Goal: Information Seeking & Learning: Learn about a topic

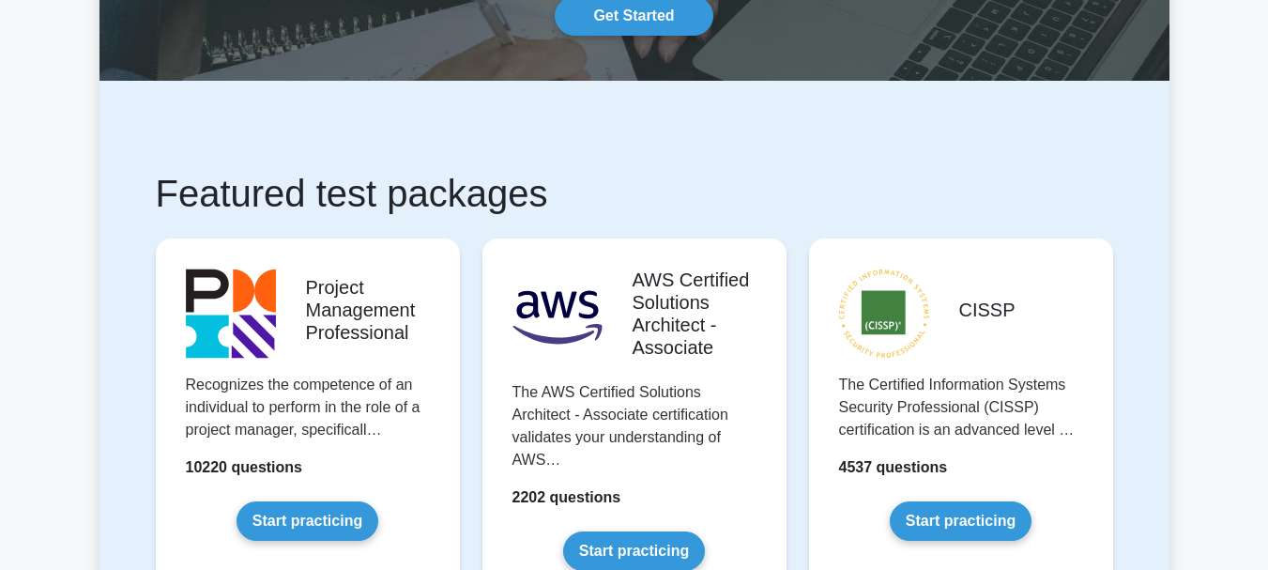
scroll to position [234, 0]
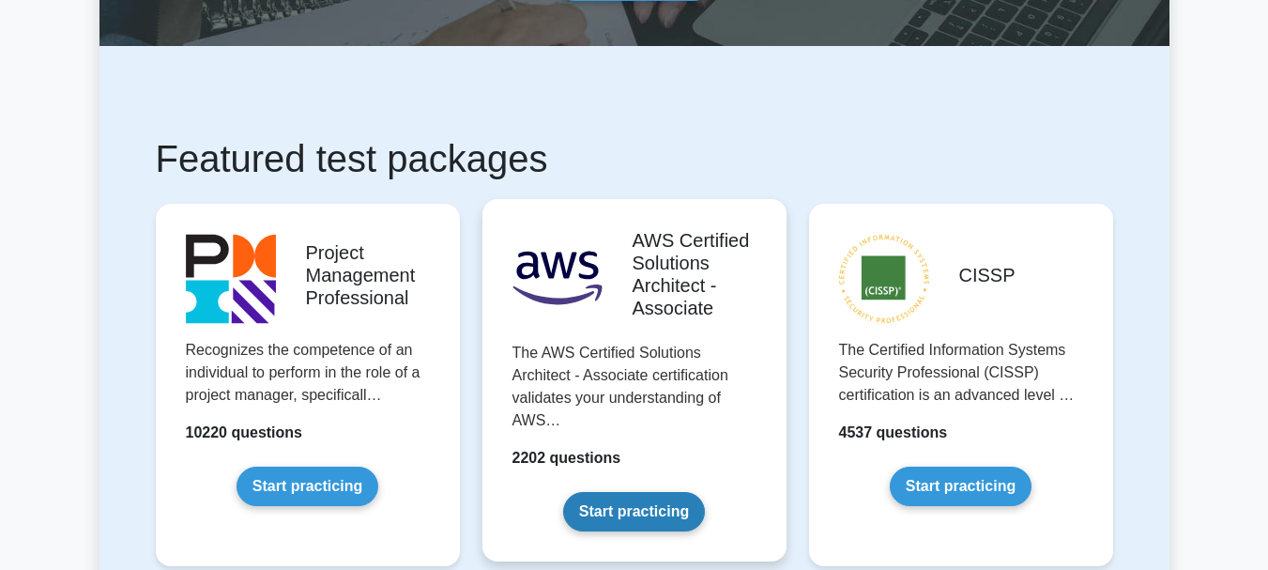
click at [618, 494] on link "Start practicing" at bounding box center [634, 511] width 142 height 39
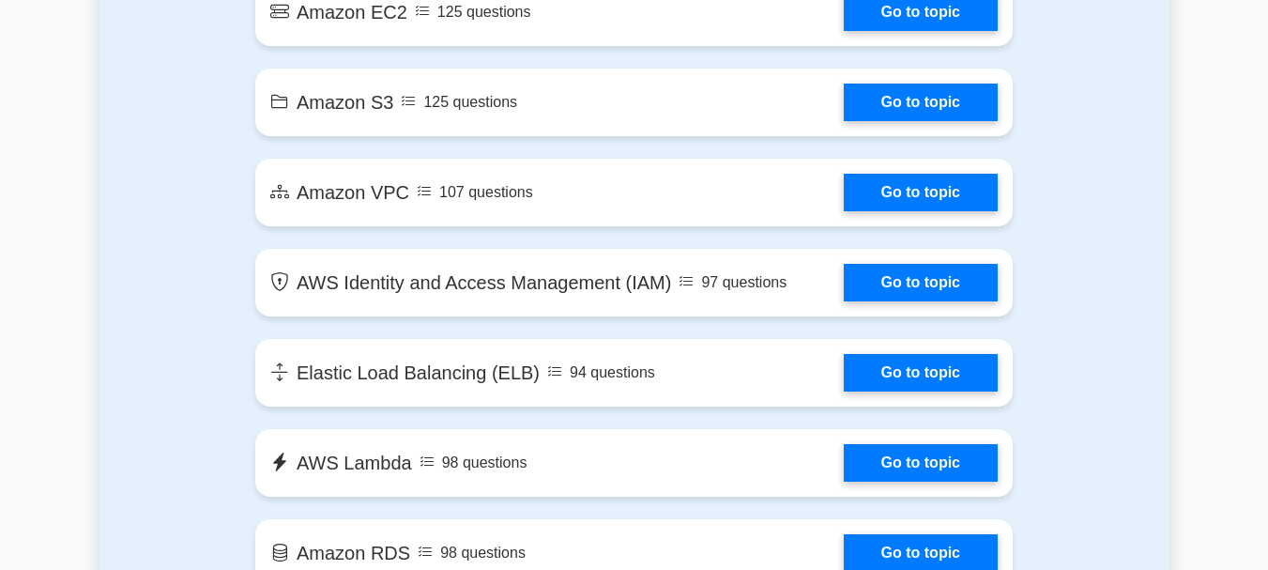
scroll to position [1208, 0]
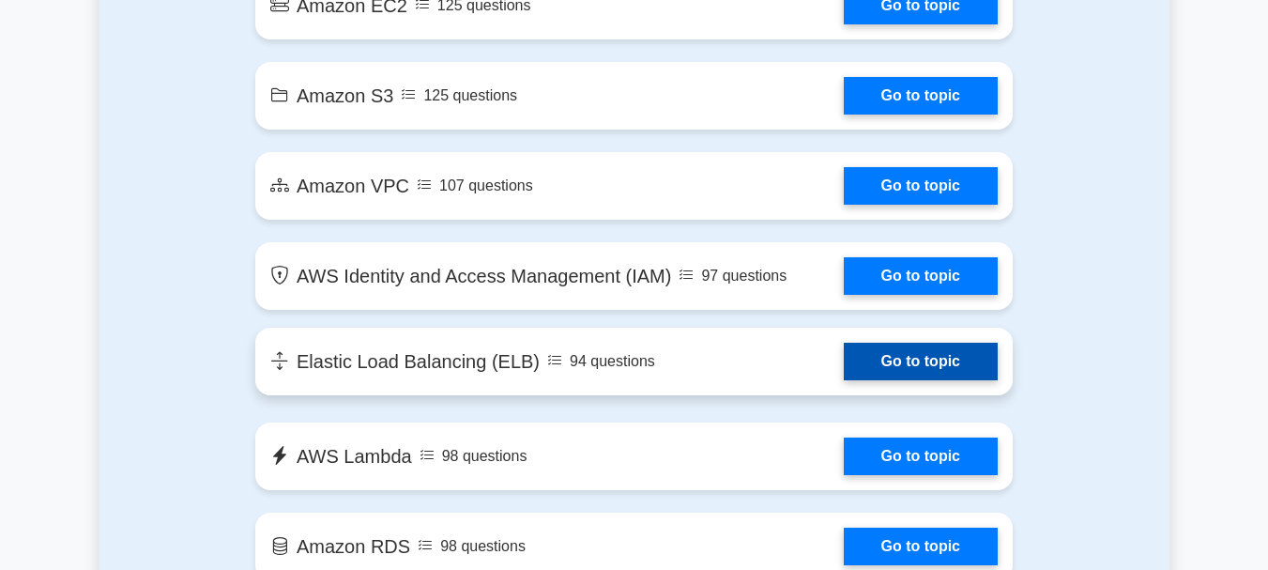
click at [890, 357] on link "Go to topic" at bounding box center [921, 362] width 154 height 38
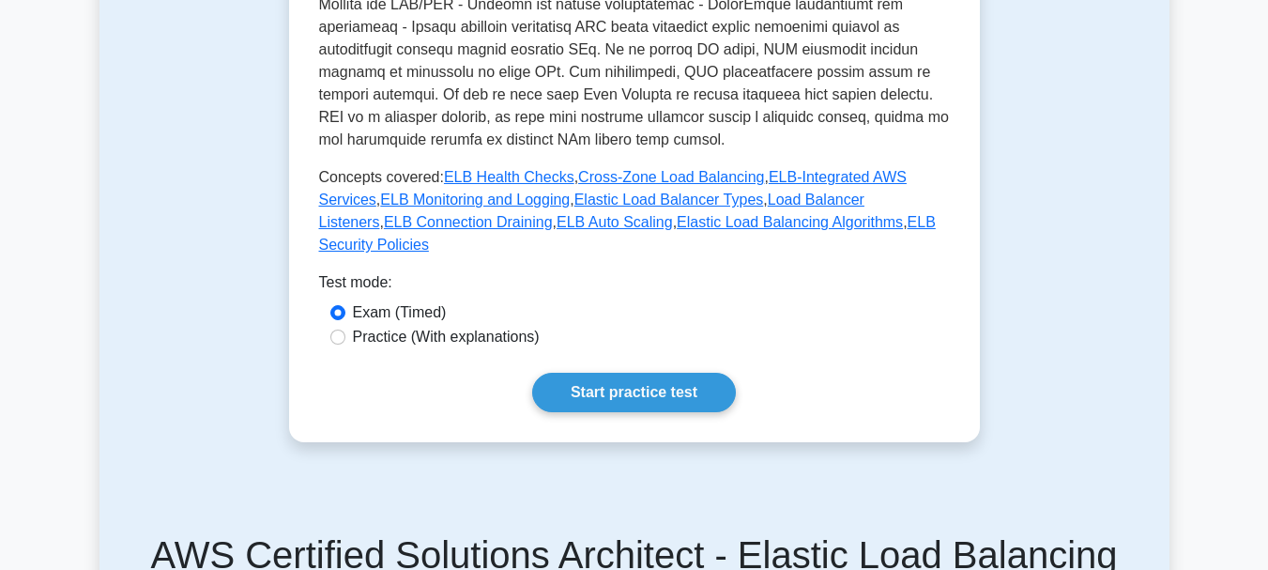
scroll to position [815, 0]
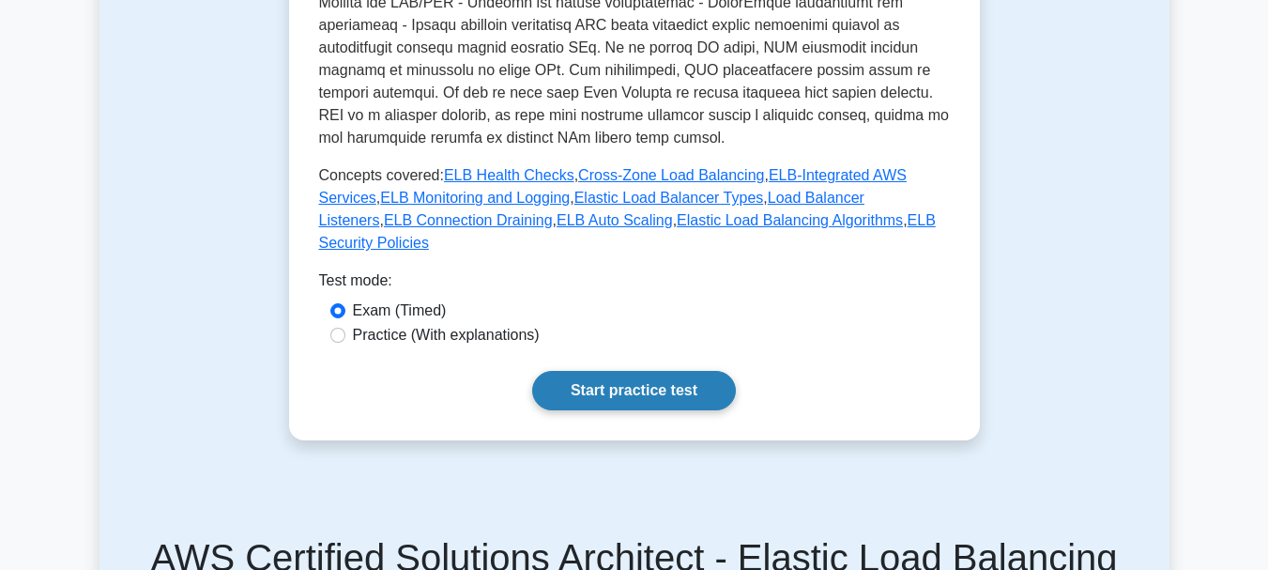
click at [662, 371] on link "Start practice test" at bounding box center [634, 390] width 204 height 39
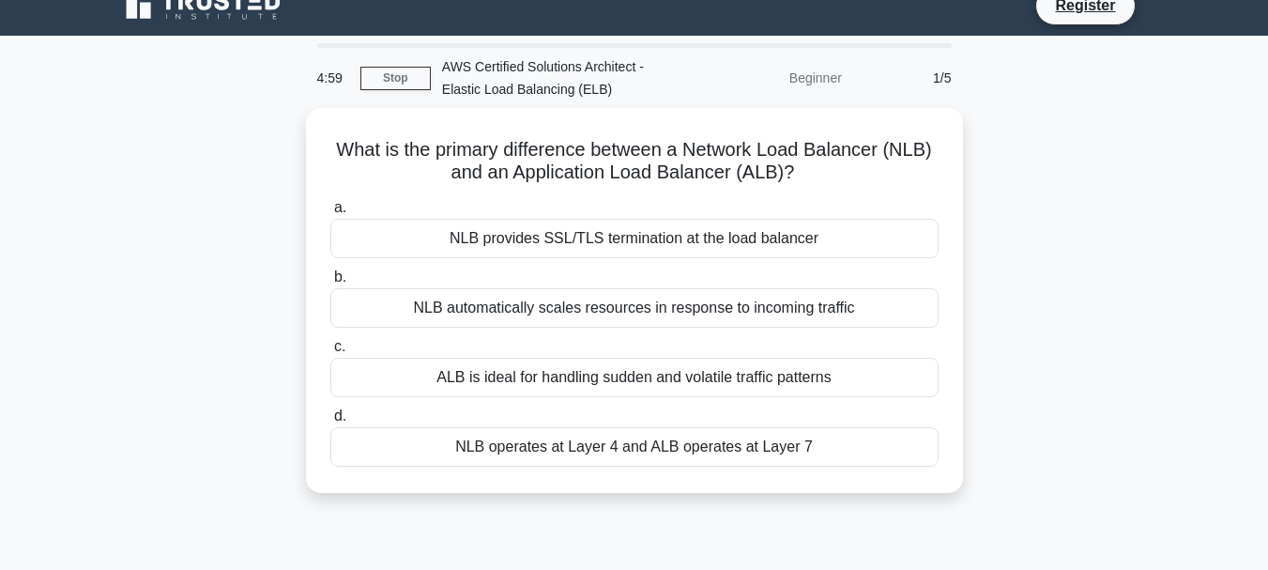
scroll to position [31, 0]
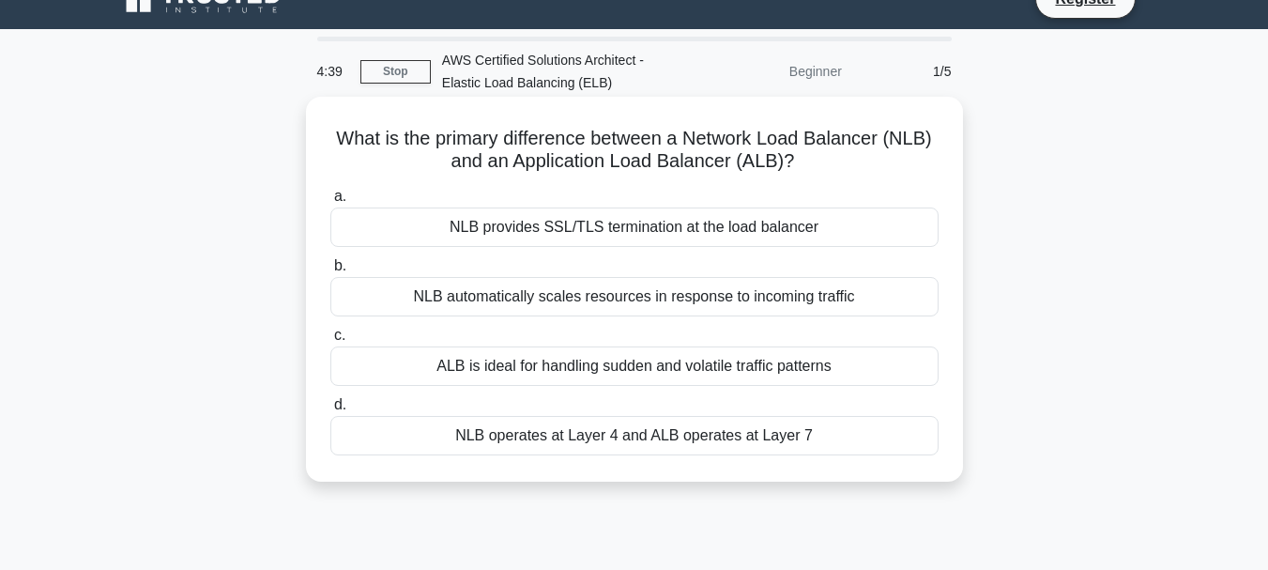
click at [732, 446] on div "NLB operates at Layer 4 and ALB operates at Layer 7" at bounding box center [634, 435] width 608 height 39
click at [330, 411] on input "d. NLB operates at Layer 4 and ALB operates at Layer 7" at bounding box center [330, 405] width 0 height 12
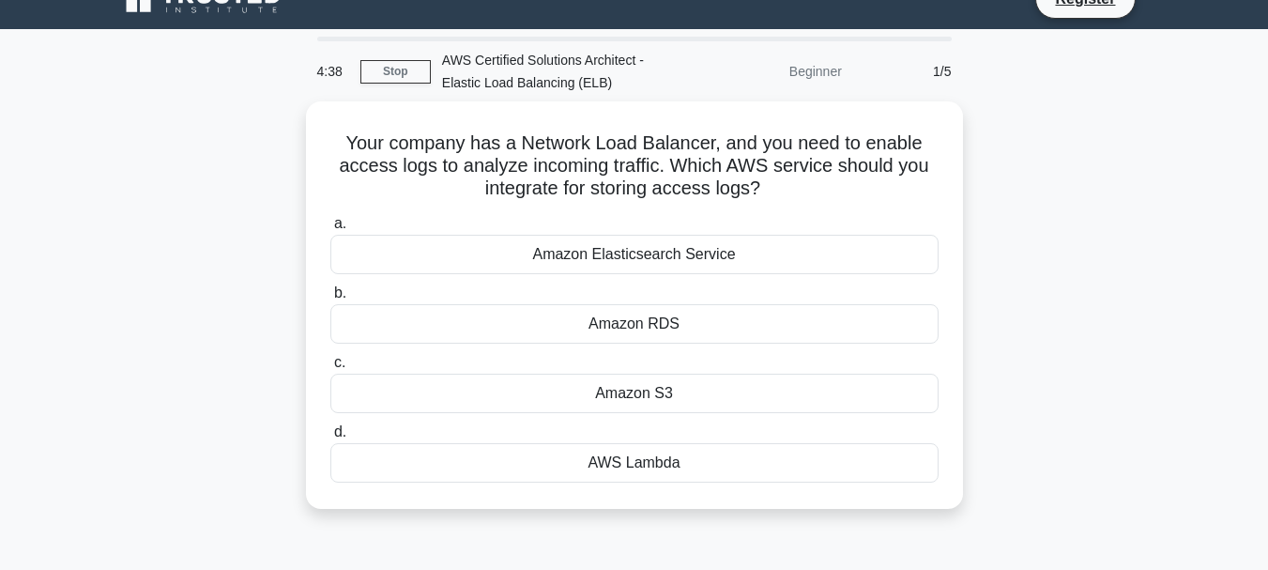
scroll to position [0, 0]
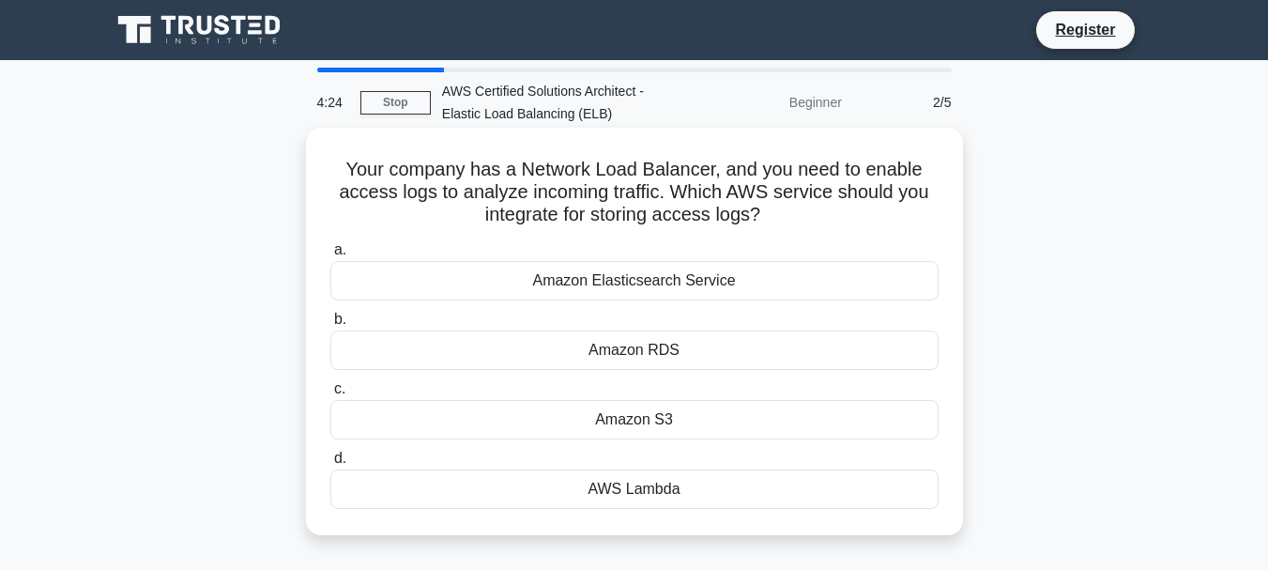
click at [724, 430] on div "Amazon S3" at bounding box center [634, 419] width 608 height 39
click at [330, 395] on input "c. Amazon S3" at bounding box center [330, 389] width 0 height 12
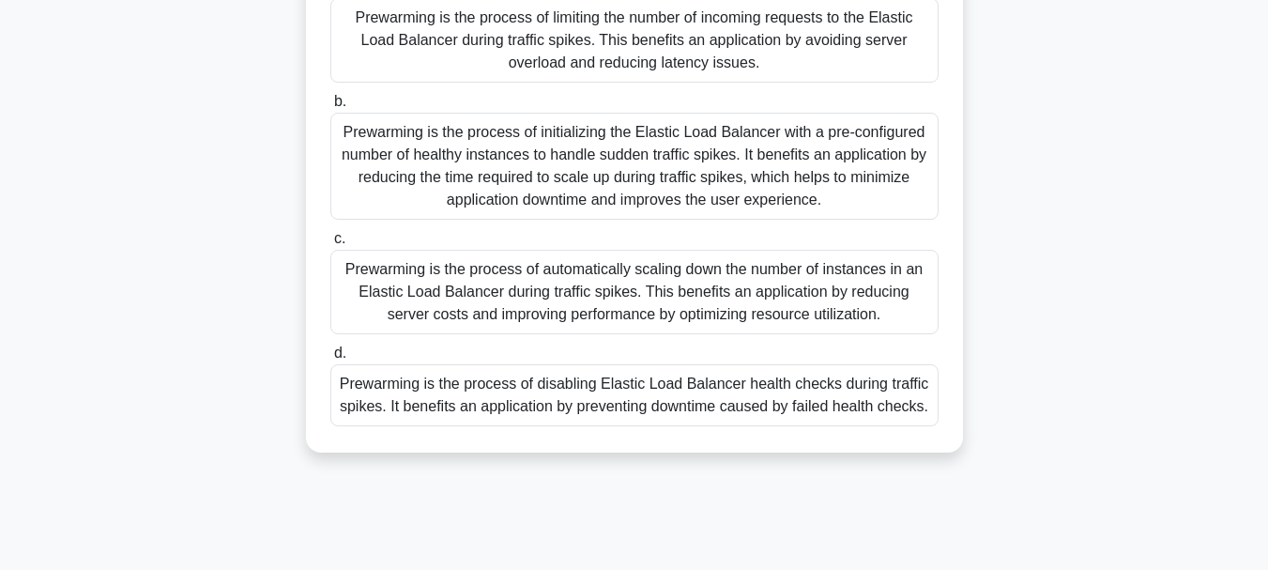
scroll to position [247, 0]
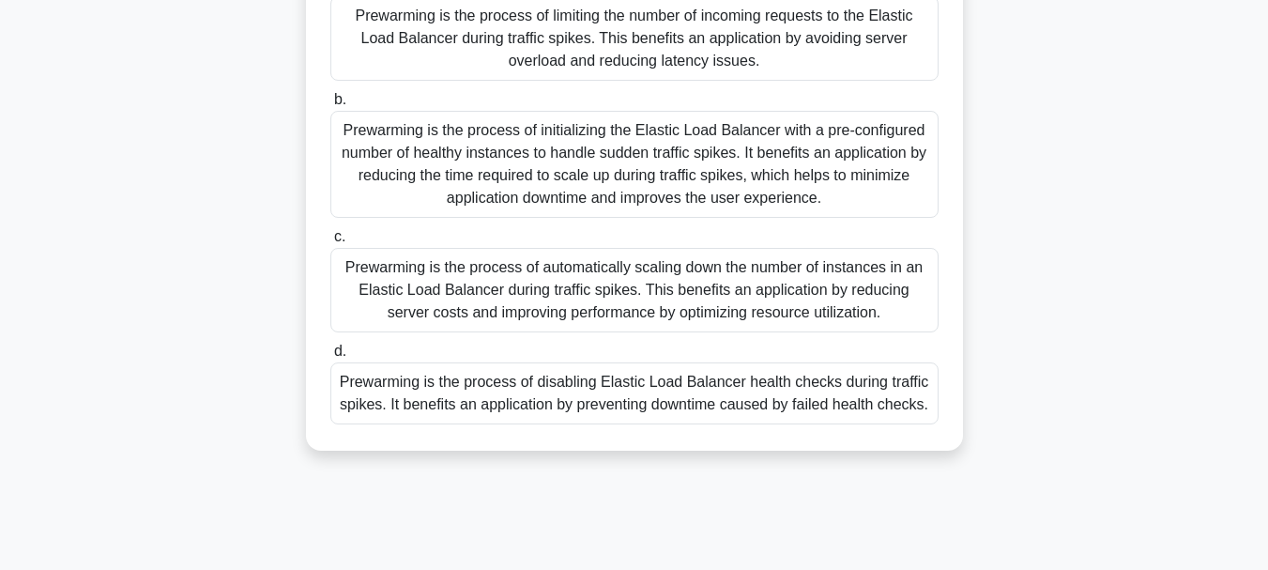
click at [1017, 312] on div "What is Elastic Load Balancer (ELB) prewarming and how does it benefit an appli…" at bounding box center [634, 179] width 1070 height 587
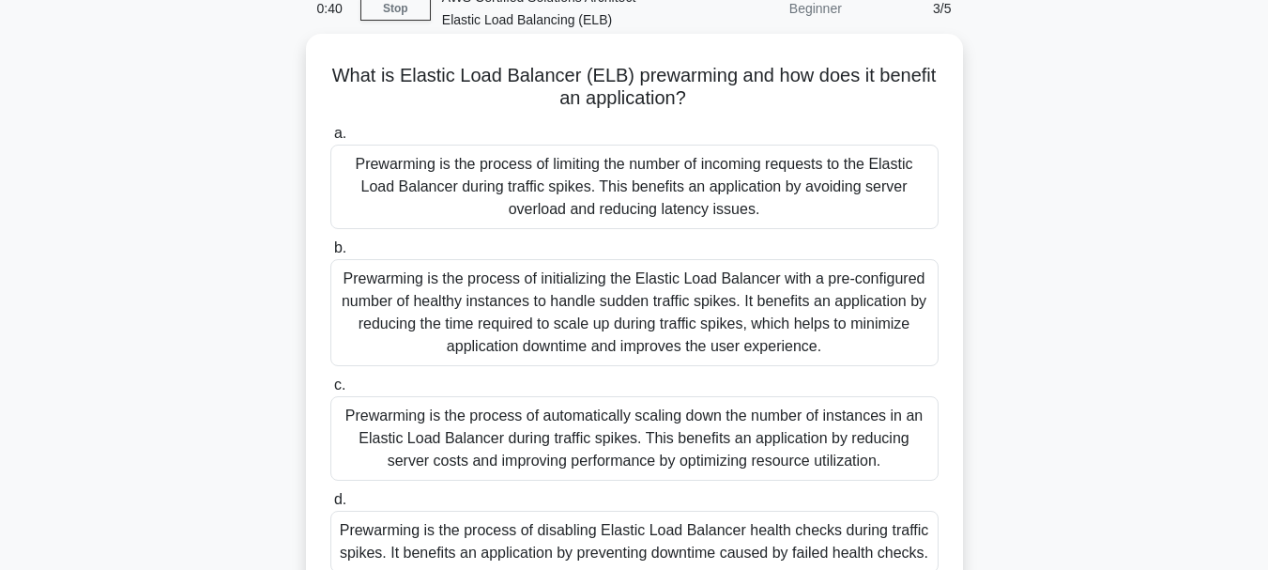
scroll to position [55, 0]
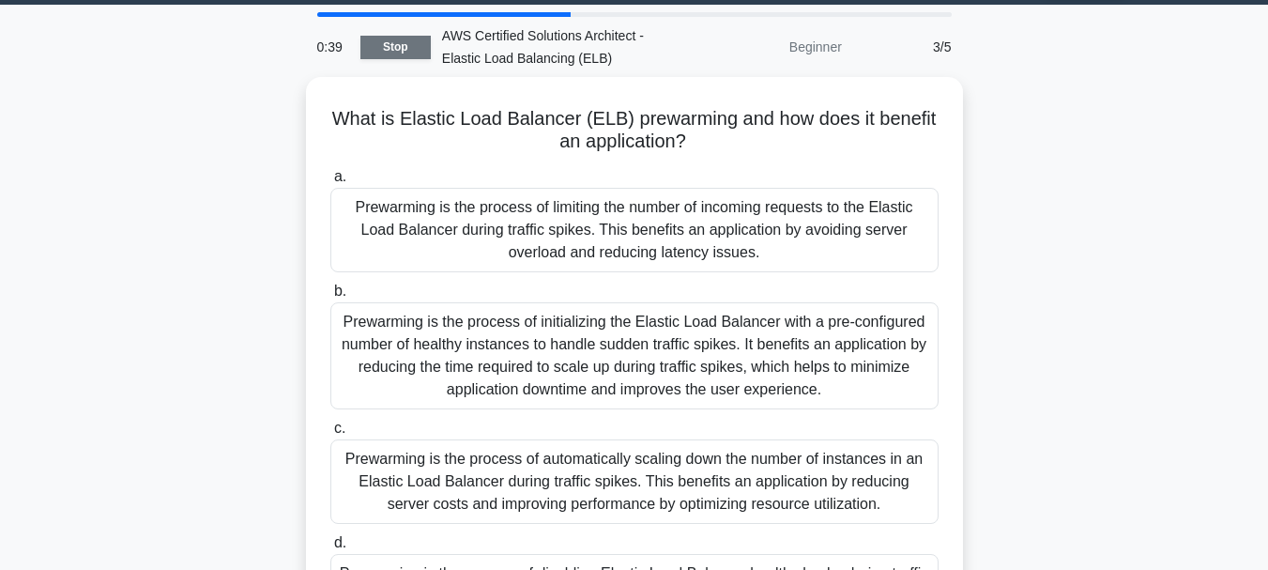
click at [401, 50] on link "Stop" at bounding box center [395, 47] width 70 height 23
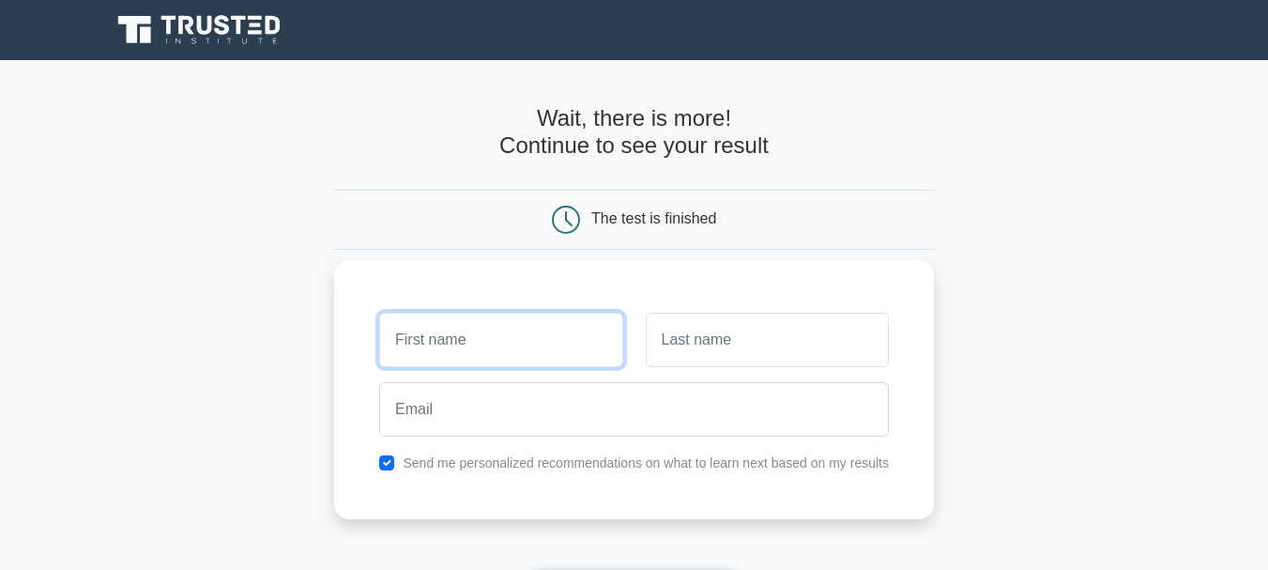
scroll to position [175, 0]
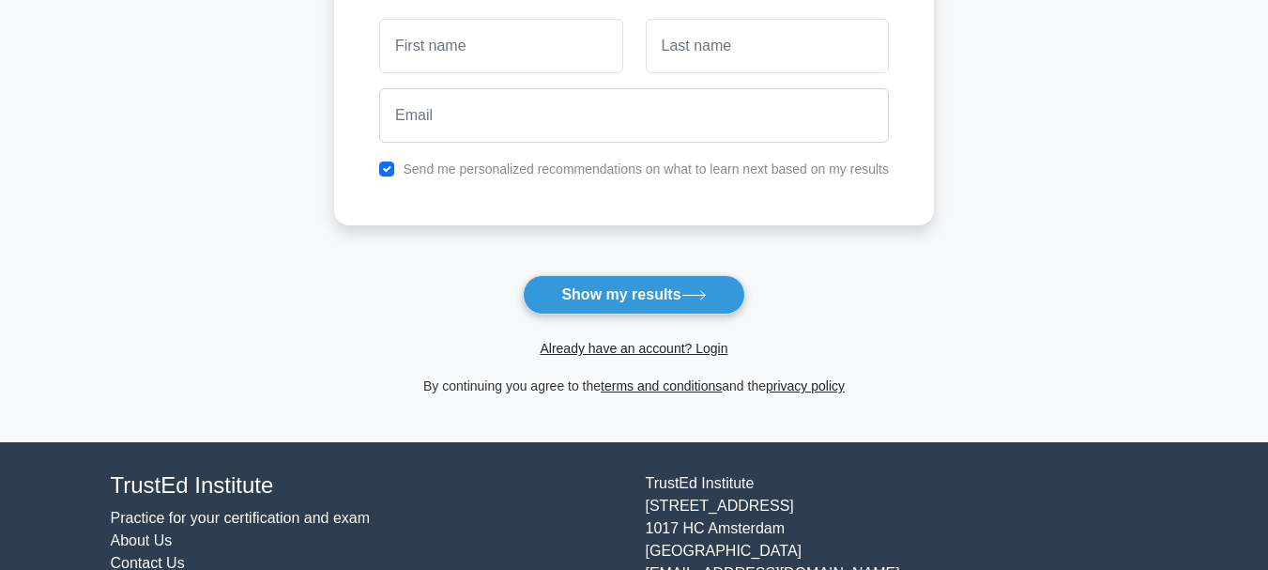
scroll to position [299, 0]
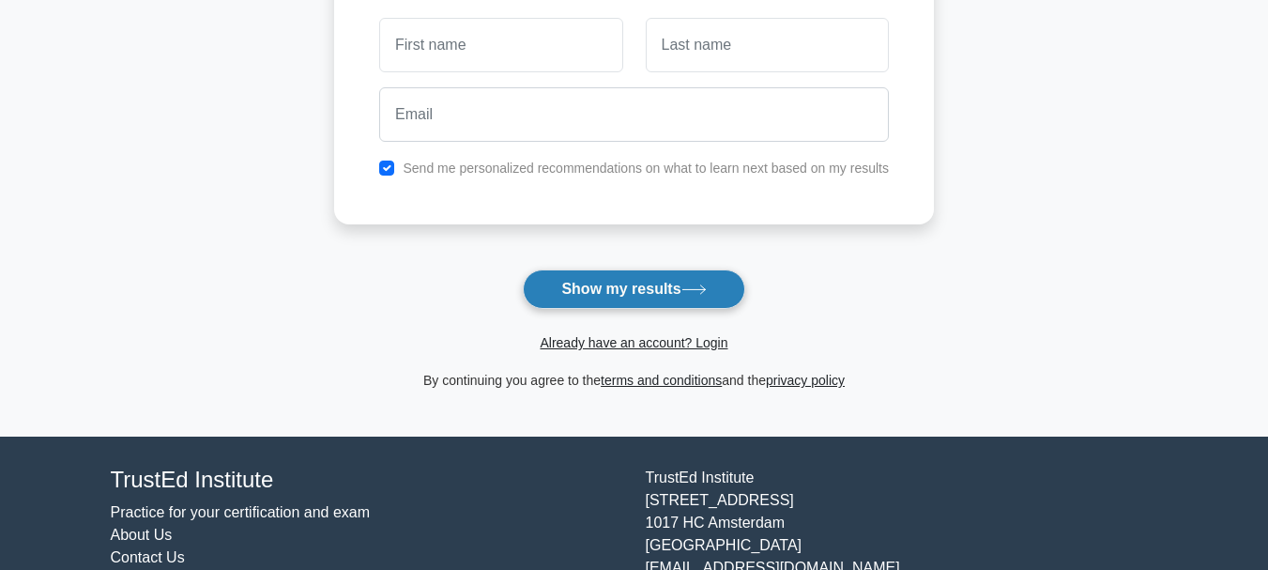
click at [690, 289] on icon at bounding box center [693, 289] width 25 height 10
click at [643, 288] on button "Show my results" at bounding box center [633, 288] width 221 height 39
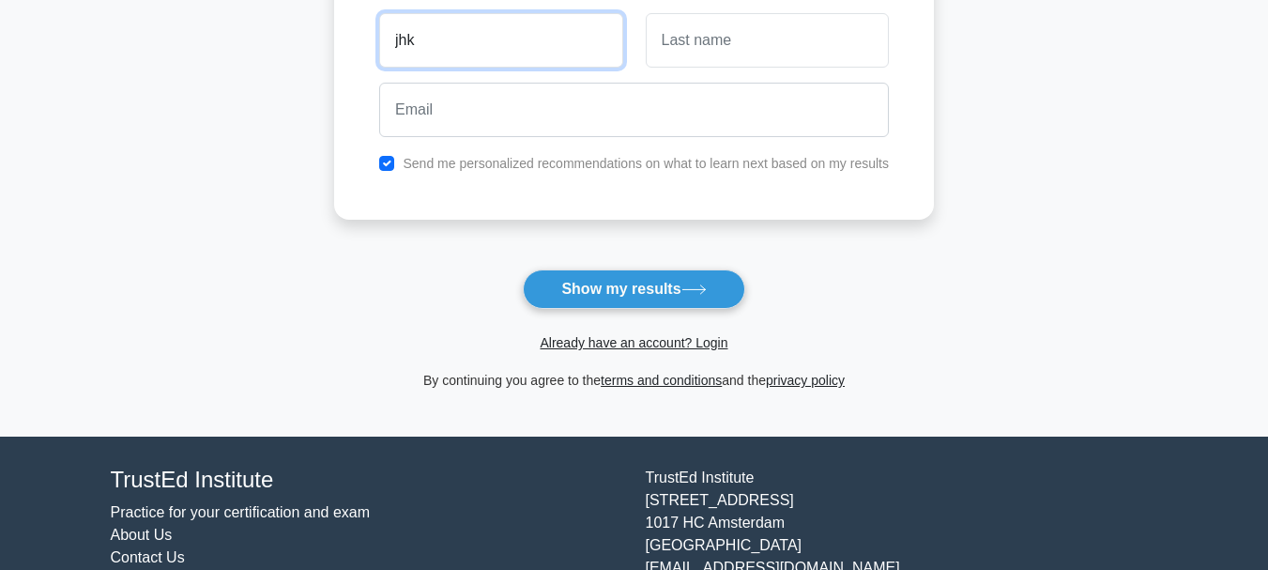
type input "jhk"
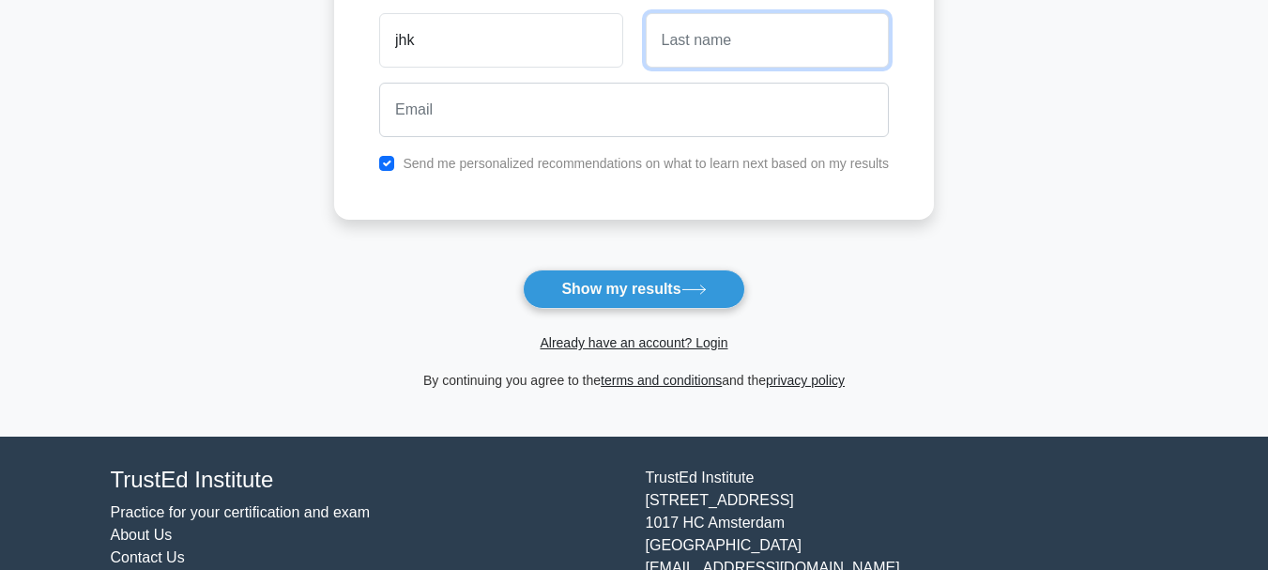
click at [802, 53] on input "text" at bounding box center [767, 40] width 243 height 54
type input "sa"
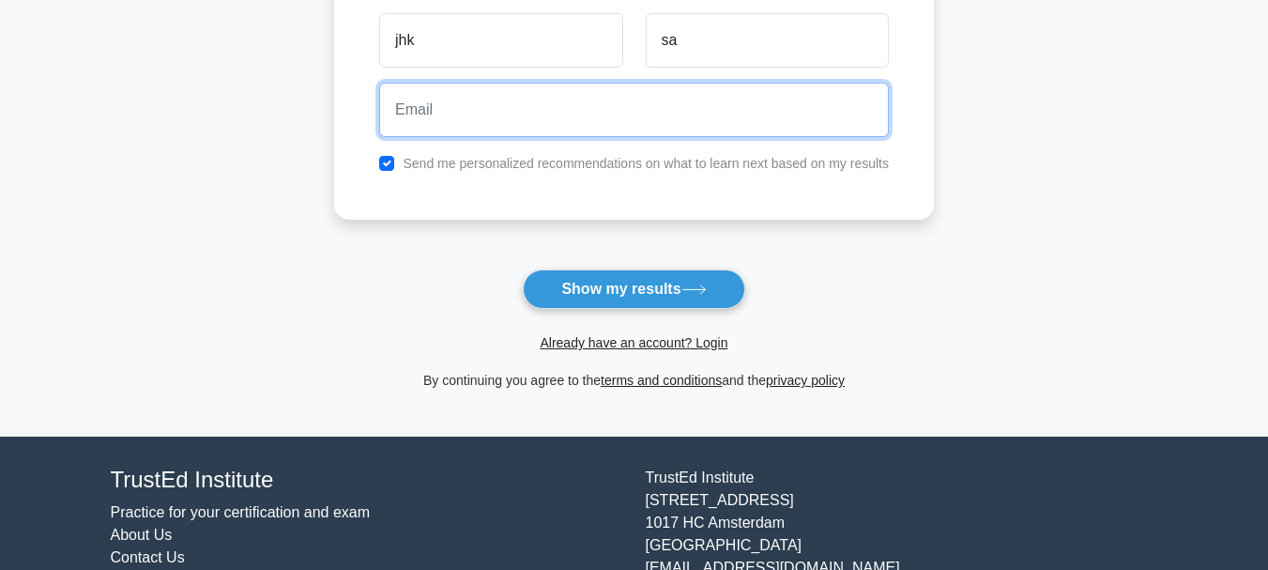
click at [685, 106] on input "email" at bounding box center [634, 110] width 510 height 54
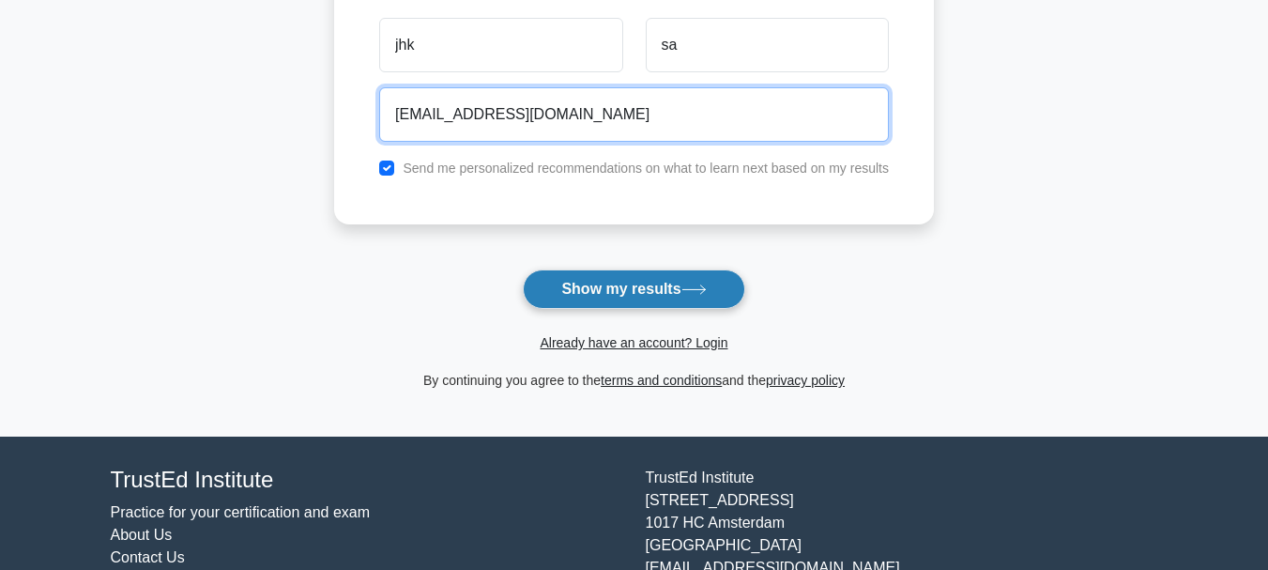
type input "xaxjhxan@gmail.com"
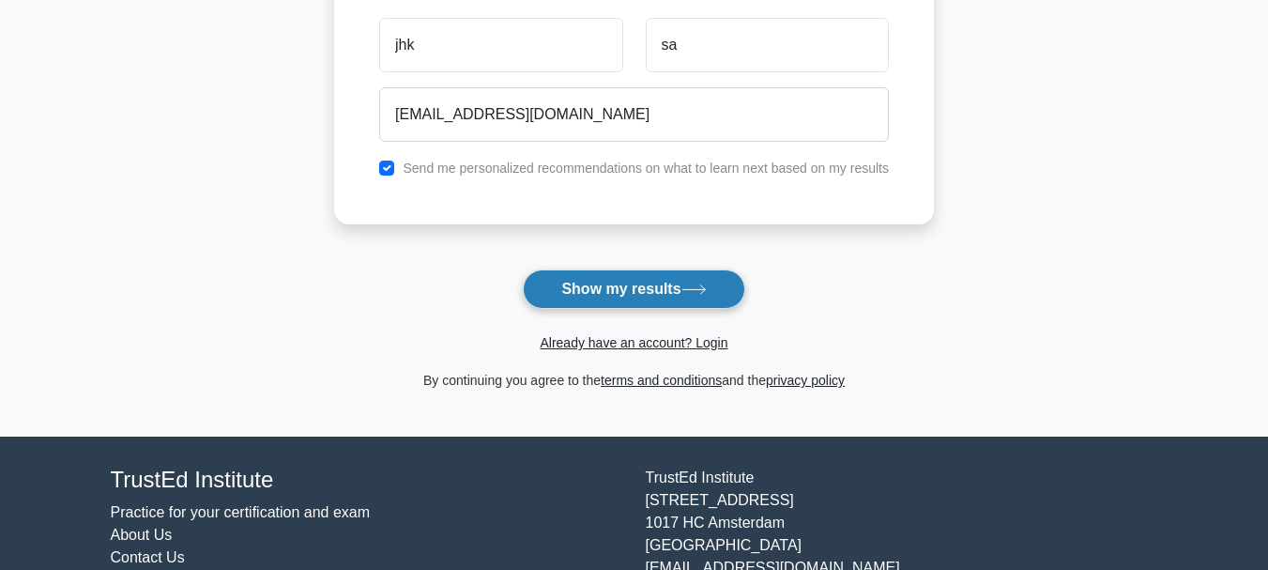
click at [648, 275] on button "Show my results" at bounding box center [633, 288] width 221 height 39
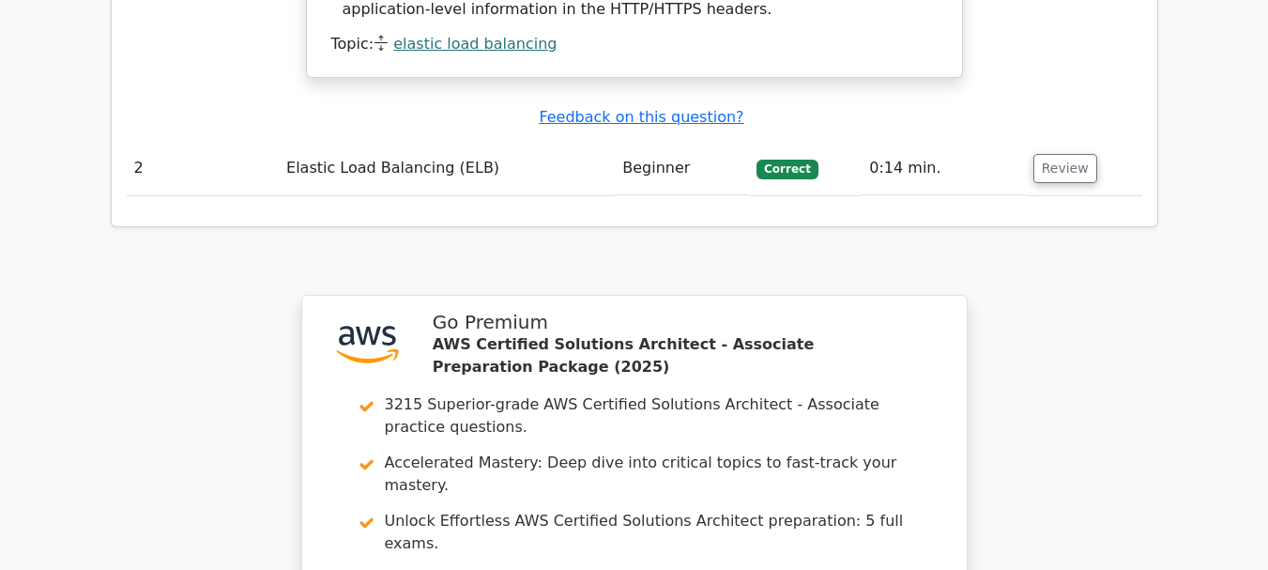
scroll to position [2028, 0]
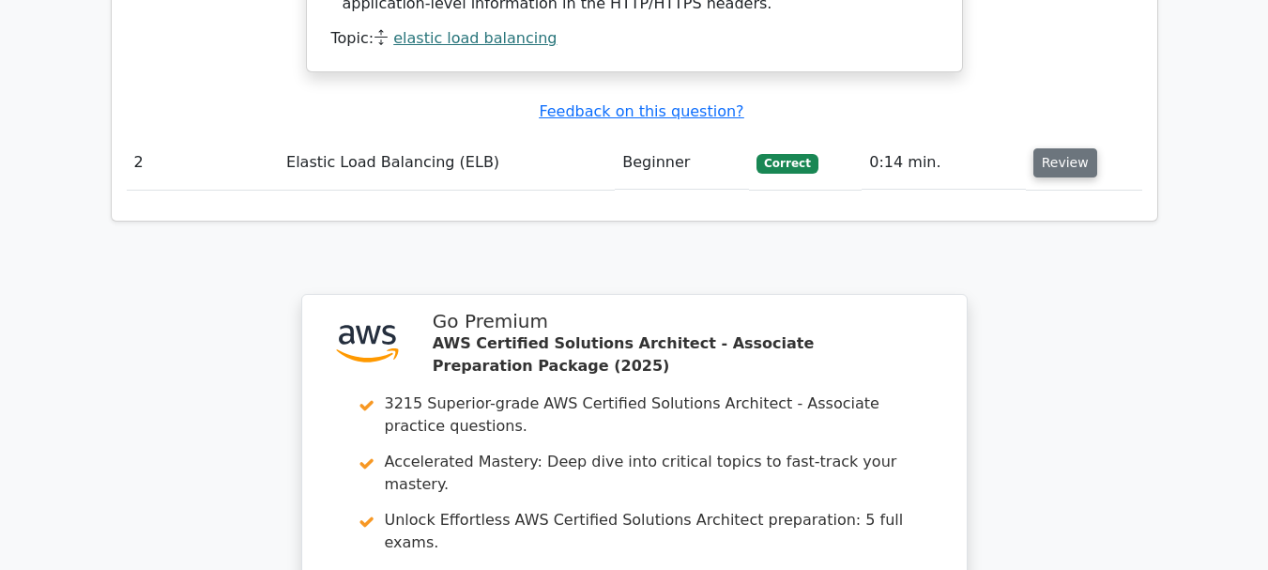
click at [1062, 148] on button "Review" at bounding box center [1065, 162] width 64 height 29
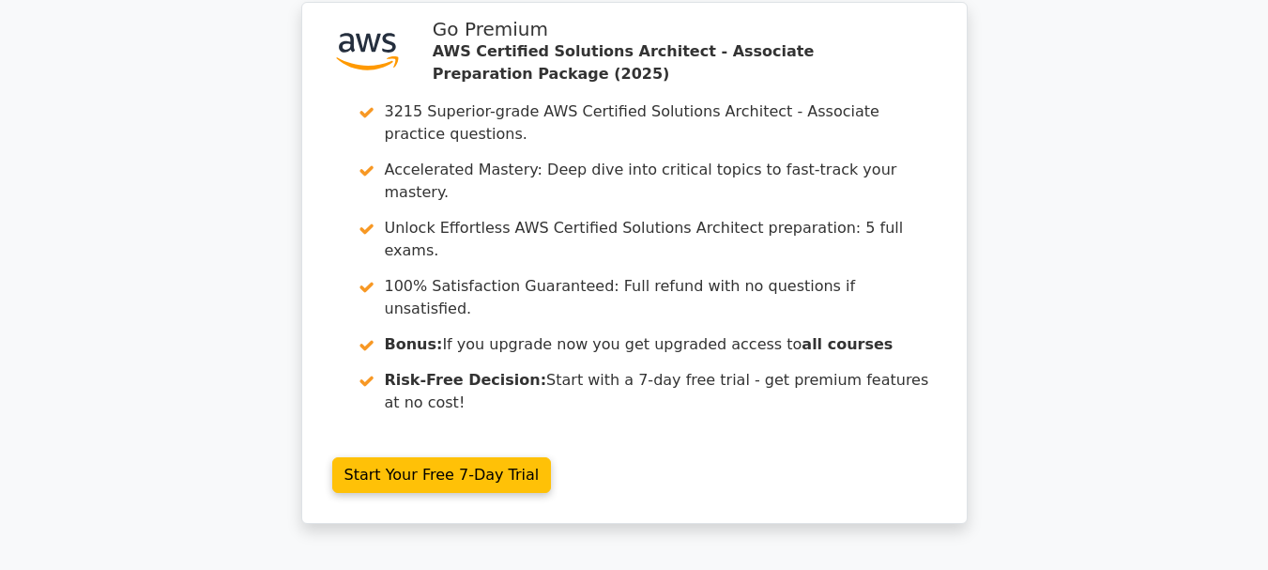
scroll to position [3108, 0]
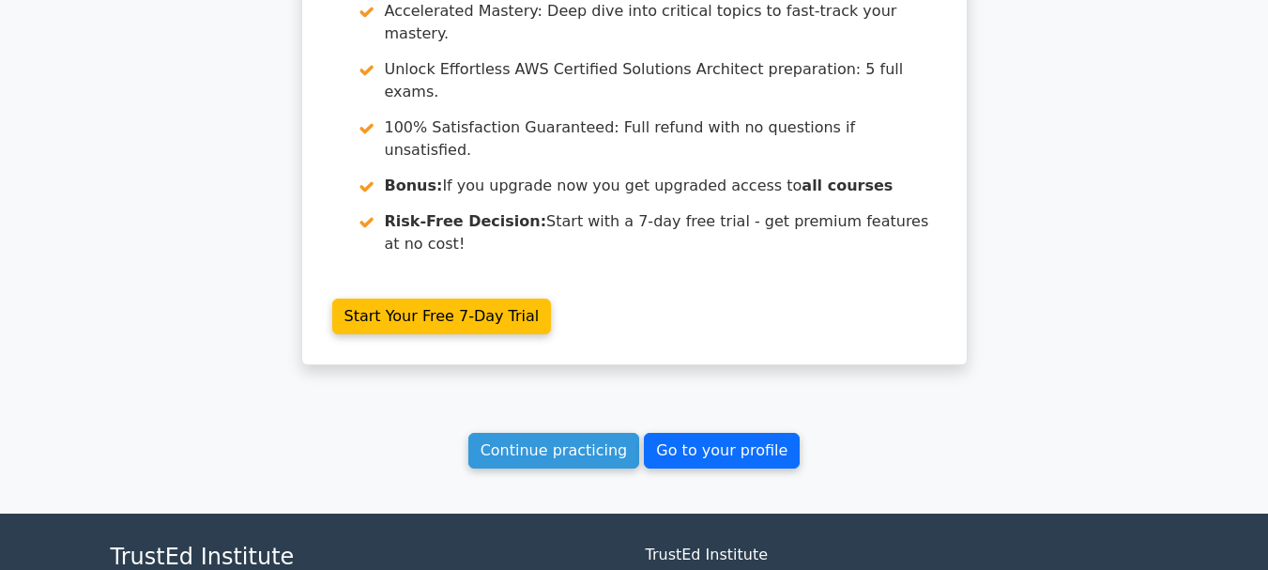
click at [726, 433] on link "Go to your profile" at bounding box center [722, 451] width 156 height 36
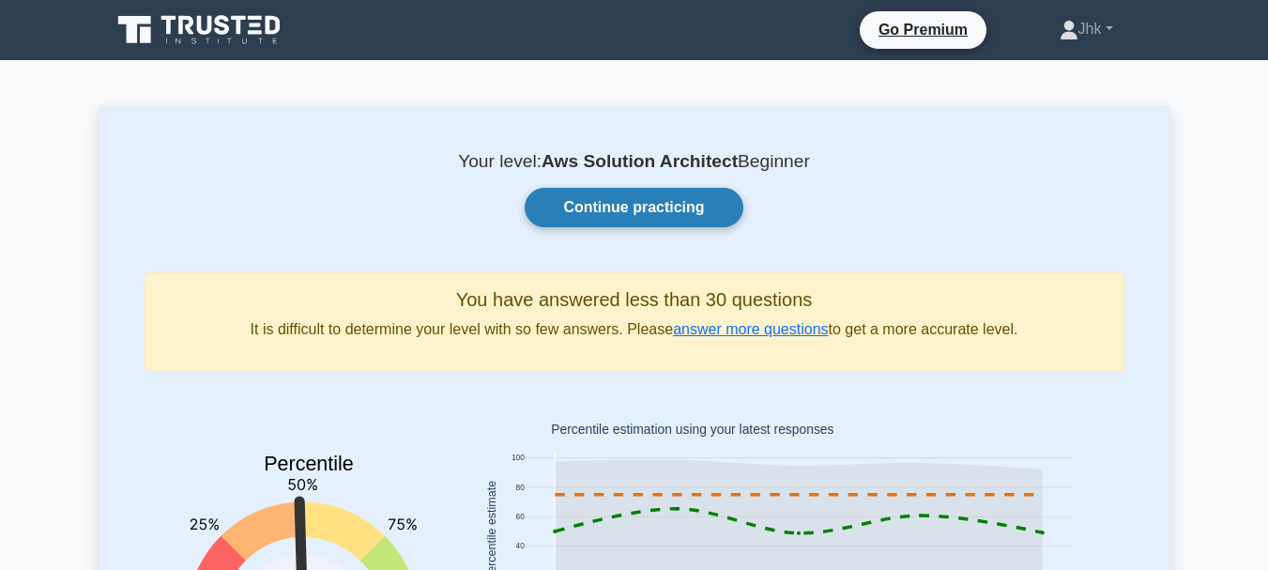
click at [693, 200] on link "Continue practicing" at bounding box center [634, 207] width 218 height 39
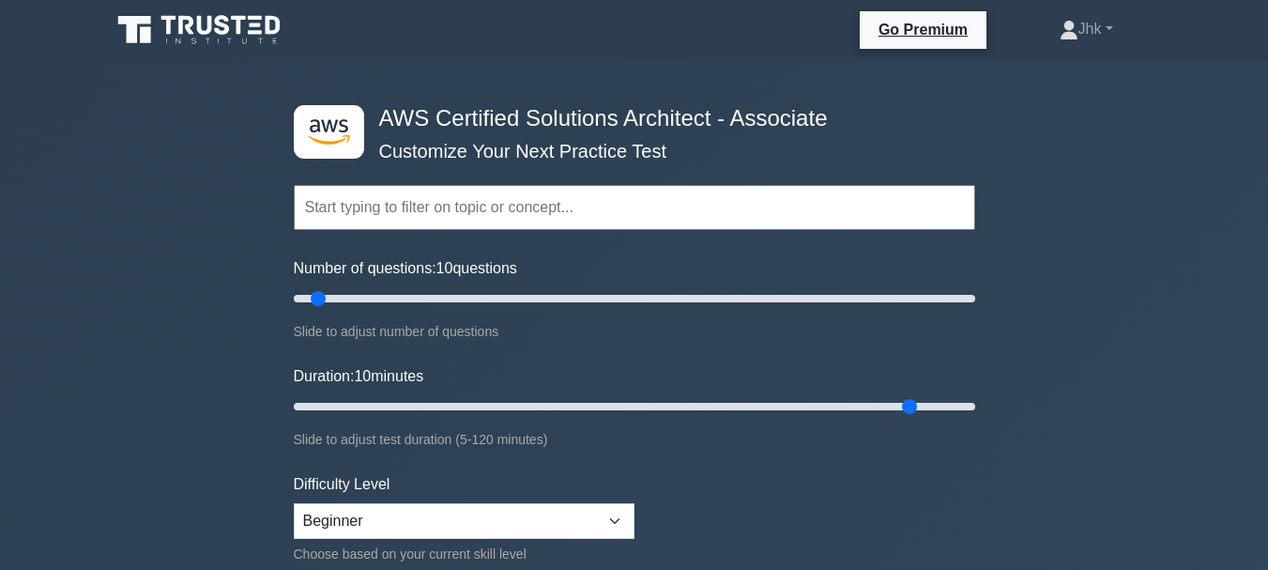
type input "110"
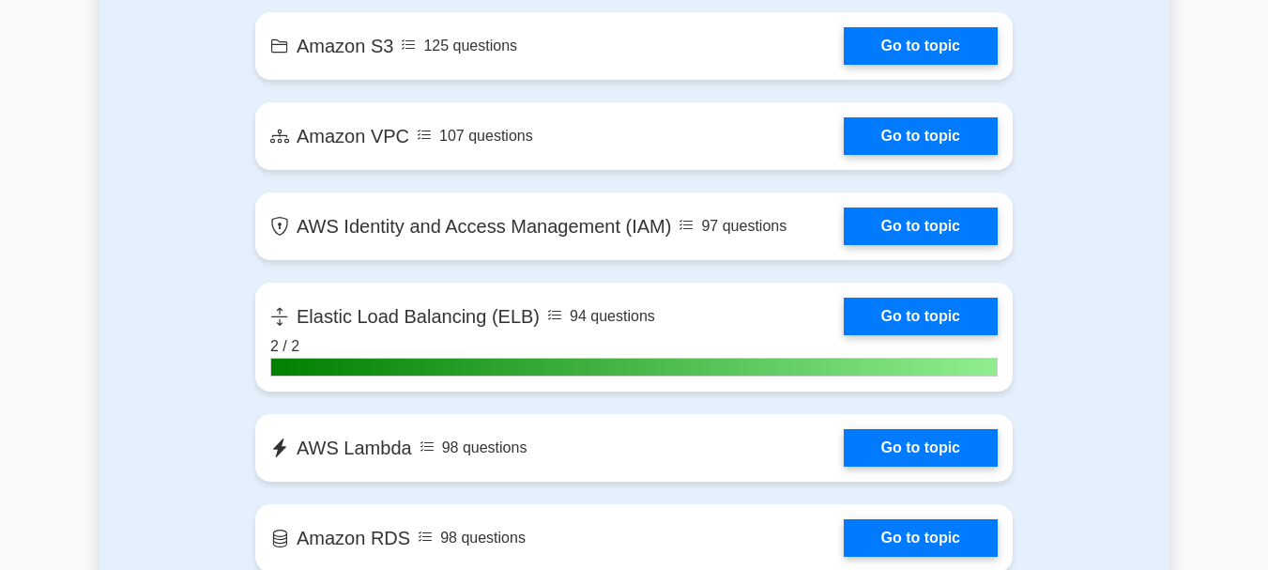
scroll to position [1452, 0]
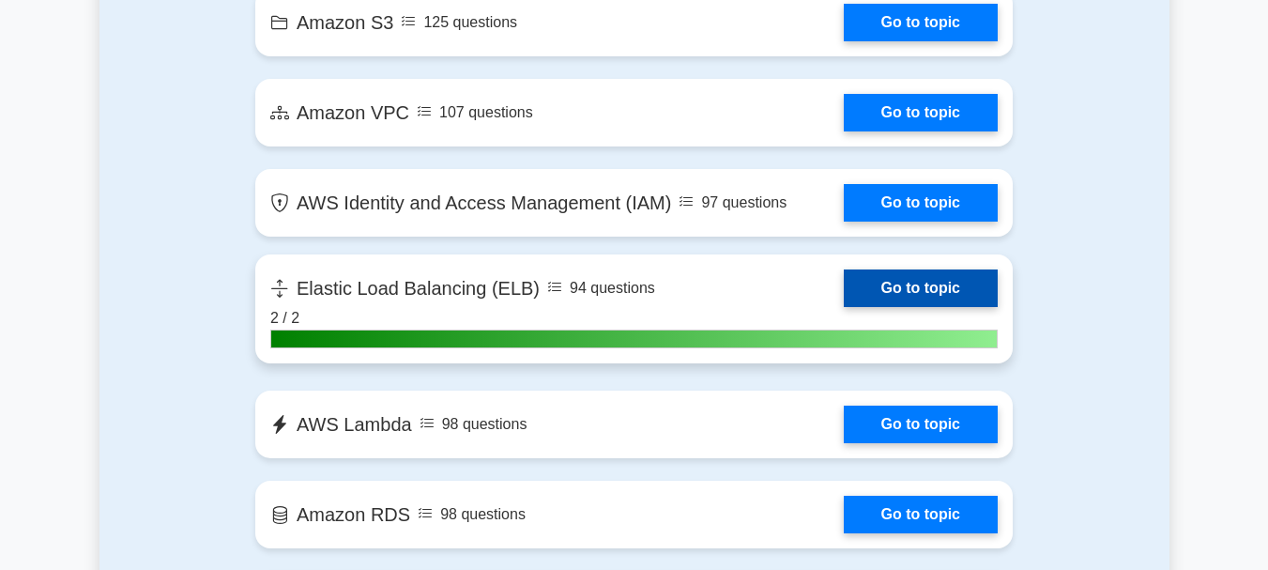
click at [943, 307] on link "Go to topic" at bounding box center [921, 288] width 154 height 38
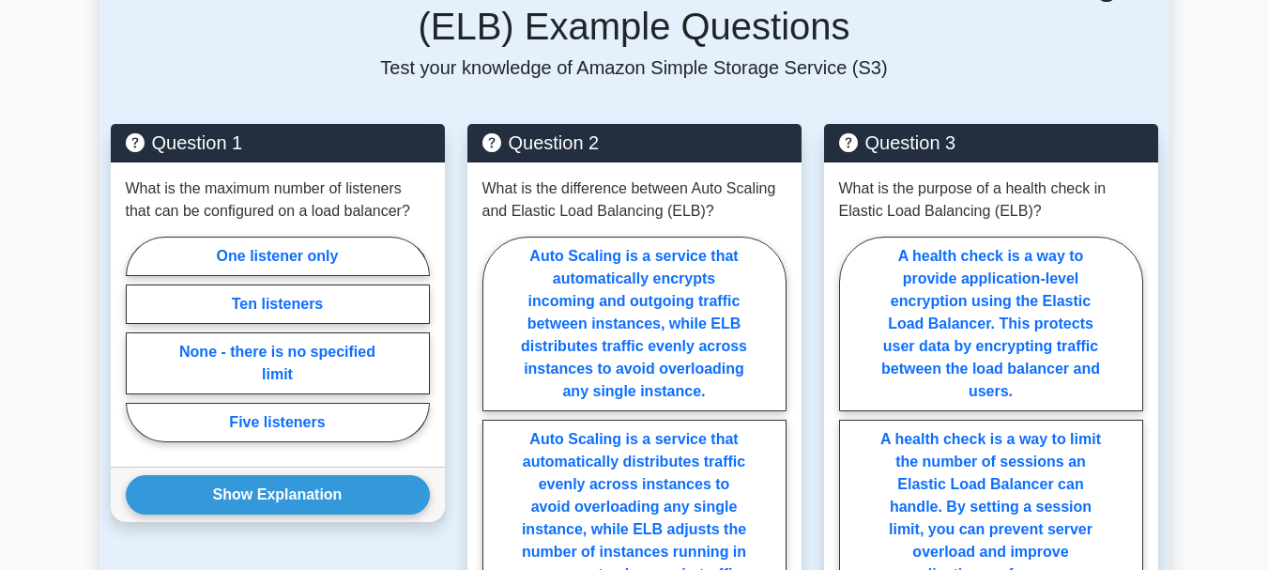
scroll to position [1381, 0]
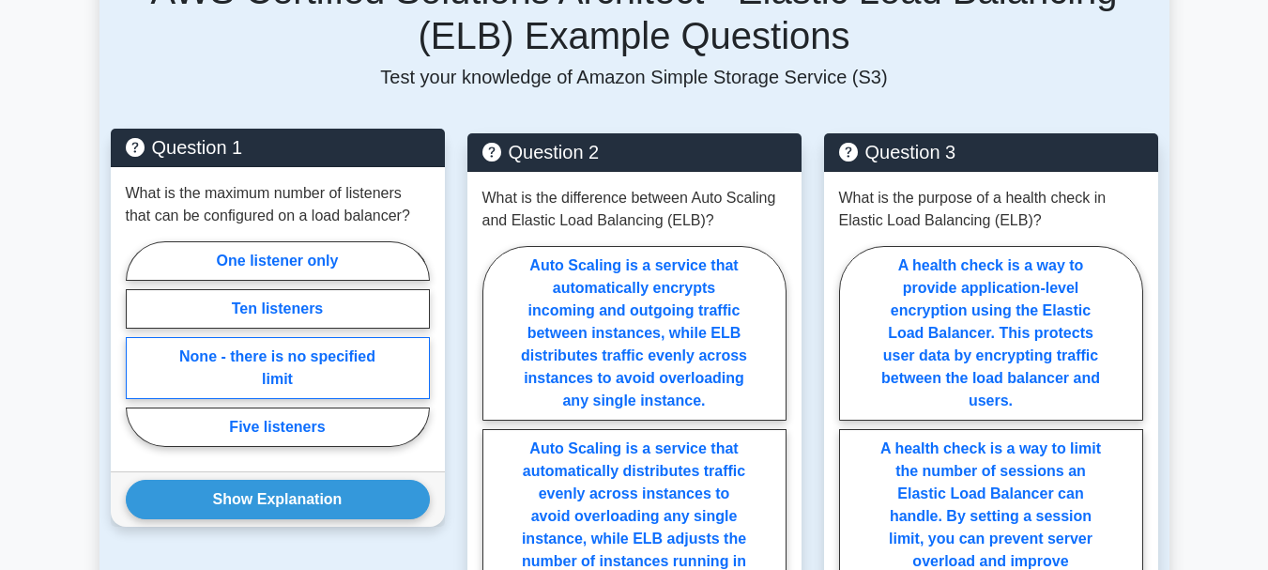
click at [368, 337] on label "None - there is no specified limit" at bounding box center [278, 368] width 304 height 62
click at [138, 343] on input "None - there is no specified limit" at bounding box center [132, 349] width 12 height 12
radio input "true"
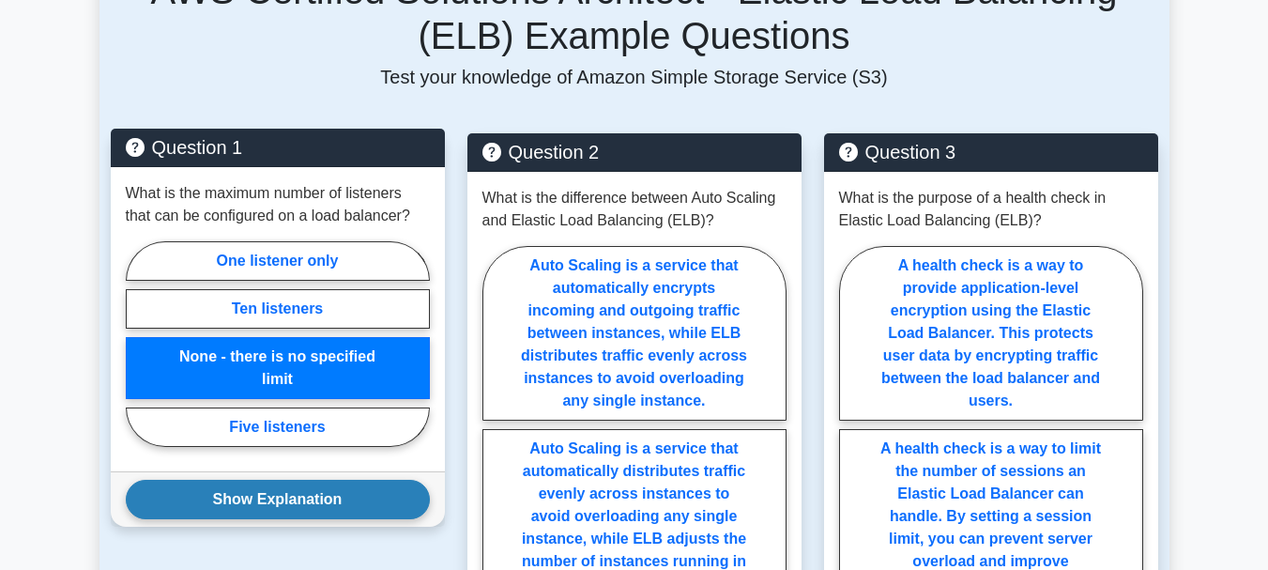
click at [298, 480] on button "Show Explanation" at bounding box center [278, 499] width 304 height 39
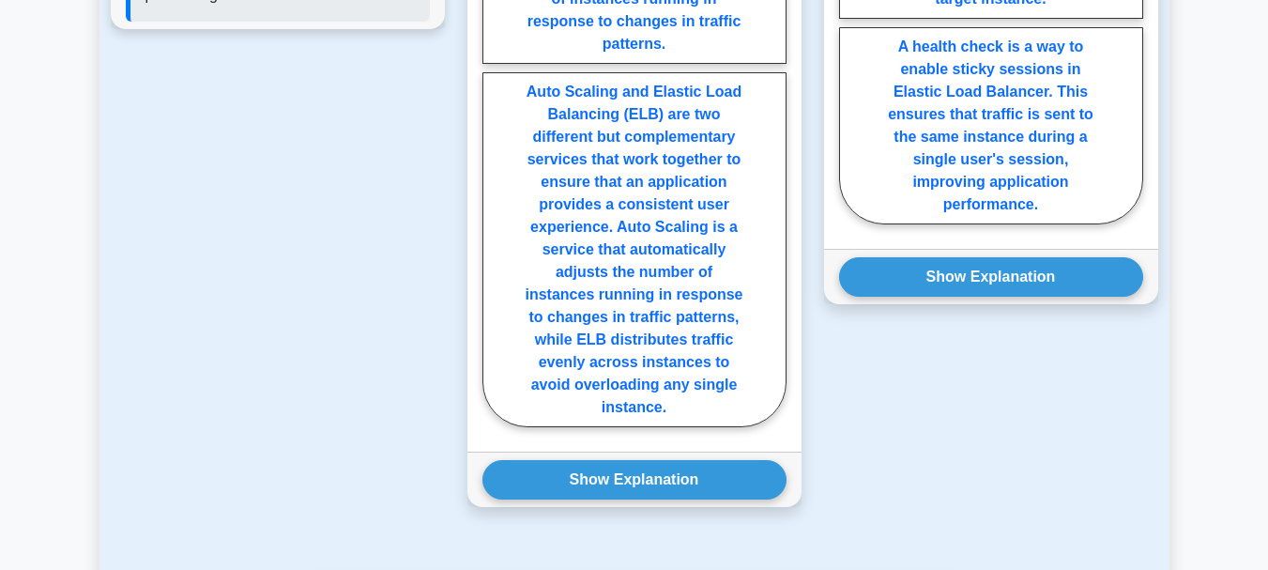
scroll to position [2176, 0]
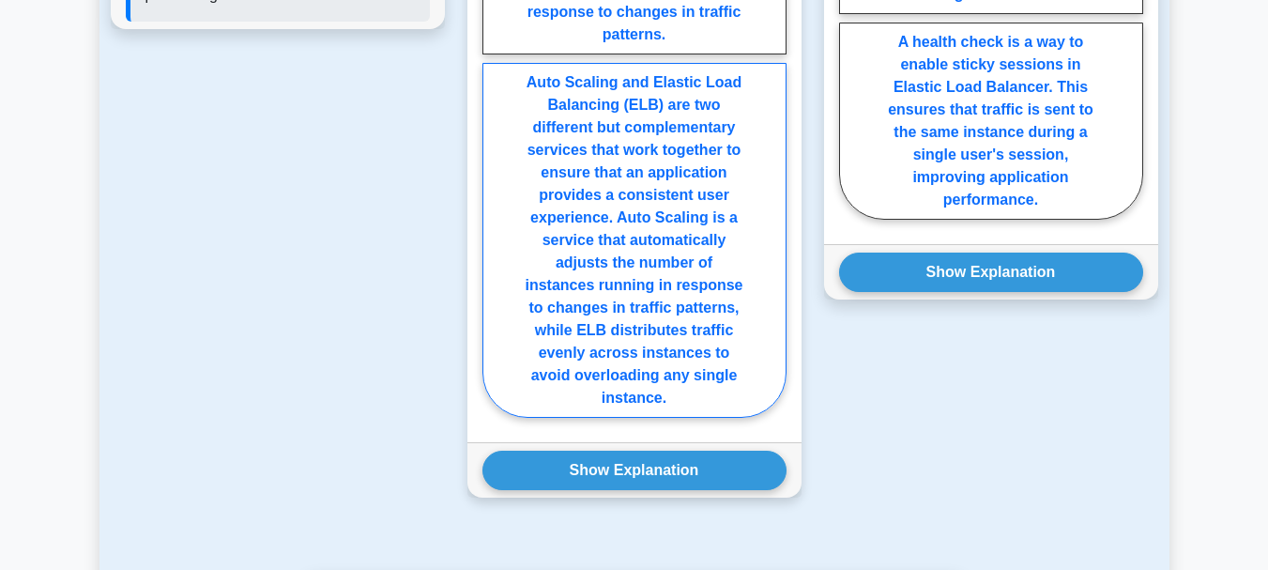
click at [745, 336] on label "Auto Scaling and Elastic Load Balancing (ELB) are two different but complementa…" at bounding box center [634, 240] width 304 height 355
radio input "true"
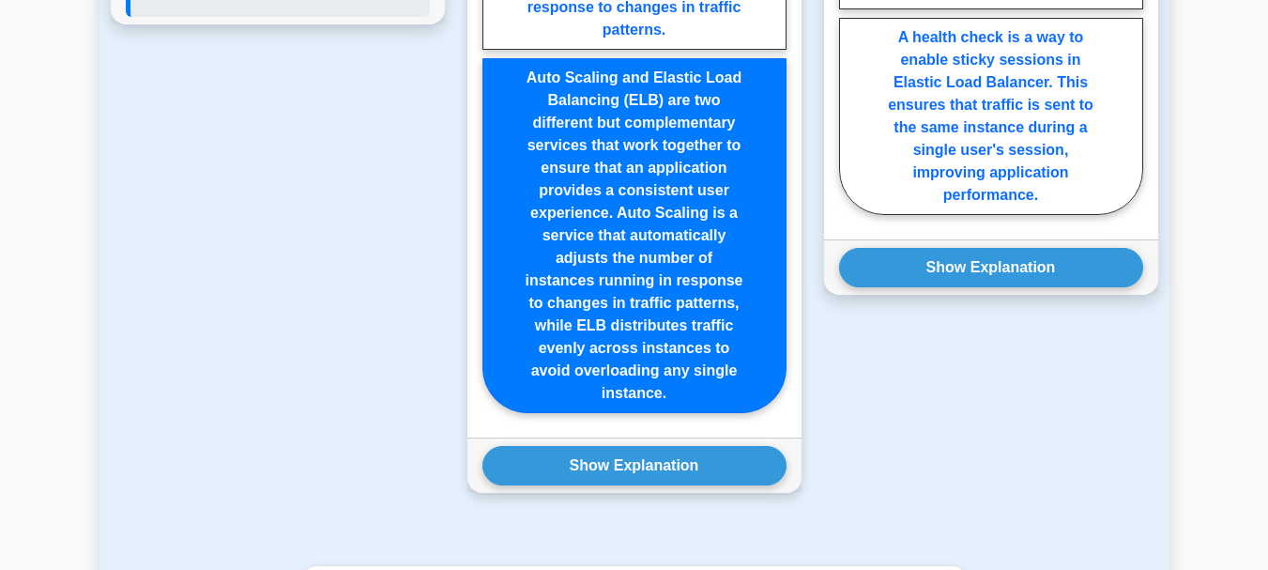
scroll to position [2275, 0]
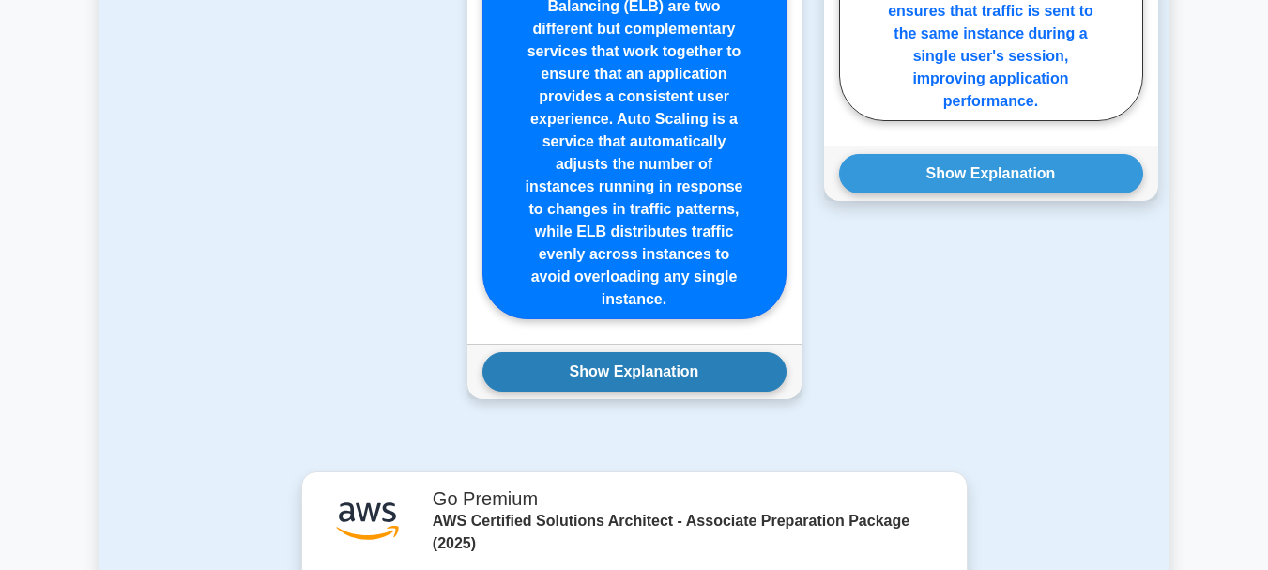
click at [748, 352] on button "Show Explanation" at bounding box center [634, 371] width 304 height 39
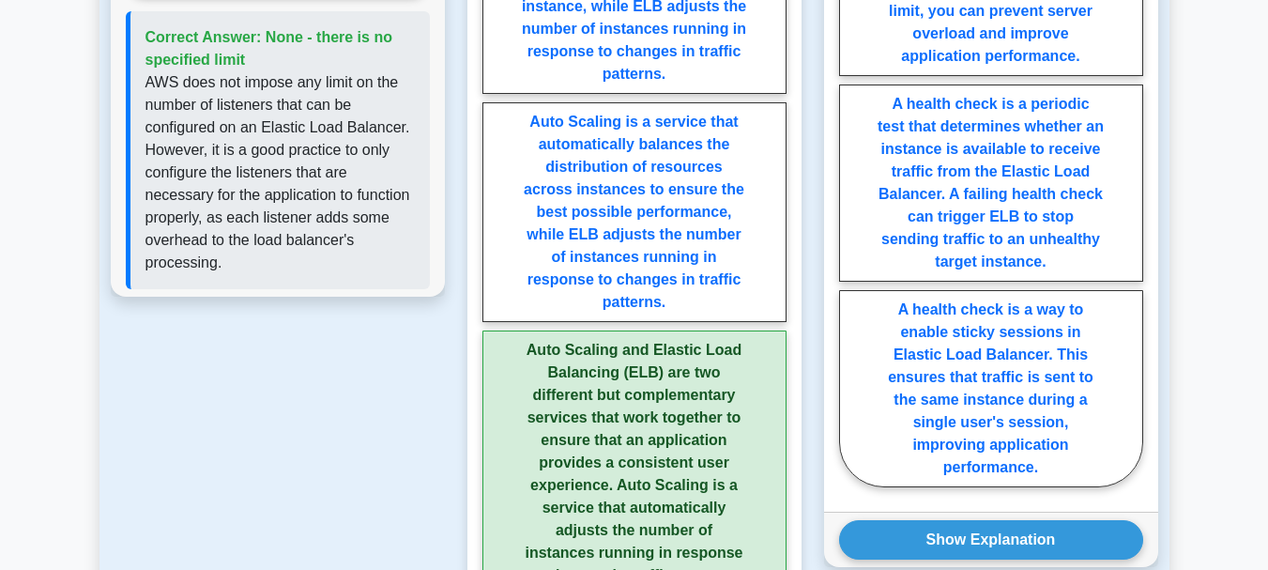
scroll to position [1912, 0]
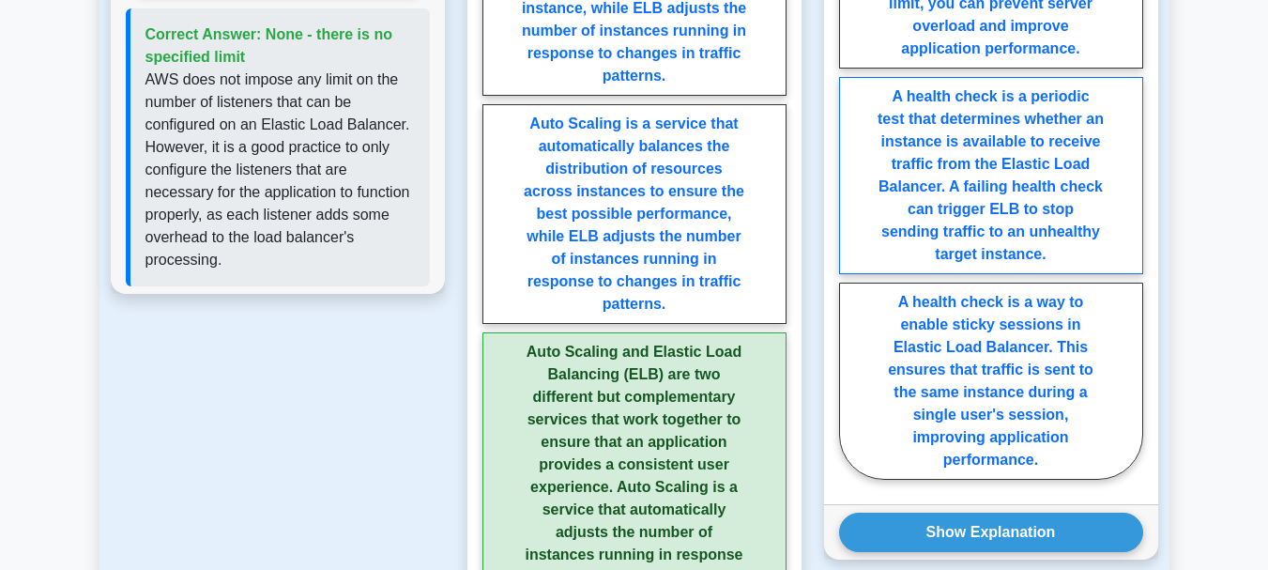
click at [1109, 213] on label "A health check is a periodic test that determines whether an instance is availa…" at bounding box center [991, 175] width 304 height 197
click at [851, 107] on input "A health check is a periodic test that determines whether an instance is availa…" at bounding box center [845, 101] width 12 height 12
radio input "true"
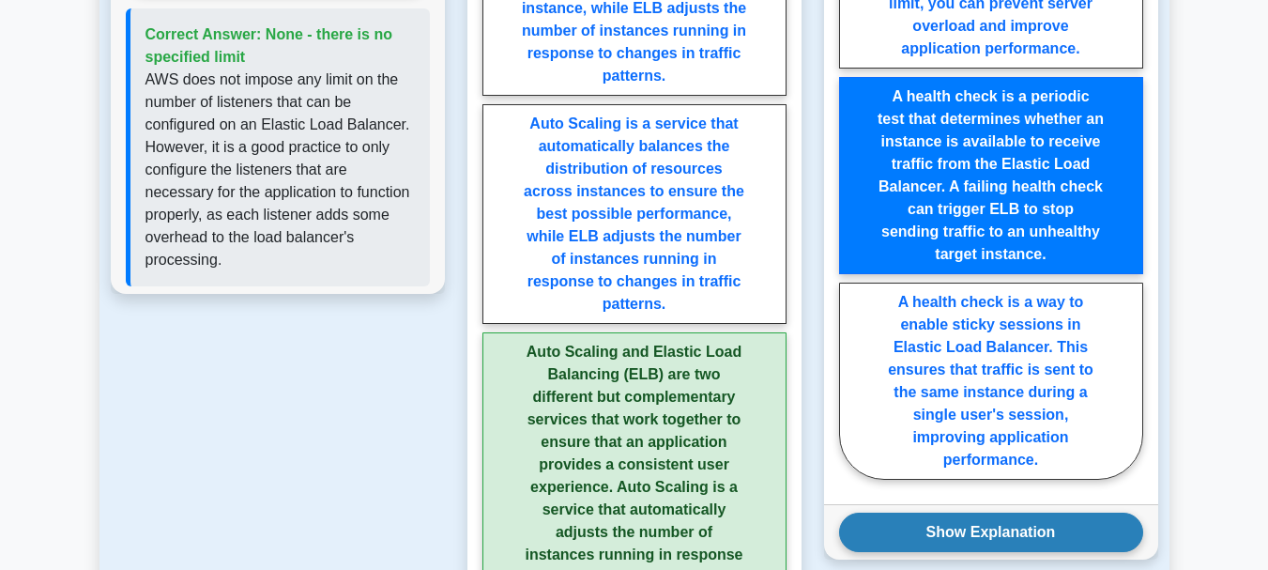
click at [1114, 512] on button "Show Explanation" at bounding box center [991, 531] width 304 height 39
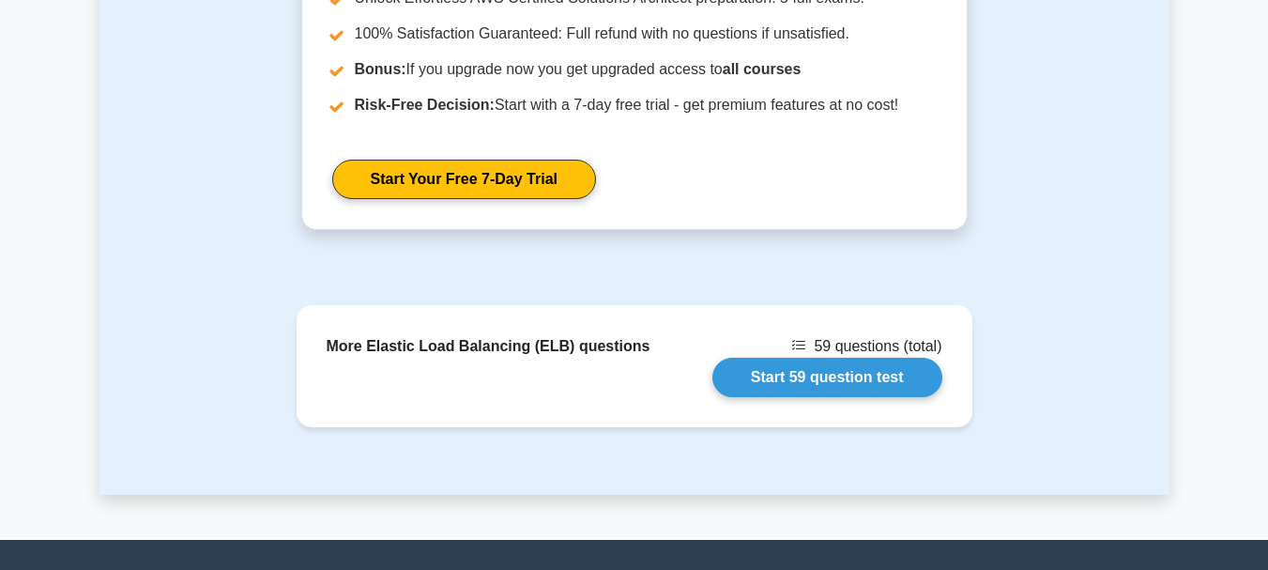
scroll to position [3628, 0]
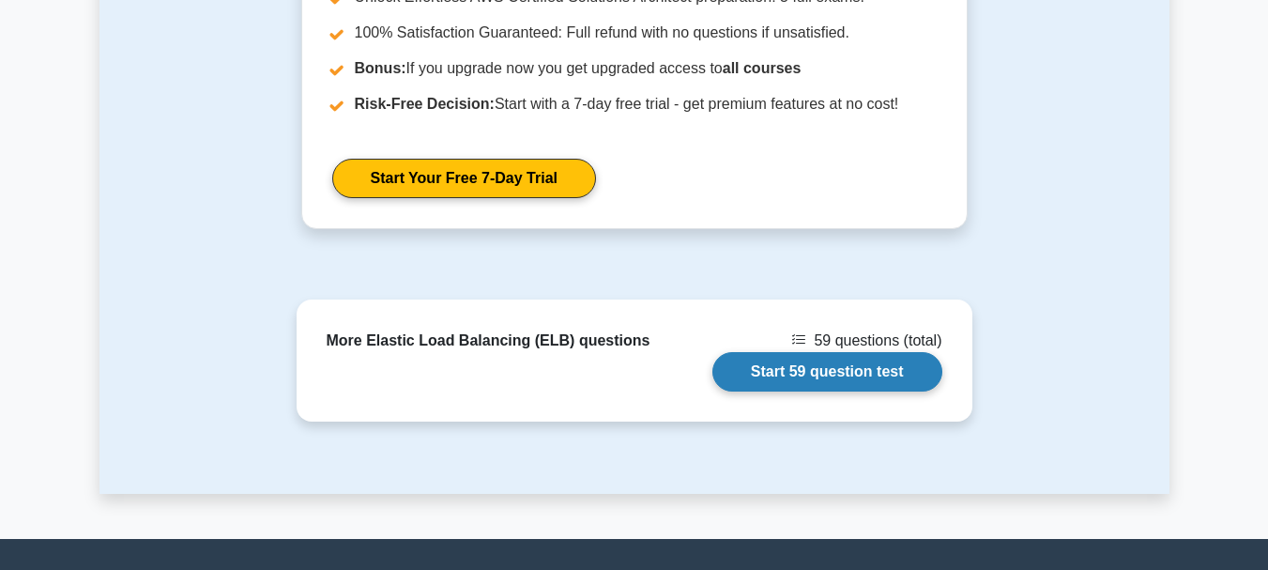
click at [896, 352] on link "Start 59 question test" at bounding box center [827, 371] width 230 height 39
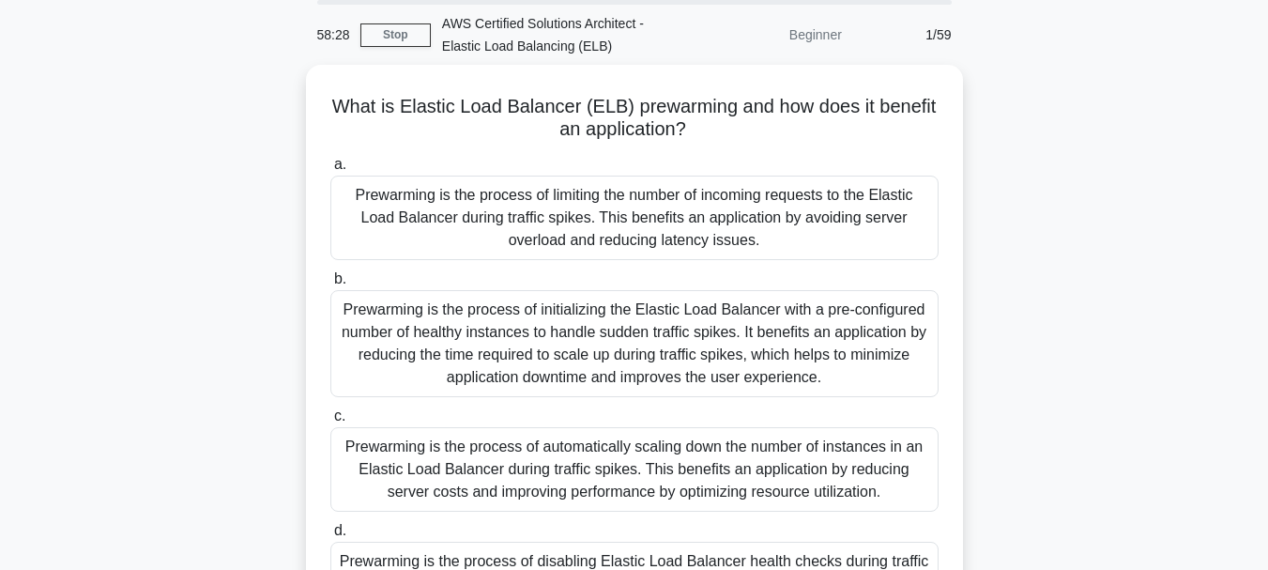
scroll to position [65, 0]
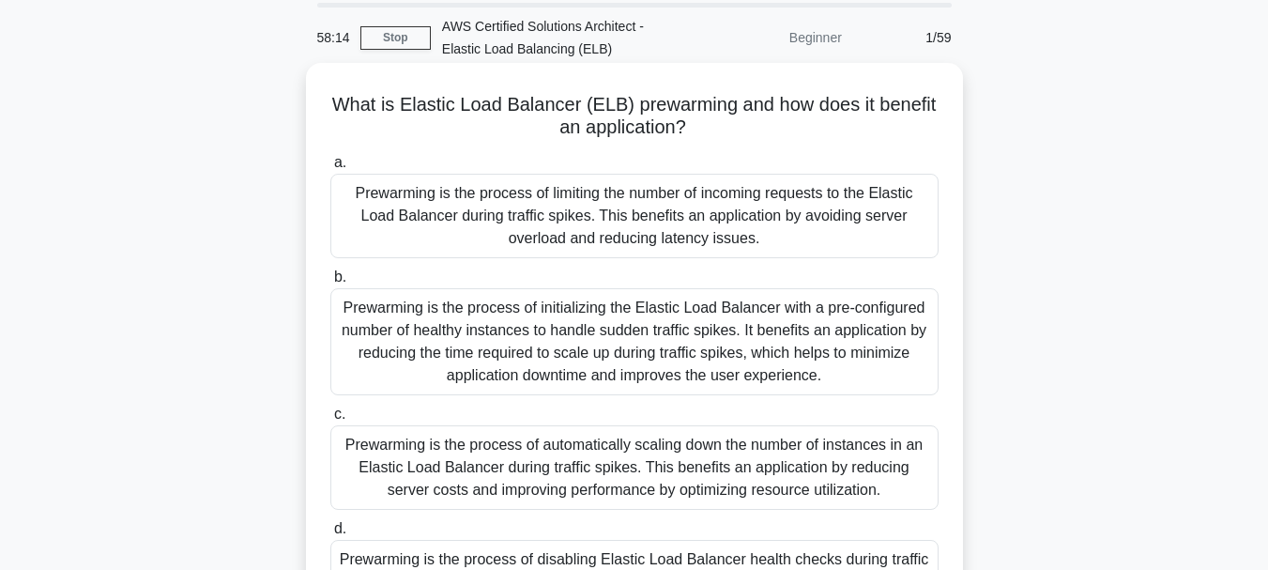
click at [368, 339] on div "Prewarming is the process of initializing the Elastic Load Balancer with a pre-…" at bounding box center [634, 341] width 608 height 107
click at [330, 283] on input "b. Prewarming is the process of initializing the Elastic Load Balancer with a p…" at bounding box center [330, 277] width 0 height 12
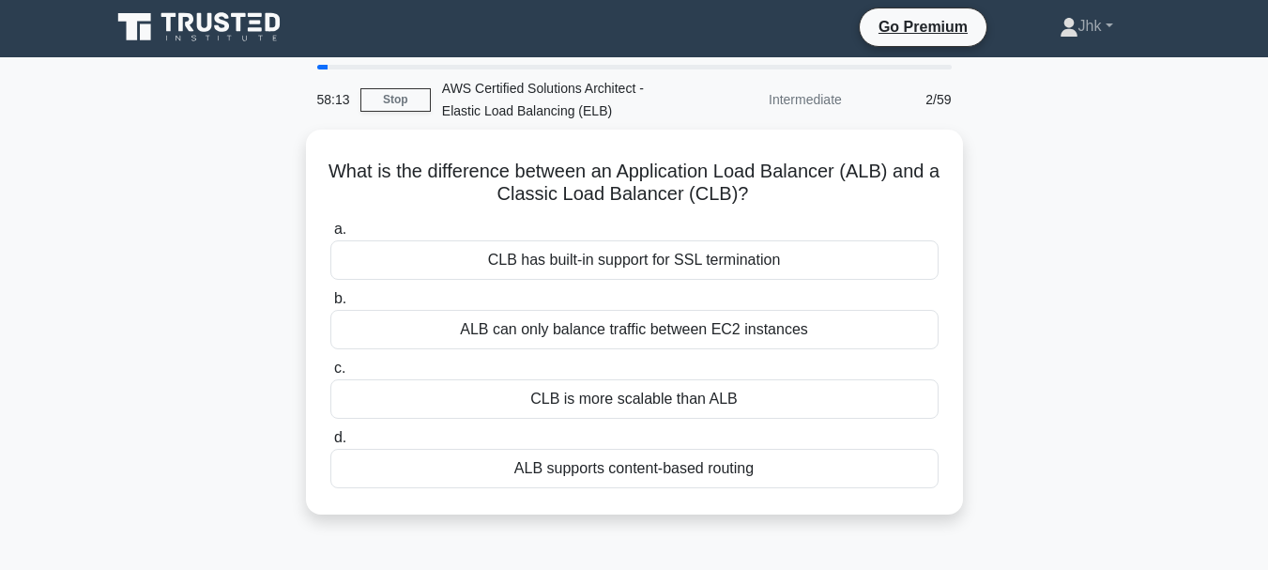
scroll to position [0, 0]
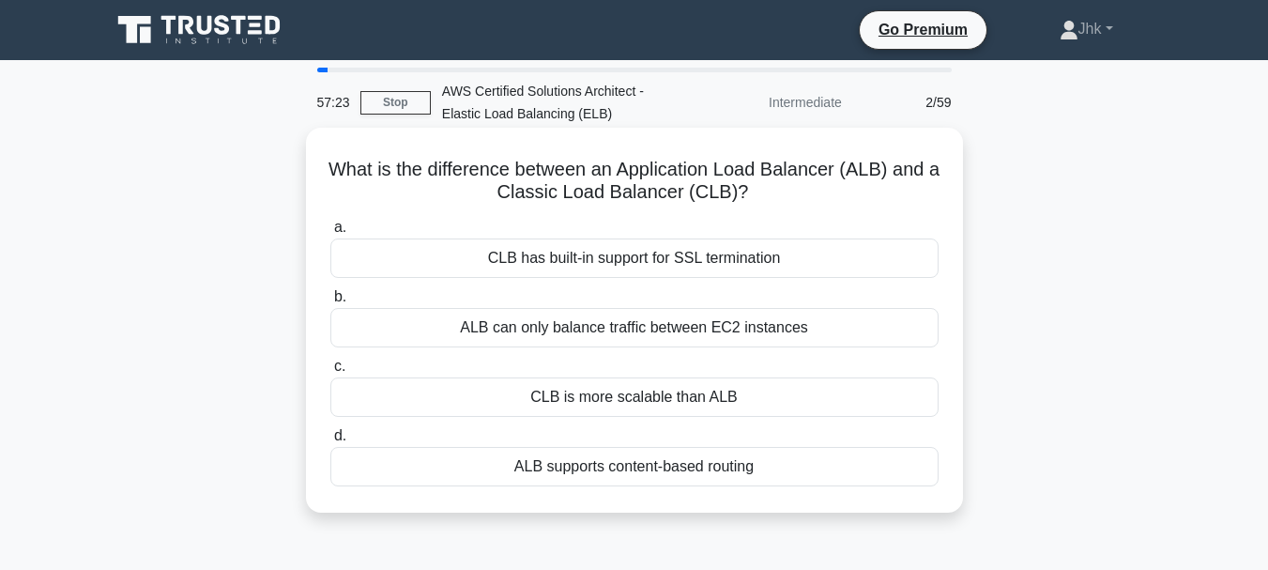
click at [476, 475] on div "ALB supports content-based routing" at bounding box center [634, 466] width 608 height 39
click at [330, 442] on input "d. ALB supports content-based routing" at bounding box center [330, 436] width 0 height 12
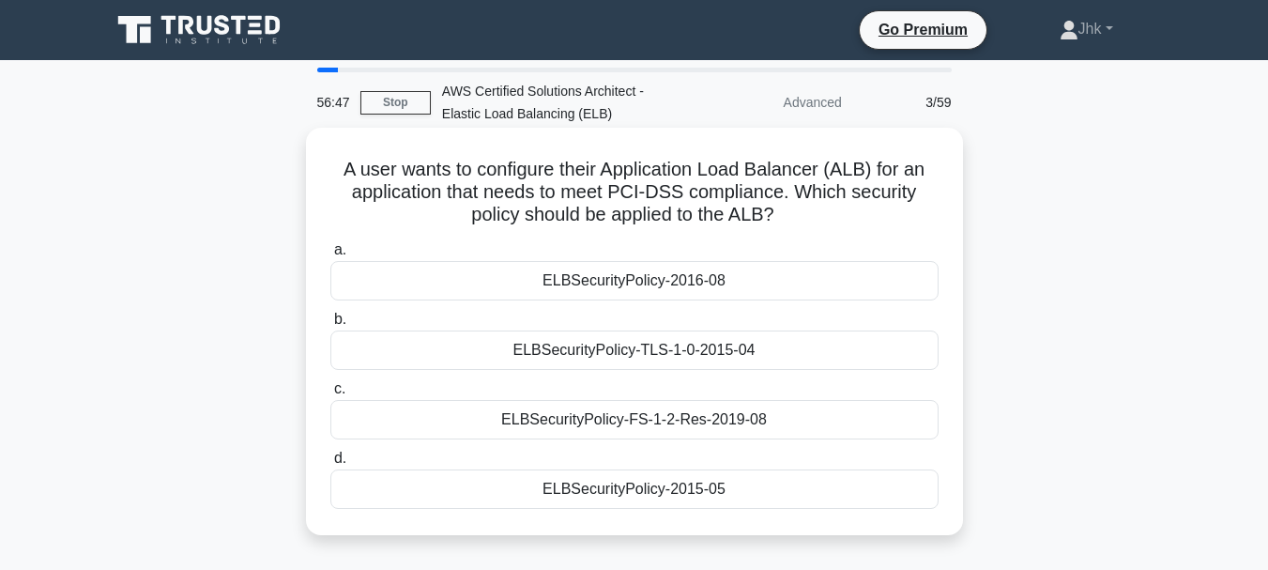
click at [511, 353] on div "ELBSecurityPolicy-TLS-1-0-2015-04" at bounding box center [634, 349] width 608 height 39
click at [330, 326] on input "b. ELBSecurityPolicy-TLS-1-0-2015-04" at bounding box center [330, 319] width 0 height 12
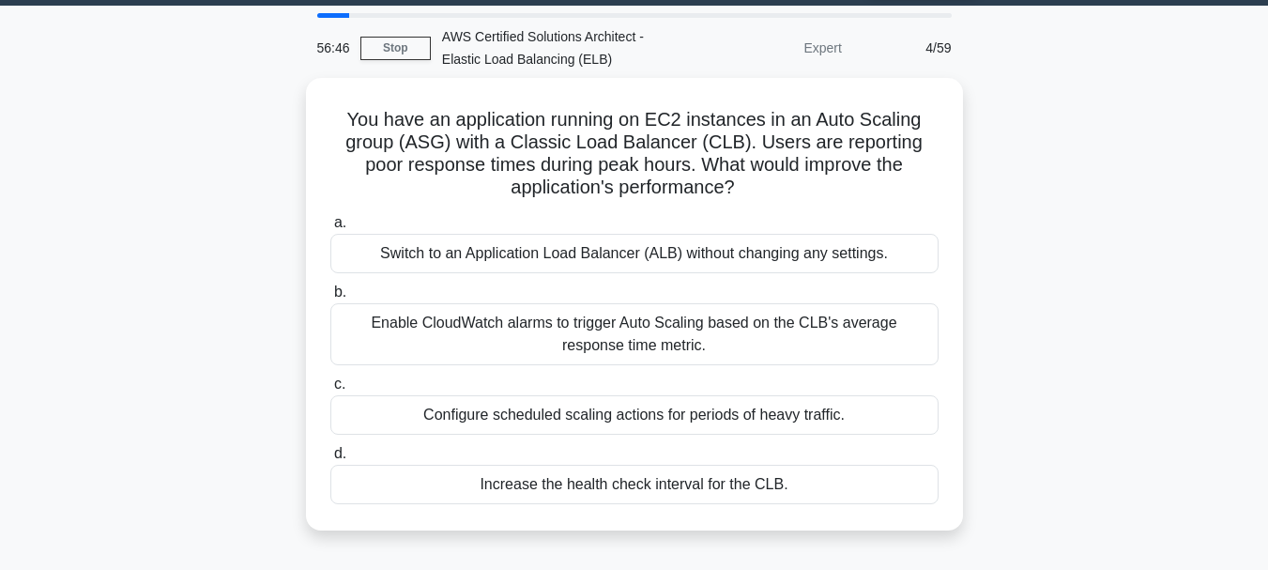
scroll to position [62, 0]
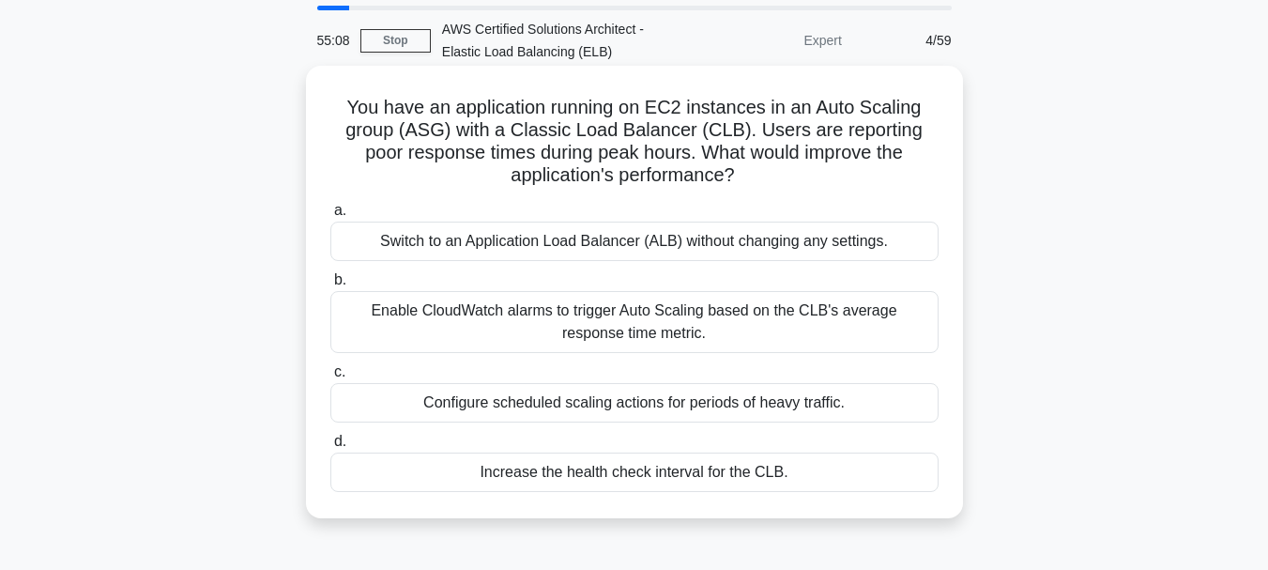
click at [851, 249] on div "Switch to an Application Load Balancer (ALB) without changing any settings." at bounding box center [634, 240] width 608 height 39
click at [330, 217] on input "a. Switch to an Application Load Balancer (ALB) without changing any settings." at bounding box center [330, 211] width 0 height 12
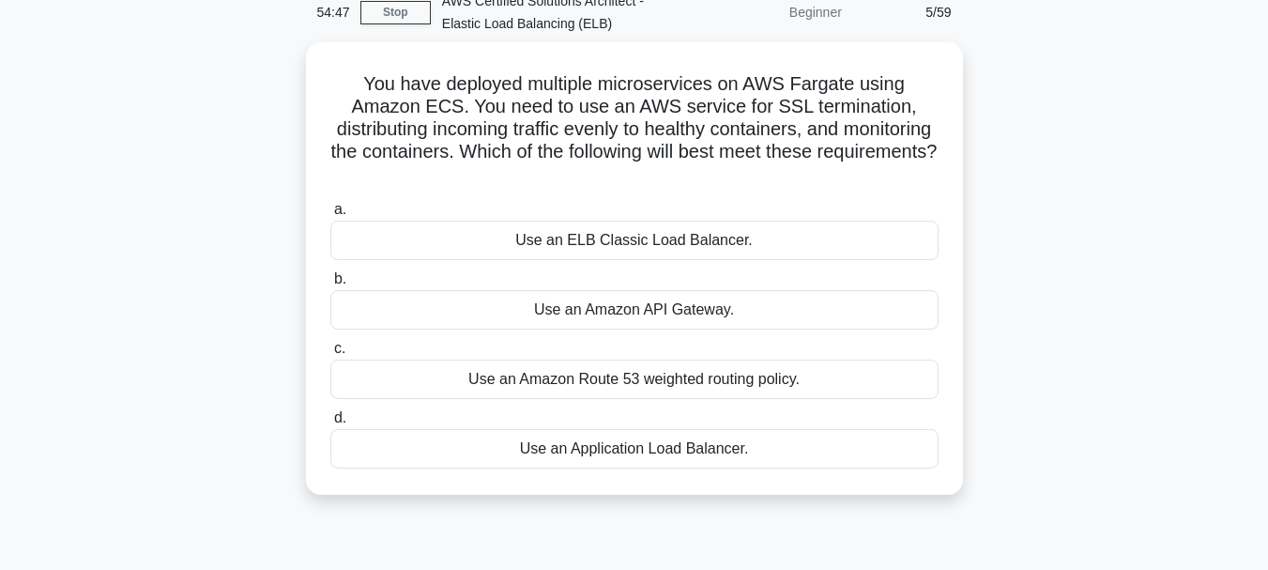
scroll to position [93, 0]
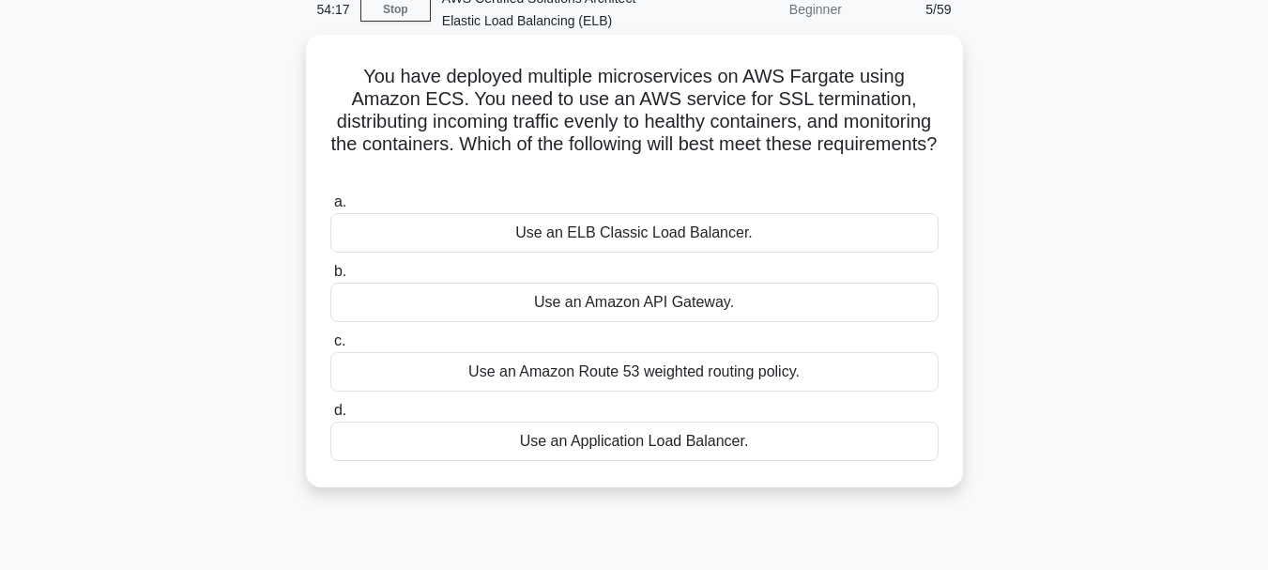
click at [699, 443] on div "Use an Application Load Balancer." at bounding box center [634, 440] width 608 height 39
click at [330, 417] on input "d. Use an Application Load Balancer." at bounding box center [330, 410] width 0 height 12
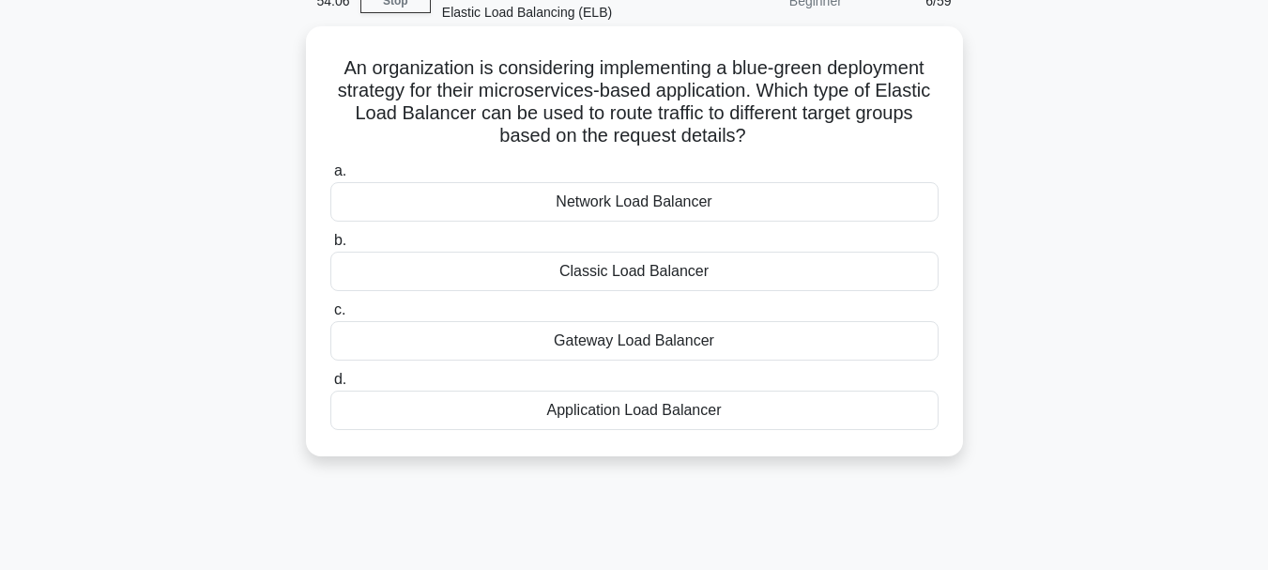
scroll to position [103, 0]
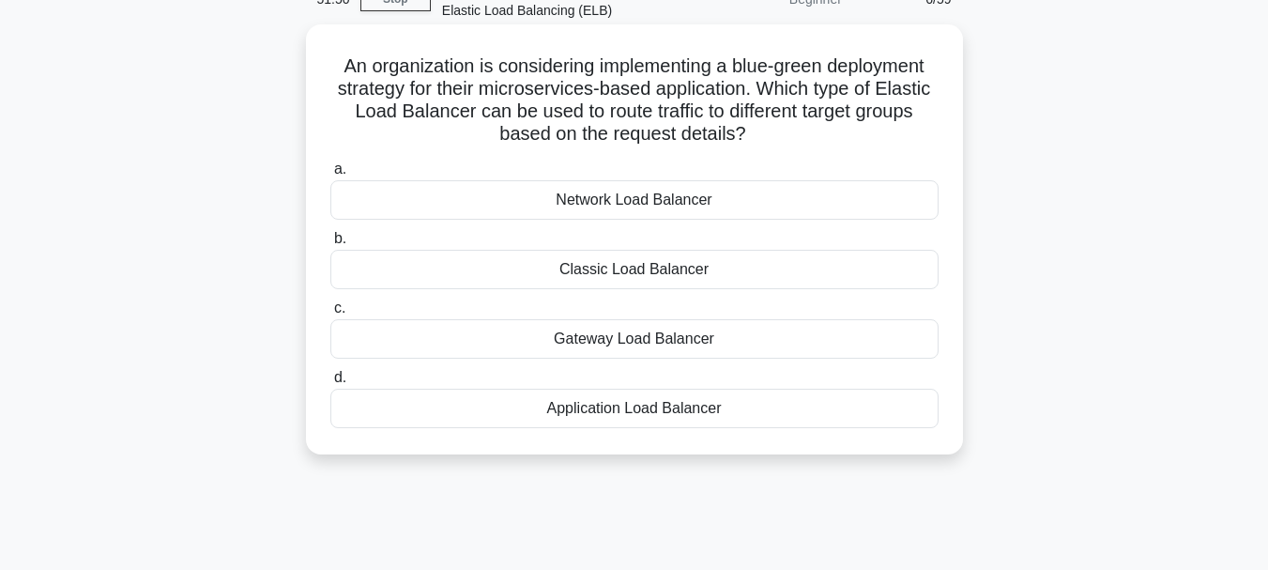
click at [653, 408] on div "Application Load Balancer" at bounding box center [634, 408] width 608 height 39
click at [330, 384] on input "d. Application Load Balancer" at bounding box center [330, 378] width 0 height 12
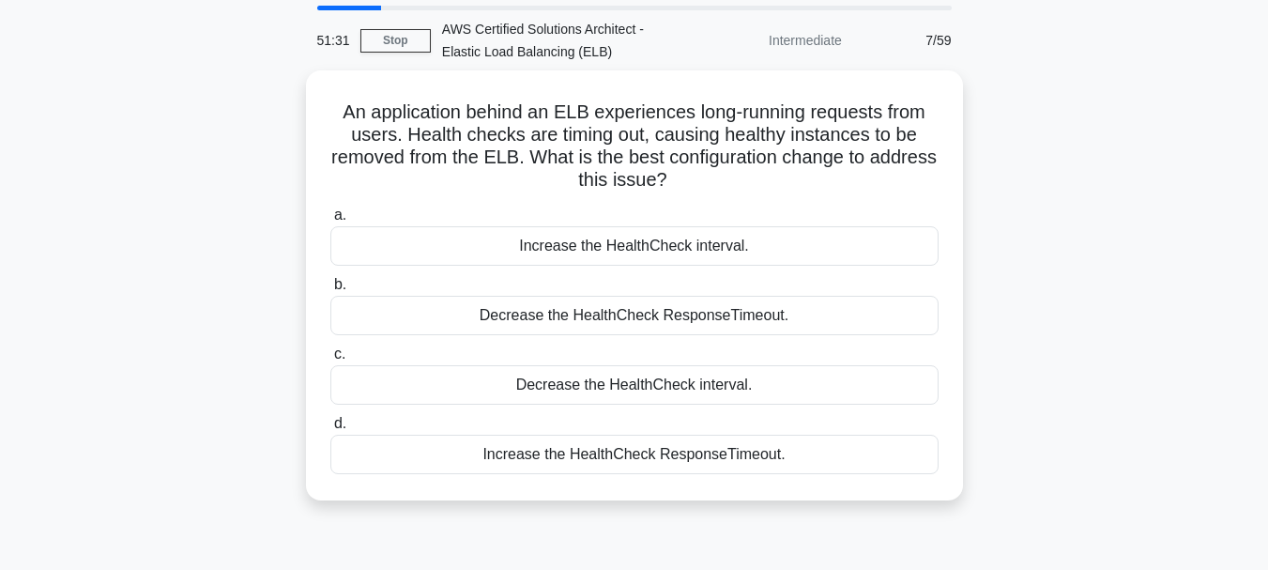
scroll to position [63, 0]
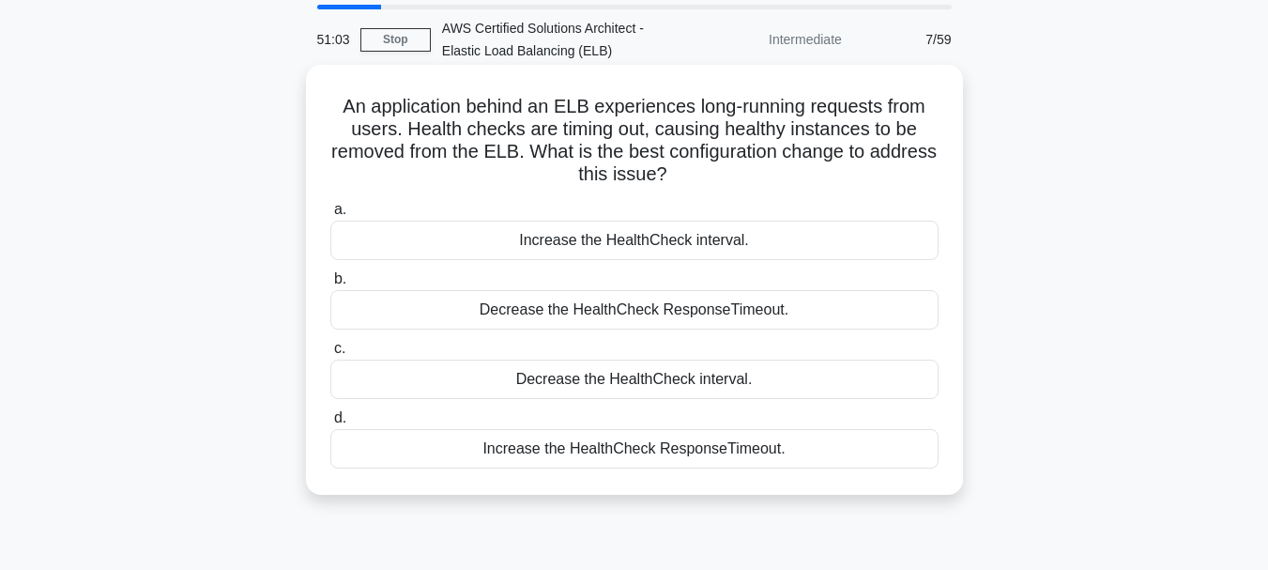
click at [619, 385] on div "Decrease the HealthCheck interval." at bounding box center [634, 378] width 608 height 39
click at [330, 355] on input "c. Decrease the HealthCheck interval." at bounding box center [330, 349] width 0 height 12
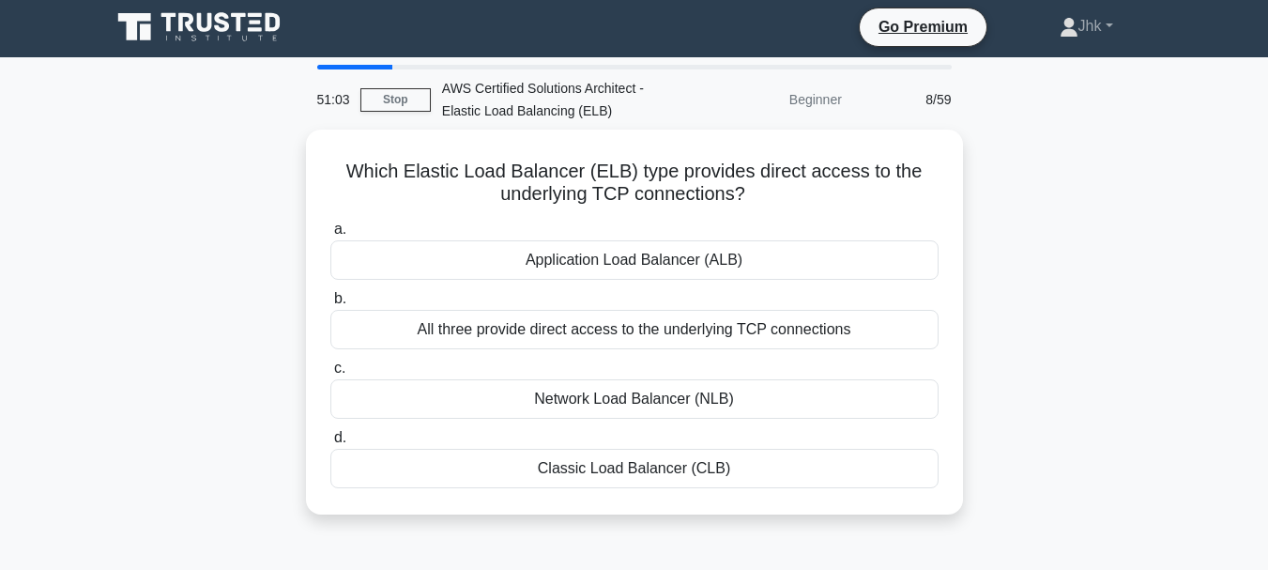
scroll to position [0, 0]
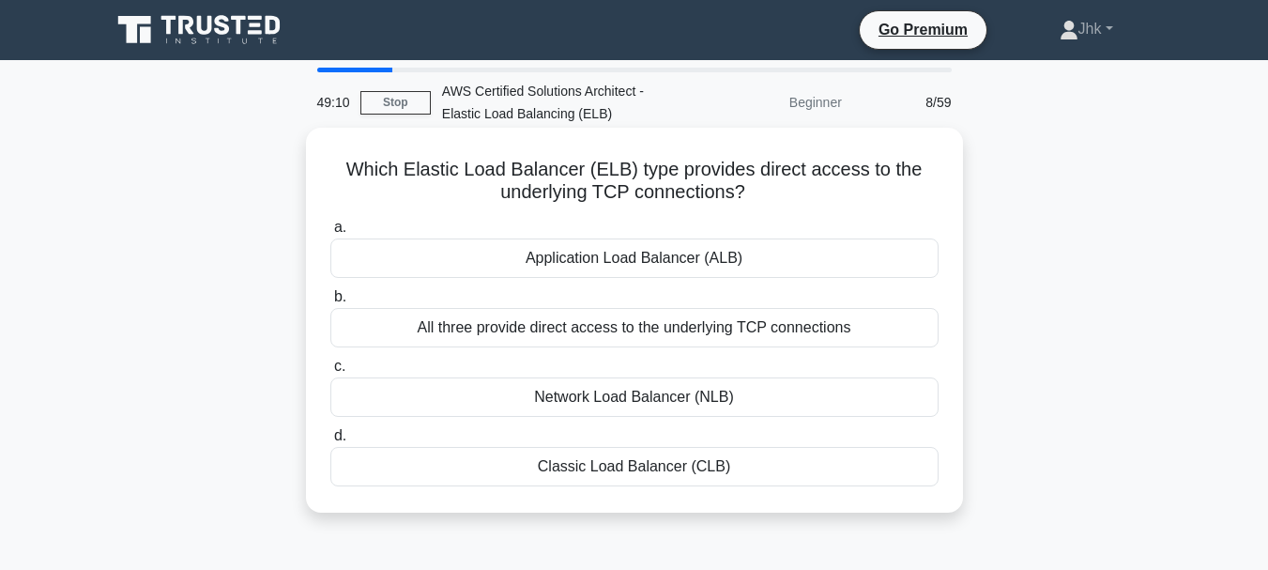
click at [554, 395] on div "Network Load Balancer (NLB)" at bounding box center [634, 396] width 608 height 39
click at [330, 373] on input "c. Network Load Balancer (NLB)" at bounding box center [330, 366] width 0 height 12
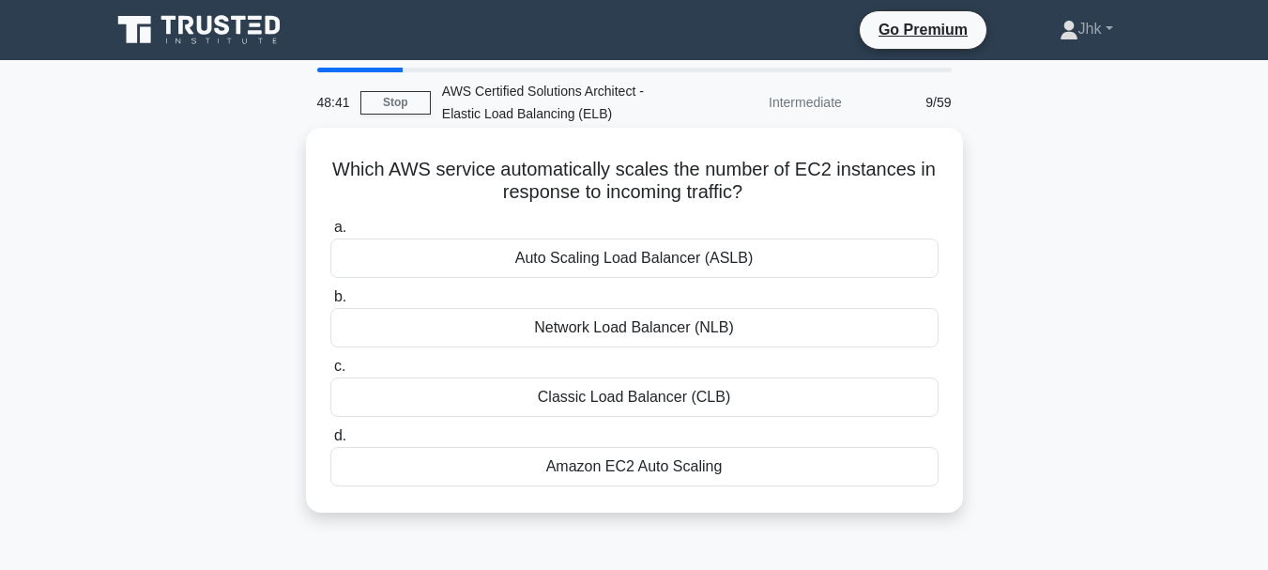
click at [437, 405] on div "Classic Load Balancer (CLB)" at bounding box center [634, 396] width 608 height 39
click at [330, 373] on input "c. Classic Load Balancer (CLB)" at bounding box center [330, 366] width 0 height 12
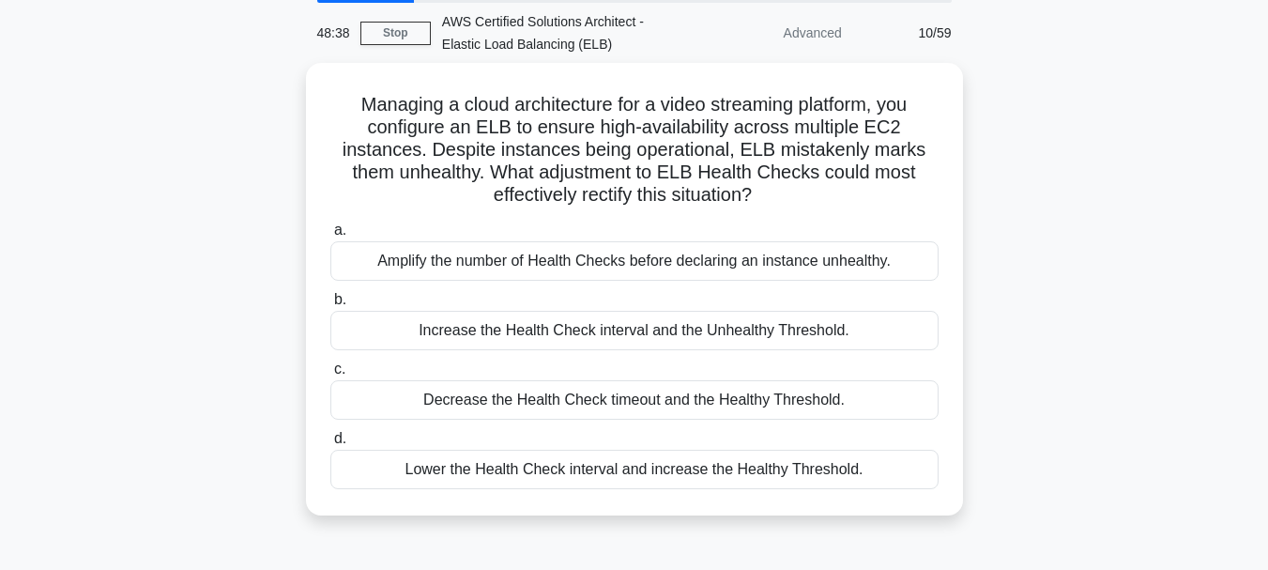
scroll to position [71, 0]
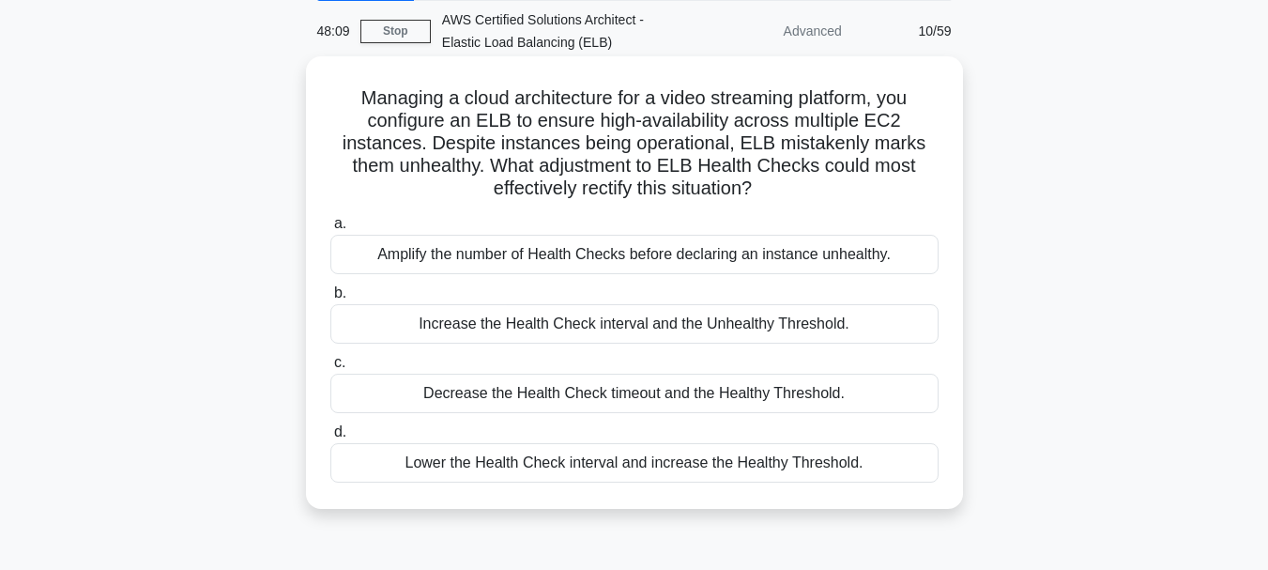
click at [465, 457] on div "Lower the Health Check interval and increase the Healthy Threshold." at bounding box center [634, 462] width 608 height 39
click at [330, 438] on input "d. Lower the Health Check interval and increase the Healthy Threshold." at bounding box center [330, 432] width 0 height 12
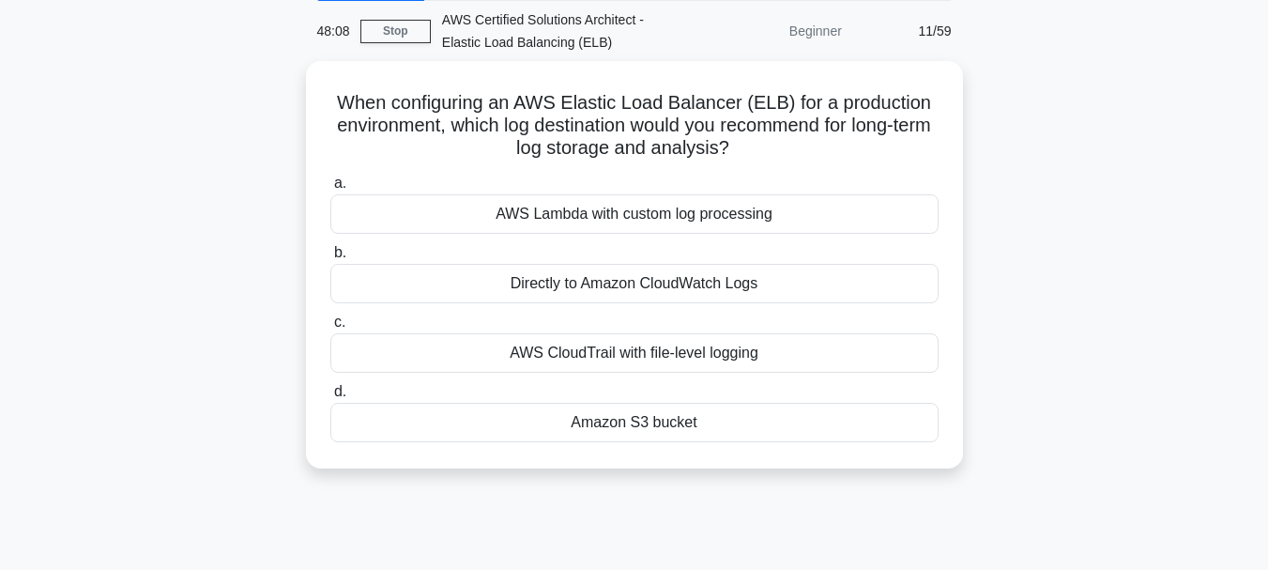
scroll to position [0, 0]
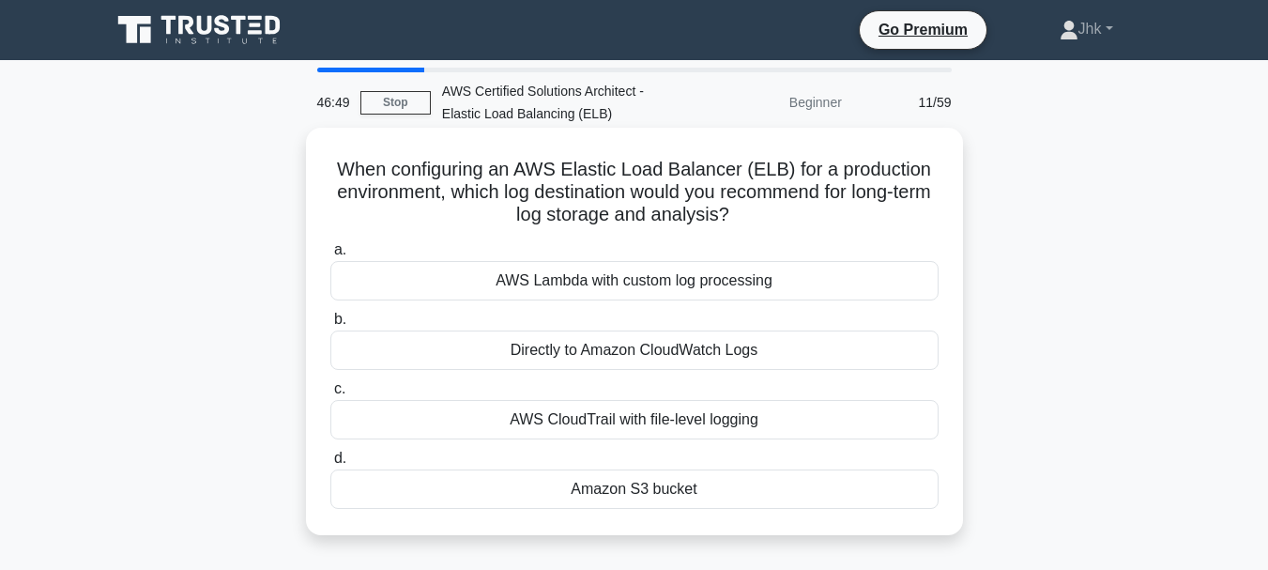
click at [496, 495] on div "Amazon S3 bucket" at bounding box center [634, 488] width 608 height 39
click at [330, 465] on input "d. Amazon S3 bucket" at bounding box center [330, 458] width 0 height 12
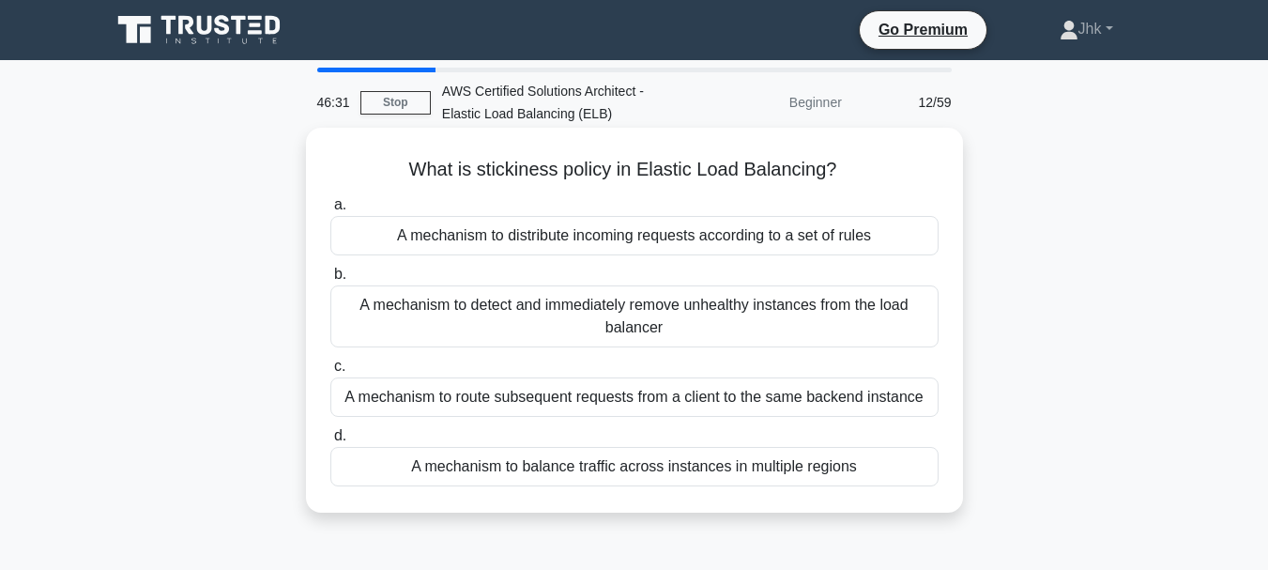
click at [499, 395] on div "A mechanism to route subsequent requests from a client to the same backend inst…" at bounding box center [634, 396] width 608 height 39
click at [330, 373] on input "c. A mechanism to route subsequent requests from a client to the same backend i…" at bounding box center [330, 366] width 0 height 12
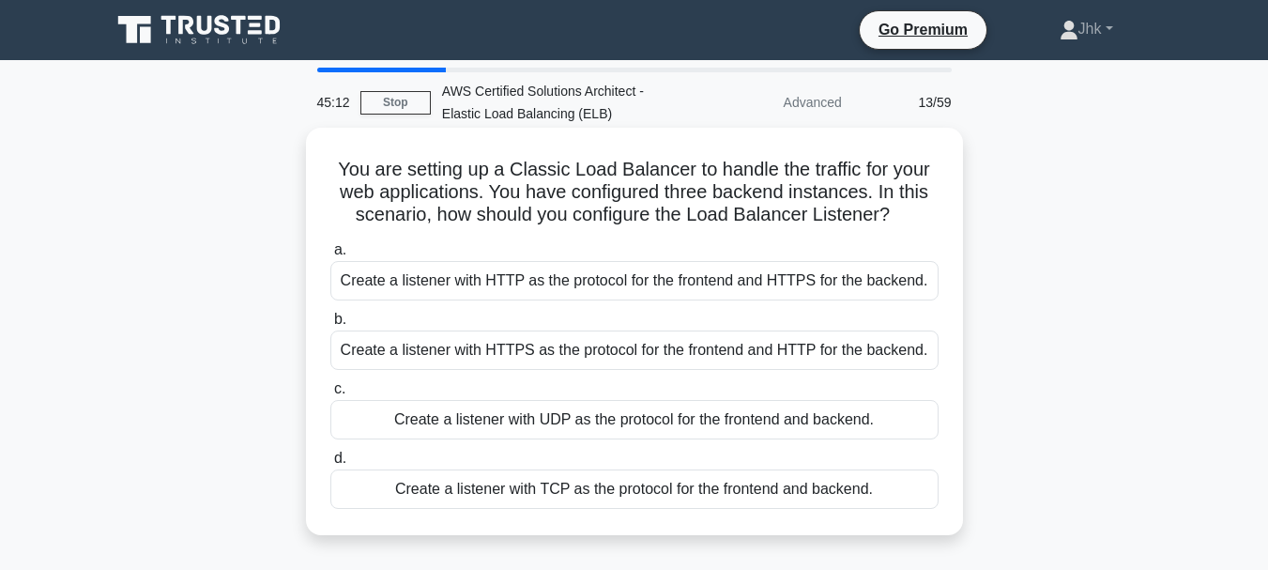
click at [500, 278] on div "Create a listener with HTTP as the protocol for the frontend and HTTPS for the …" at bounding box center [634, 280] width 608 height 39
click at [330, 256] on input "a. Create a listener with HTTP as the protocol for the frontend and HTTPS for t…" at bounding box center [330, 250] width 0 height 12
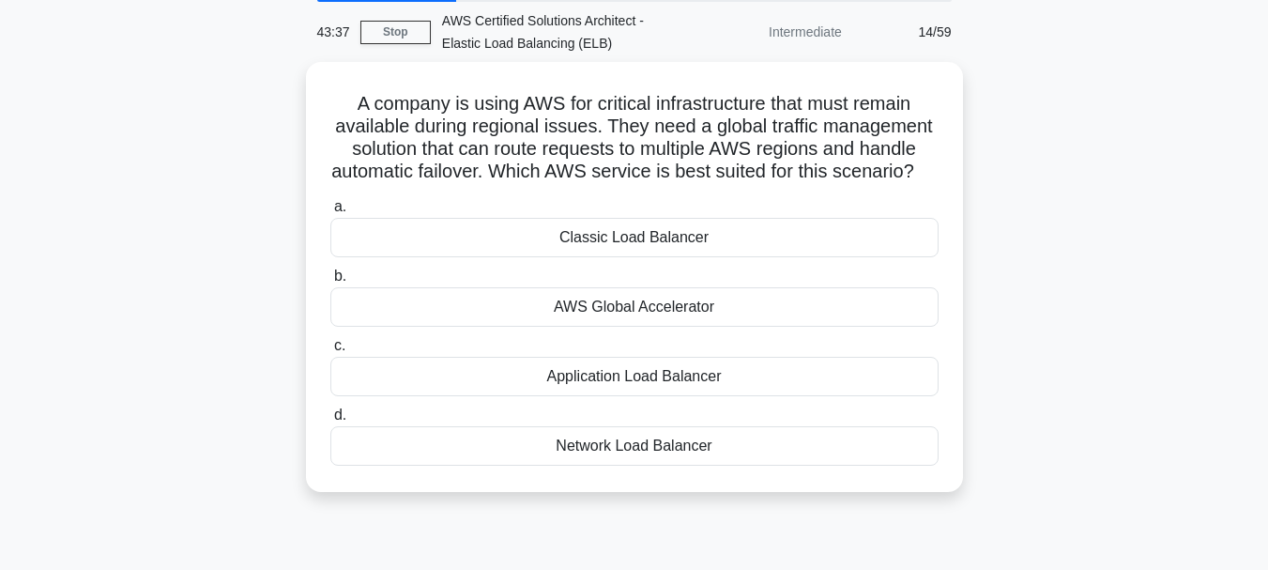
scroll to position [71, 0]
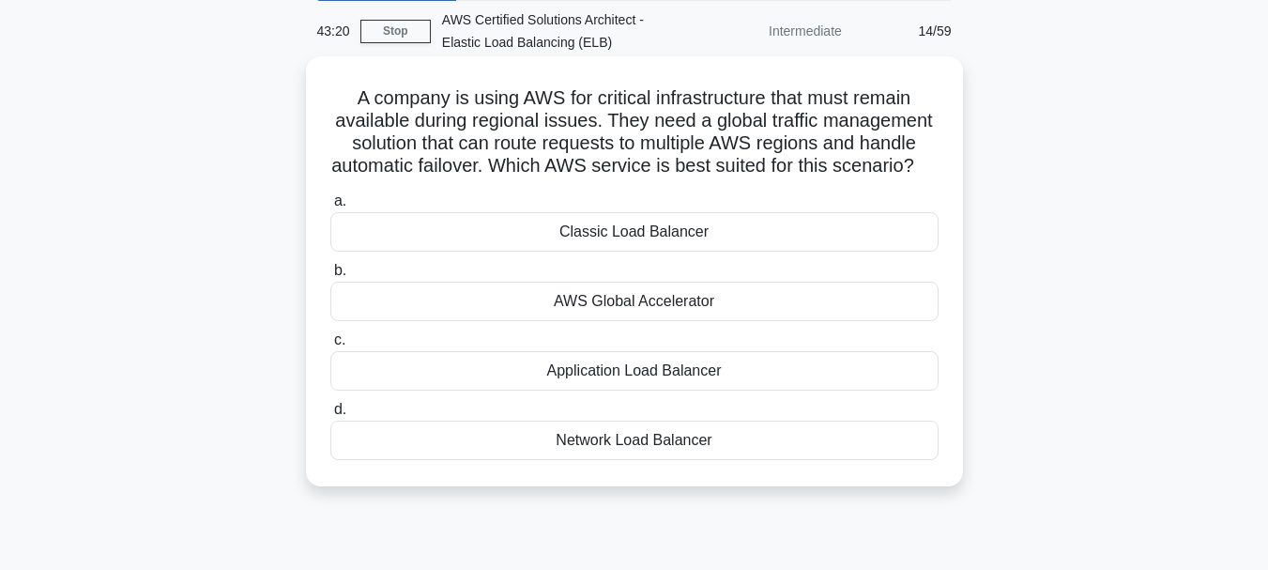
click at [591, 321] on div "AWS Global Accelerator" at bounding box center [634, 301] width 608 height 39
click at [330, 277] on input "b. AWS Global Accelerator" at bounding box center [330, 271] width 0 height 12
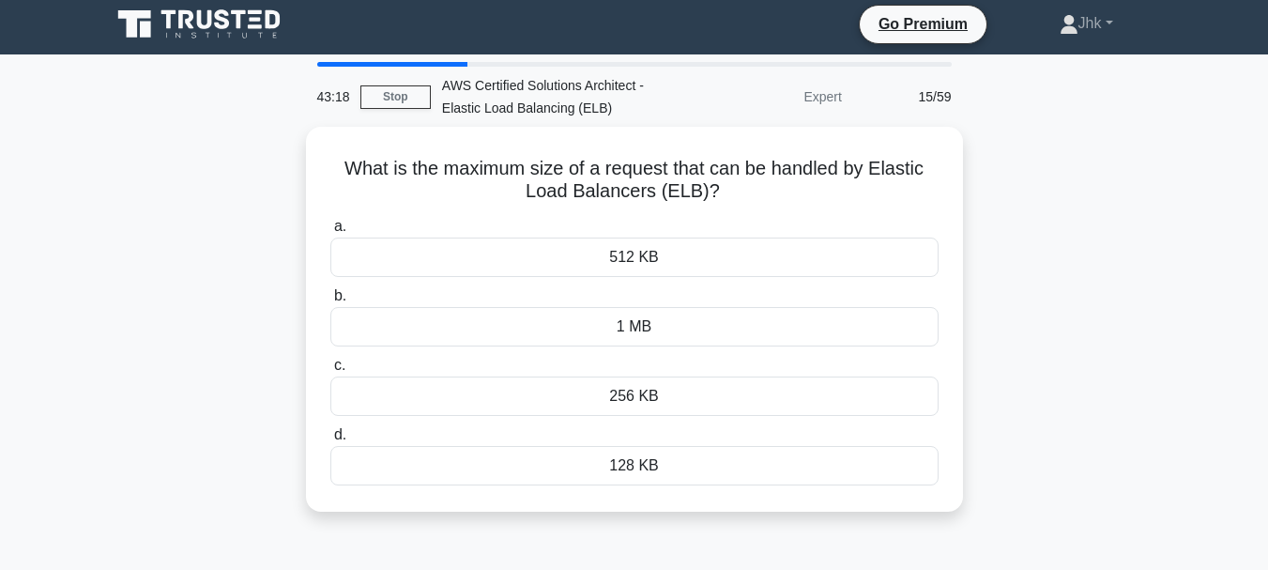
scroll to position [0, 0]
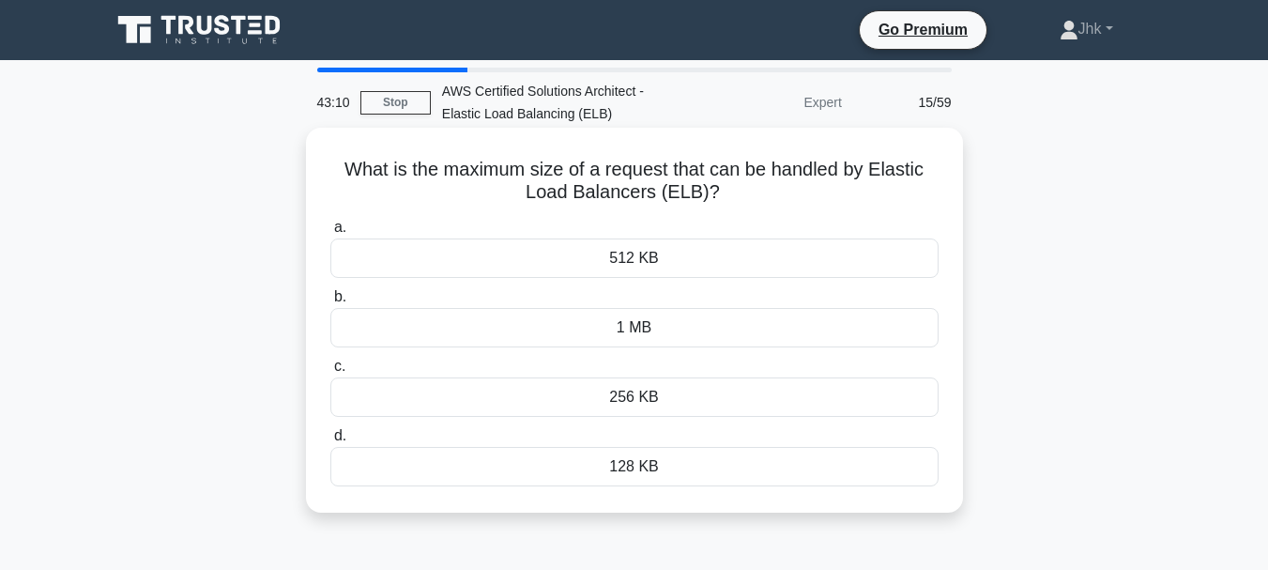
click at [588, 329] on div "1 MB" at bounding box center [634, 327] width 608 height 39
click at [330, 303] on input "b. 1 MB" at bounding box center [330, 297] width 0 height 12
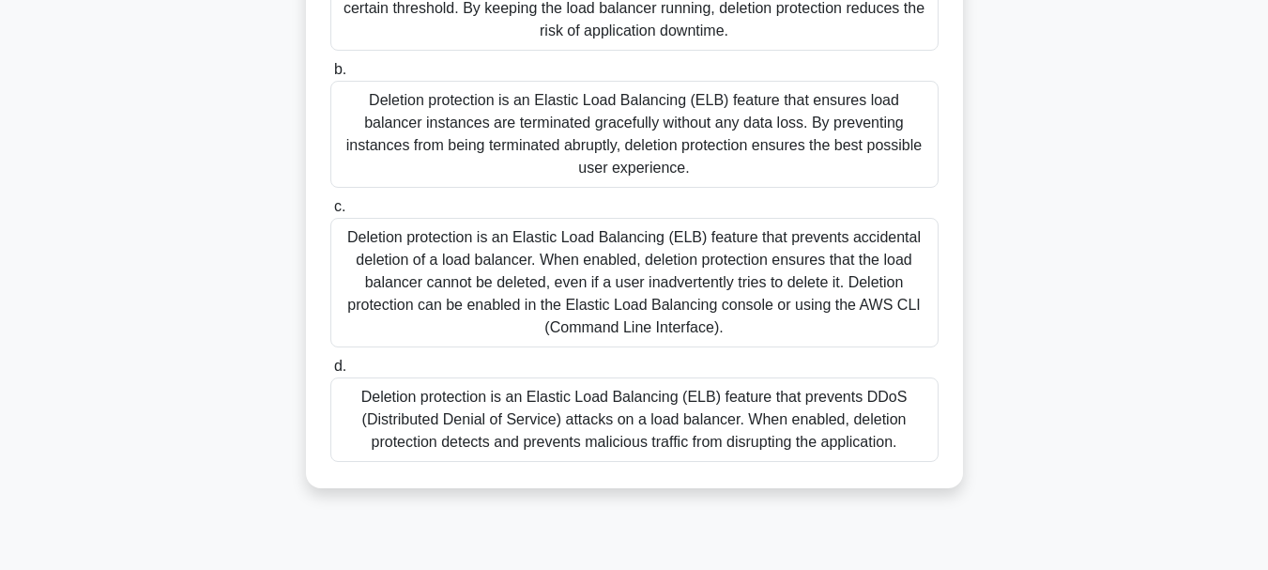
scroll to position [303, 0]
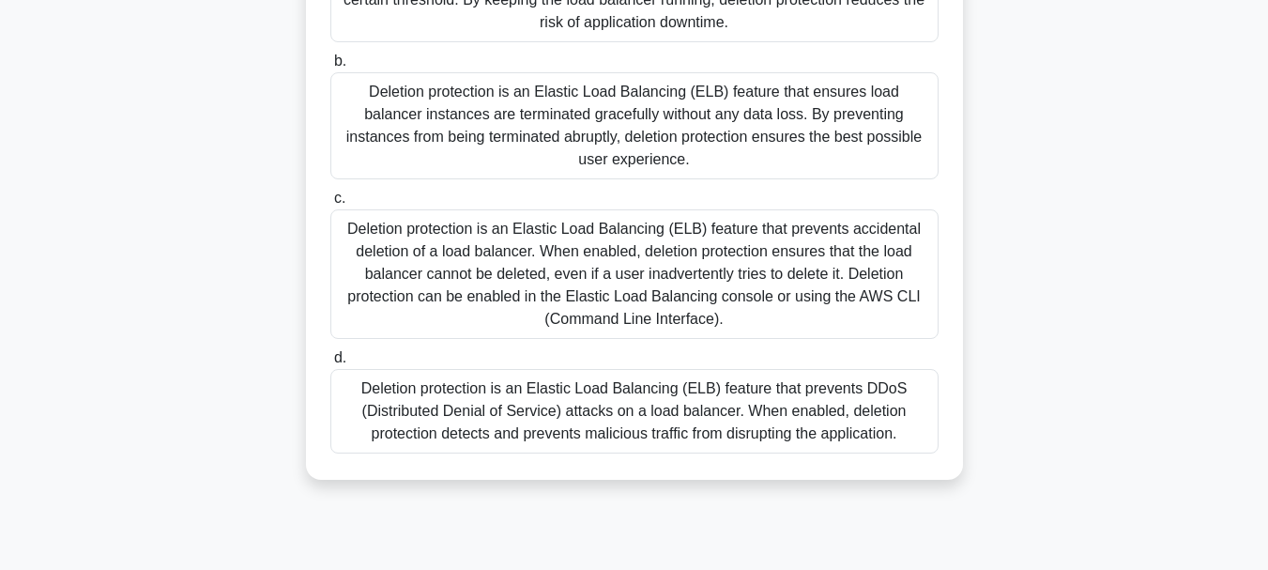
click at [598, 272] on div "Deletion protection is an Elastic Load Balancing (ELB) feature that prevents ac…" at bounding box center [634, 274] width 608 height 130
click at [330, 205] on input "c. Deletion protection is an Elastic Load Balancing (ELB) feature that prevents…" at bounding box center [330, 198] width 0 height 12
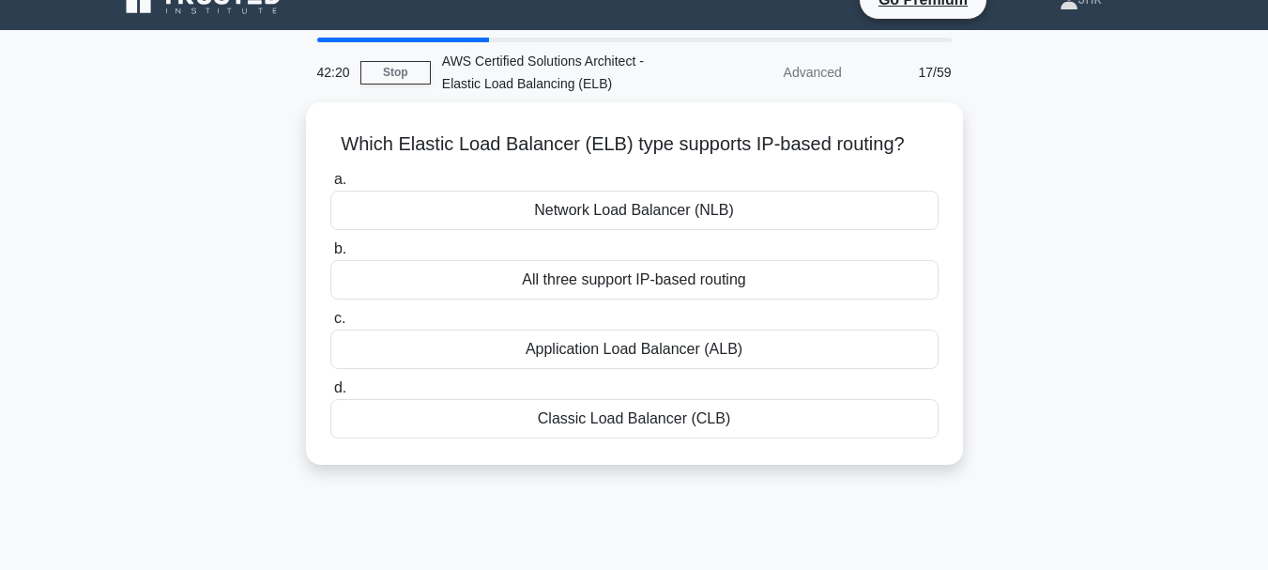
scroll to position [0, 0]
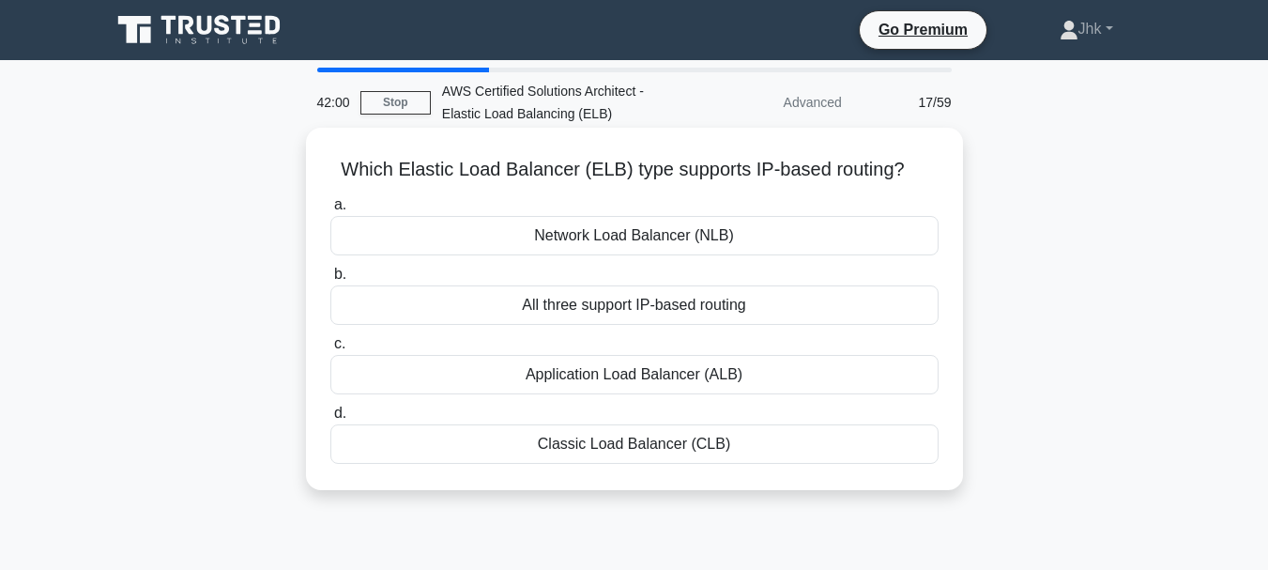
click at [616, 235] on div "Network Load Balancer (NLB)" at bounding box center [634, 235] width 608 height 39
click at [330, 211] on input "a. Network Load Balancer (NLB)" at bounding box center [330, 205] width 0 height 12
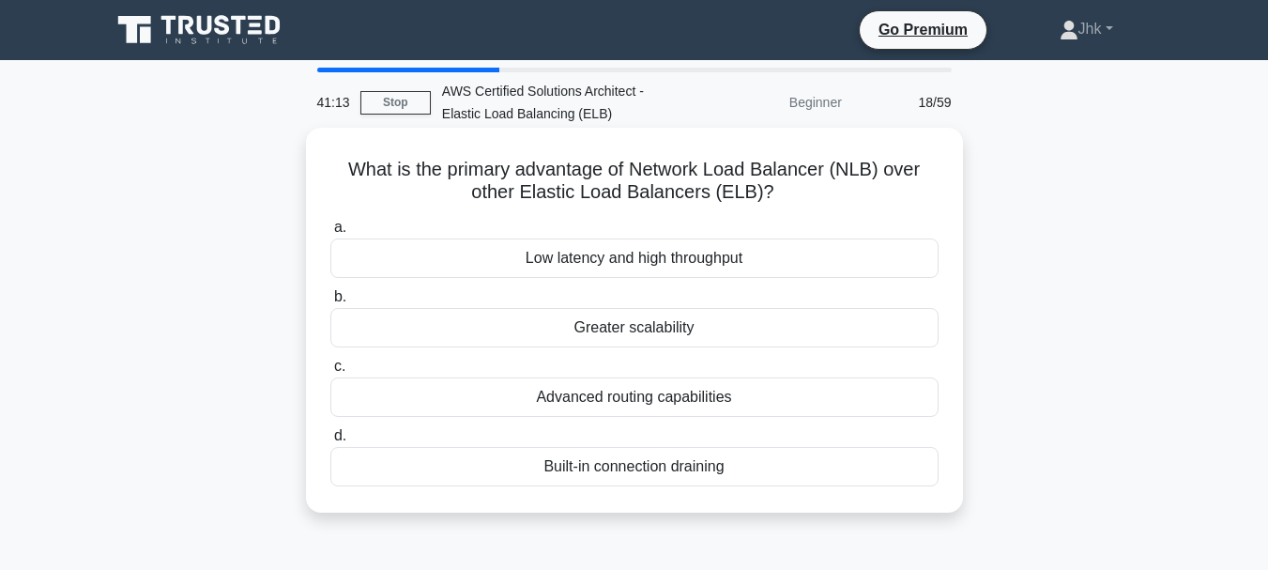
click at [607, 264] on div "Low latency and high throughput" at bounding box center [634, 257] width 608 height 39
click at [330, 234] on input "a. Low latency and high throughput" at bounding box center [330, 227] width 0 height 12
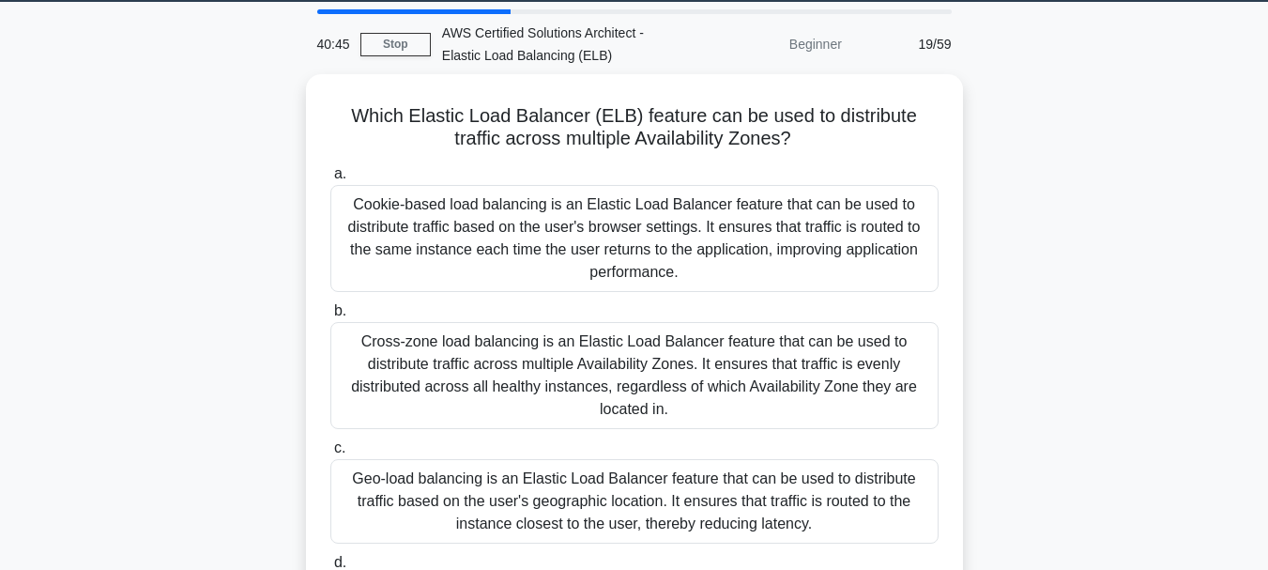
scroll to position [56, 0]
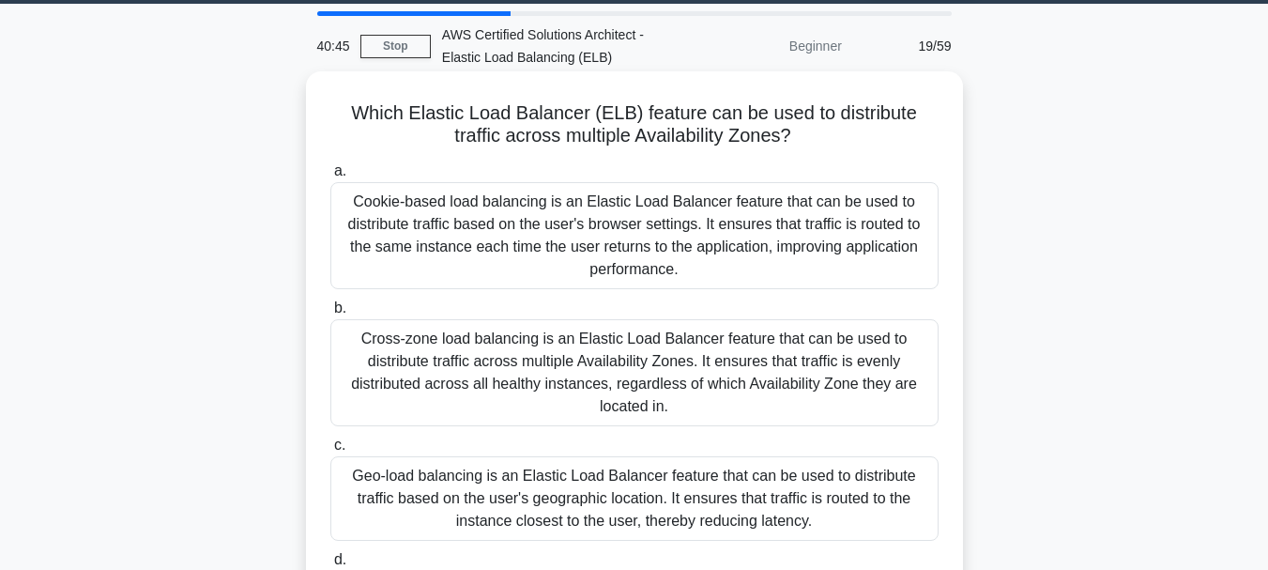
click at [846, 255] on div "Cookie-based load balancing is an Elastic Load Balancer feature that can be use…" at bounding box center [634, 235] width 608 height 107
click at [330, 177] on input "a. Cookie-based load balancing is an Elastic Load Balancer feature that can be …" at bounding box center [330, 171] width 0 height 12
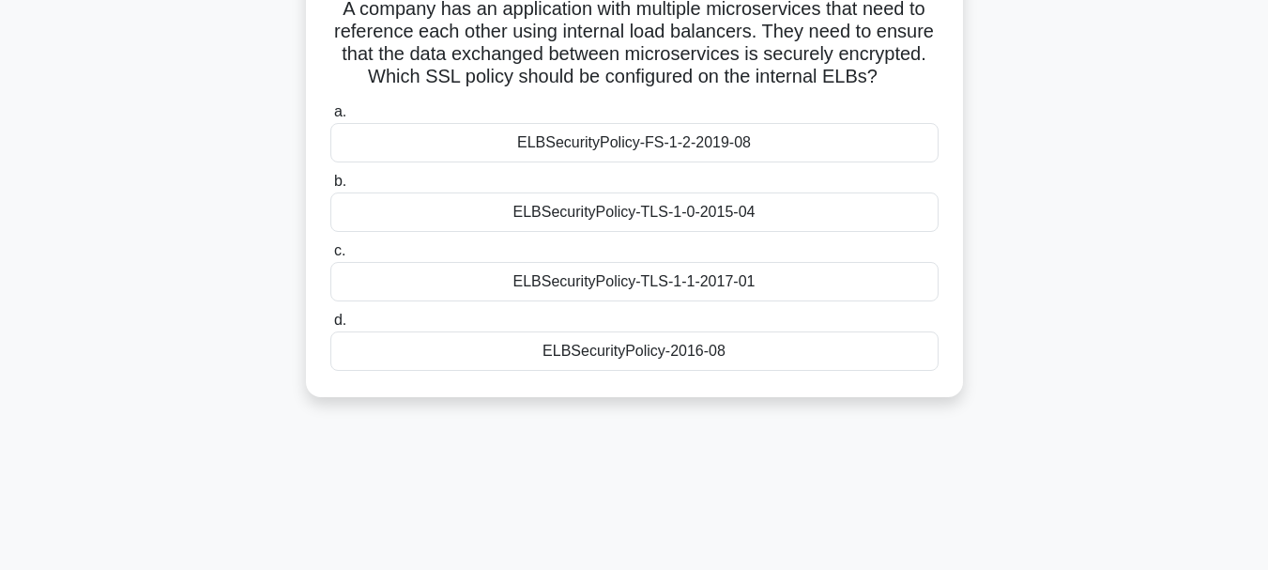
scroll to position [175, 0]
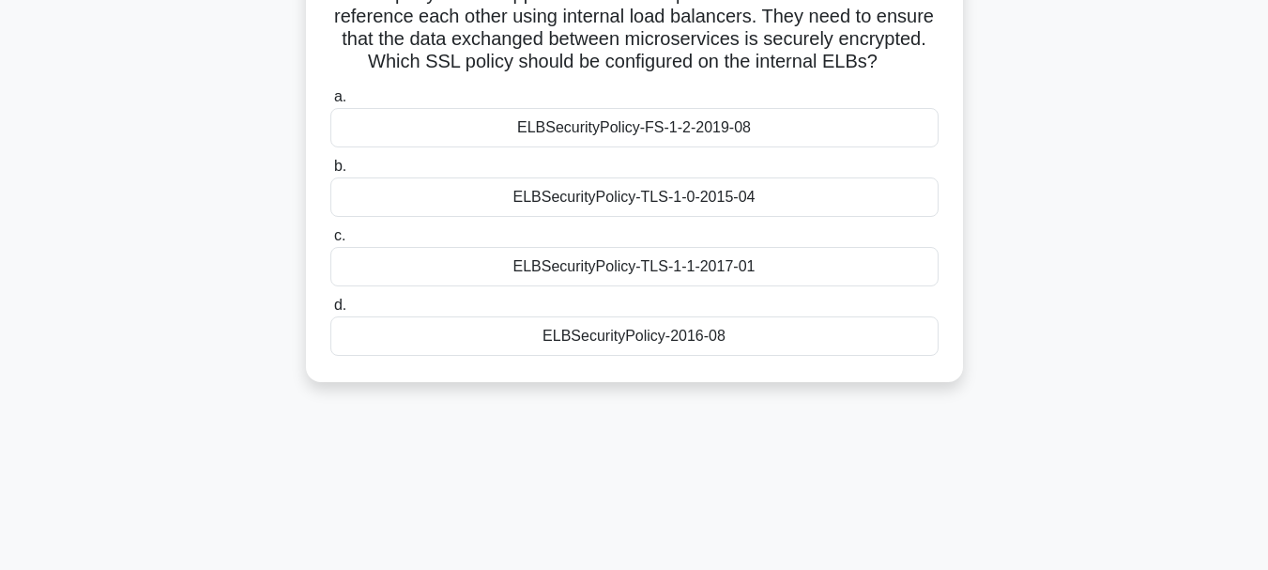
click at [686, 203] on div "ELBSecurityPolicy-TLS-1-0-2015-04" at bounding box center [634, 196] width 608 height 39
click at [330, 173] on input "b. ELBSecurityPolicy-TLS-1-0-2015-04" at bounding box center [330, 166] width 0 height 12
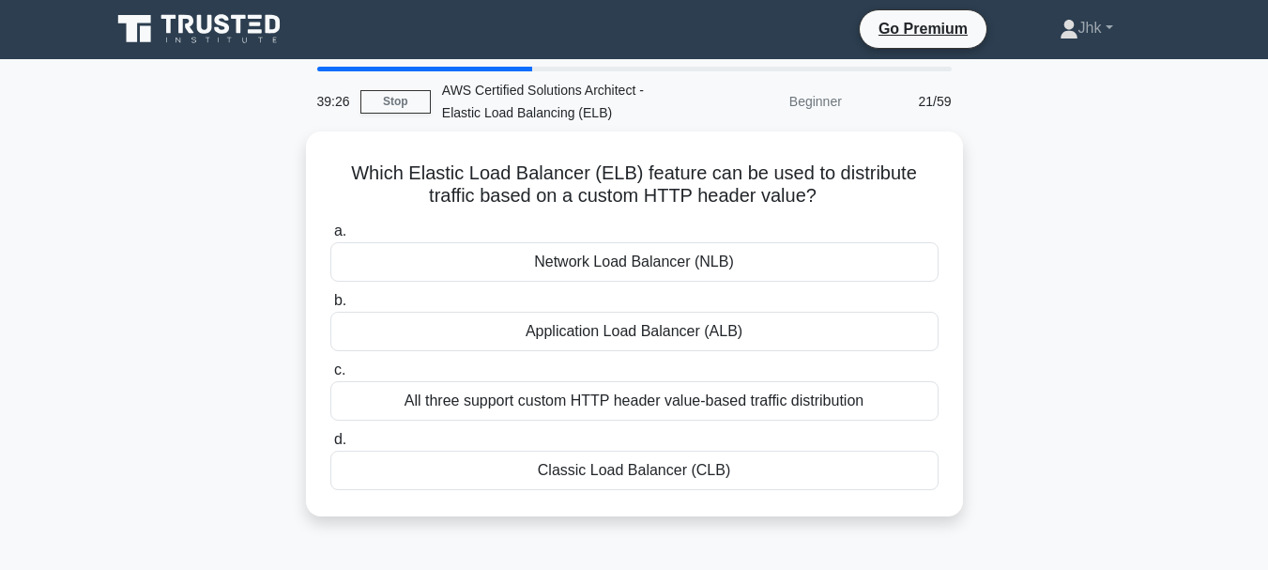
scroll to position [0, 0]
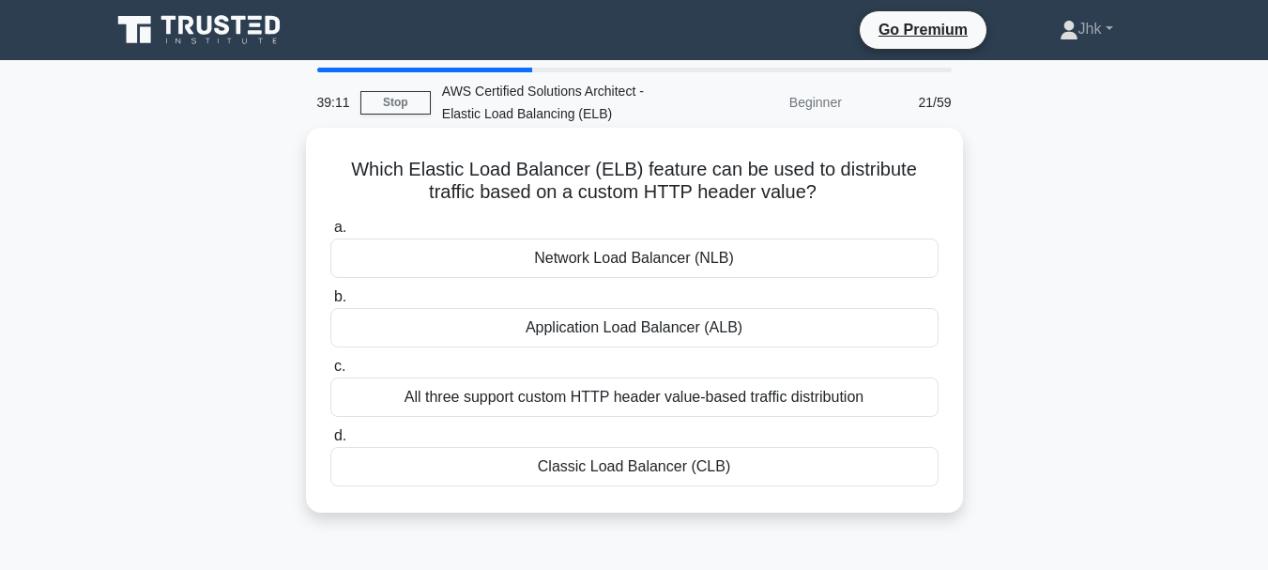
click at [590, 330] on div "Application Load Balancer (ALB)" at bounding box center [634, 327] width 608 height 39
click at [330, 303] on input "b. Application Load Balancer (ALB)" at bounding box center [330, 297] width 0 height 12
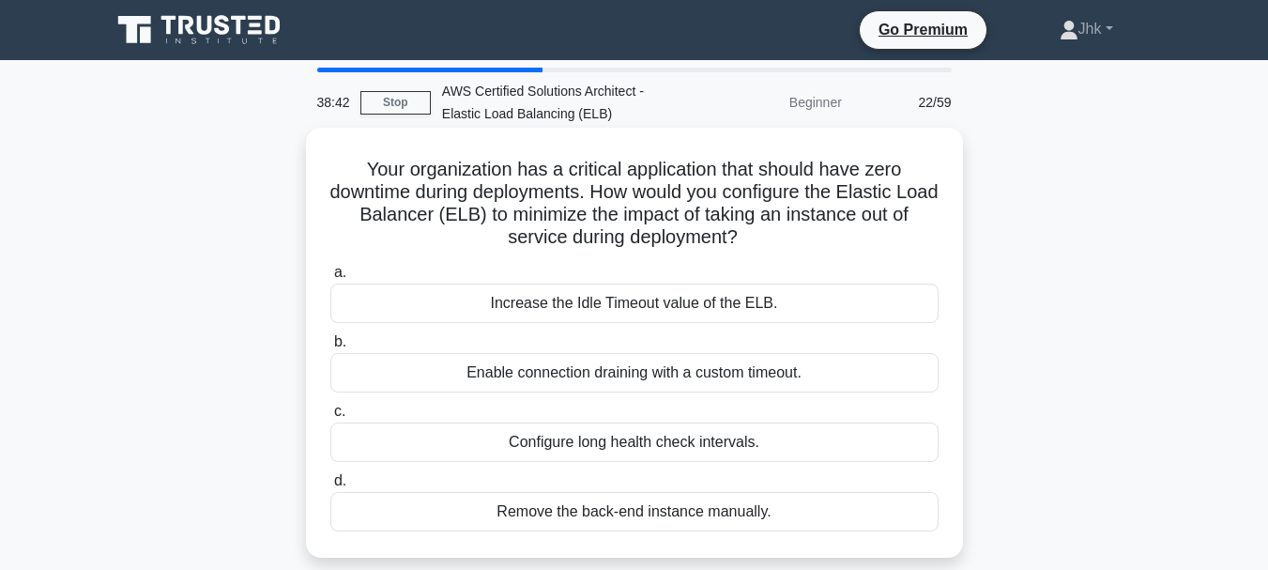
click at [597, 315] on div "Increase the Idle Timeout value of the ELB." at bounding box center [634, 302] width 608 height 39
click at [330, 279] on input "a. Increase the Idle Timeout value of the ELB." at bounding box center [330, 273] width 0 height 12
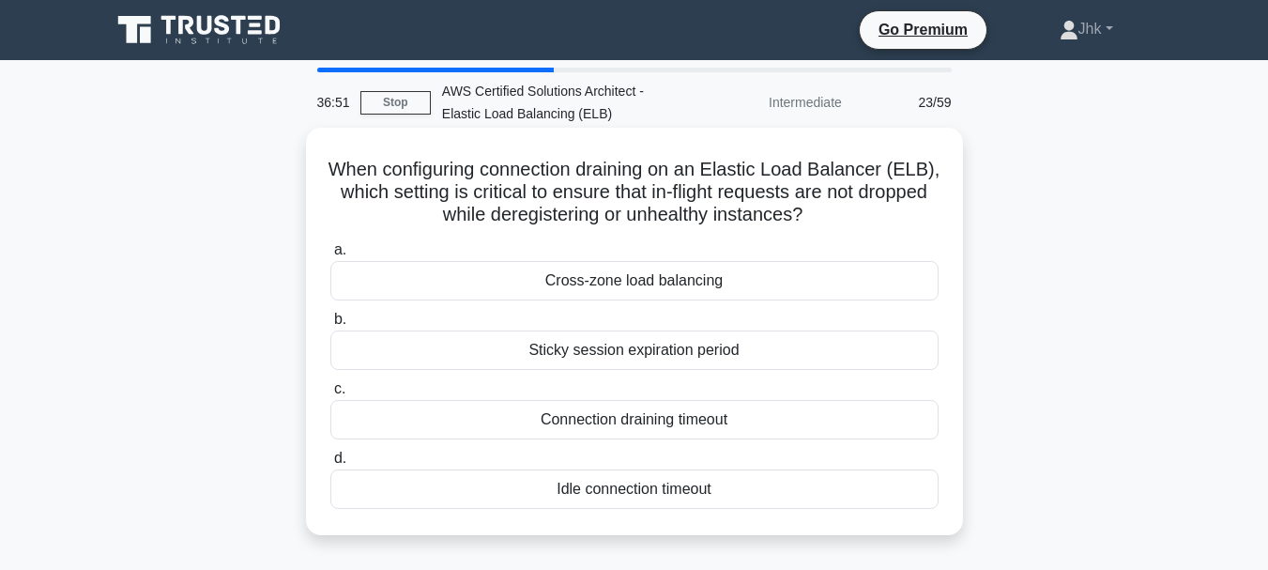
click at [618, 356] on div "Sticky session expiration period" at bounding box center [634, 349] width 608 height 39
click at [330, 326] on input "b. Sticky session expiration period" at bounding box center [330, 319] width 0 height 12
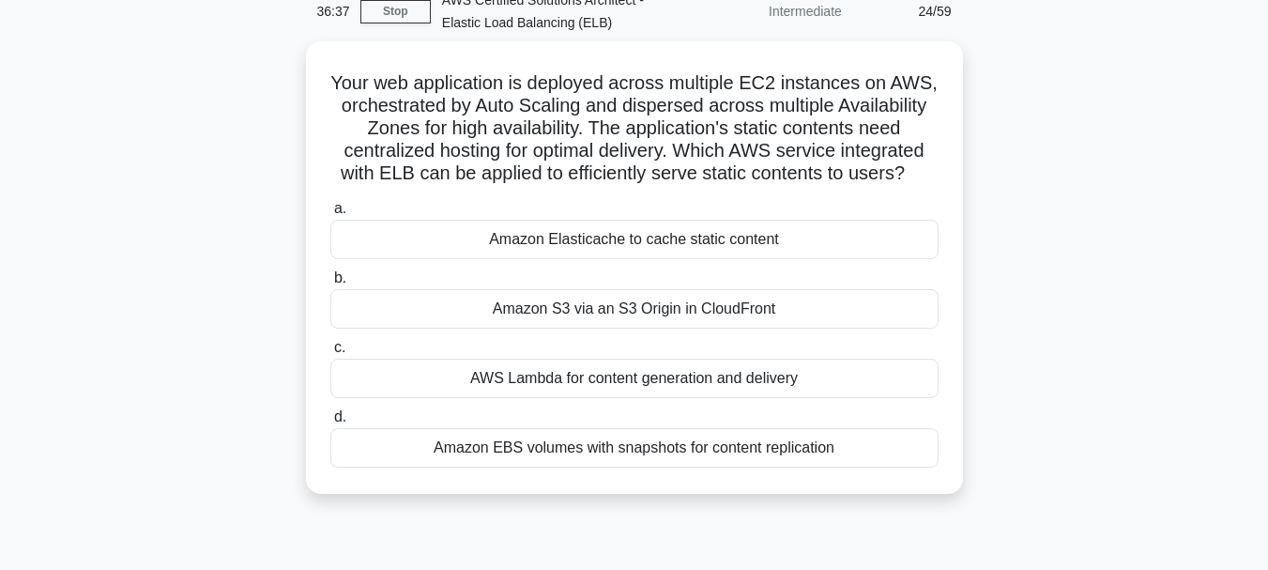
scroll to position [94, 0]
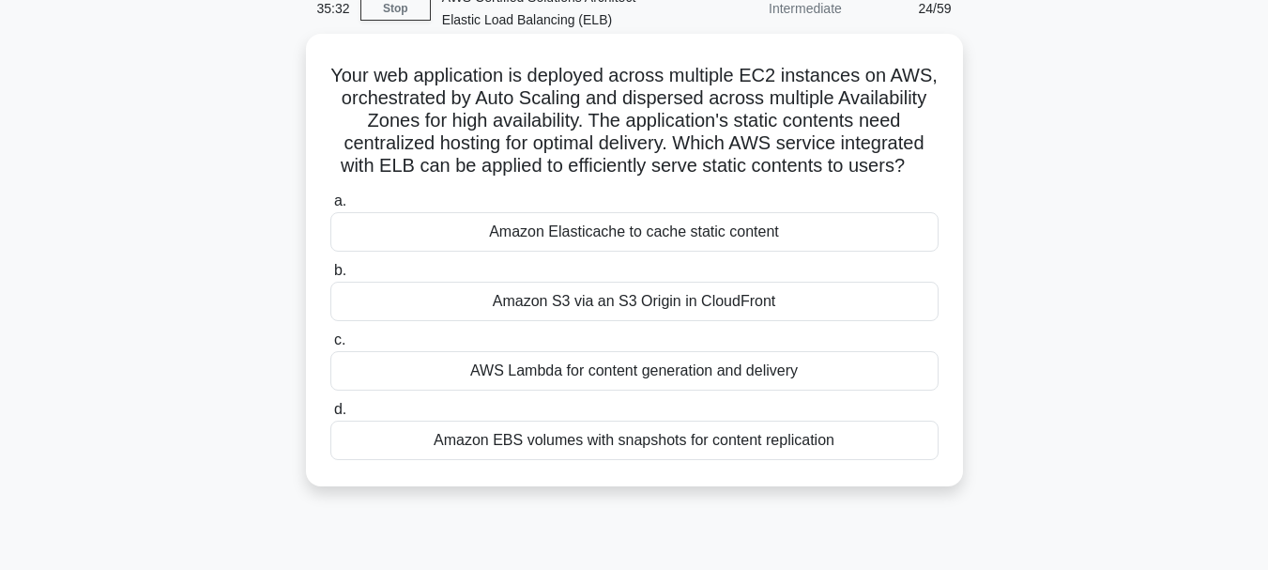
click at [638, 321] on div "Amazon S3 via an S3 Origin in CloudFront" at bounding box center [634, 301] width 608 height 39
click at [330, 277] on input "b. Amazon S3 via an S3 Origin in CloudFront" at bounding box center [330, 271] width 0 height 12
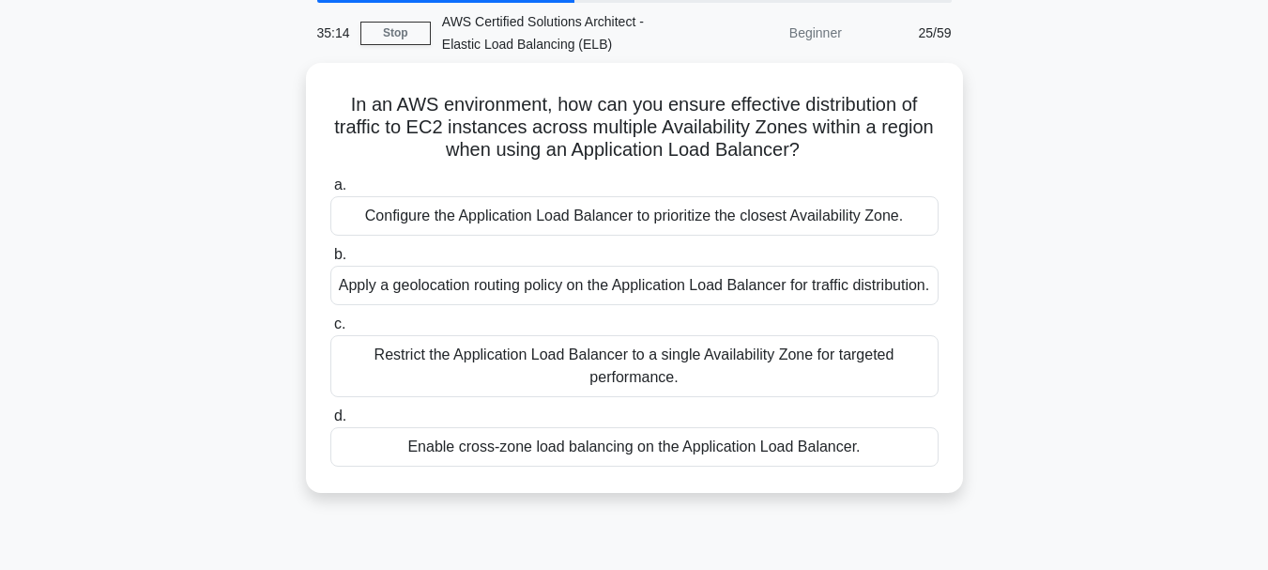
scroll to position [71, 0]
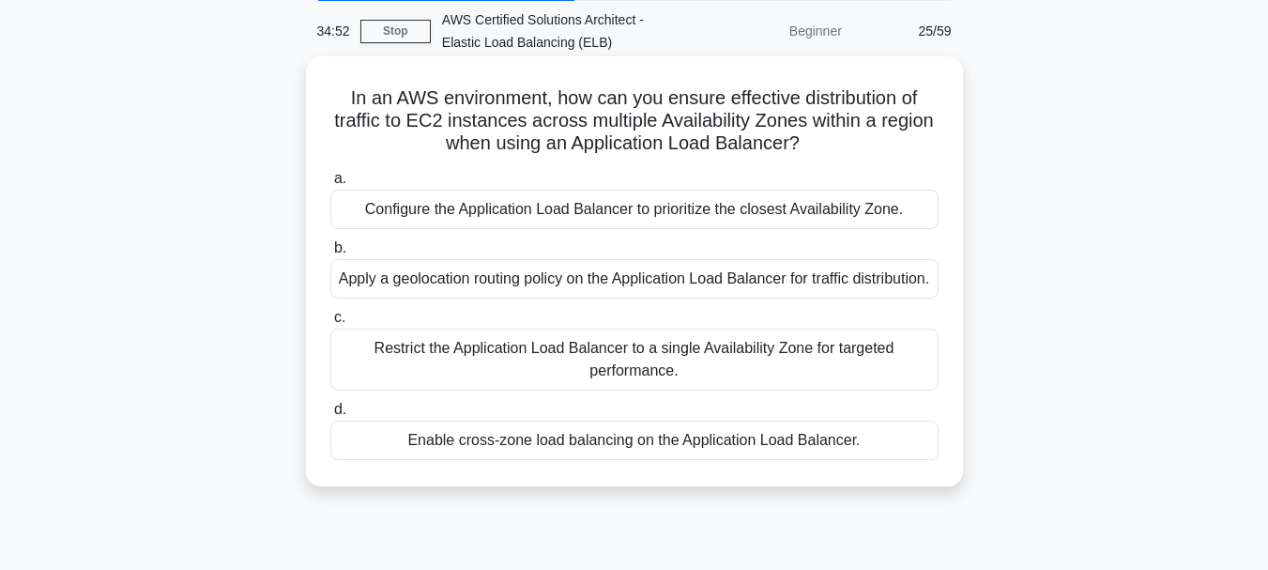
click at [562, 460] on div "Enable cross-zone load balancing on the Application Load Balancer." at bounding box center [634, 439] width 608 height 39
click at [330, 416] on input "d. Enable cross-zone load balancing on the Application Load Balancer." at bounding box center [330, 410] width 0 height 12
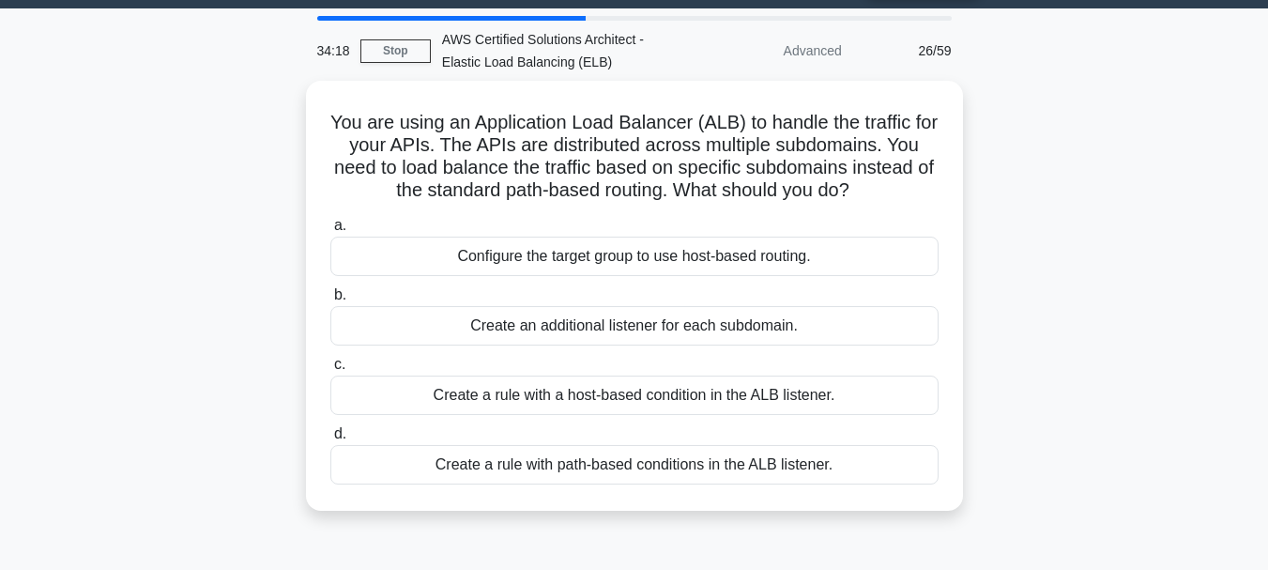
scroll to position [53, 0]
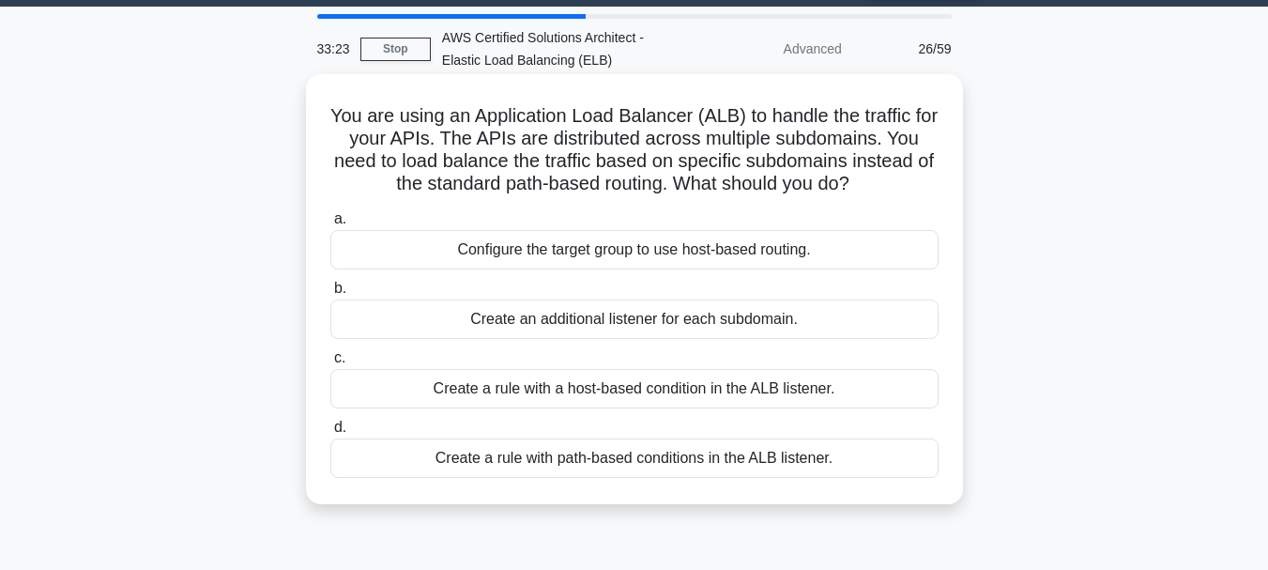
click at [593, 386] on div "Create a rule with a host-based condition in the ALB listener." at bounding box center [634, 388] width 608 height 39
click at [330, 364] on input "c. Create a rule with a host-based condition in the ALB listener." at bounding box center [330, 358] width 0 height 12
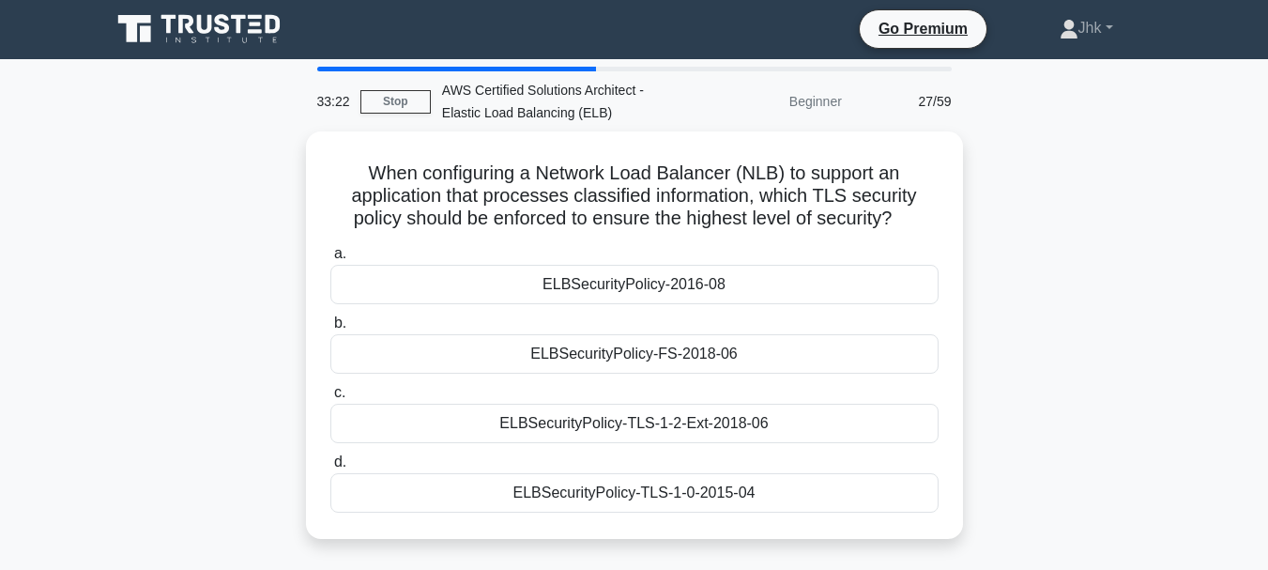
scroll to position [0, 0]
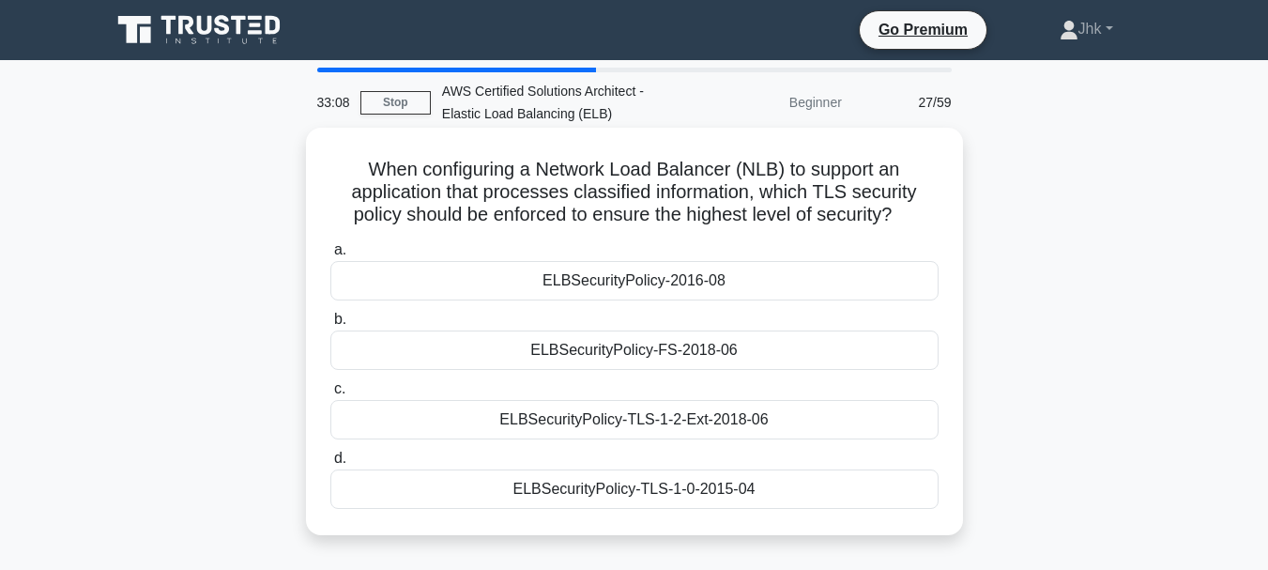
click at [577, 495] on div "ELBSecurityPolicy-TLS-1-0-2015-04" at bounding box center [634, 488] width 608 height 39
click at [330, 465] on input "d. ELBSecurityPolicy-TLS-1-0-2015-04" at bounding box center [330, 458] width 0 height 12
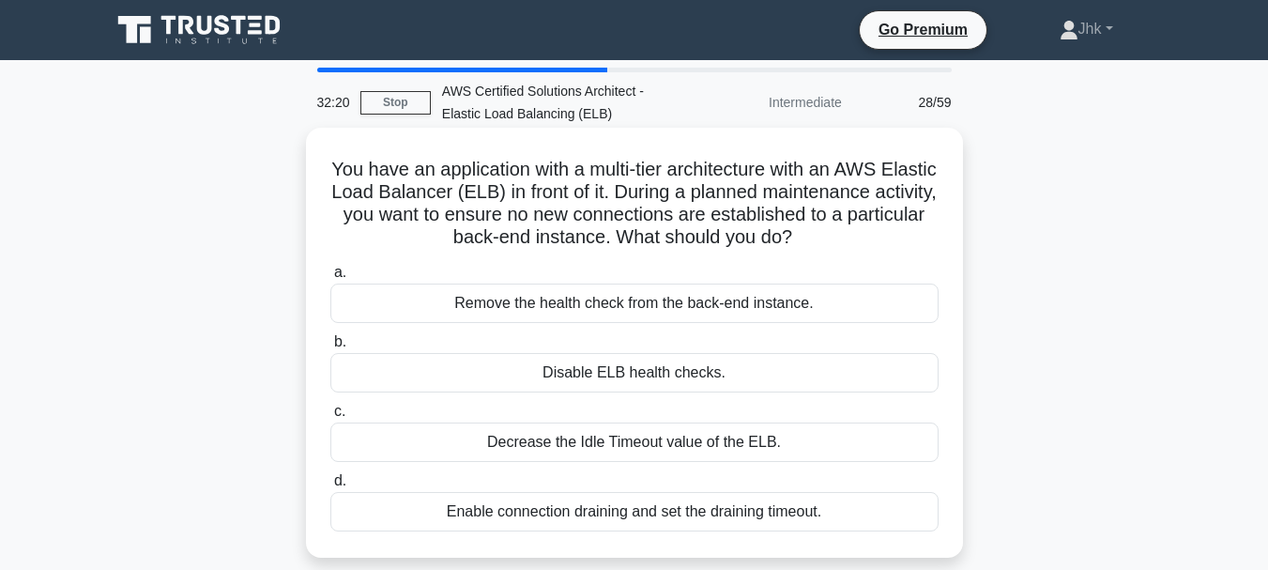
click at [583, 447] on div "Decrease the Idle Timeout value of the ELB." at bounding box center [634, 441] width 608 height 39
click at [330, 418] on input "c. Decrease the Idle Timeout value of the ELB." at bounding box center [330, 411] width 0 height 12
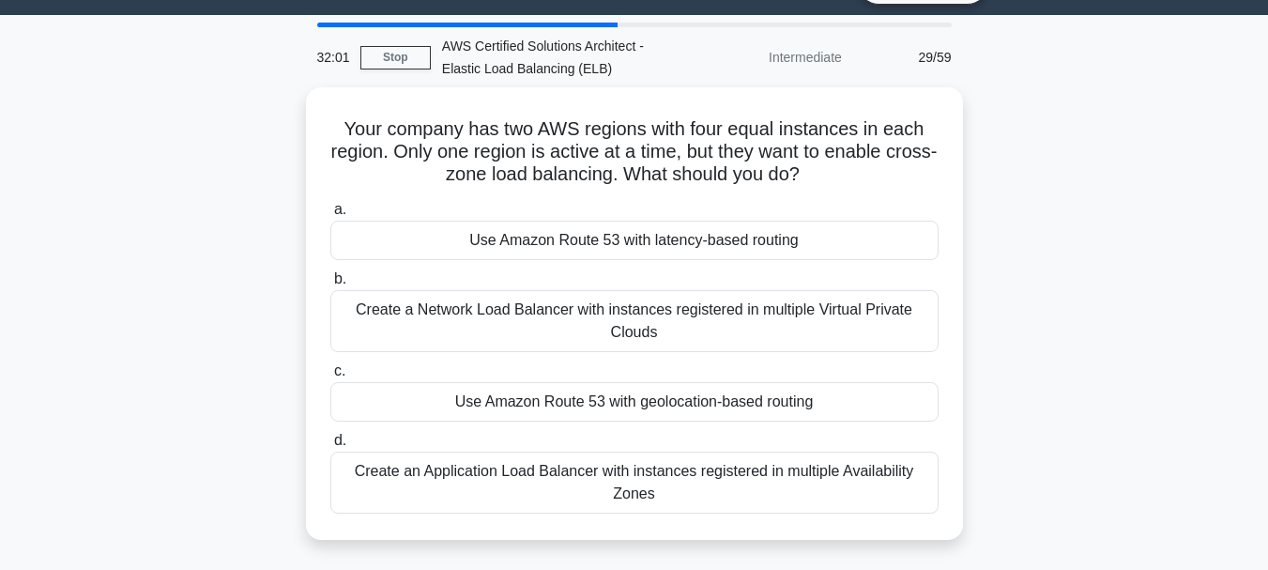
scroll to position [36, 0]
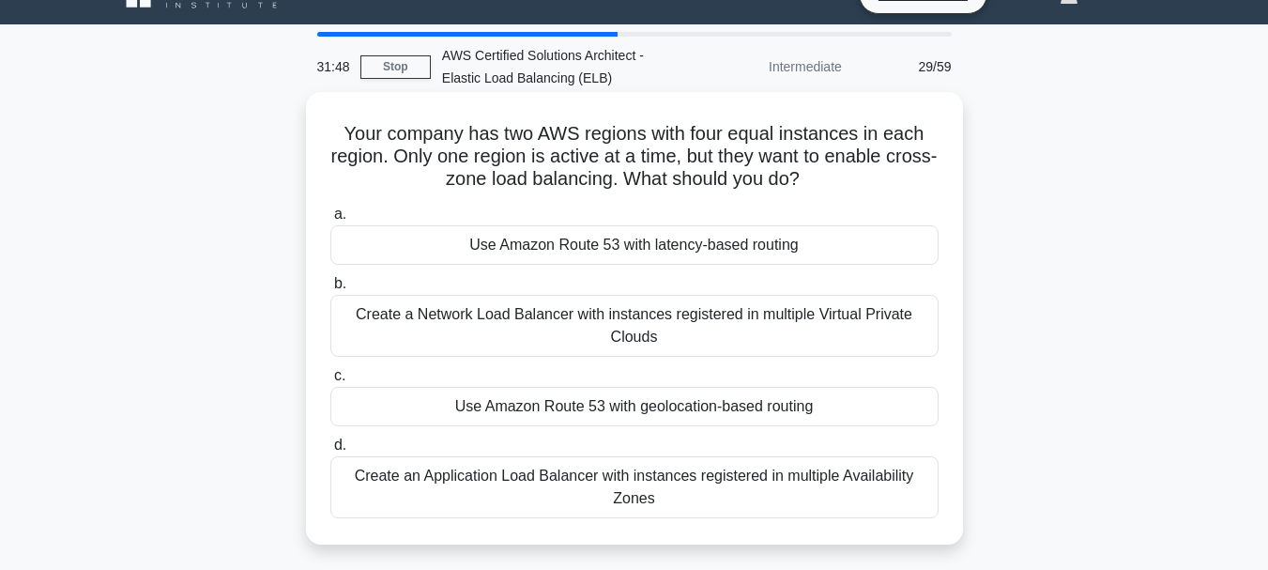
click at [662, 247] on div "Use Amazon Route 53 with latency-based routing" at bounding box center [634, 244] width 608 height 39
click at [330, 221] on input "a. Use Amazon Route 53 with latency-based routing" at bounding box center [330, 214] width 0 height 12
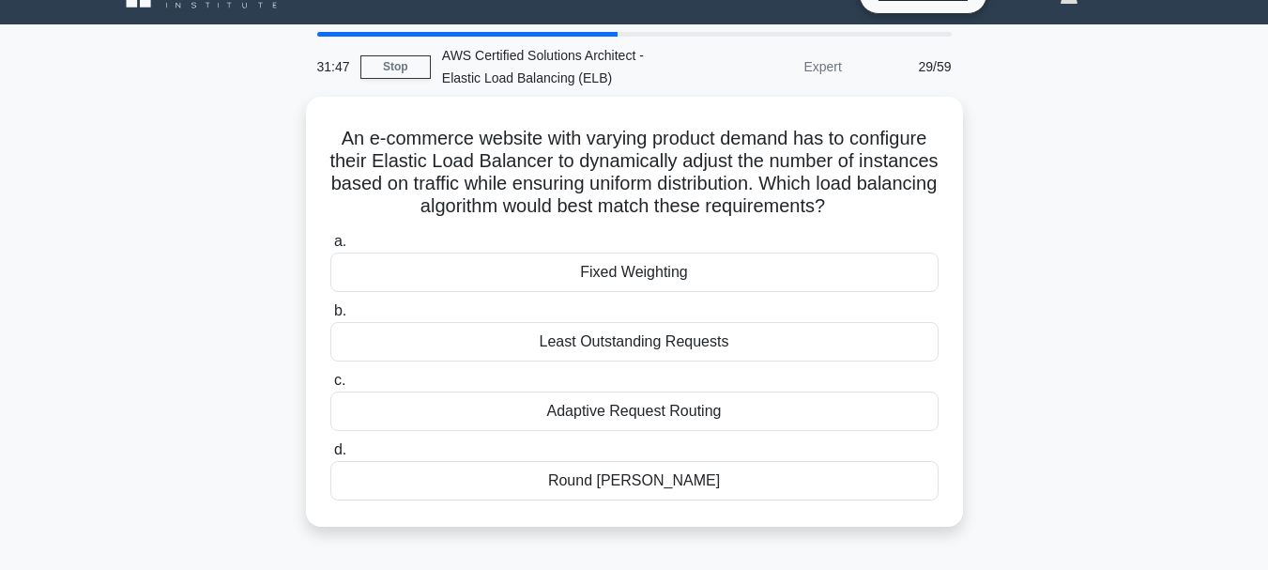
scroll to position [0, 0]
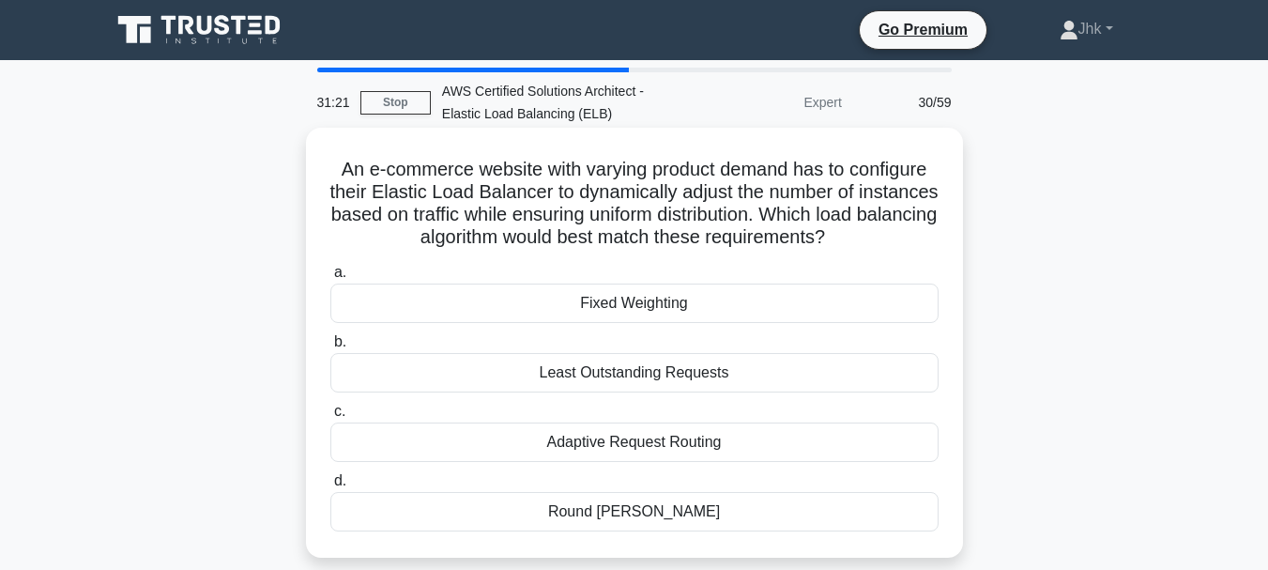
click at [635, 299] on div "Fixed Weighting" at bounding box center [634, 302] width 608 height 39
click at [330, 279] on input "a. Fixed Weighting" at bounding box center [330, 273] width 0 height 12
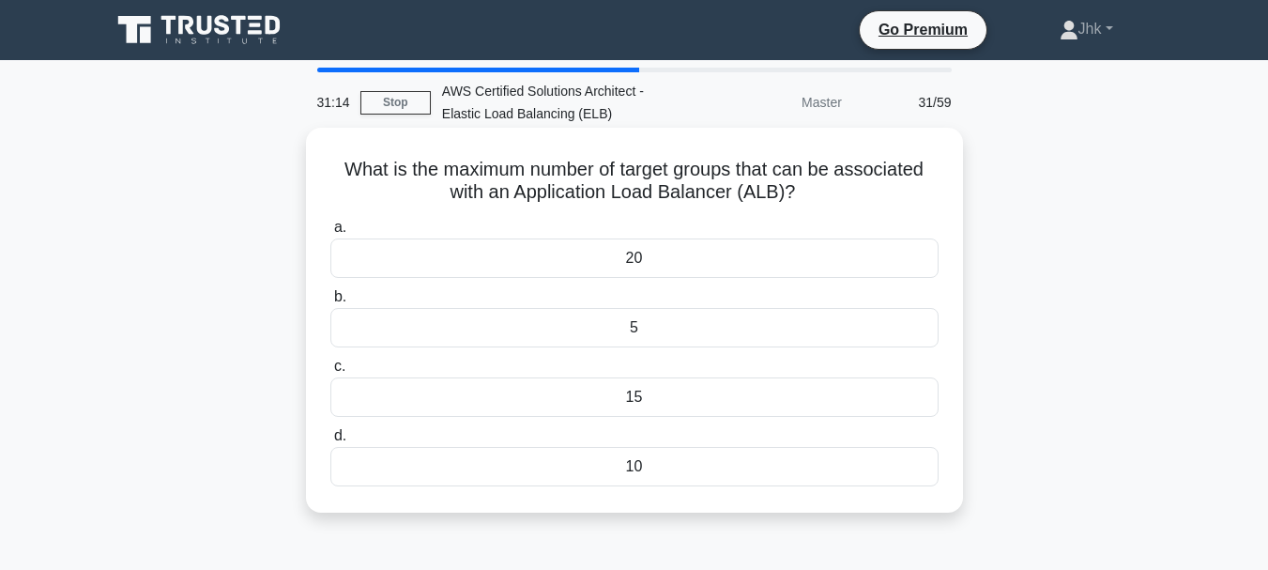
click at [622, 338] on div "5" at bounding box center [634, 327] width 608 height 39
click at [330, 303] on input "b. 5" at bounding box center [330, 297] width 0 height 12
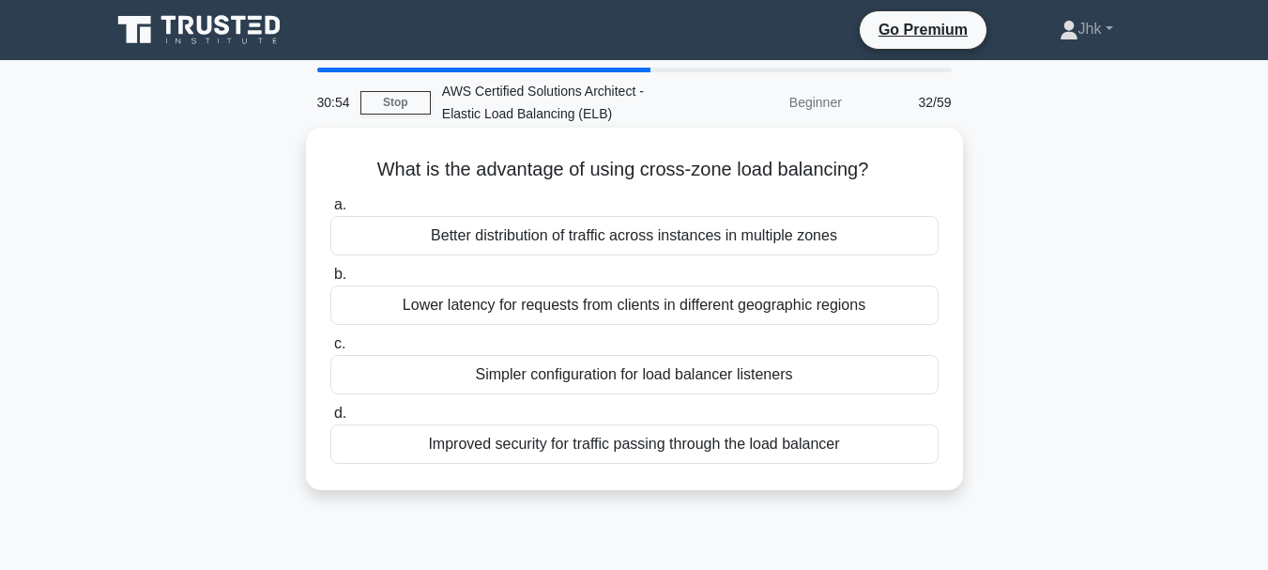
click at [648, 233] on div "Better distribution of traffic across instances in multiple zones" at bounding box center [634, 235] width 608 height 39
click at [330, 211] on input "a. Better distribution of traffic across instances in multiple zones" at bounding box center [330, 205] width 0 height 12
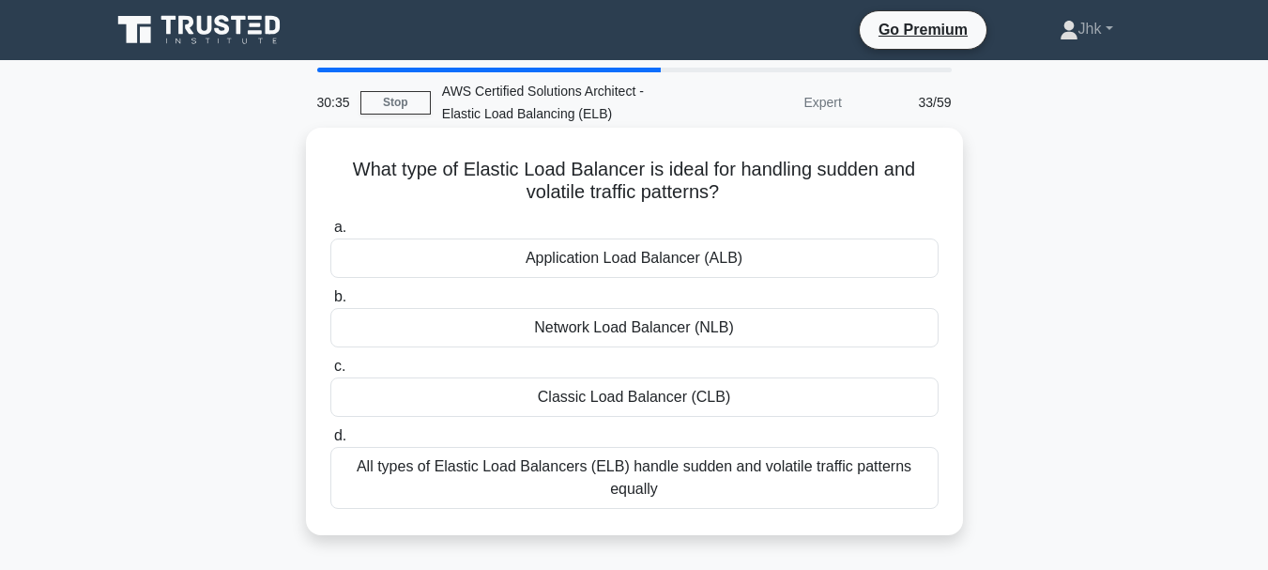
click at [608, 333] on div "Network Load Balancer (NLB)" at bounding box center [634, 327] width 608 height 39
click at [330, 303] on input "b. Network Load Balancer (NLB)" at bounding box center [330, 297] width 0 height 12
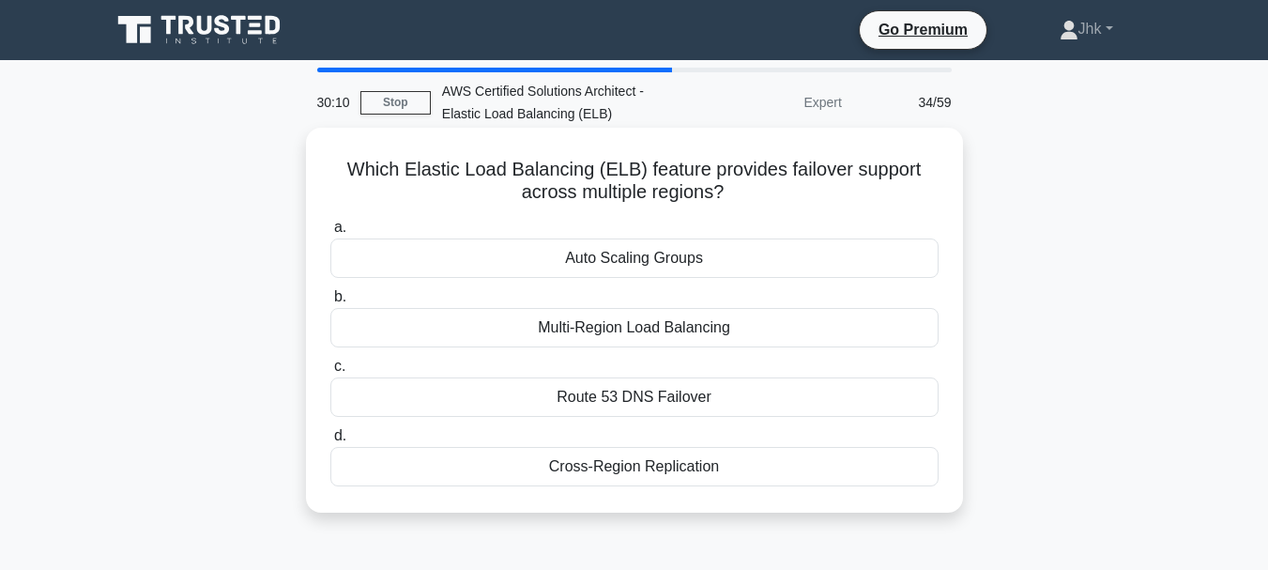
click at [642, 477] on div "Cross-Region Replication" at bounding box center [634, 466] width 608 height 39
click at [330, 442] on input "d. Cross-Region Replication" at bounding box center [330, 436] width 0 height 12
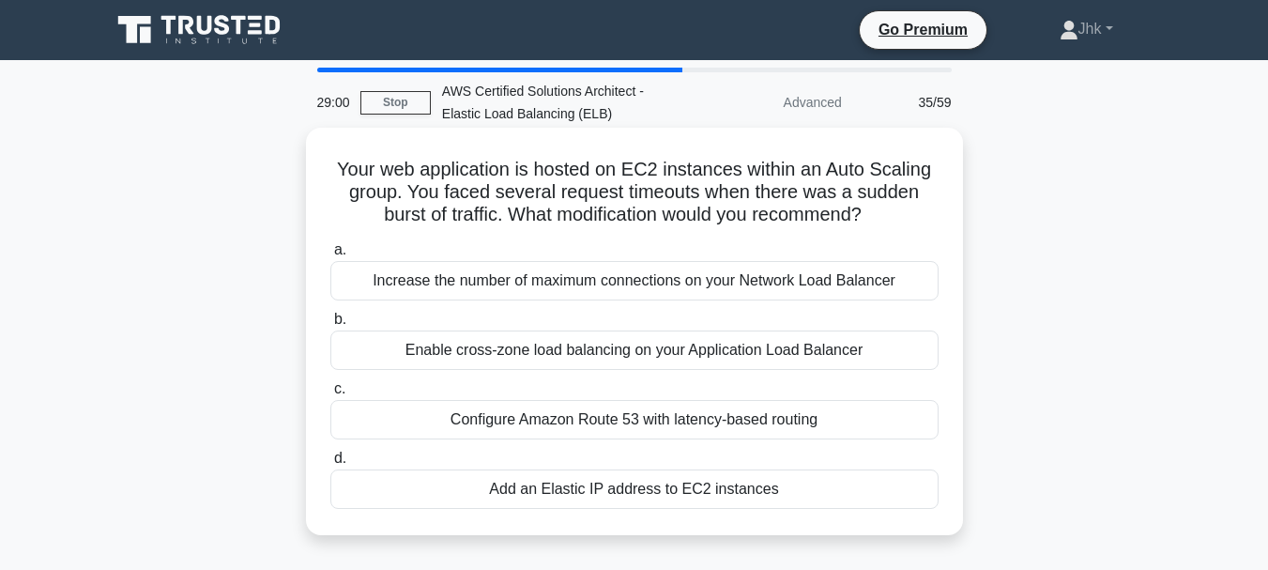
click at [635, 419] on div "Configure Amazon Route 53 with latency-based routing" at bounding box center [634, 419] width 608 height 39
click at [330, 395] on input "c. Configure Amazon Route 53 with latency-based routing" at bounding box center [330, 389] width 0 height 12
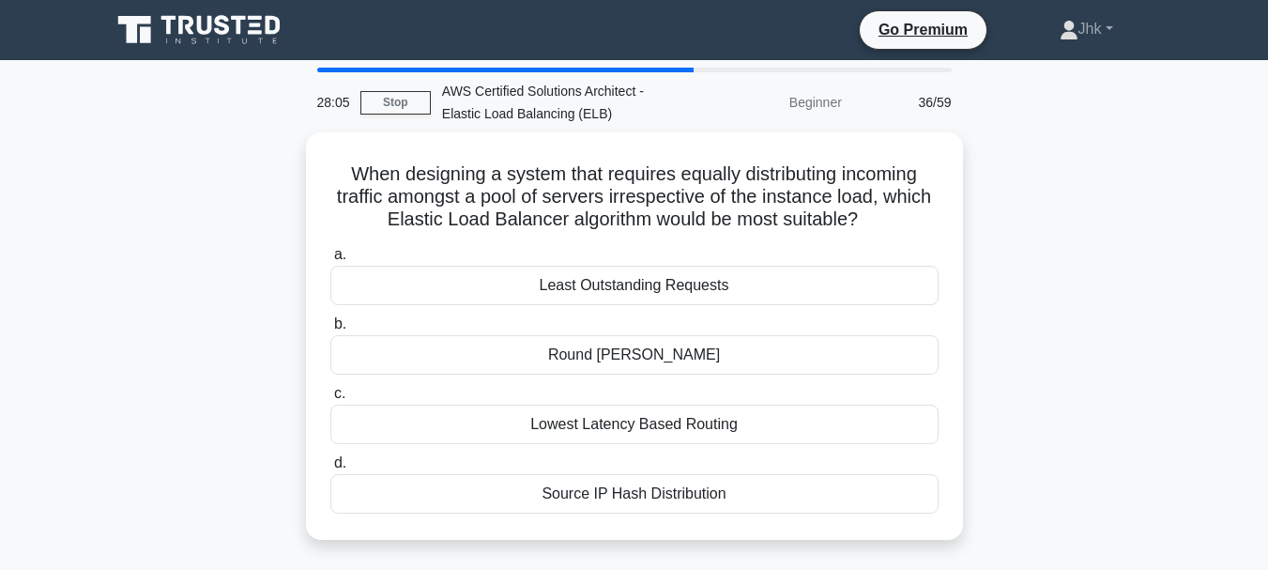
click at [635, 419] on div "Lowest Latency Based Routing" at bounding box center [634, 423] width 608 height 39
click at [330, 400] on input "c. Lowest Latency Based Routing" at bounding box center [330, 394] width 0 height 12
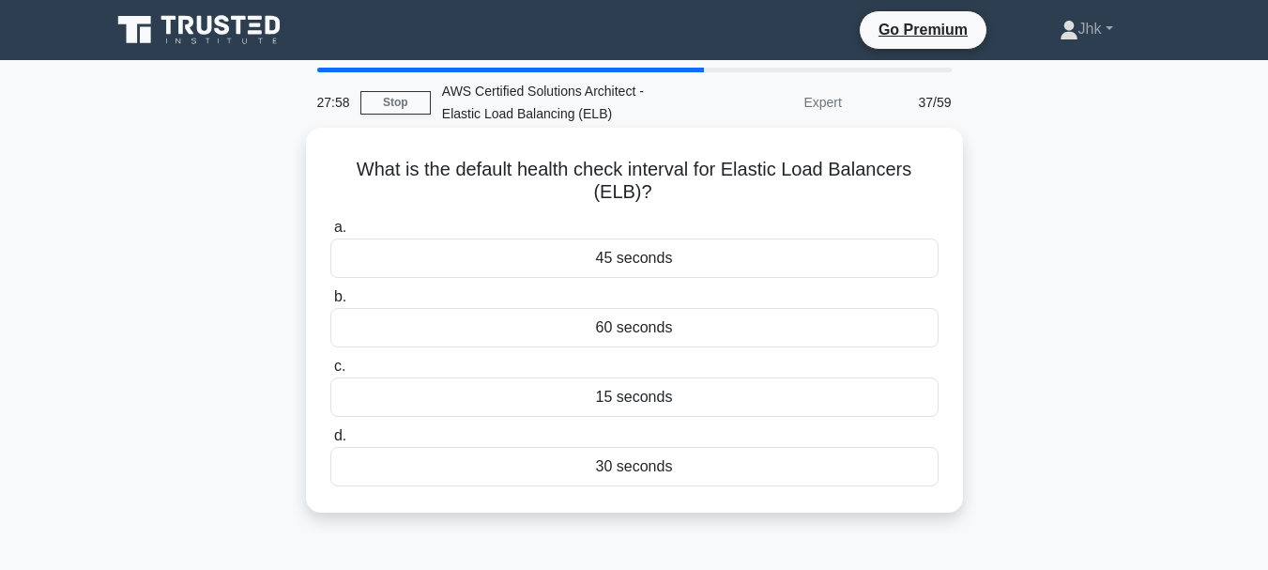
click at [635, 402] on div "15 seconds" at bounding box center [634, 396] width 608 height 39
click at [330, 373] on input "c. 15 seconds" at bounding box center [330, 366] width 0 height 12
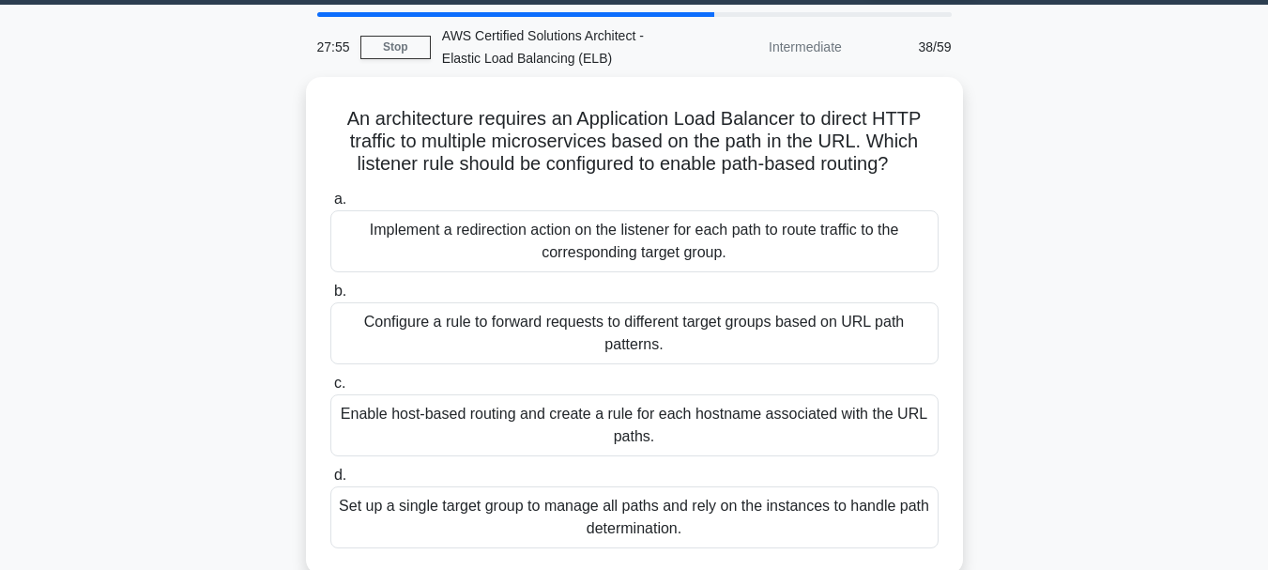
scroll to position [59, 0]
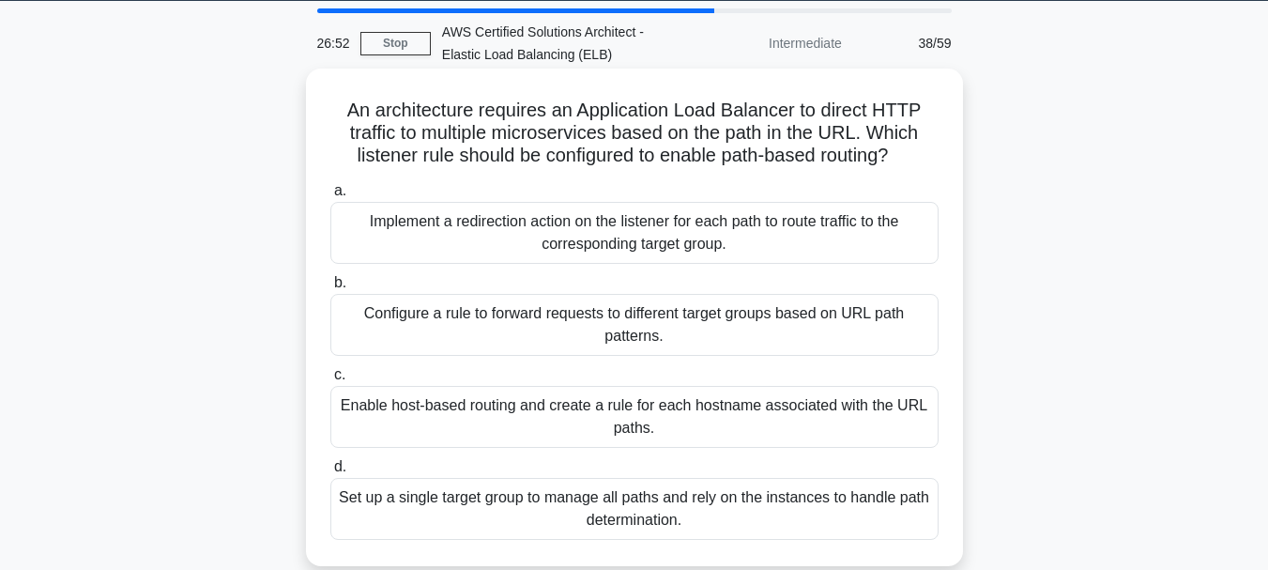
click at [597, 341] on div "Configure a rule to forward requests to different target groups based on URL pa…" at bounding box center [634, 325] width 608 height 62
click at [330, 289] on input "b. Configure a rule to forward requests to different target groups based on URL…" at bounding box center [330, 283] width 0 height 12
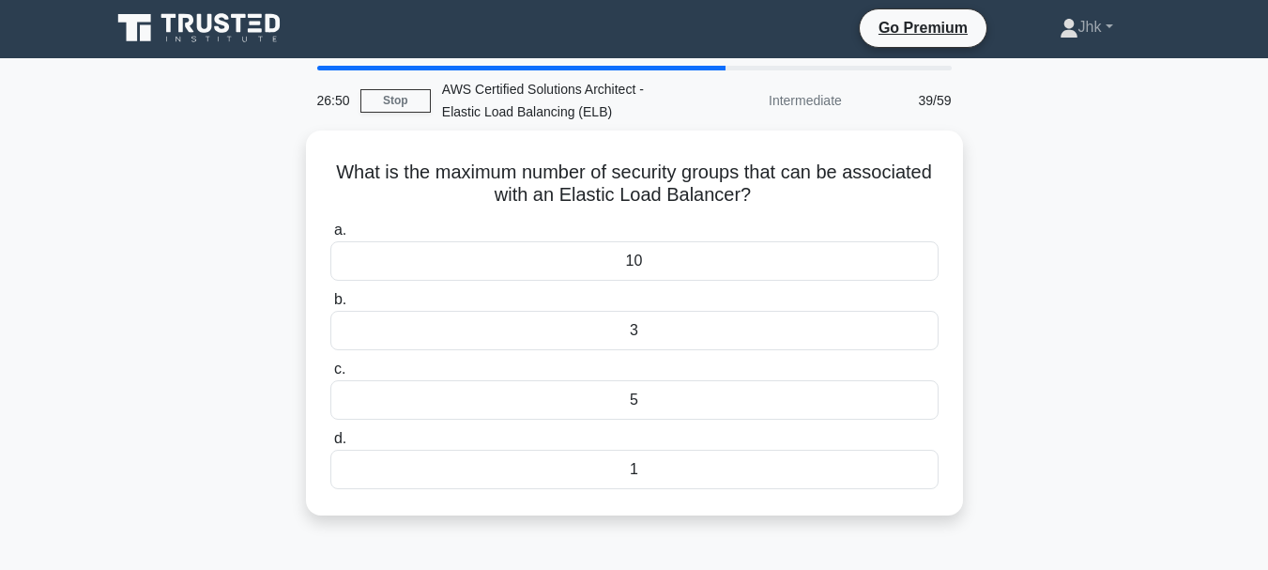
scroll to position [0, 0]
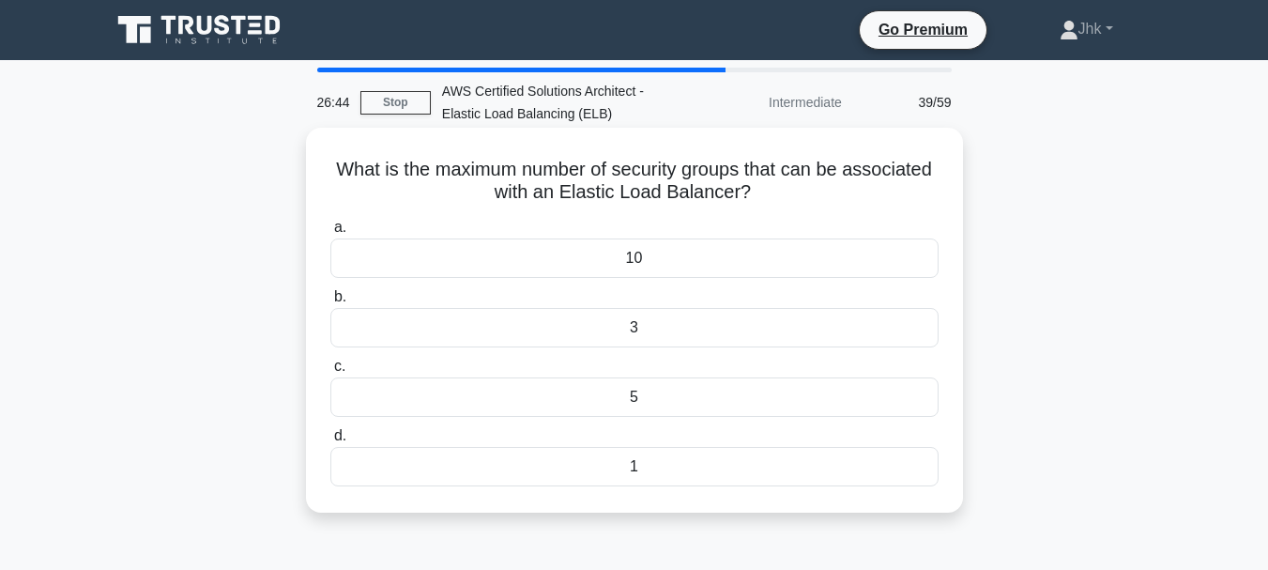
click at [569, 471] on div "1" at bounding box center [634, 466] width 608 height 39
click at [330, 442] on input "d. 1" at bounding box center [330, 436] width 0 height 12
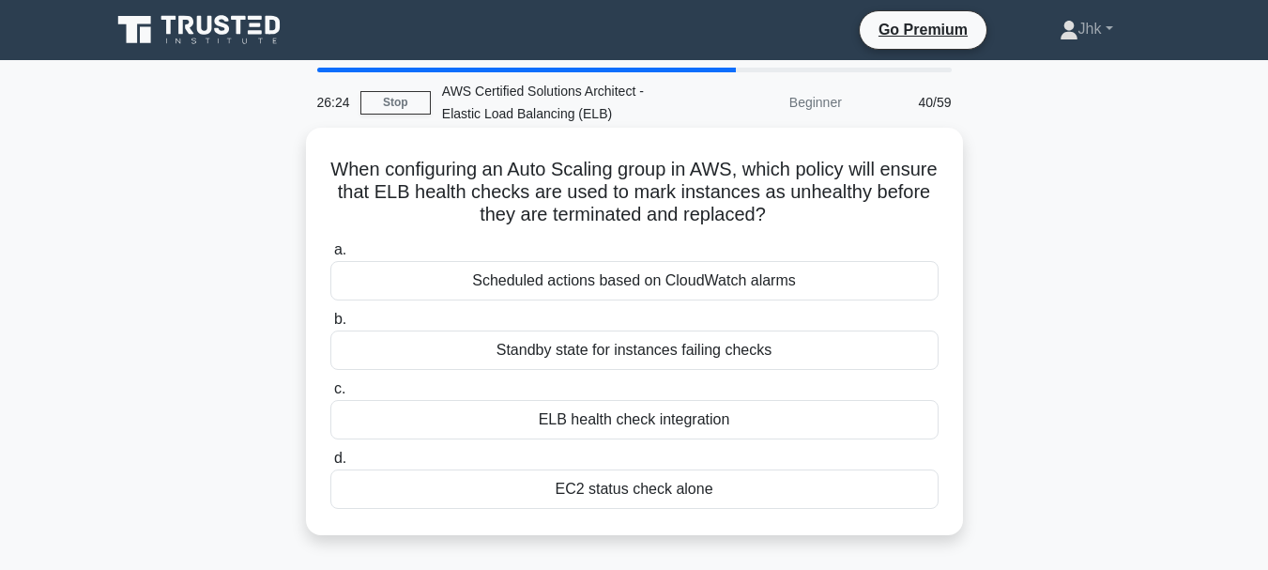
click at [592, 419] on div "ELB health check integration" at bounding box center [634, 419] width 608 height 39
click at [330, 395] on input "c. ELB health check integration" at bounding box center [330, 389] width 0 height 12
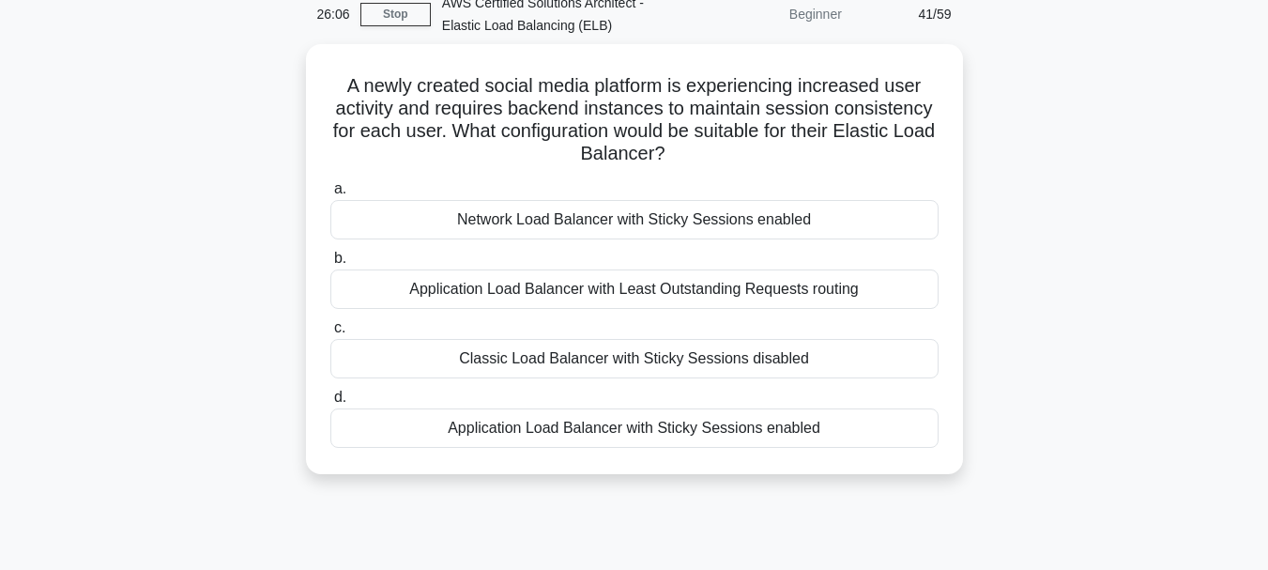
scroll to position [90, 0]
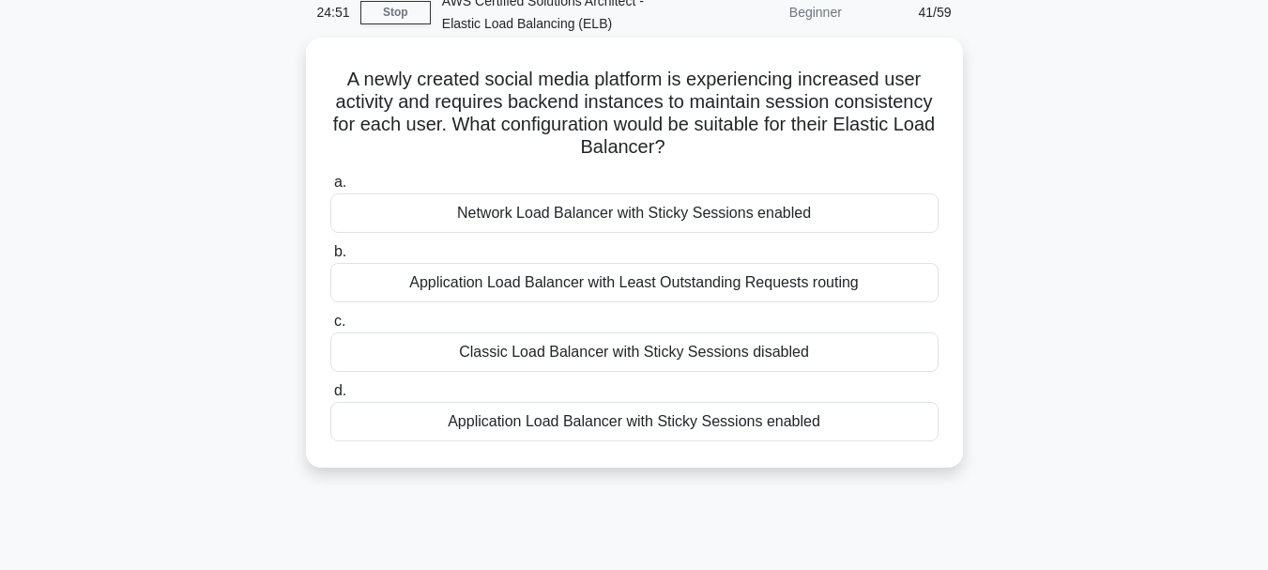
click at [834, 421] on div "Application Load Balancer with Sticky Sessions enabled" at bounding box center [634, 421] width 608 height 39
click at [330, 397] on input "d. Application Load Balancer with Sticky Sessions enabled" at bounding box center [330, 391] width 0 height 12
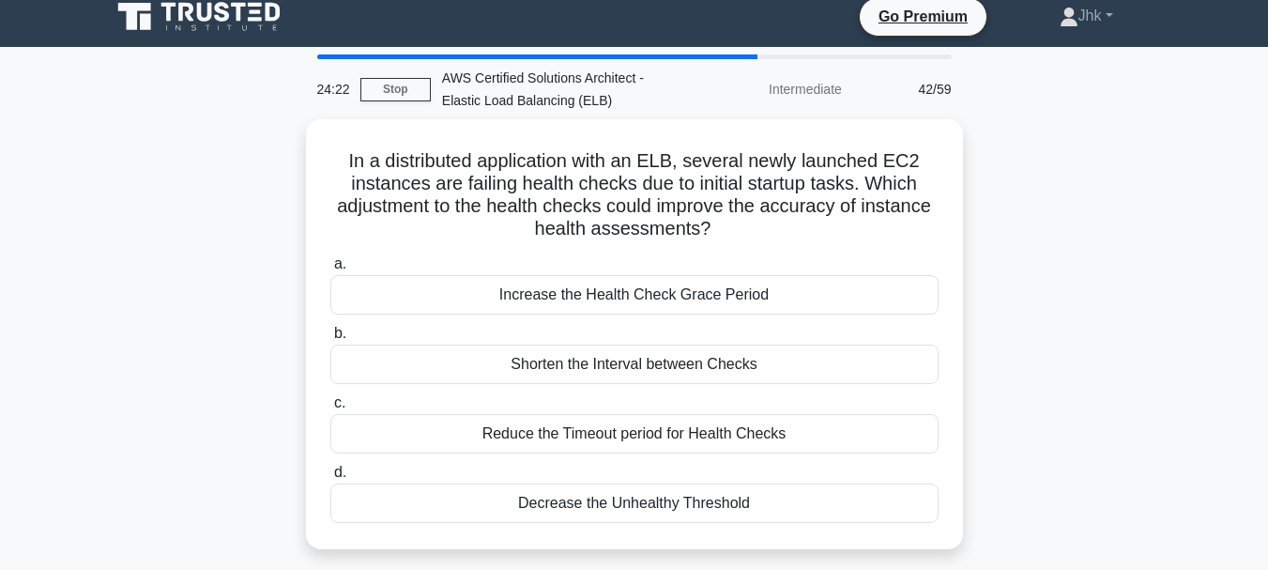
scroll to position [2, 0]
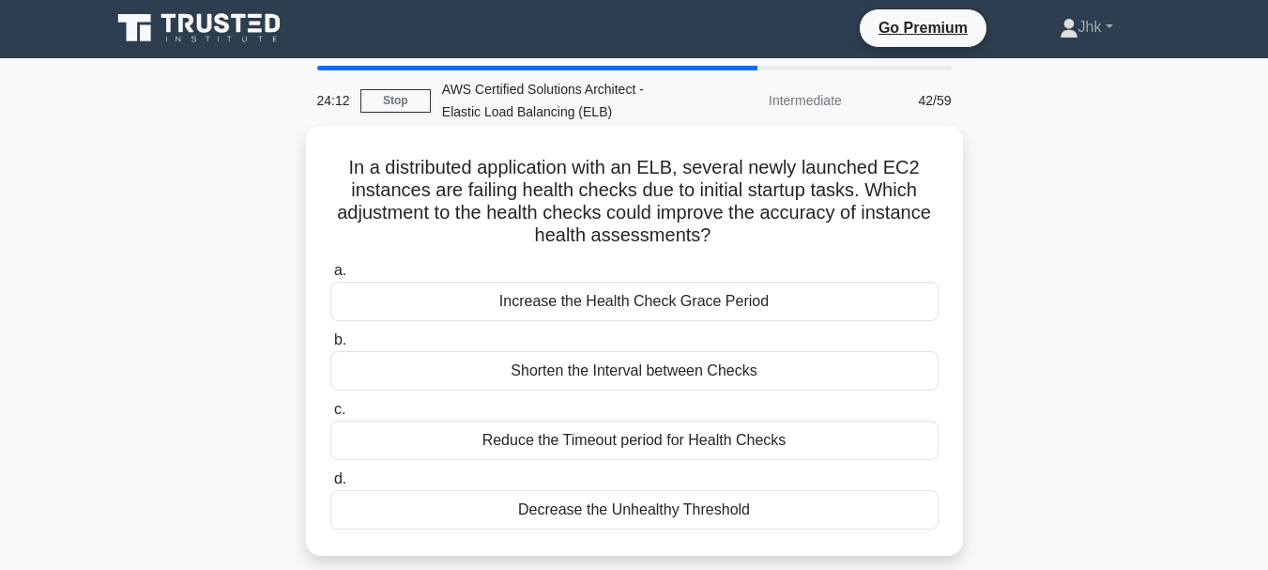
click at [702, 505] on div "Decrease the Unhealthy Threshold" at bounding box center [634, 509] width 608 height 39
click at [330, 485] on input "d. Decrease the Unhealthy Threshold" at bounding box center [330, 479] width 0 height 12
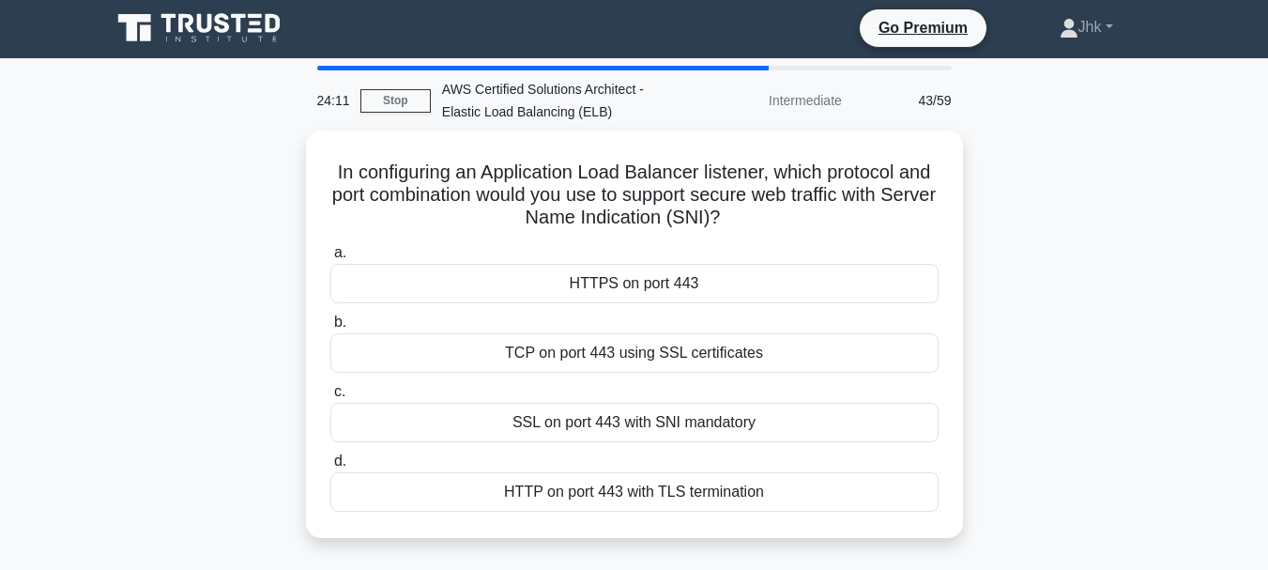
scroll to position [0, 0]
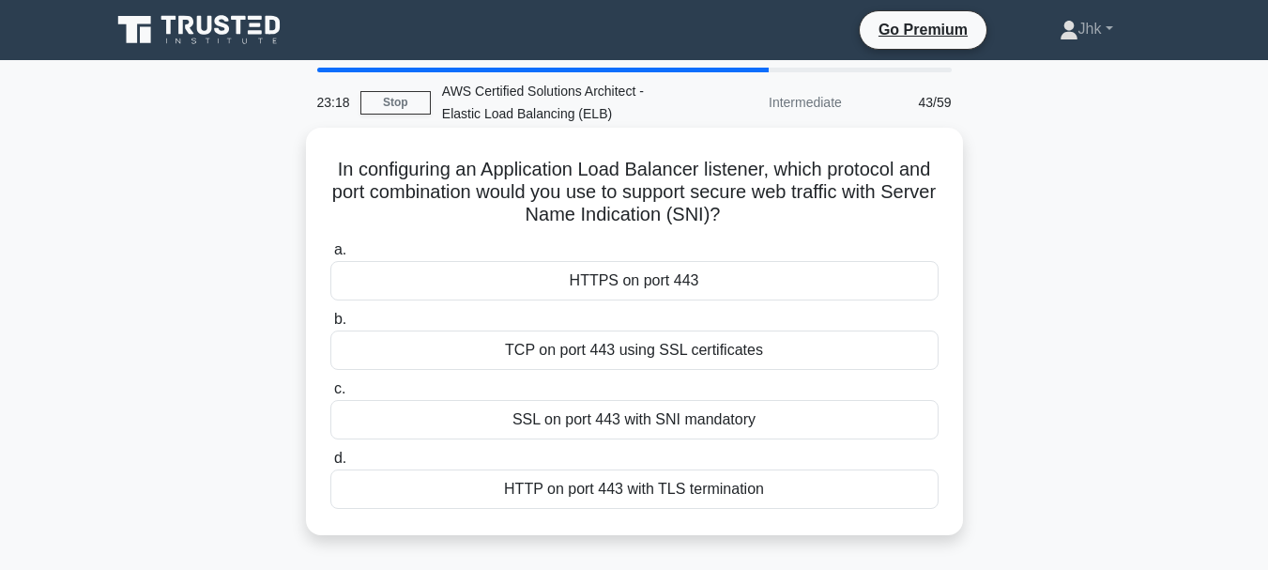
click at [694, 284] on div "HTTPS on port 443" at bounding box center [634, 280] width 608 height 39
click at [330, 256] on input "a. HTTPS on port 443" at bounding box center [330, 250] width 0 height 12
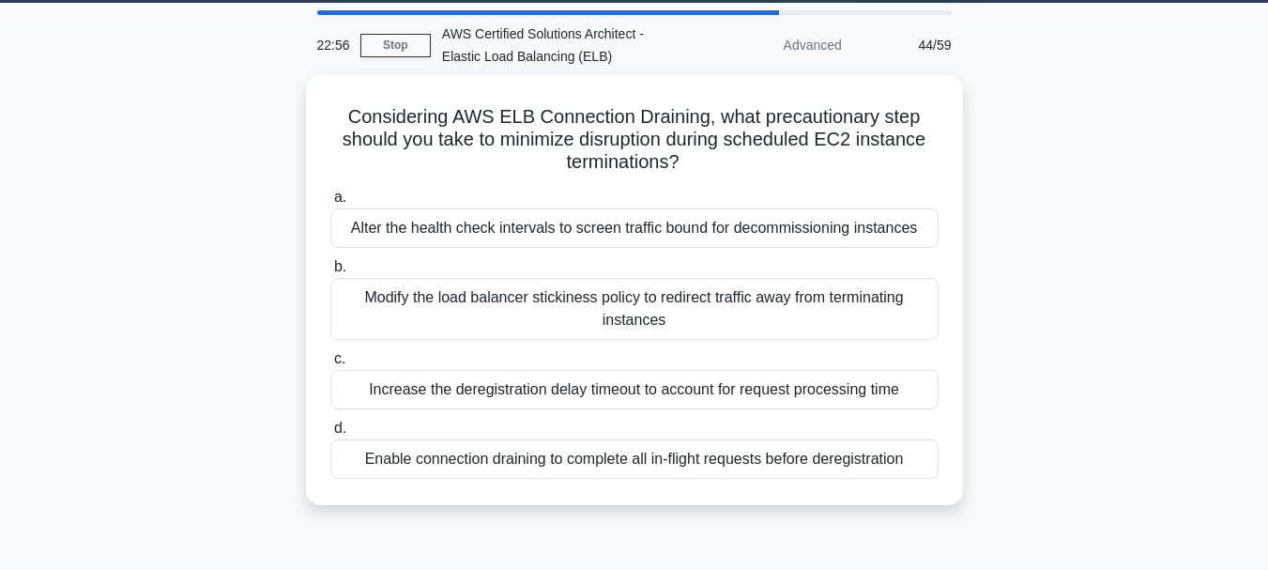
scroll to position [62, 0]
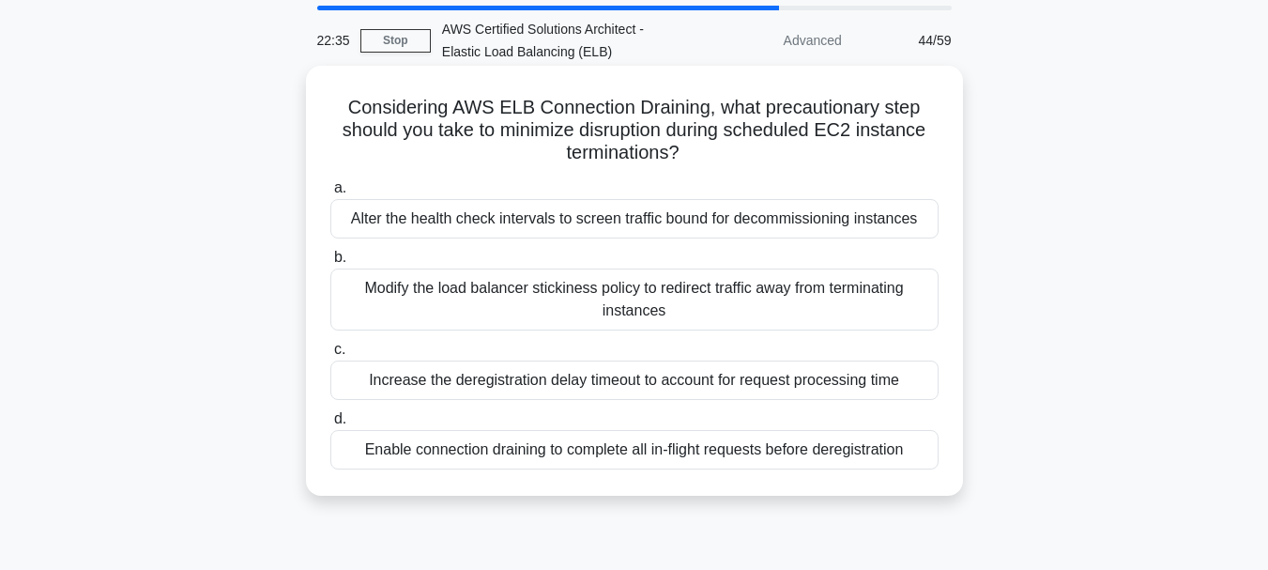
click at [674, 287] on div "Modify the load balancer stickiness policy to redirect traffic away from termin…" at bounding box center [634, 299] width 608 height 62
click at [330, 264] on input "b. Modify the load balancer stickiness policy to redirect traffic away from ter…" at bounding box center [330, 258] width 0 height 12
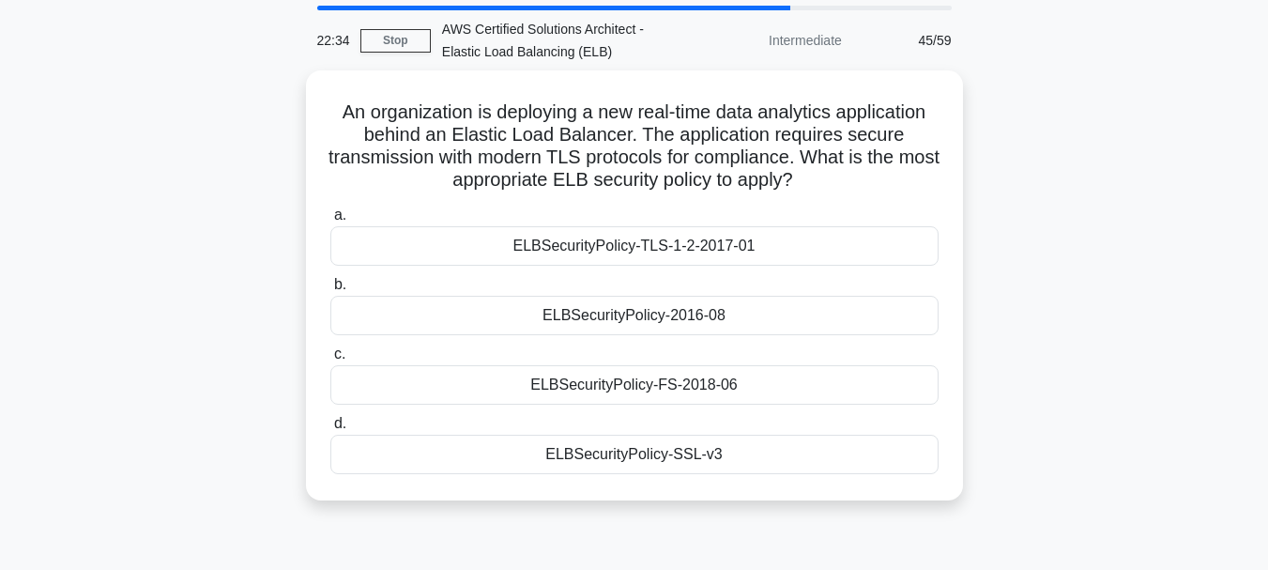
scroll to position [0, 0]
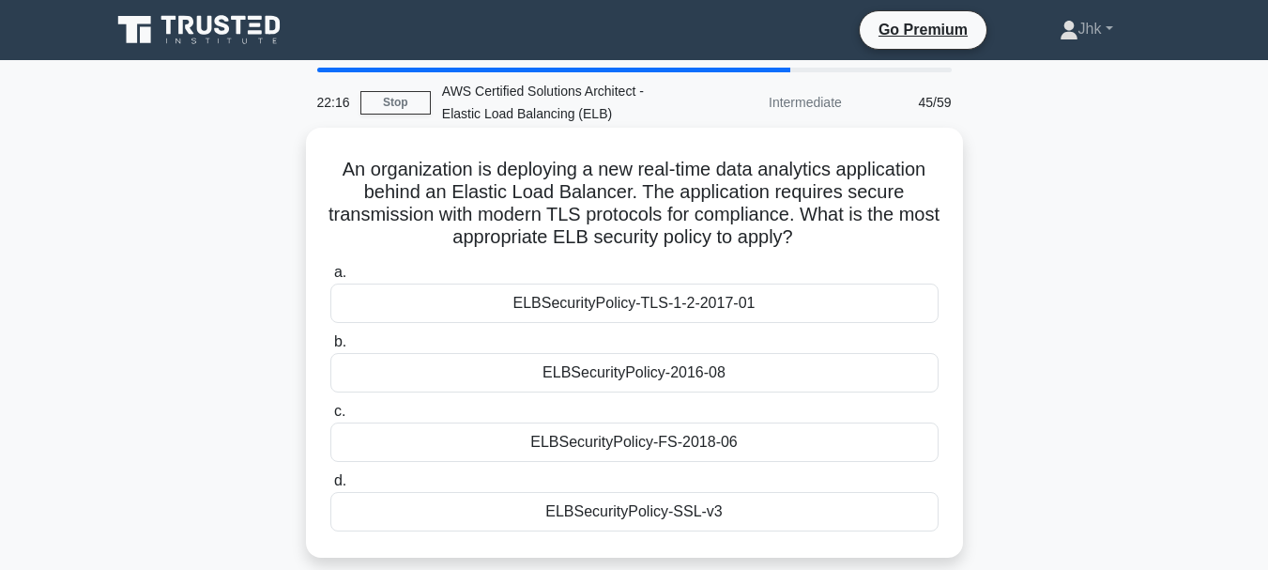
click at [665, 314] on div "ELBSecurityPolicy-TLS-1-2-2017-01" at bounding box center [634, 302] width 608 height 39
click at [330, 279] on input "a. ELBSecurityPolicy-TLS-1-2-2017-01" at bounding box center [330, 273] width 0 height 12
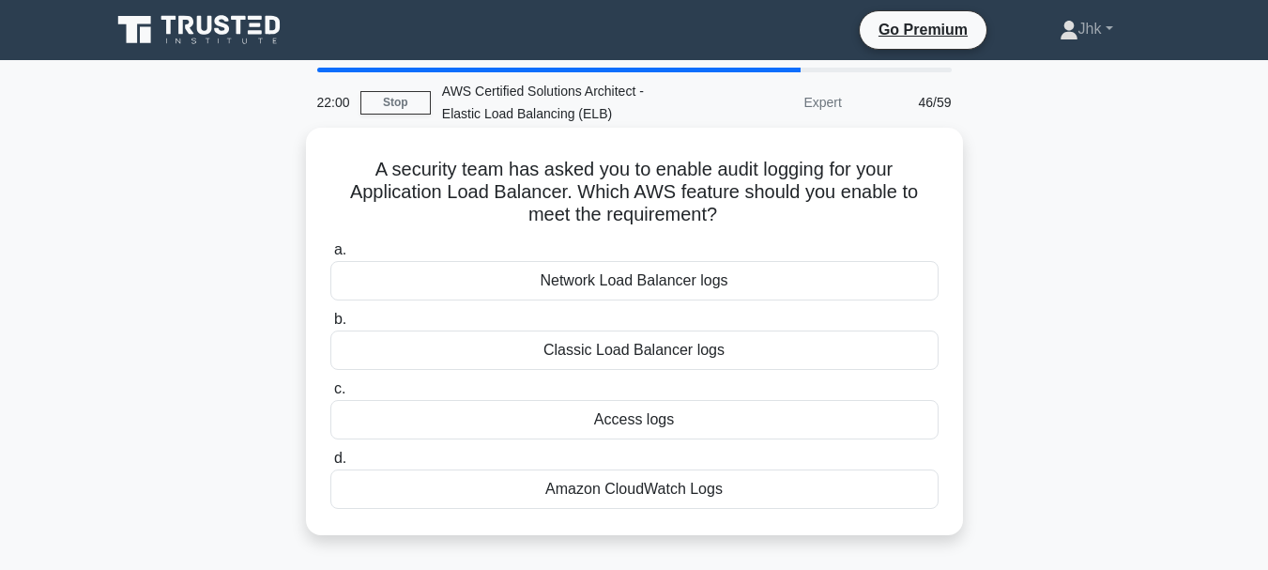
click at [629, 495] on div "Amazon CloudWatch Logs" at bounding box center [634, 488] width 608 height 39
click at [330, 465] on input "d. Amazon CloudWatch Logs" at bounding box center [330, 458] width 0 height 12
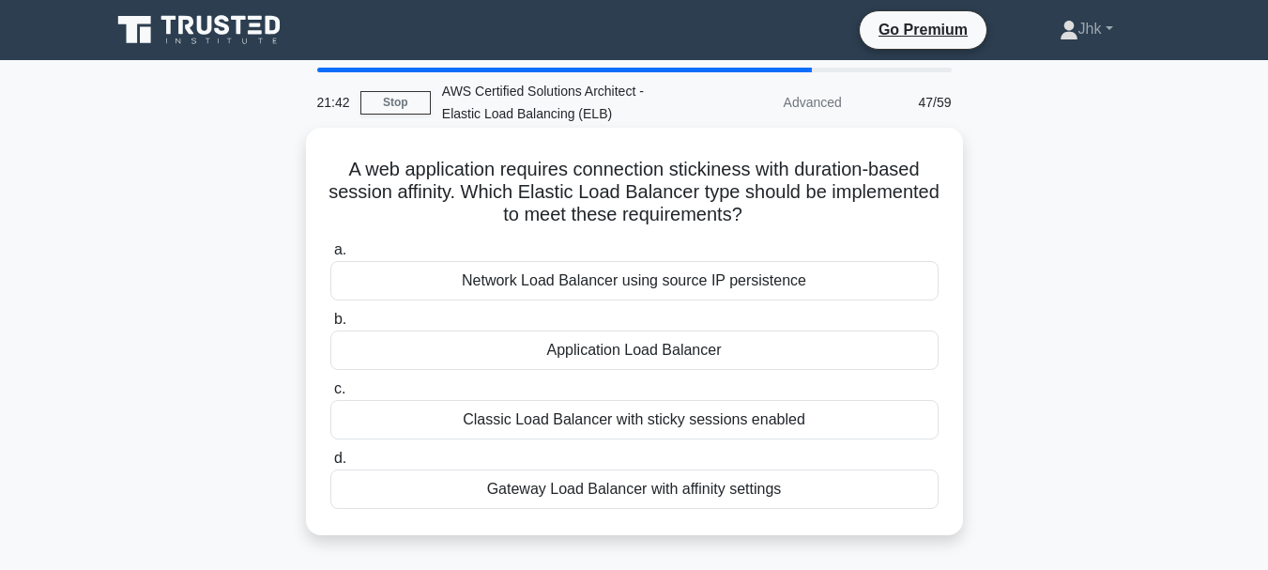
click at [678, 419] on div "Classic Load Balancer with sticky sessions enabled" at bounding box center [634, 419] width 608 height 39
click at [330, 395] on input "c. Classic Load Balancer with sticky sessions enabled" at bounding box center [330, 389] width 0 height 12
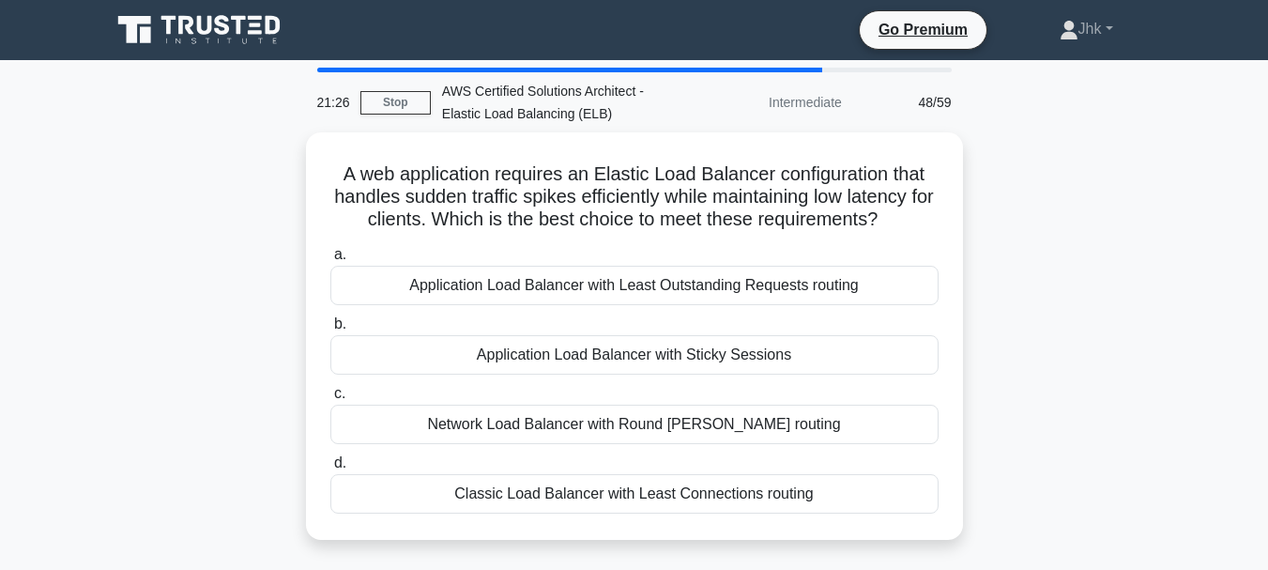
click at [678, 419] on div "Network Load Balancer with Round Robin routing" at bounding box center [634, 423] width 608 height 39
click at [330, 400] on input "c. Network Load Balancer with Round Robin routing" at bounding box center [330, 394] width 0 height 12
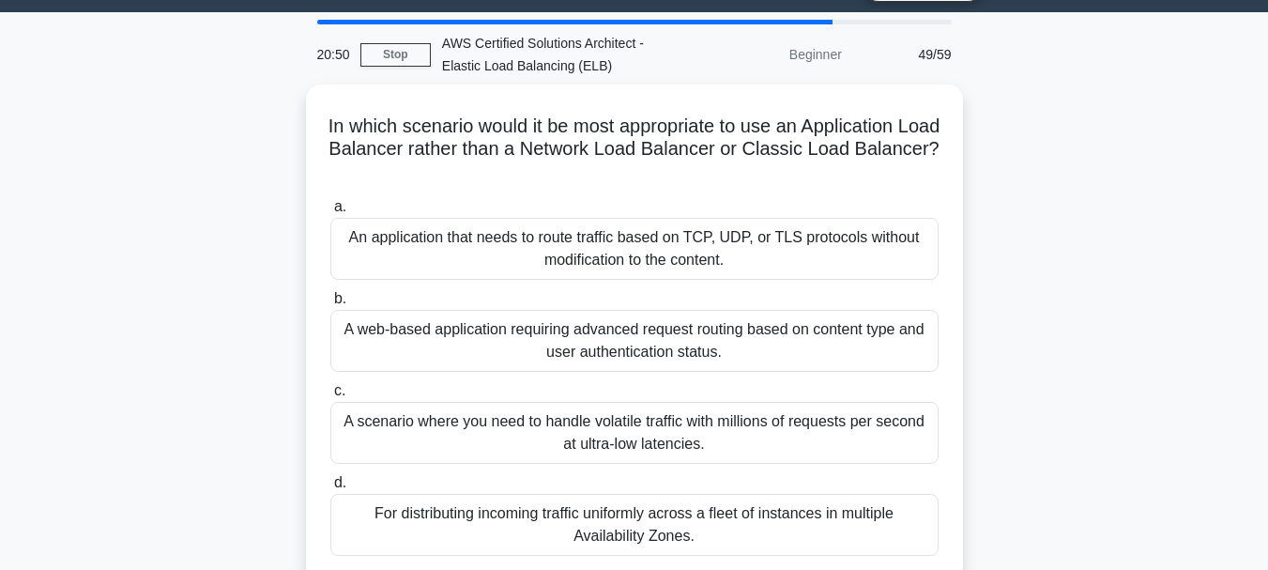
scroll to position [49, 0]
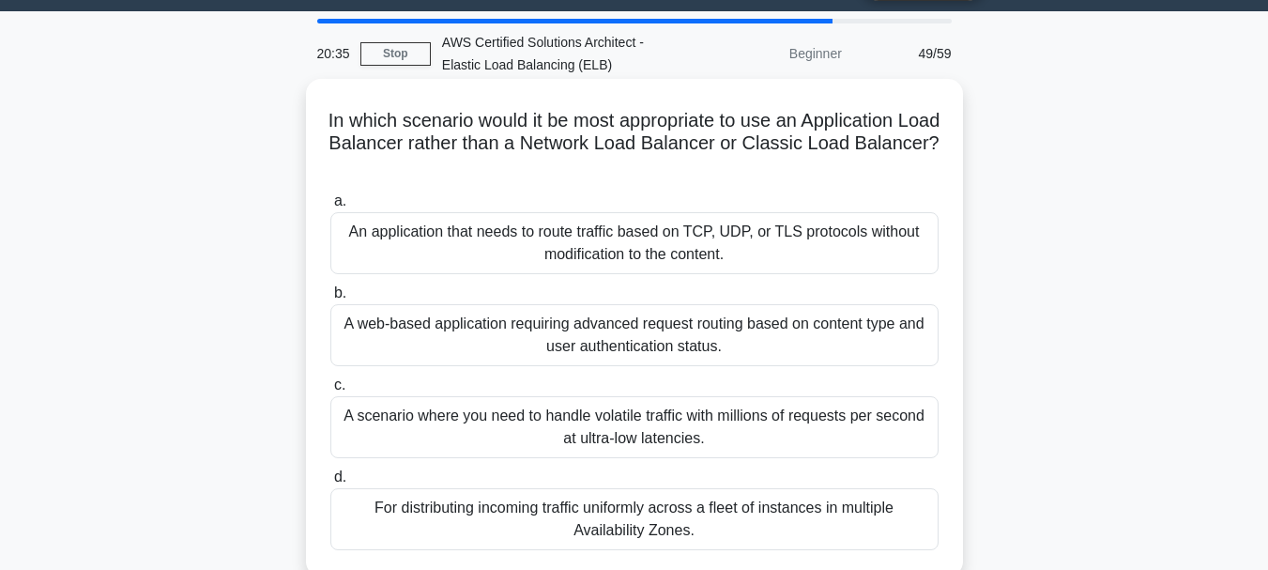
click at [635, 334] on div "A web-based application requiring advanced request routing based on content typ…" at bounding box center [634, 335] width 608 height 62
click at [330, 299] on input "b. A web-based application requiring advanced request routing based on content …" at bounding box center [330, 293] width 0 height 12
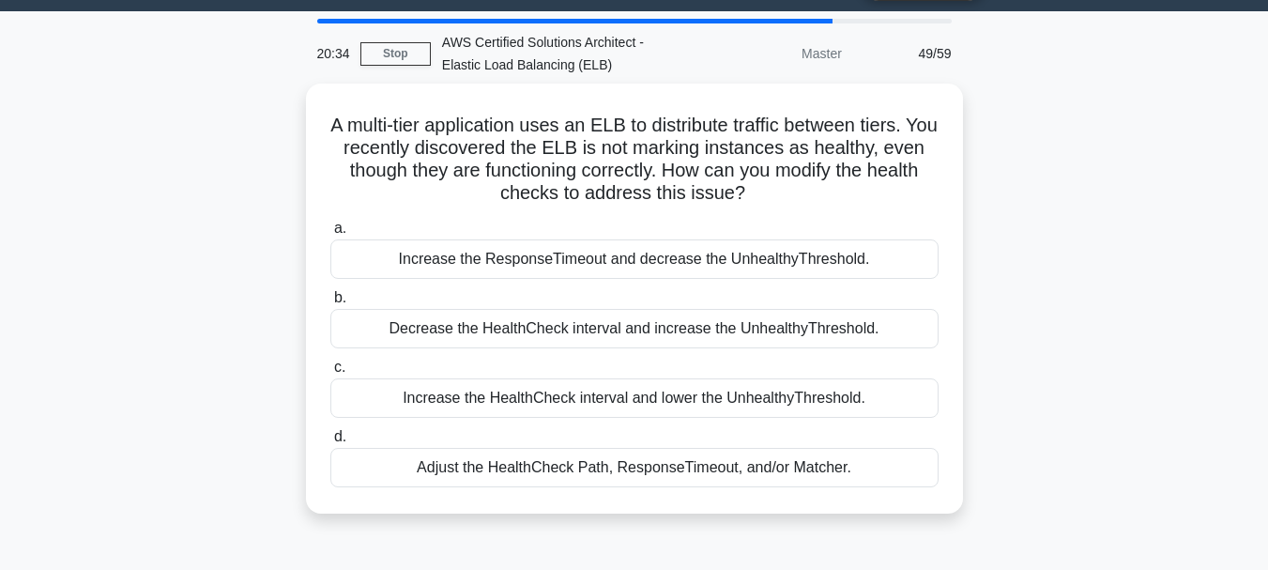
scroll to position [0, 0]
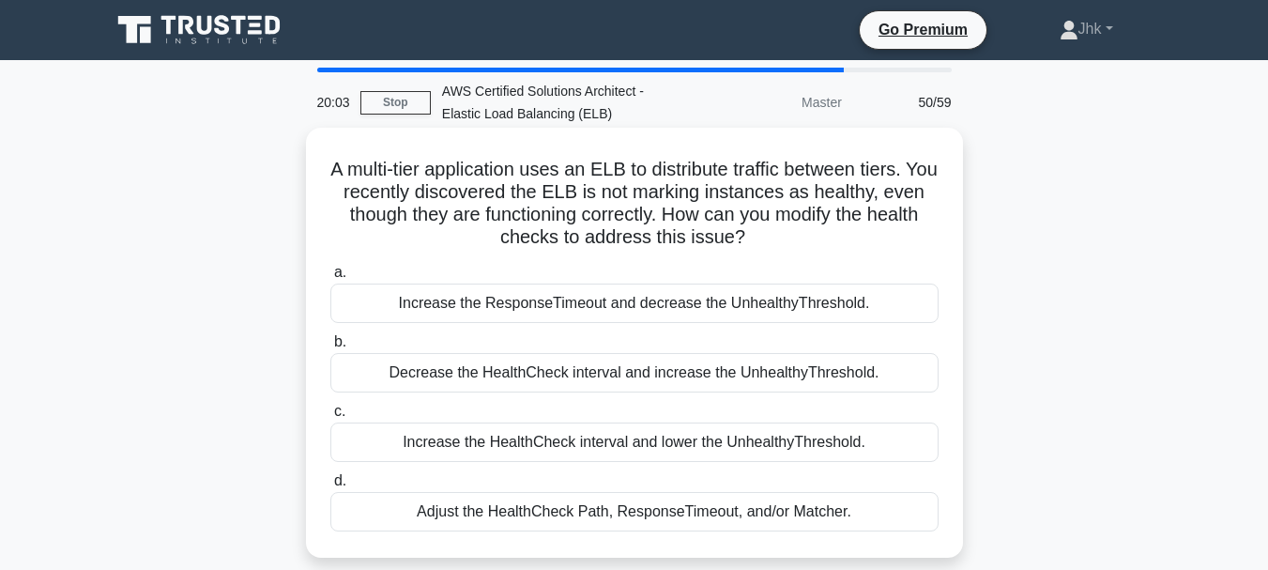
click at [609, 442] on div "Increase the HealthCheck interval and lower the UnhealthyThreshold." at bounding box center [634, 441] width 608 height 39
click at [330, 418] on input "c. Increase the HealthCheck interval and lower the UnhealthyThreshold." at bounding box center [330, 411] width 0 height 12
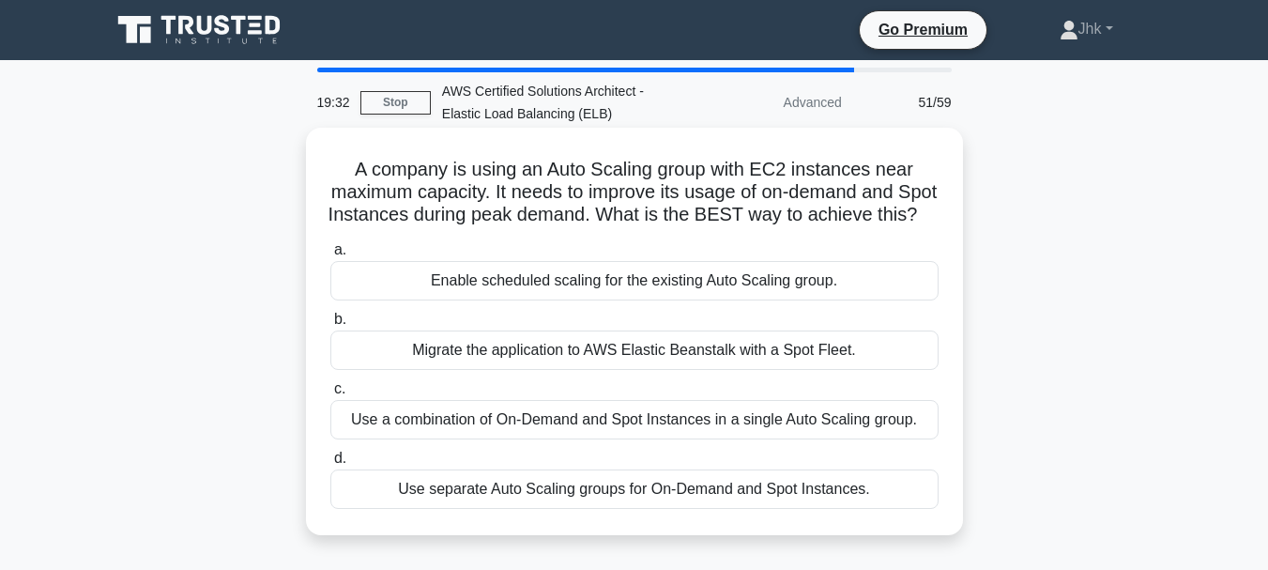
click at [624, 370] on div "Migrate the application to AWS Elastic Beanstalk with a Spot Fleet." at bounding box center [634, 349] width 608 height 39
click at [330, 326] on input "b. Migrate the application to AWS Elastic Beanstalk with a Spot Fleet." at bounding box center [330, 319] width 0 height 12
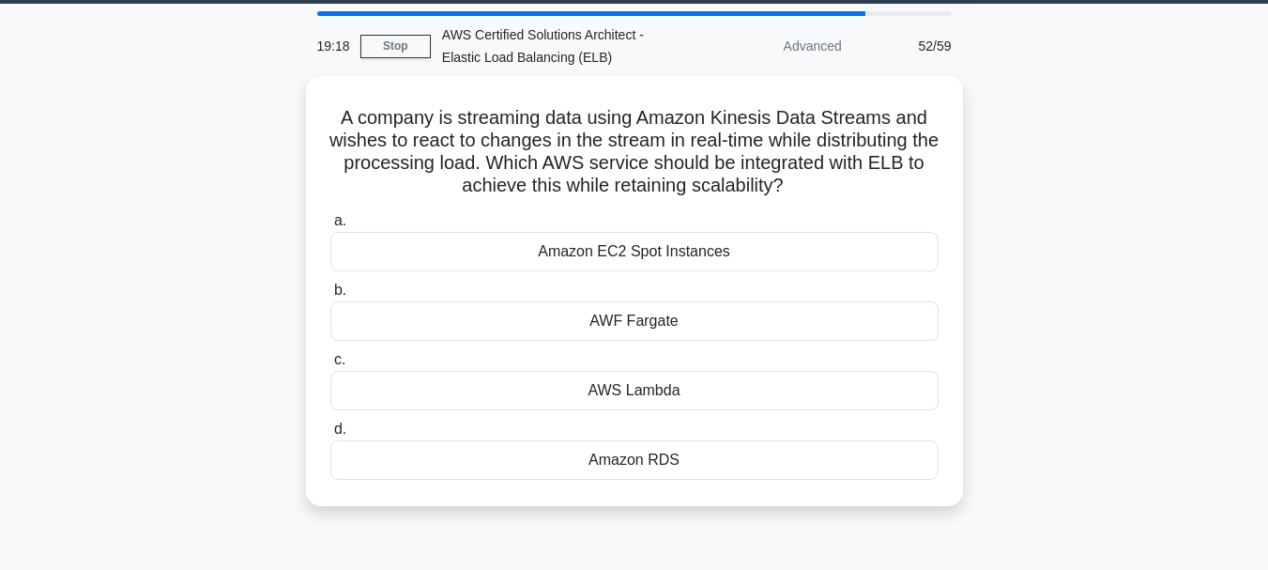
scroll to position [59, 0]
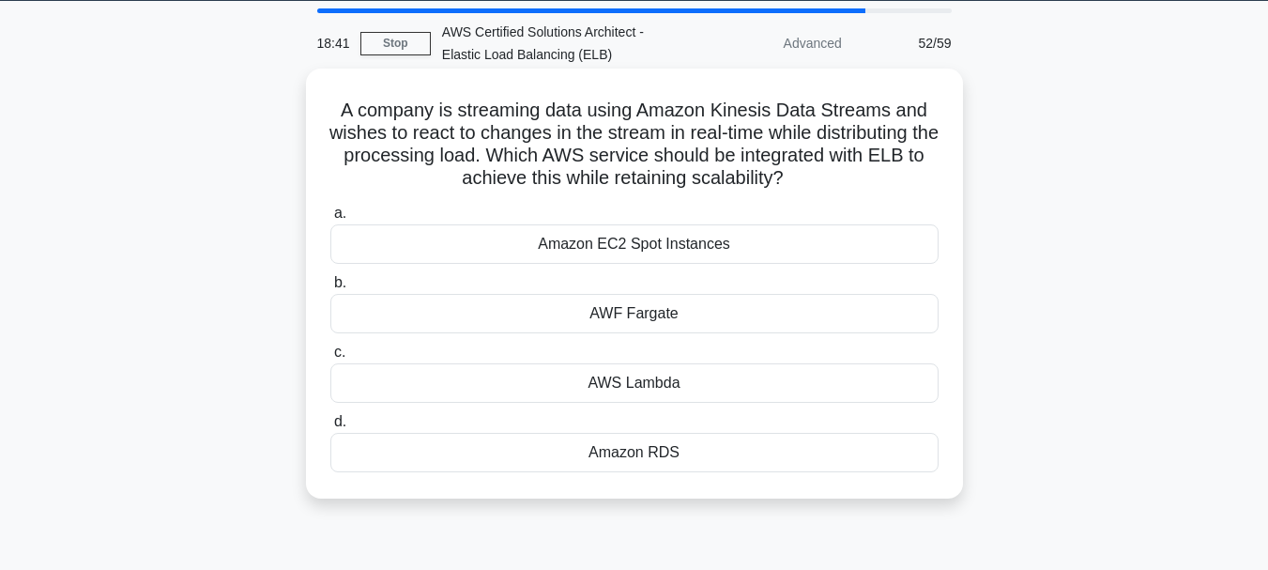
click at [620, 386] on div "AWS Lambda" at bounding box center [634, 382] width 608 height 39
click at [330, 358] on input "c. AWS Lambda" at bounding box center [330, 352] width 0 height 12
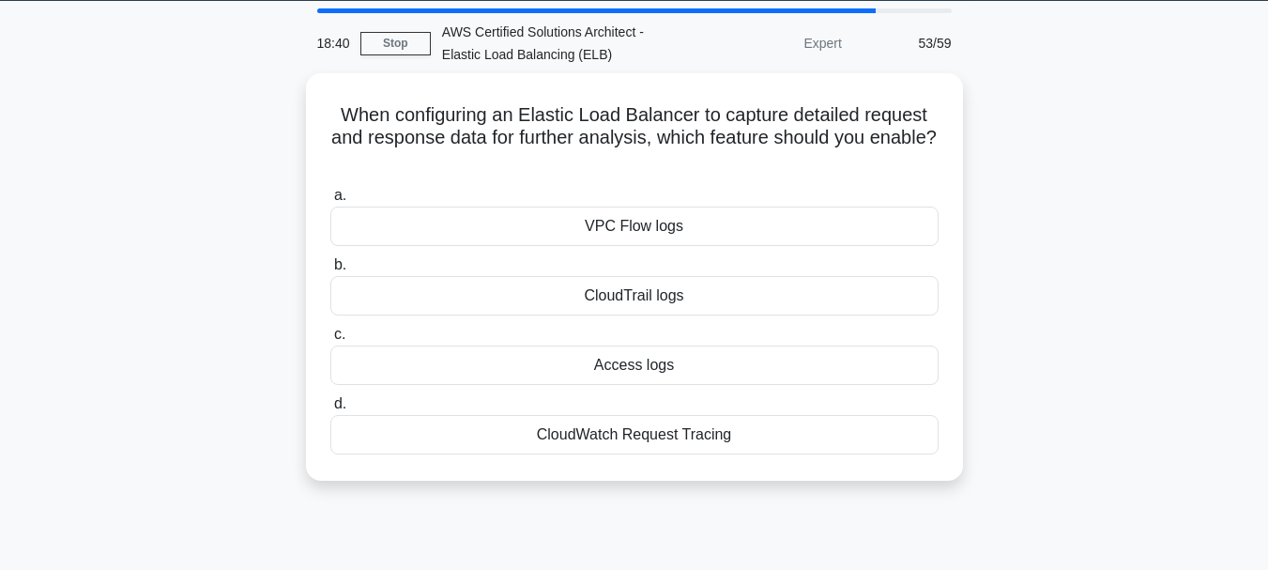
scroll to position [0, 0]
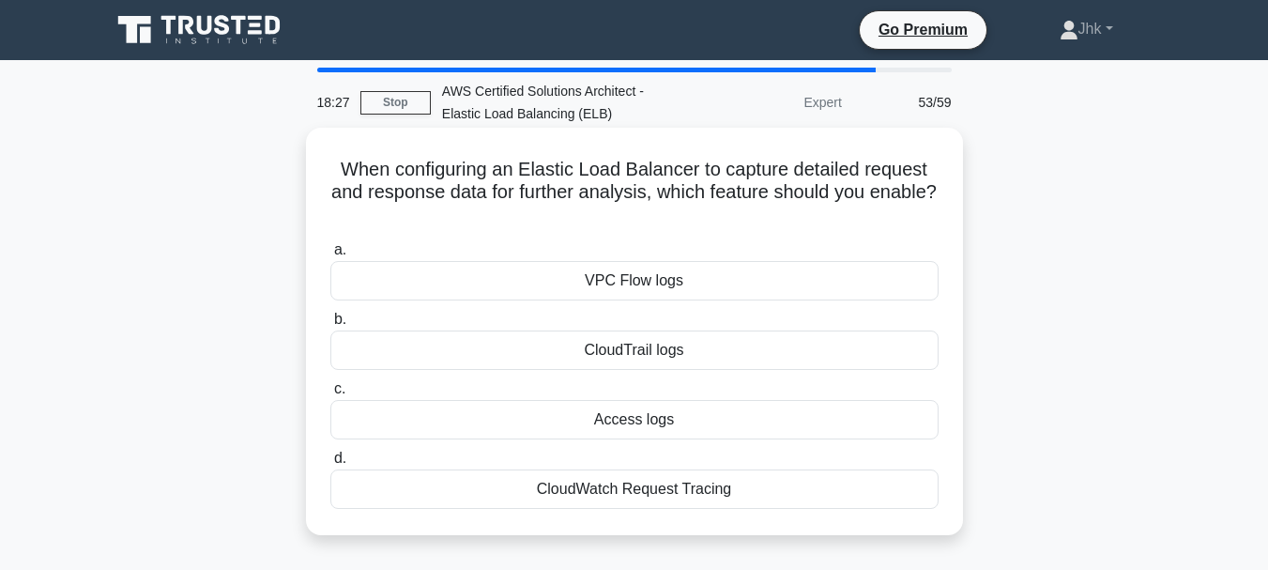
click at [621, 357] on div "CloudTrail logs" at bounding box center [634, 349] width 608 height 39
click at [330, 326] on input "b. CloudTrail logs" at bounding box center [330, 319] width 0 height 12
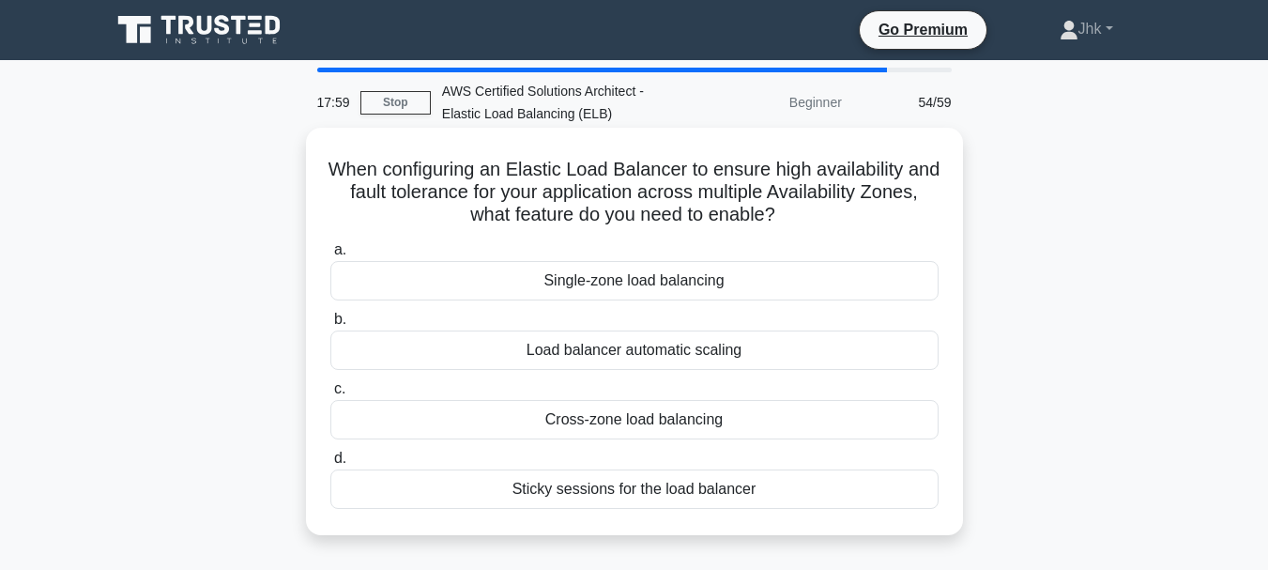
click at [603, 491] on div "Sticky sessions for the load balancer" at bounding box center [634, 488] width 608 height 39
click at [330, 465] on input "d. Sticky sessions for the load balancer" at bounding box center [330, 458] width 0 height 12
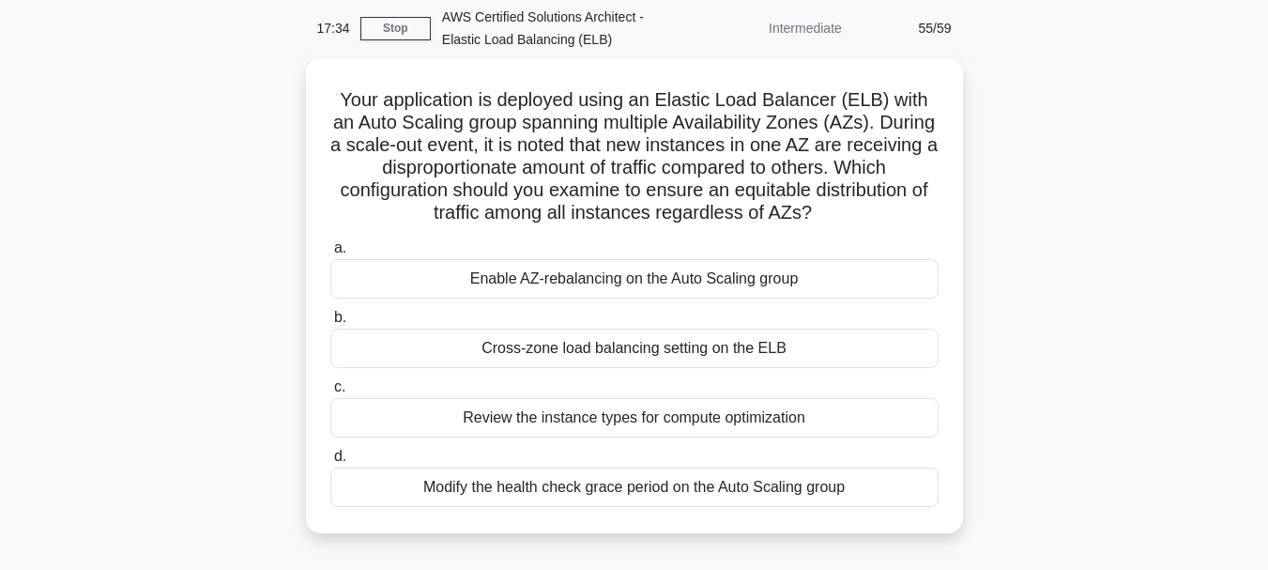
scroll to position [75, 0]
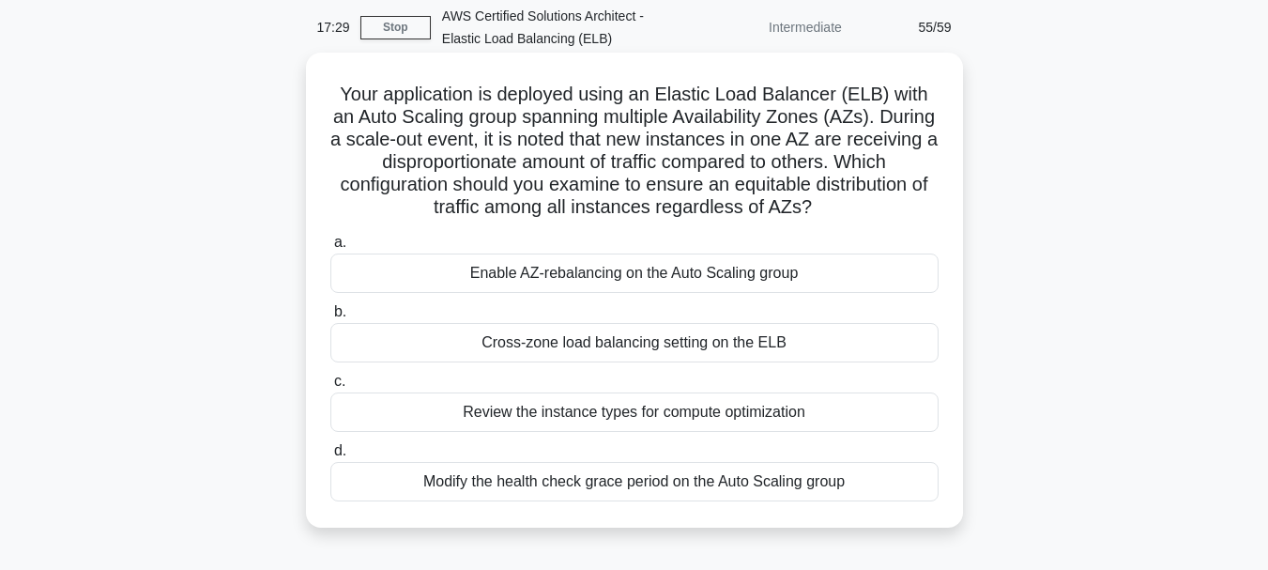
click at [677, 277] on div "Enable AZ-rebalancing on the Auto Scaling group" at bounding box center [634, 272] width 608 height 39
click at [330, 249] on input "a. Enable AZ-rebalancing on the Auto Scaling group" at bounding box center [330, 242] width 0 height 12
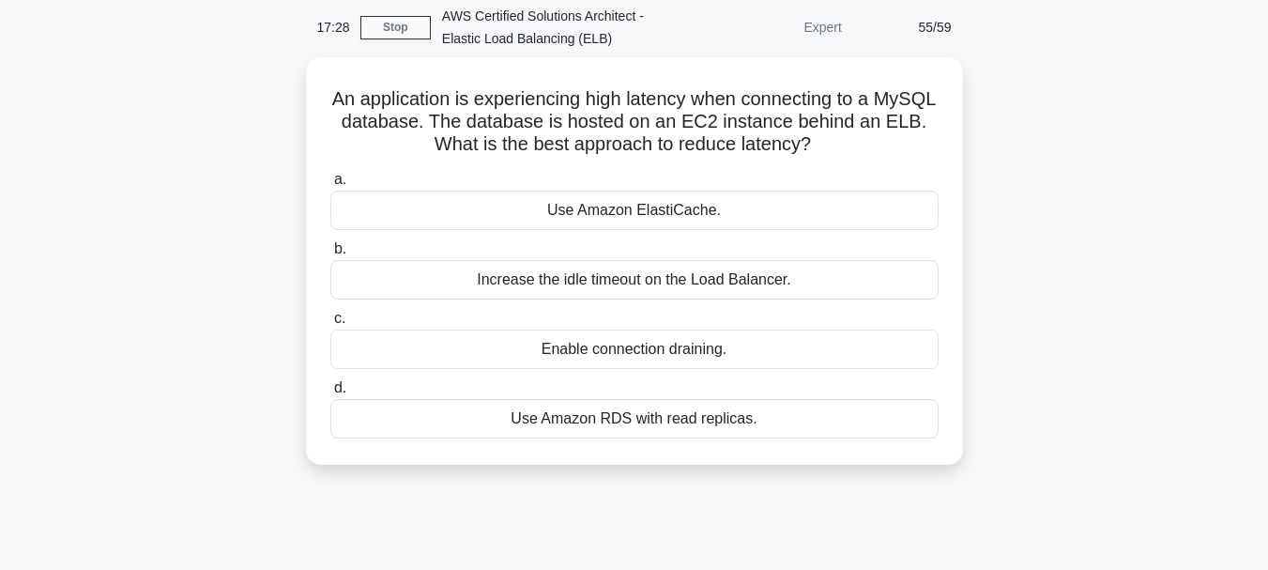
scroll to position [0, 0]
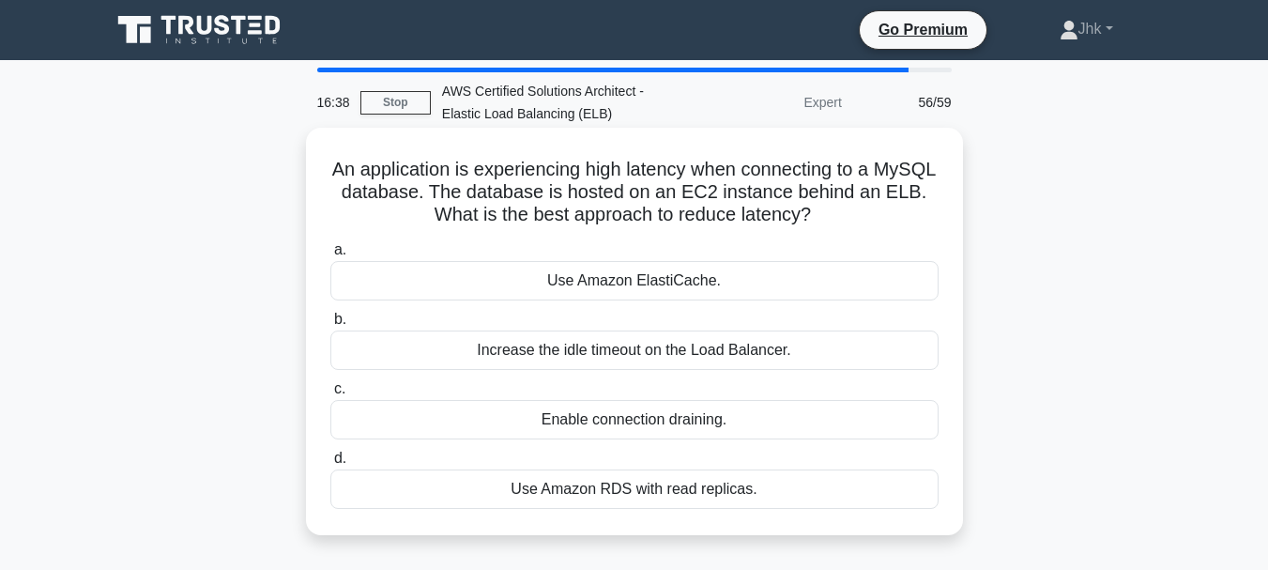
click at [577, 477] on div "Use Amazon RDS with read replicas." at bounding box center [634, 488] width 608 height 39
click at [330, 465] on input "d. Use Amazon RDS with read replicas." at bounding box center [330, 458] width 0 height 12
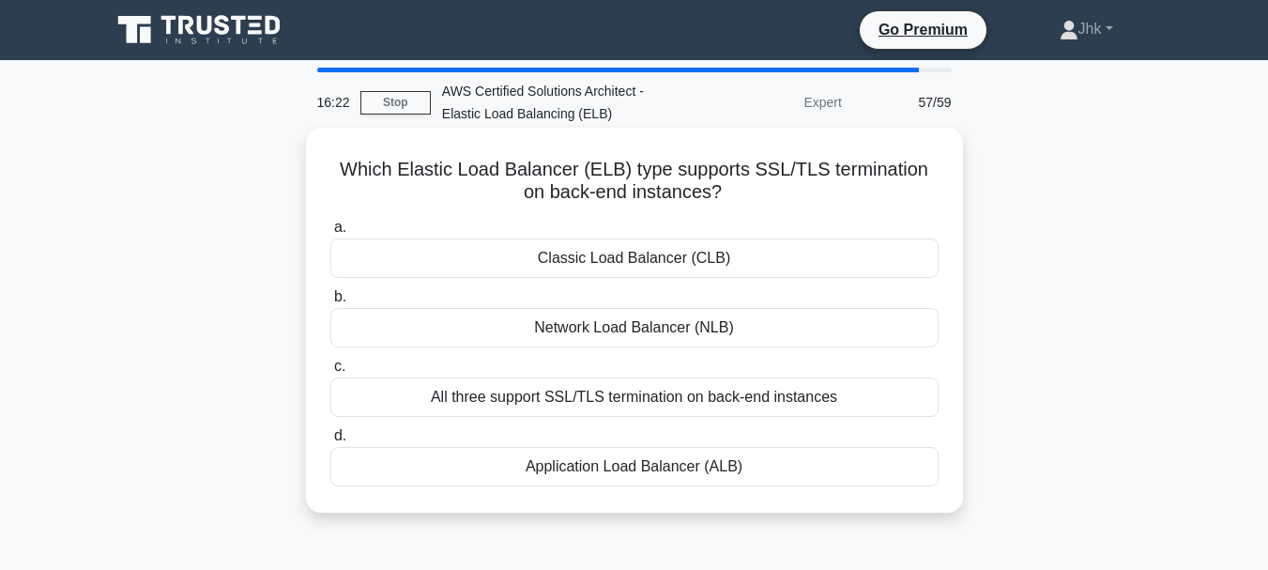
click at [560, 476] on div "Application Load Balancer (ALB)" at bounding box center [634, 466] width 608 height 39
click at [330, 442] on input "d. Application Load Balancer (ALB)" at bounding box center [330, 436] width 0 height 12
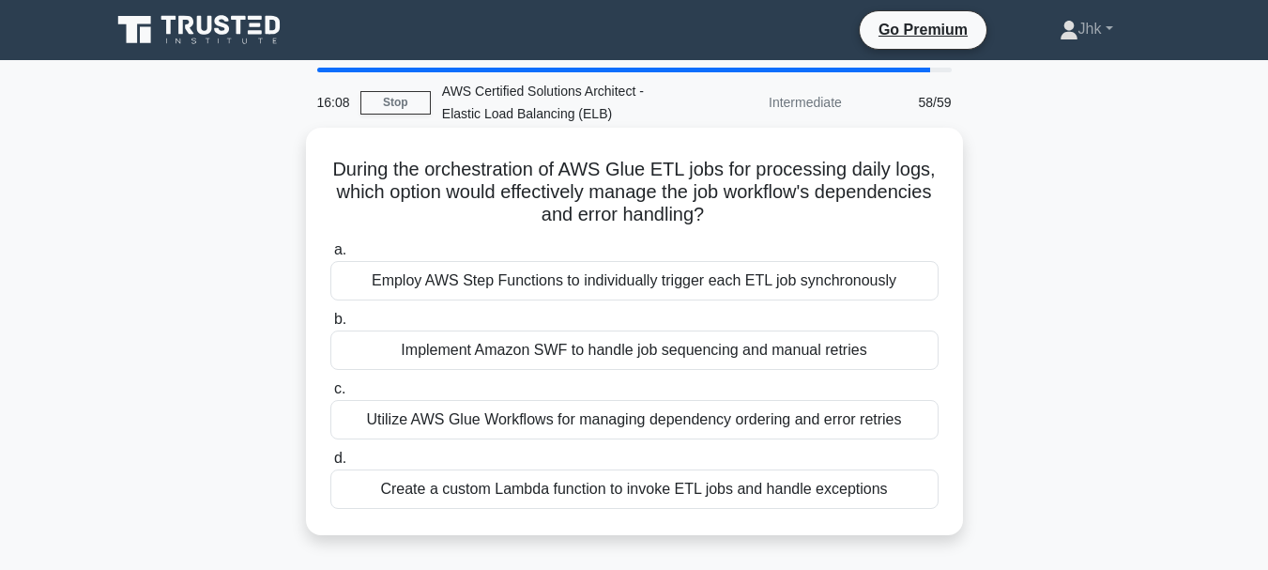
click at [576, 411] on div "Utilize AWS Glue Workflows for managing dependency ordering and error retries" at bounding box center [634, 419] width 608 height 39
click at [330, 395] on input "c. Utilize AWS Glue Workflows for managing dependency ordering and error retries" at bounding box center [330, 389] width 0 height 12
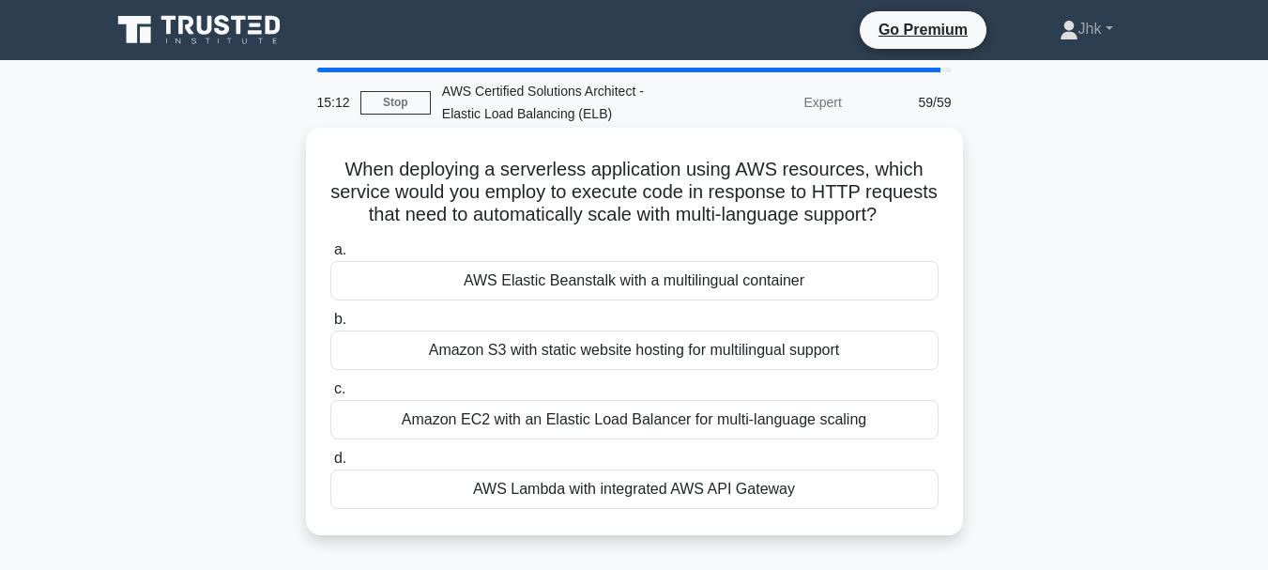
click at [541, 509] on div "AWS Lambda with integrated AWS API Gateway" at bounding box center [634, 488] width 608 height 39
click at [330, 465] on input "d. AWS Lambda with integrated AWS API Gateway" at bounding box center [330, 458] width 0 height 12
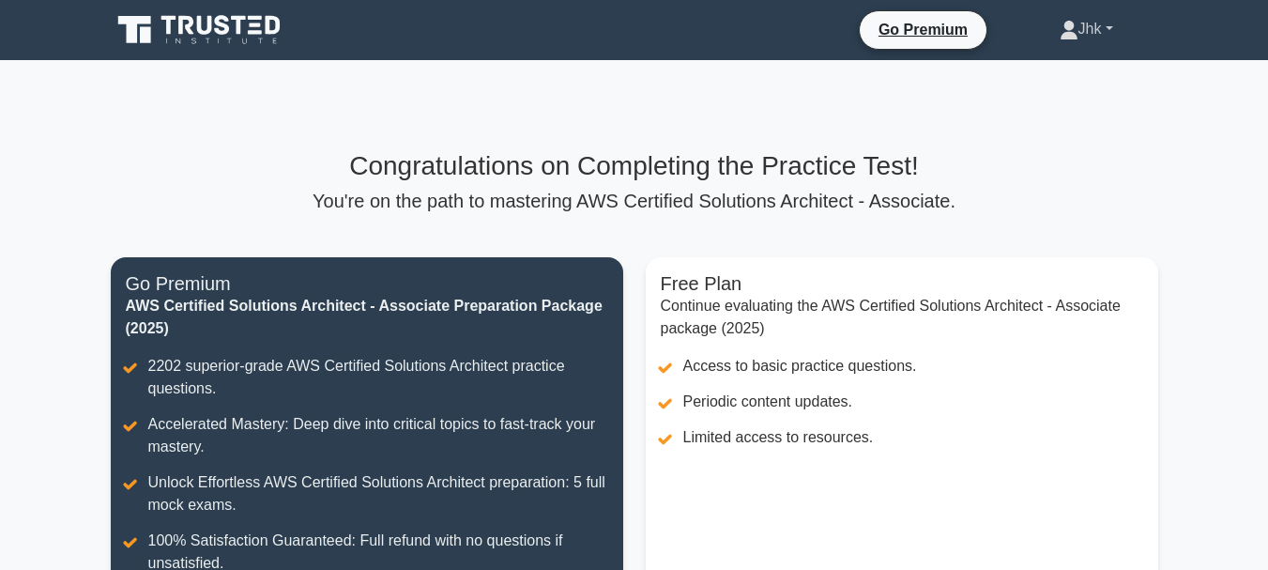
click at [1088, 42] on link "Jhk" at bounding box center [1086, 29] width 144 height 38
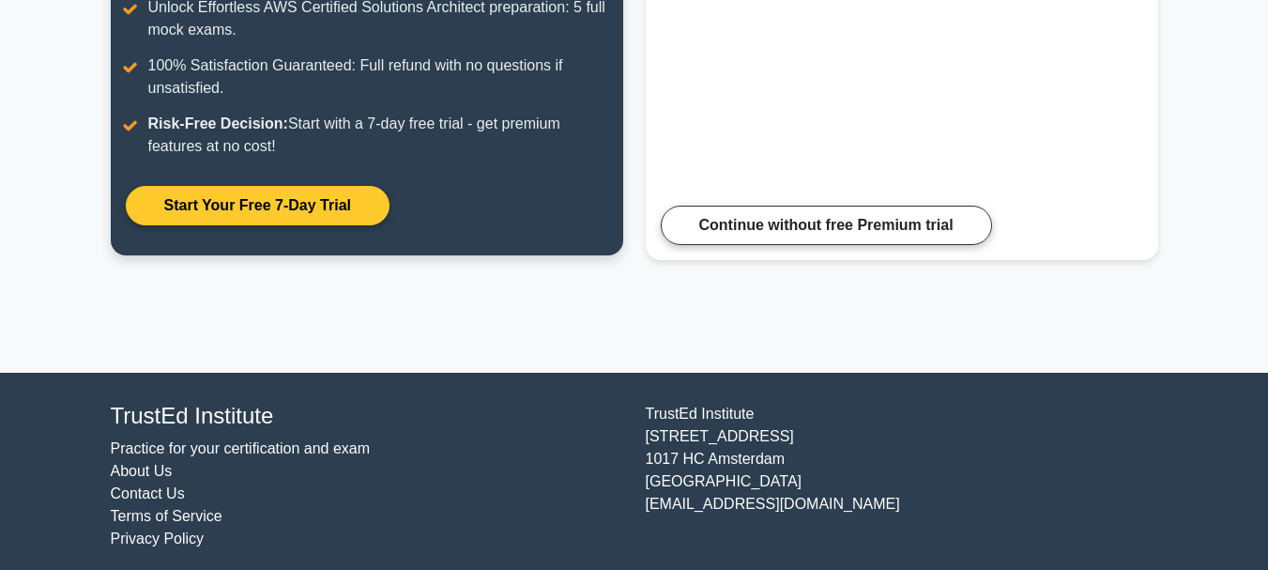
scroll to position [480, 0]
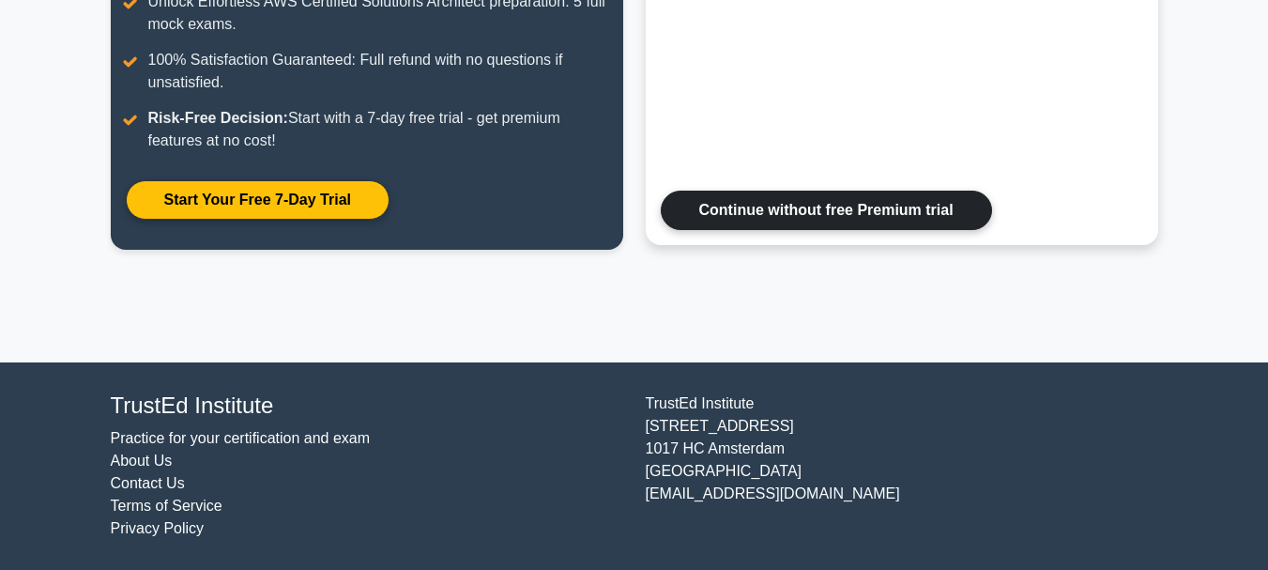
click at [864, 204] on link "Continue without free Premium trial" at bounding box center [826, 210] width 331 height 39
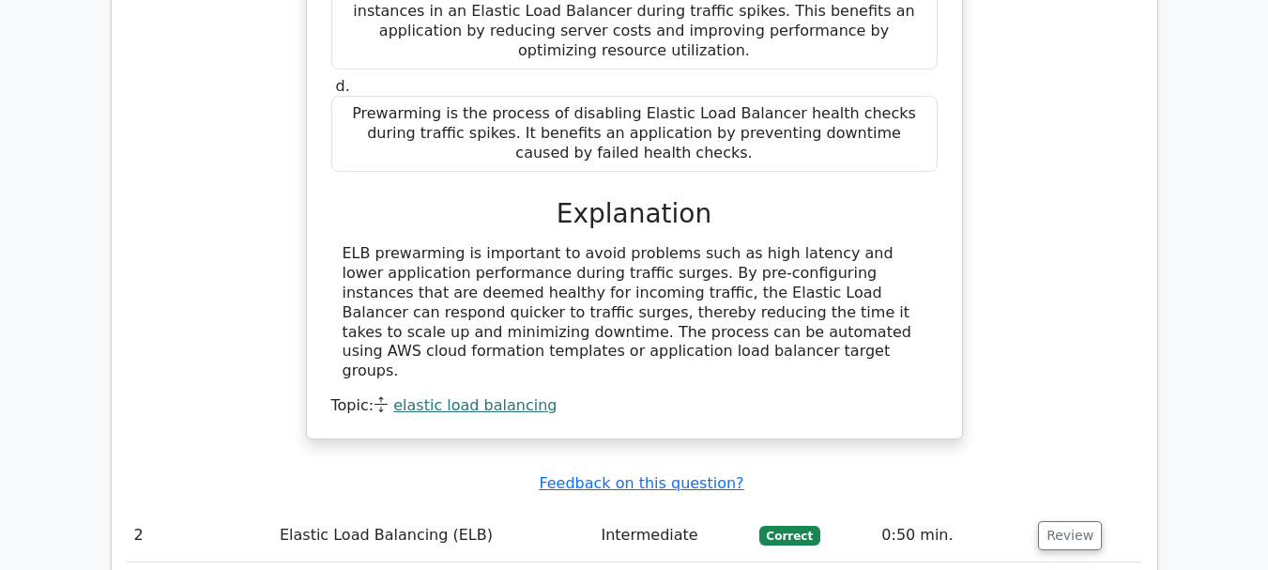
scroll to position [1934, 0]
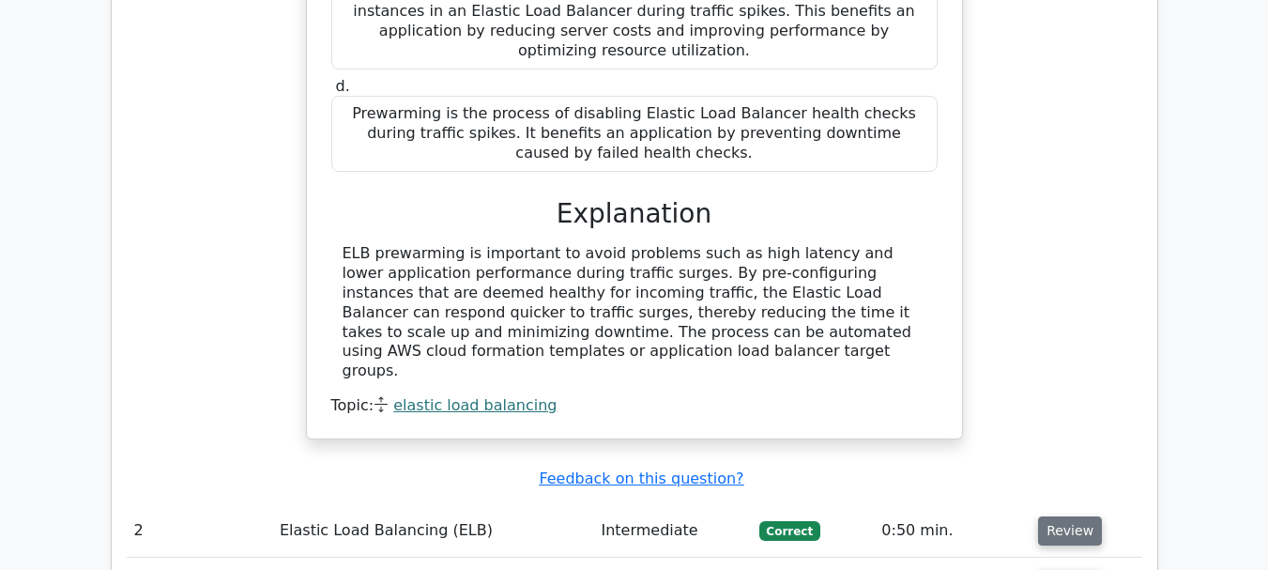
click at [1080, 516] on button "Review" at bounding box center [1070, 530] width 64 height 29
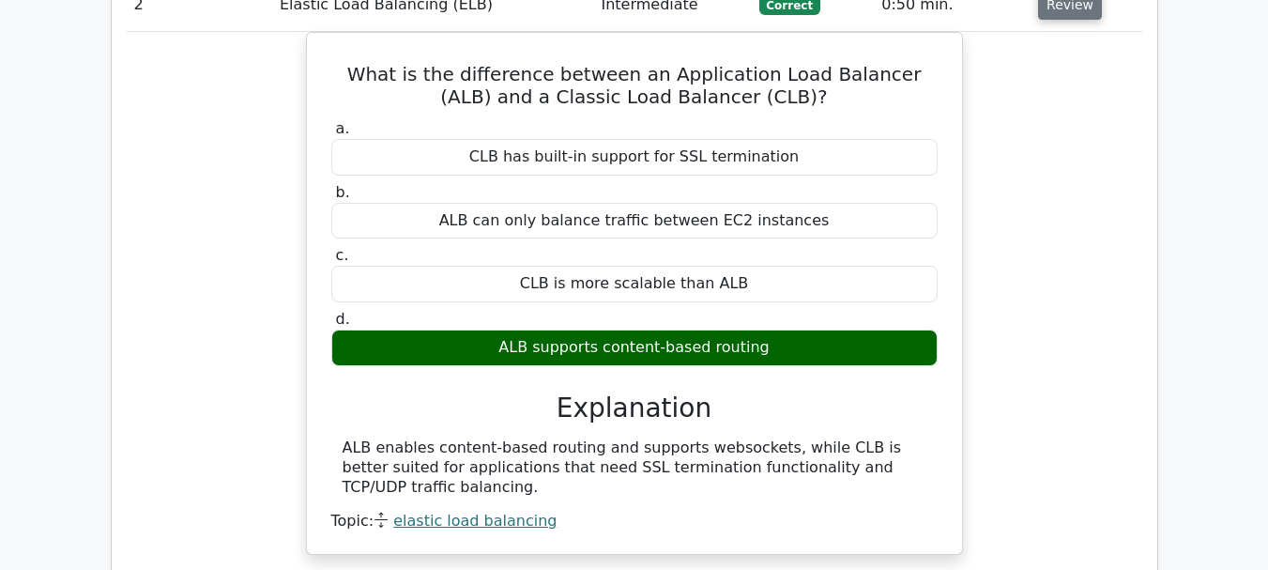
scroll to position [2482, 0]
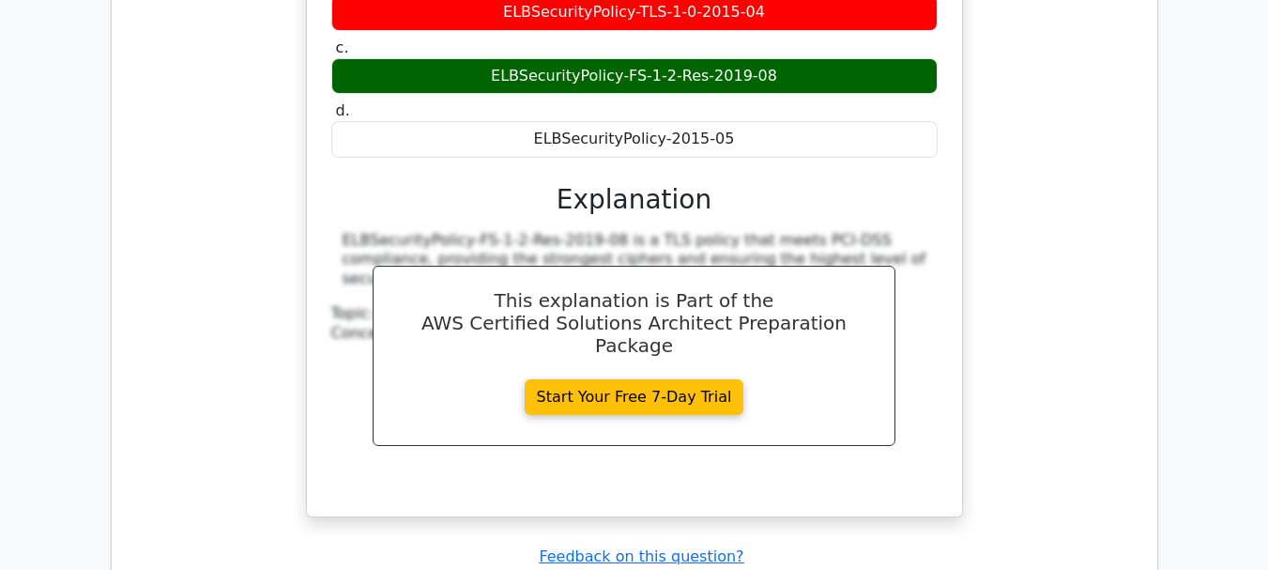
scroll to position [3335, 0]
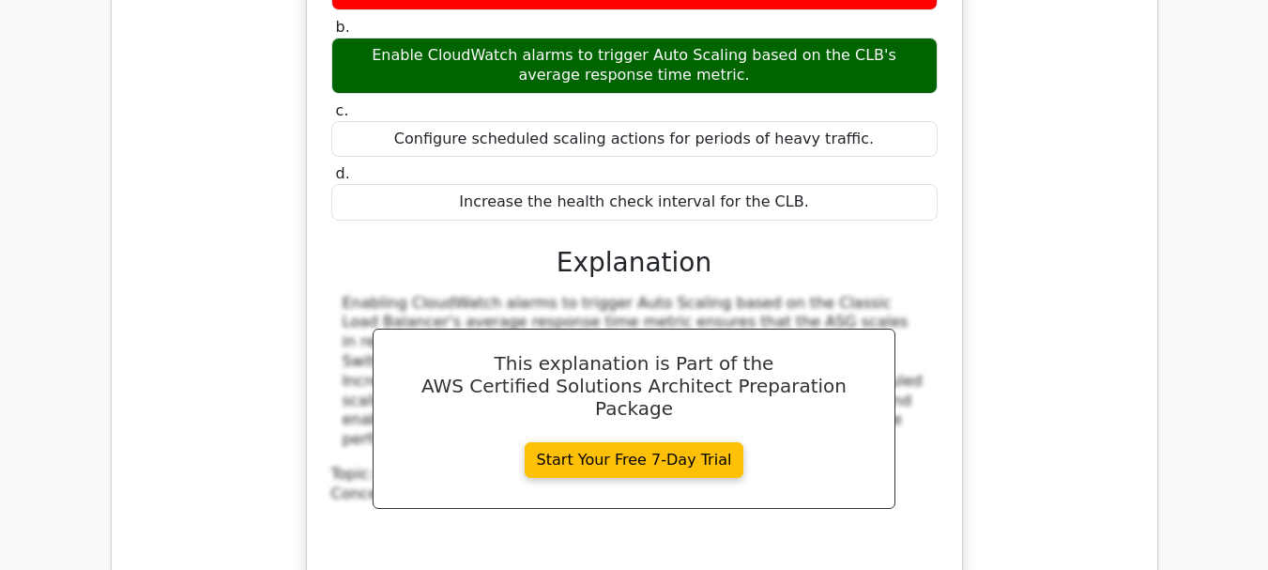
scroll to position [4154, 0]
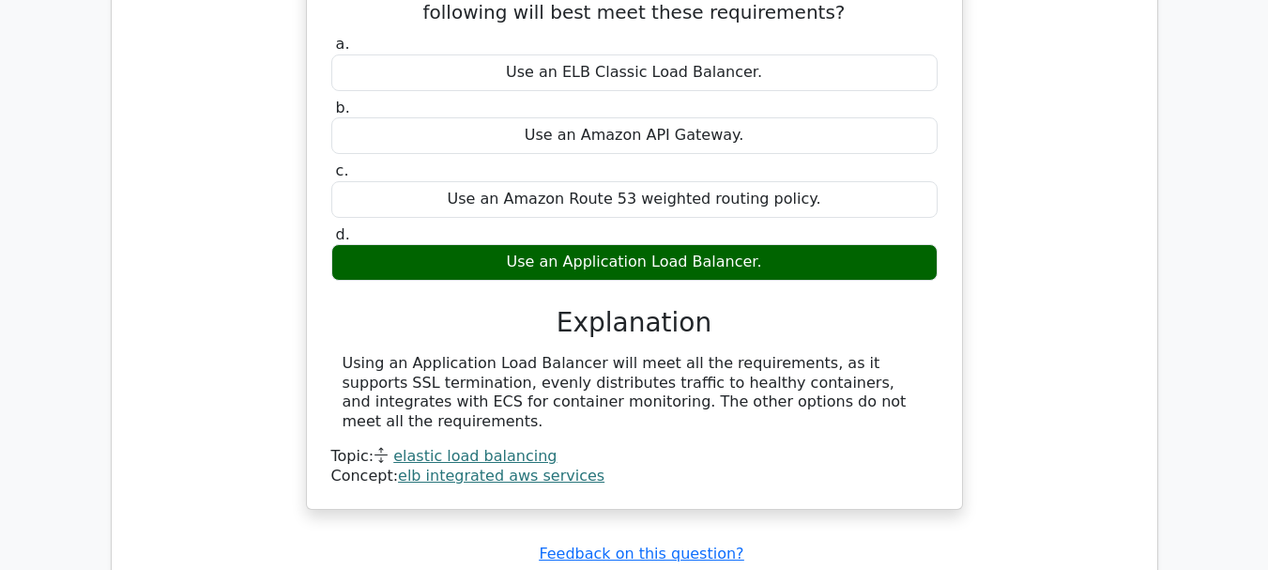
scroll to position [4968, 0]
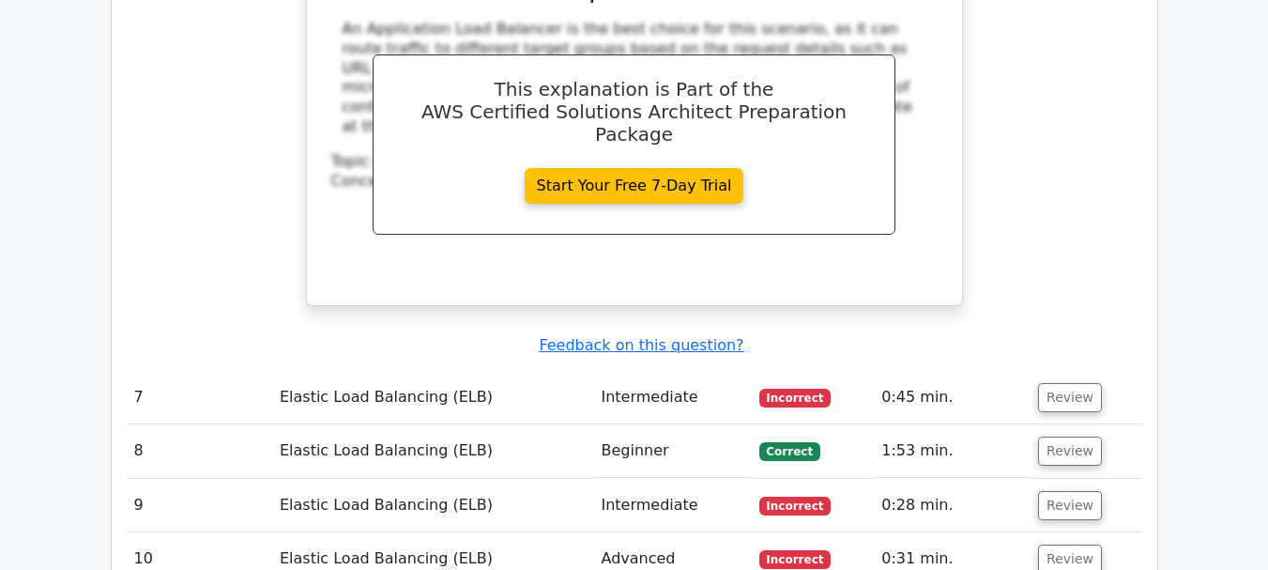
scroll to position [5975, 0]
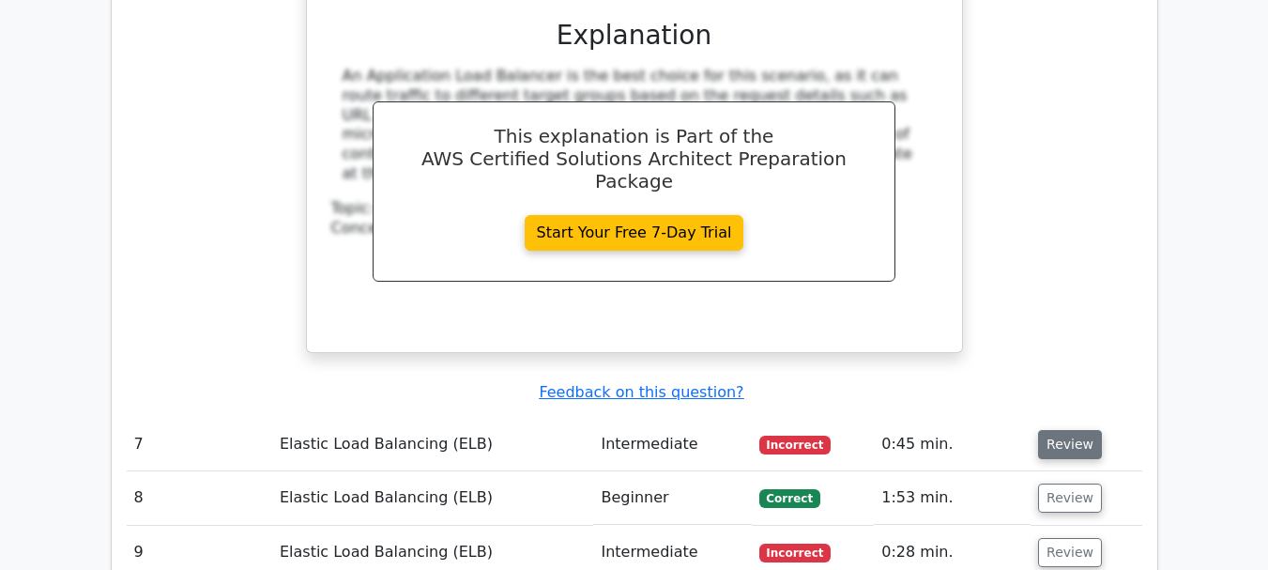
click at [1067, 430] on button "Review" at bounding box center [1070, 444] width 64 height 29
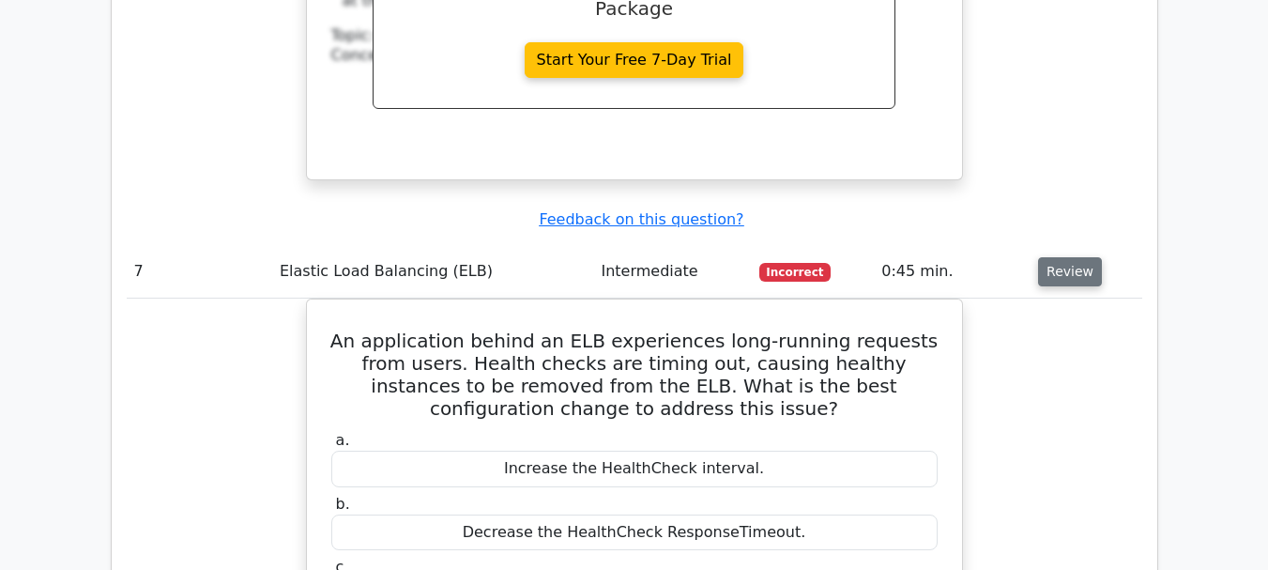
scroll to position [6149, 0]
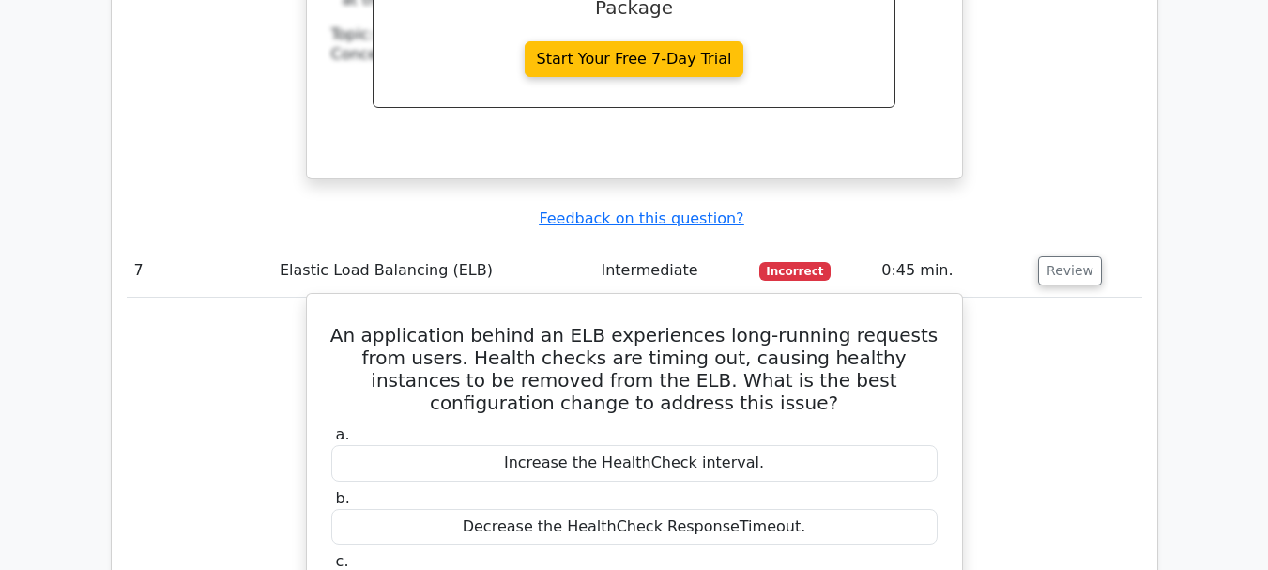
copy div "Increase the HealthCheck ResponseTimeout."
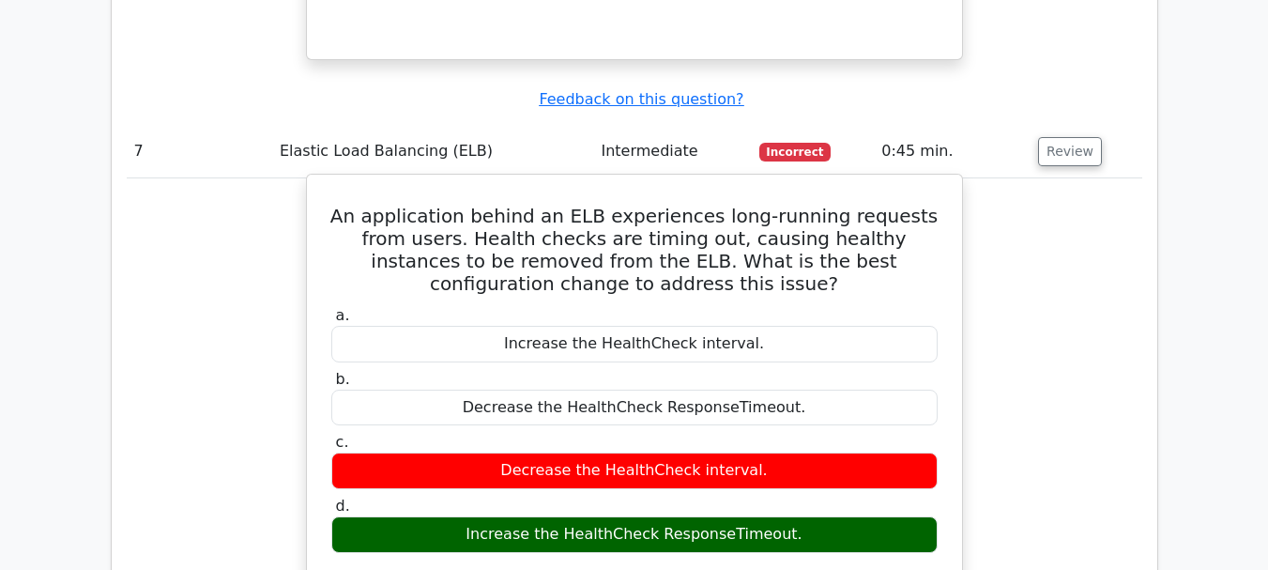
scroll to position [6271, 0]
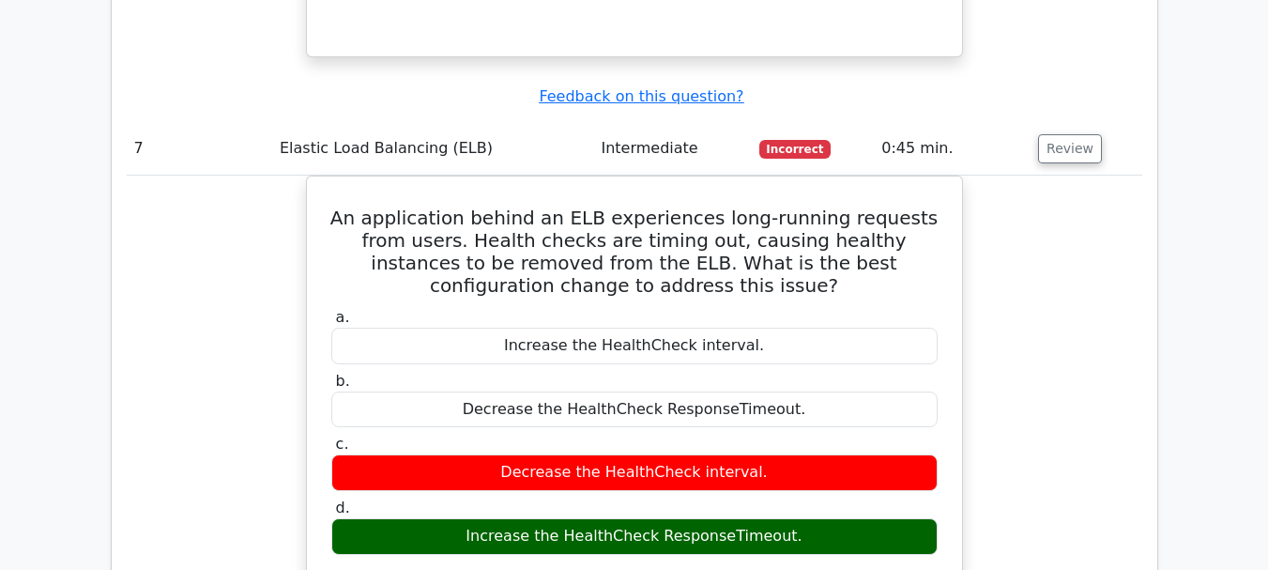
click at [981, 495] on div "An application behind an ELB experiences long-running requests from users. Heal…" at bounding box center [634, 555] width 1015 height 760
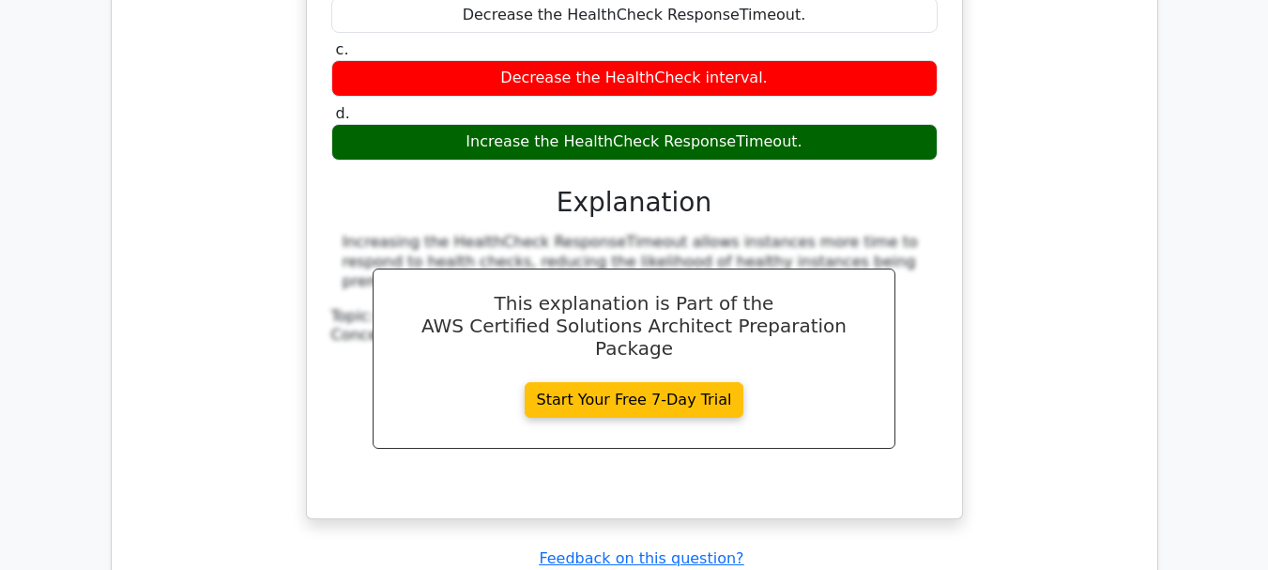
scroll to position [6702, 0]
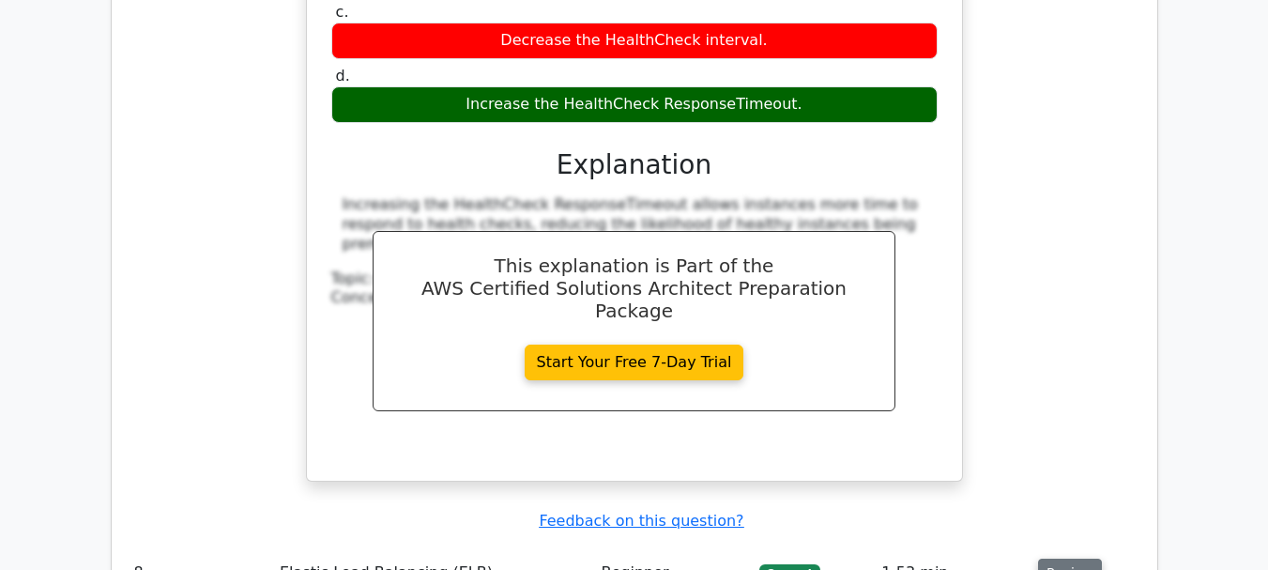
click at [1061, 558] on button "Review" at bounding box center [1070, 572] width 64 height 29
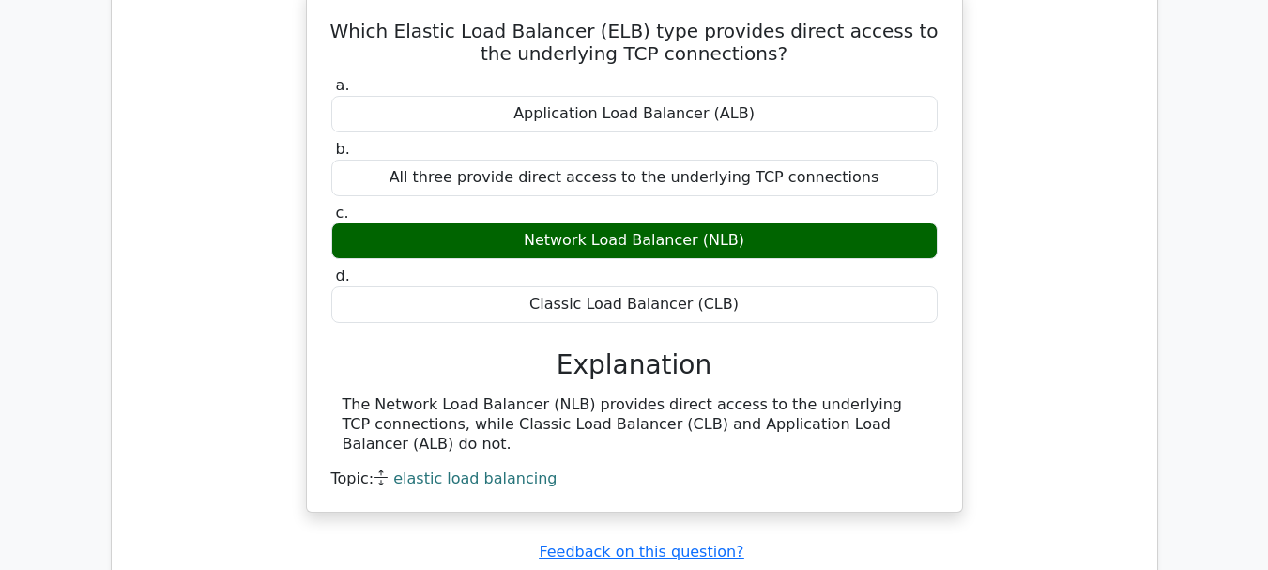
scroll to position [7319, 0]
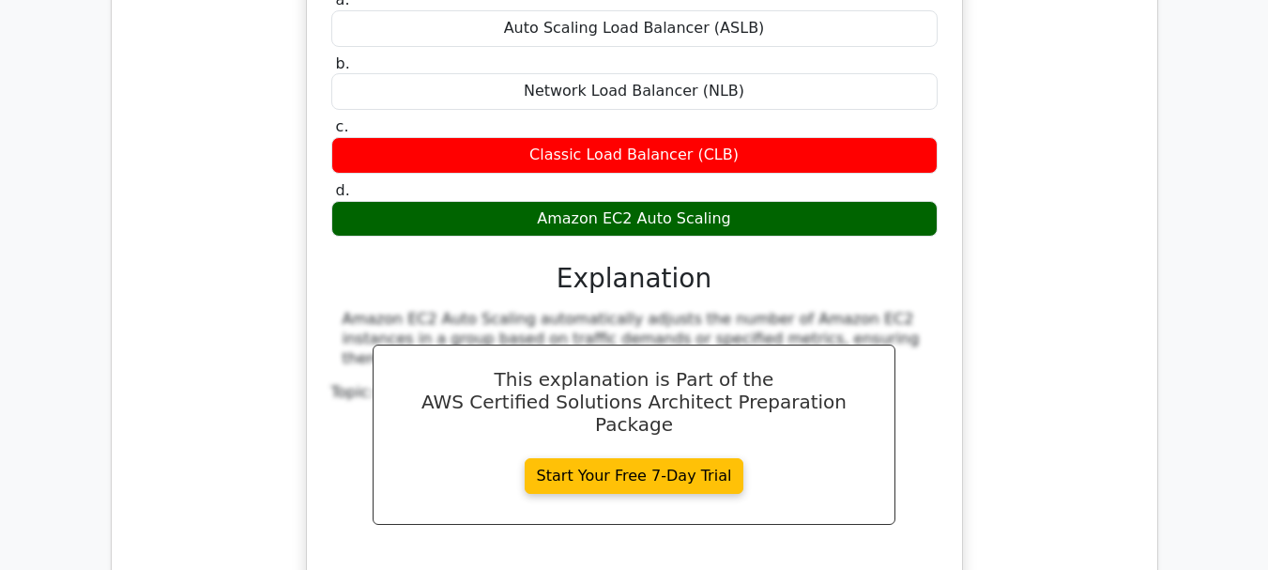
scroll to position [8112, 0]
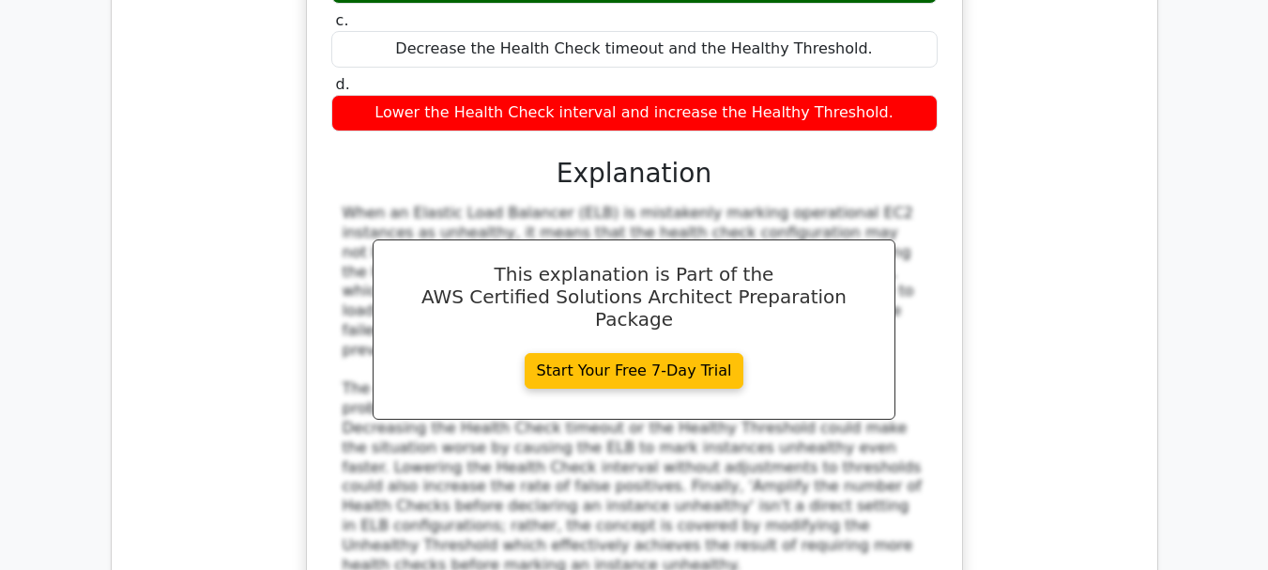
scroll to position [9103, 0]
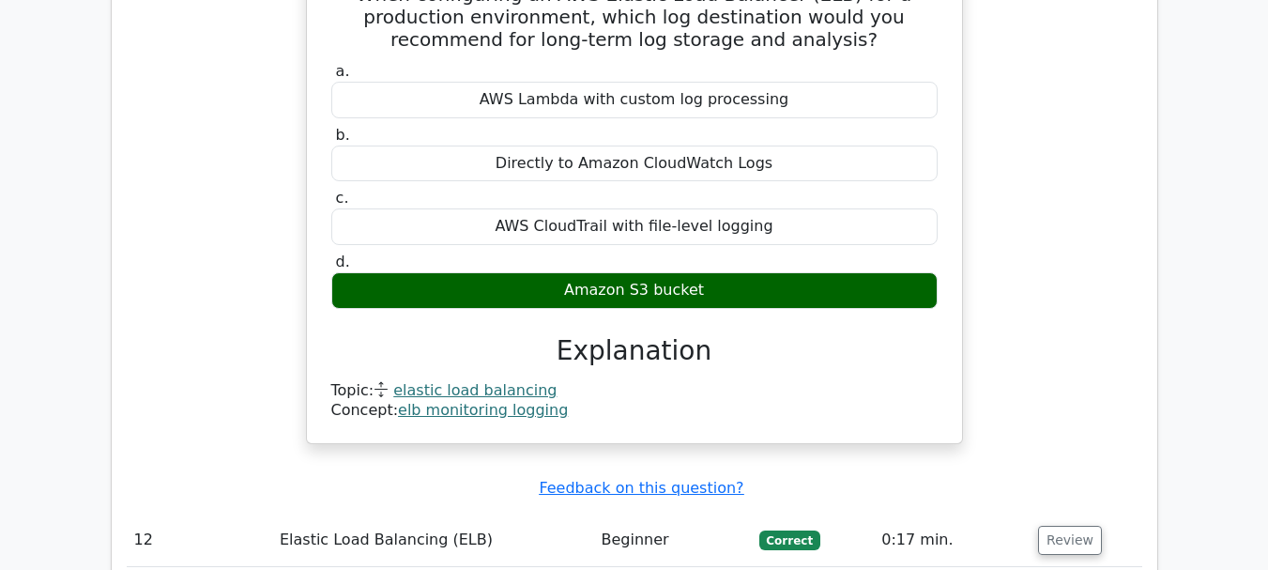
scroll to position [9848, 0]
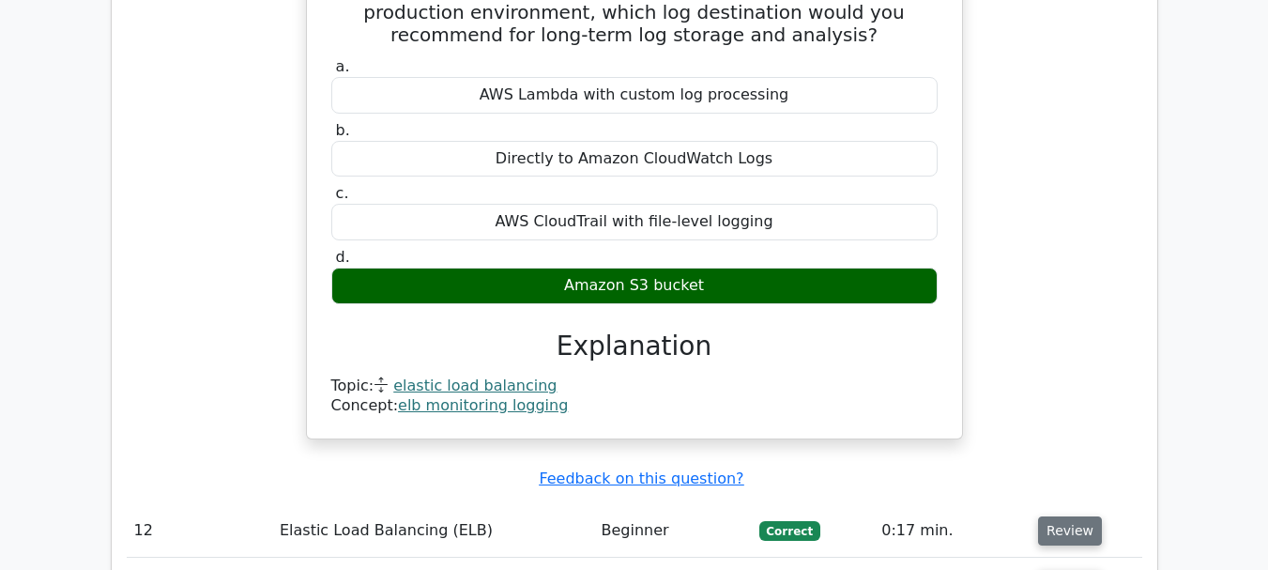
click at [1067, 516] on button "Review" at bounding box center [1070, 530] width 64 height 29
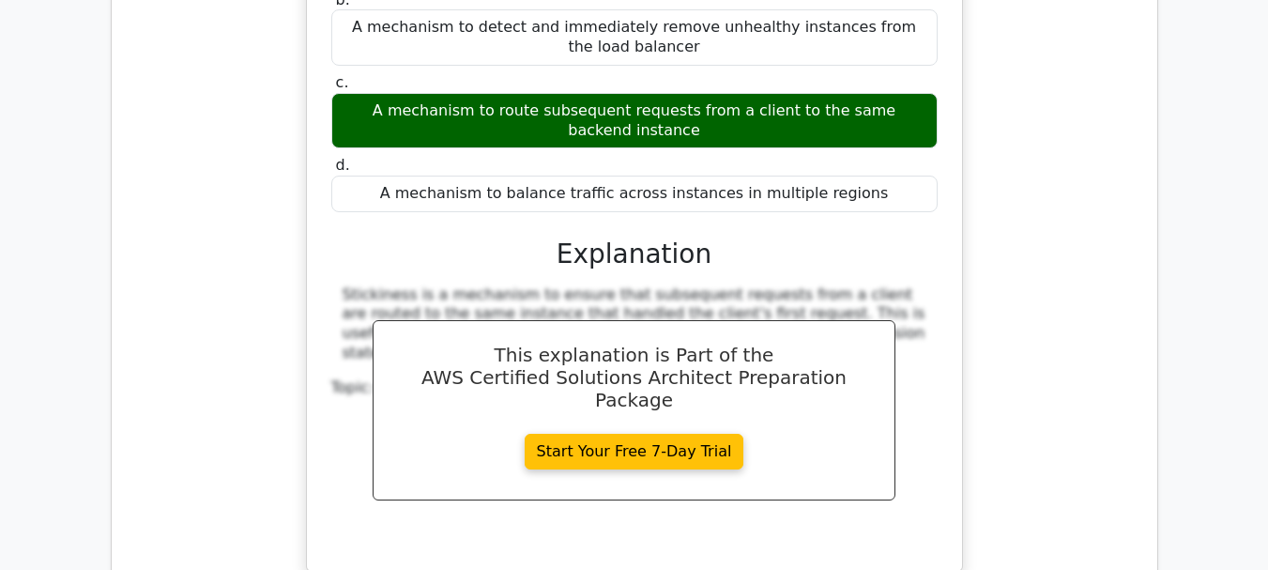
scroll to position [10572, 0]
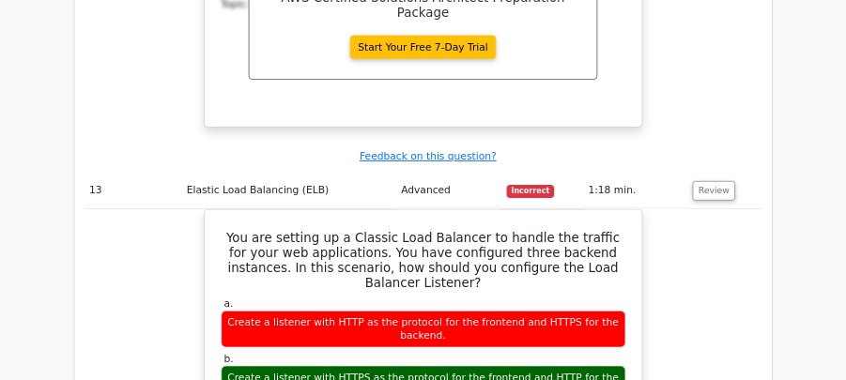
scroll to position [10919, 0]
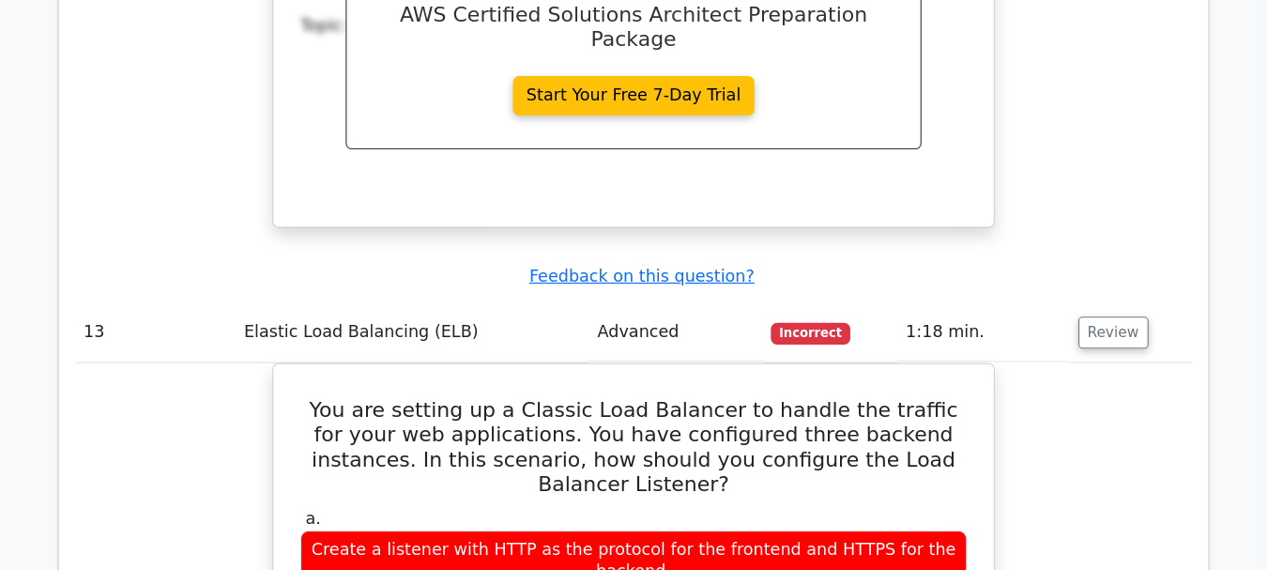
scroll to position [10903, 0]
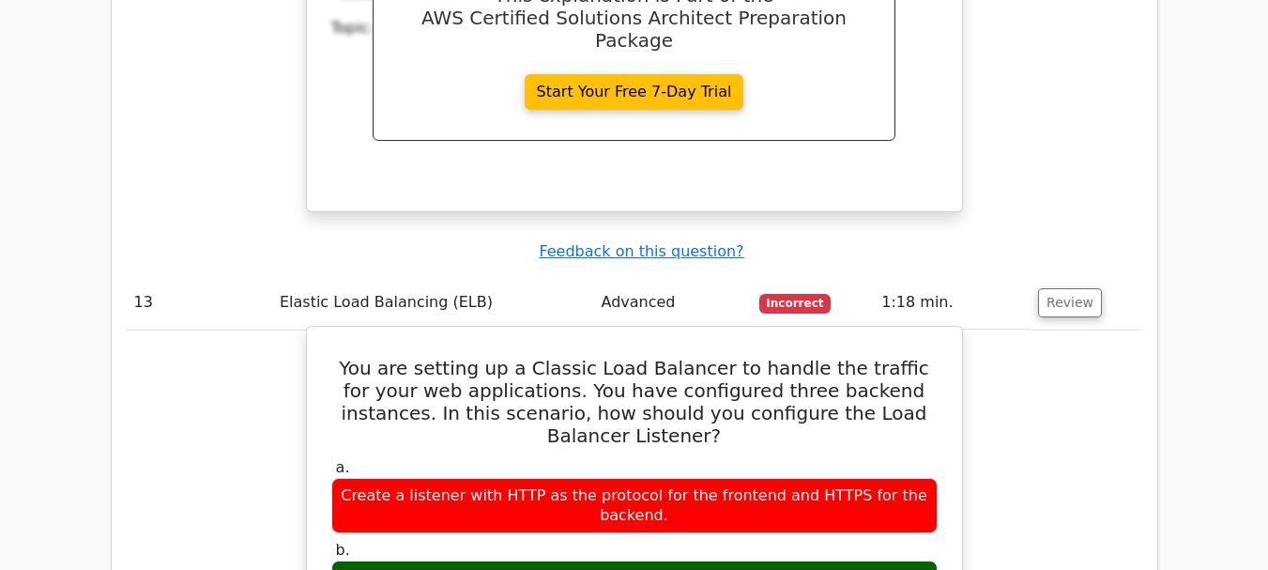
click at [407, 357] on h5 "You are setting up a Classic Load Balancer to handle the traffic for your web a…" at bounding box center [634, 402] width 610 height 90
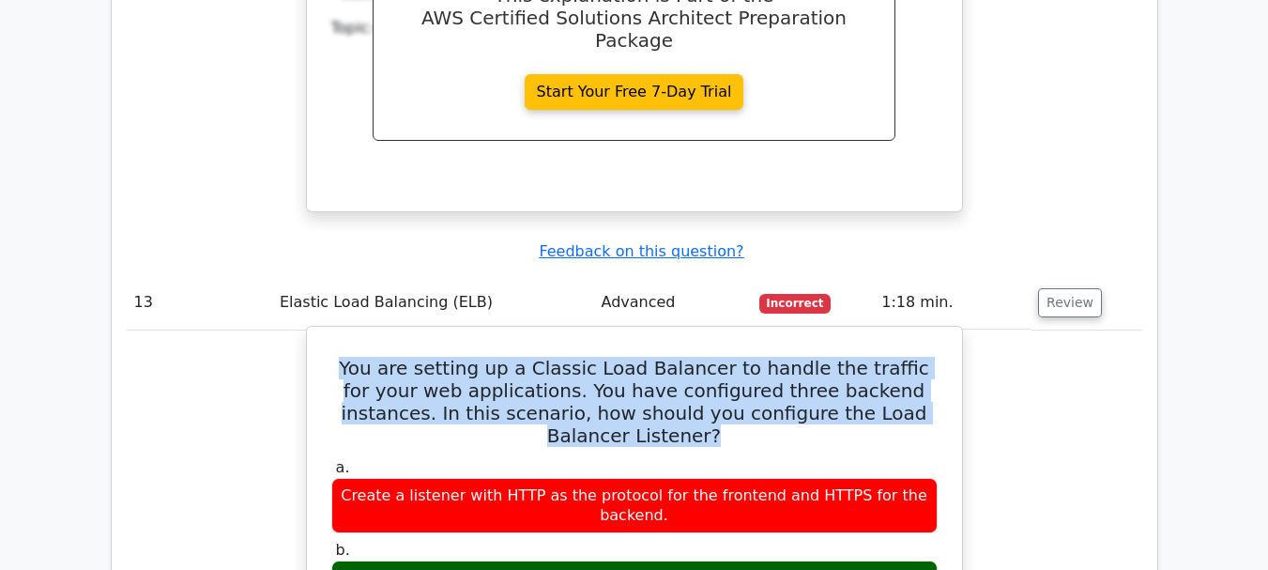
click at [407, 357] on h5 "You are setting up a Classic Load Balancer to handle the traffic for your web a…" at bounding box center [634, 402] width 610 height 90
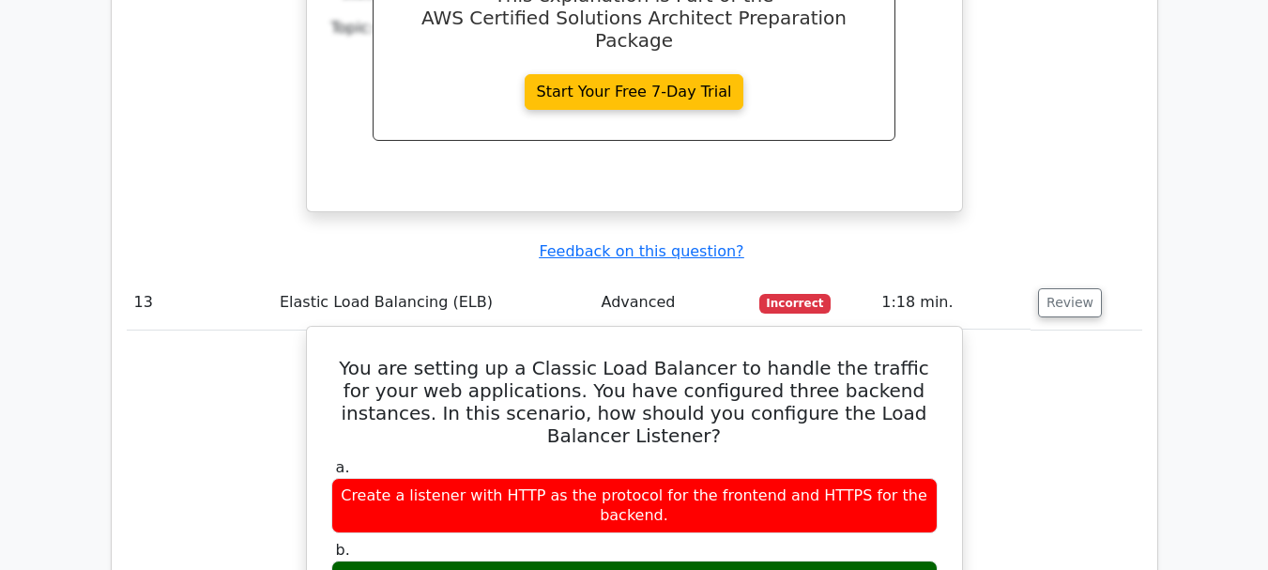
click at [396, 478] on div "Create a listener with HTTP as the protocol for the frontend and HTTPS for the …" at bounding box center [634, 506] width 606 height 56
click at [355, 357] on h5 "You are setting up a Classic Load Balancer to handle the traffic for your web a…" at bounding box center [634, 402] width 610 height 90
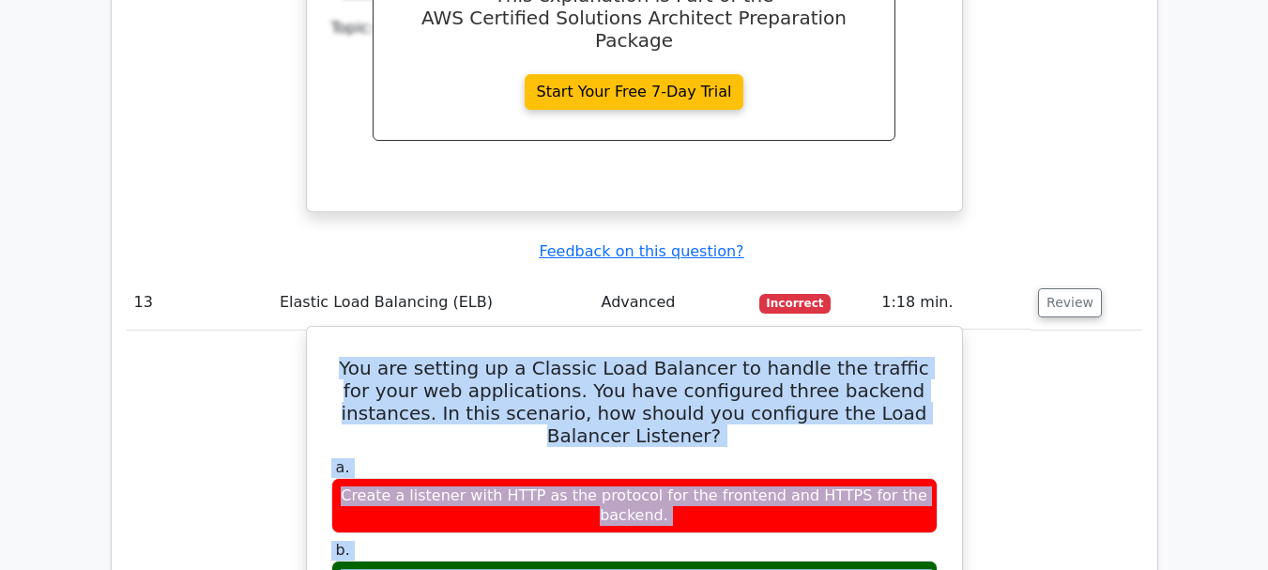
drag, startPoint x: 355, startPoint y: 110, endPoint x: 632, endPoint y: 453, distance: 441.1
copy div "You are setting up a Classic Load Balancer to handle the traffic for your web a…"
click at [785, 541] on label "b. Create a listener with HTTPS as the protocol for the frontend and HTTP for t…" at bounding box center [634, 578] width 606 height 75
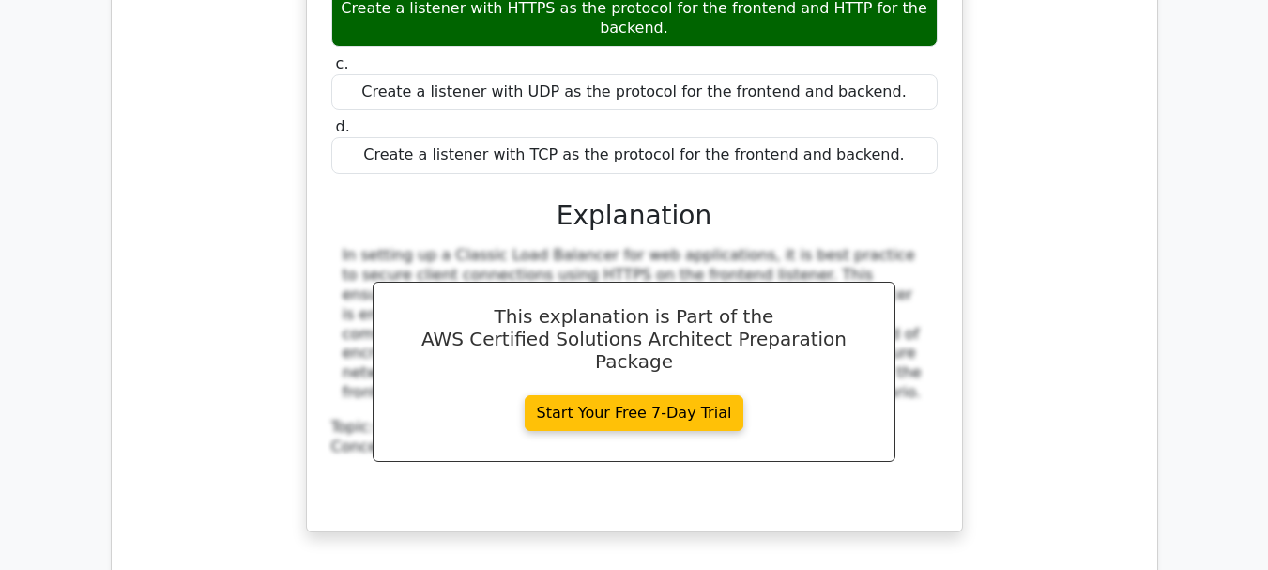
scroll to position [11475, 0]
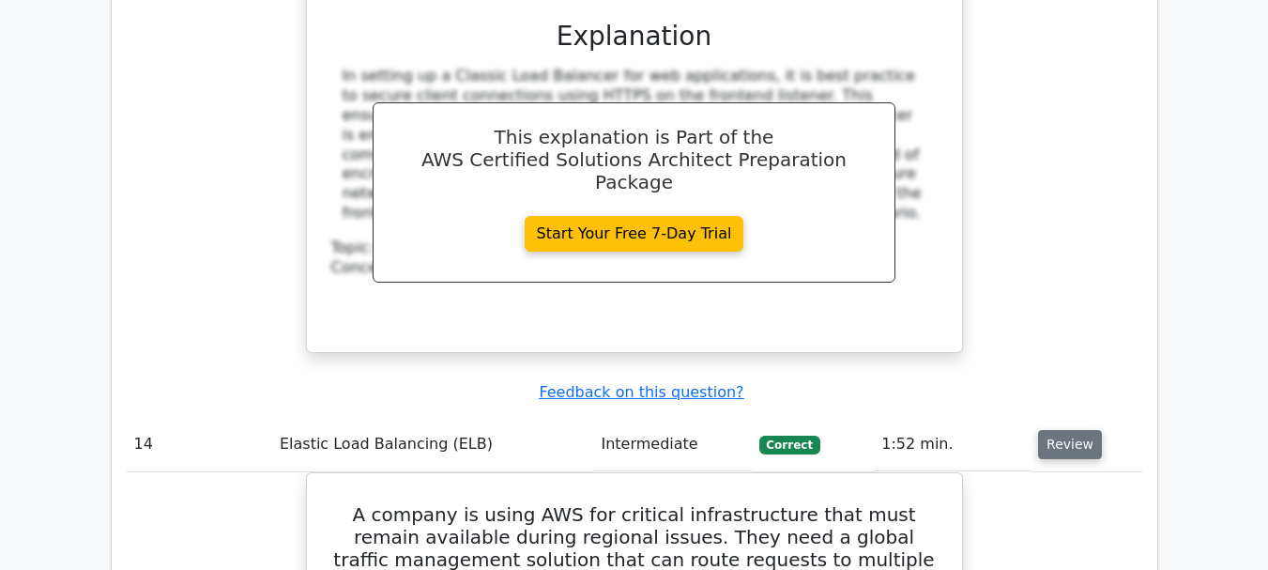
scroll to position [11663, 0]
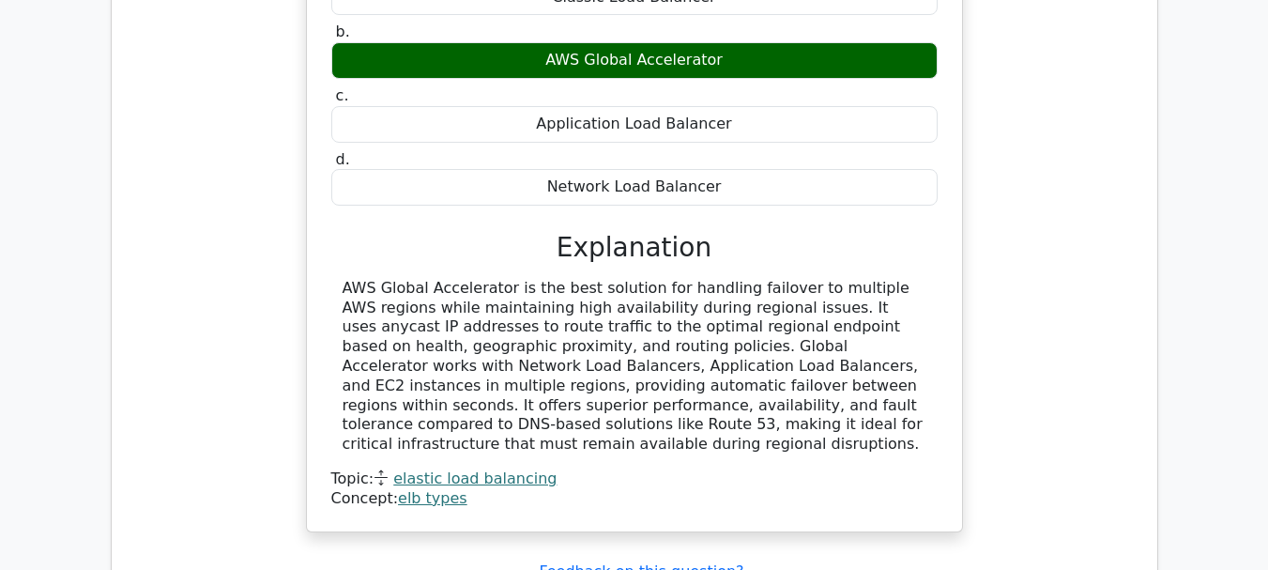
scroll to position [12329, 0]
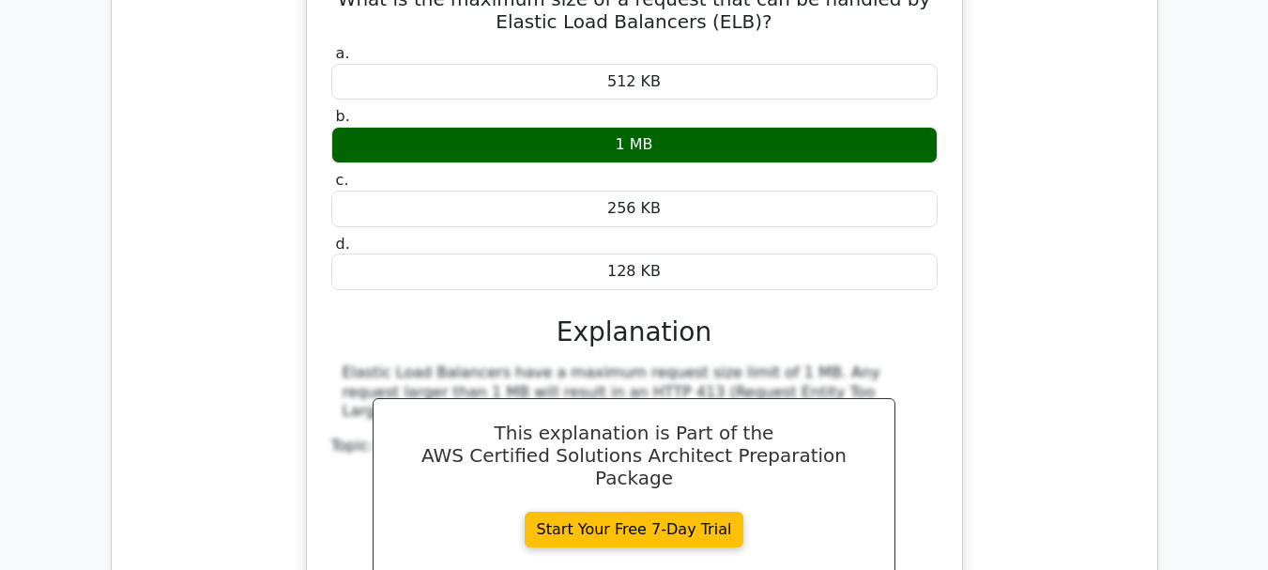
scroll to position [13037, 0]
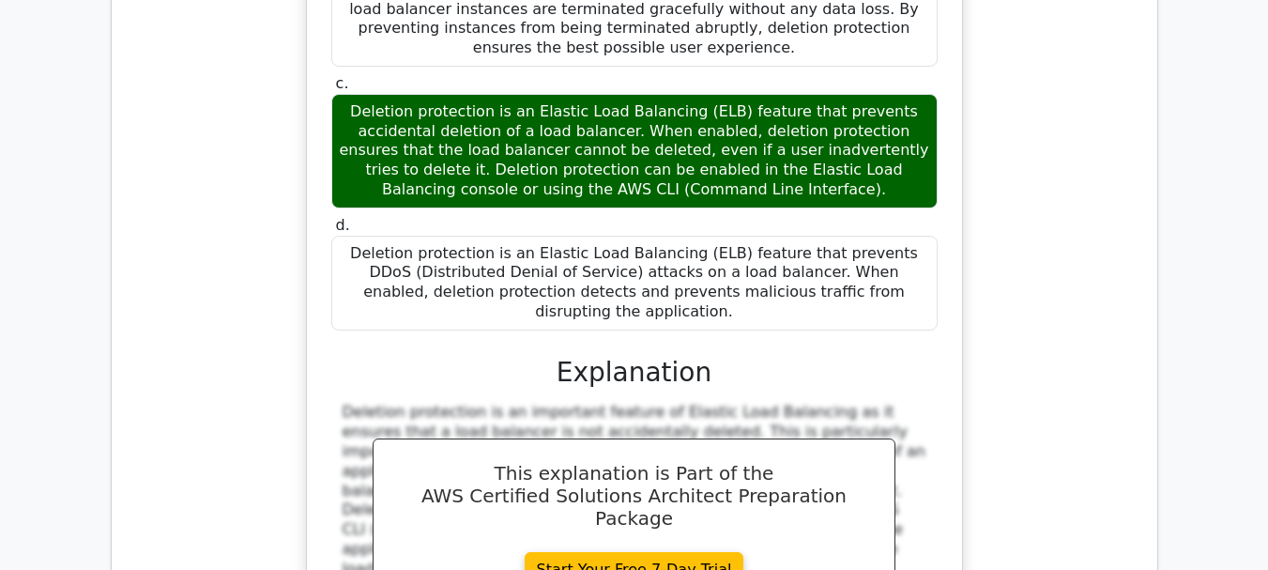
scroll to position [14045, 0]
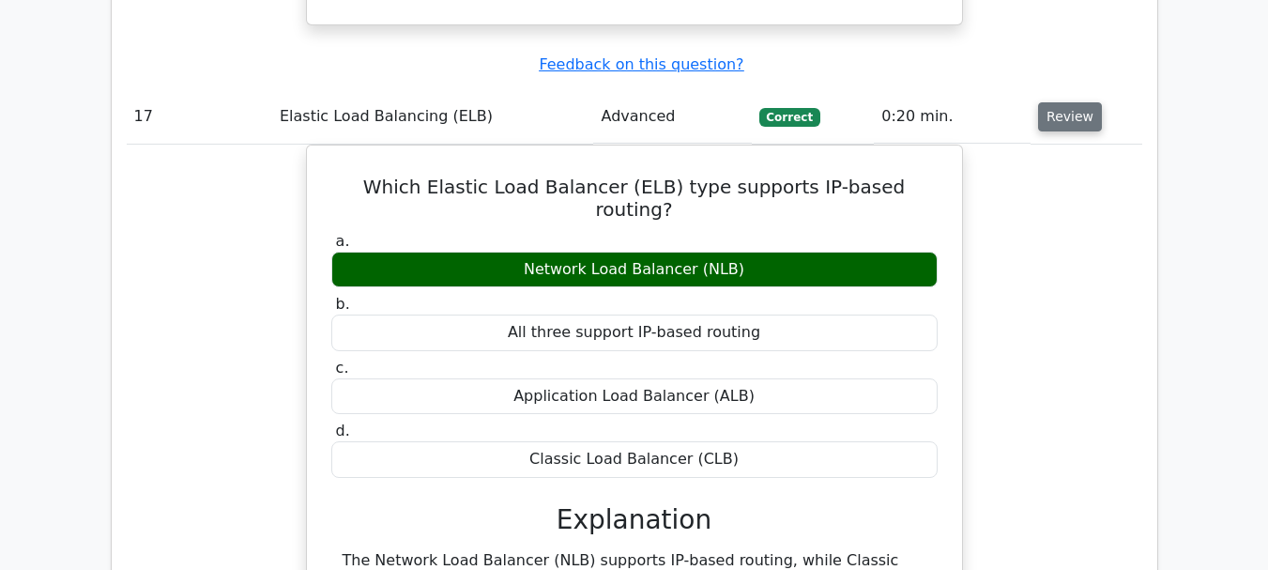
scroll to position [14713, 0]
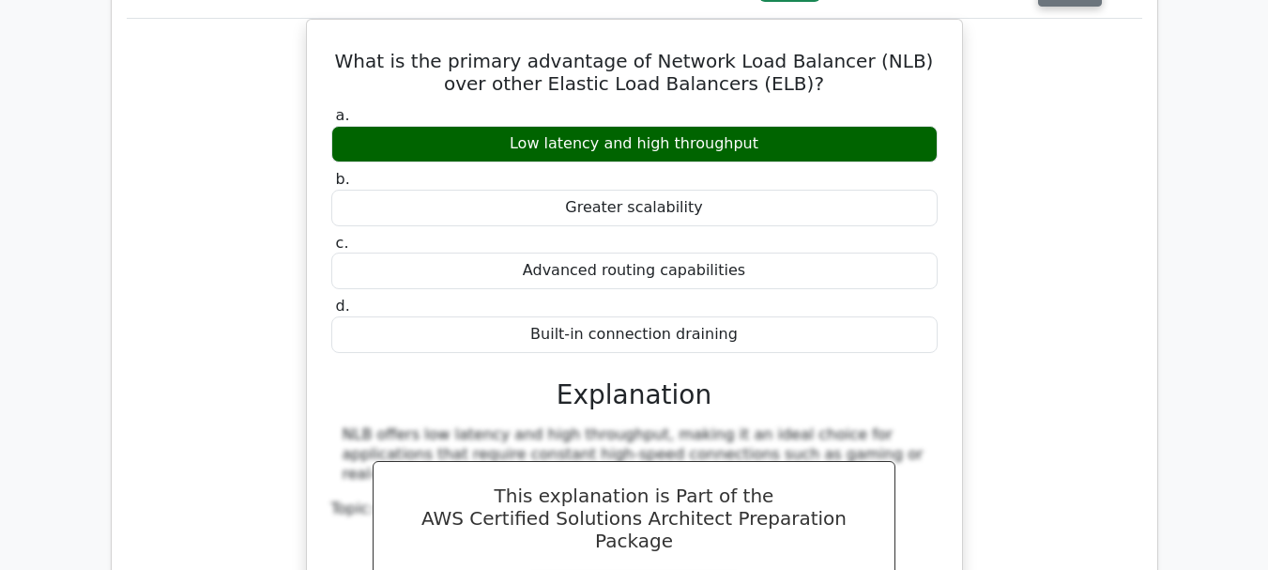
scroll to position [15461, 0]
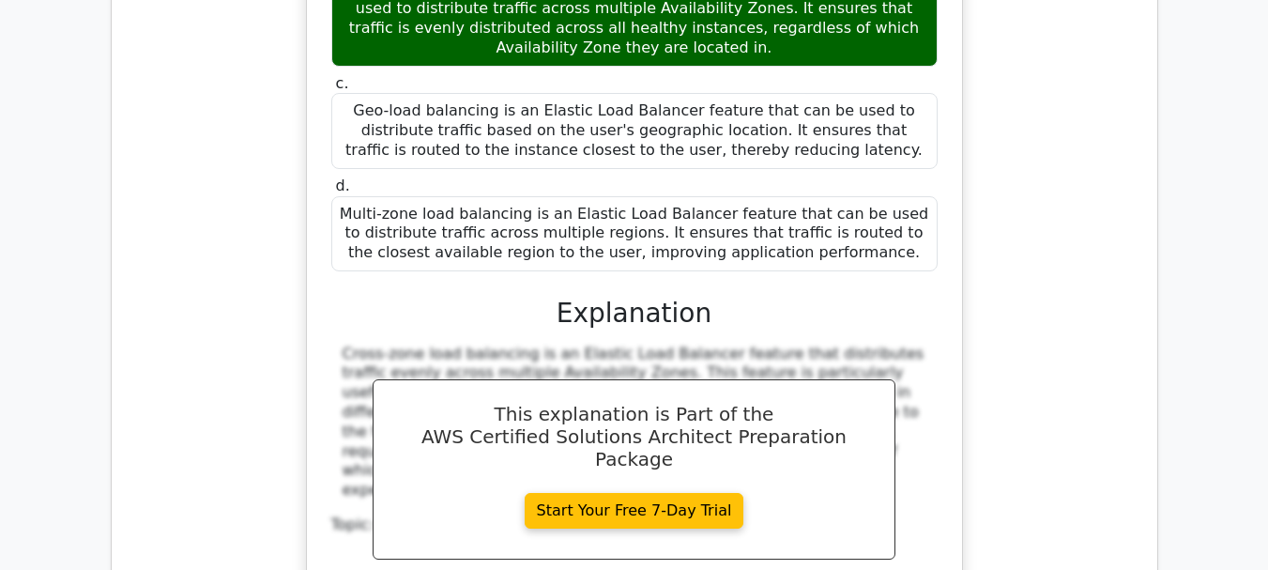
scroll to position [16558, 0]
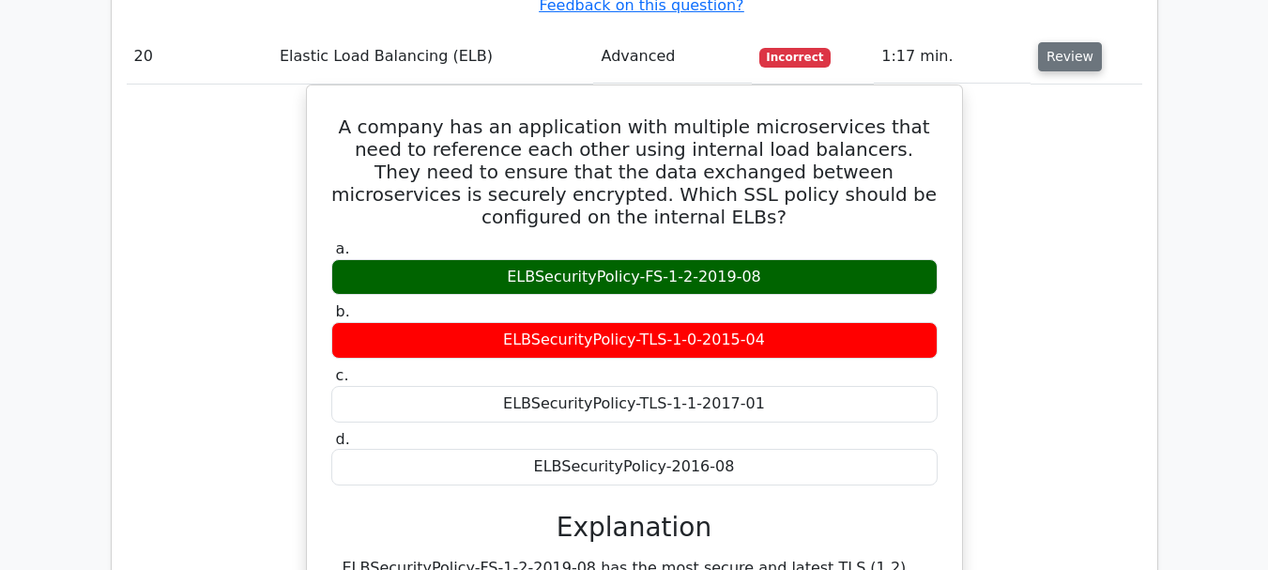
scroll to position [17213, 0]
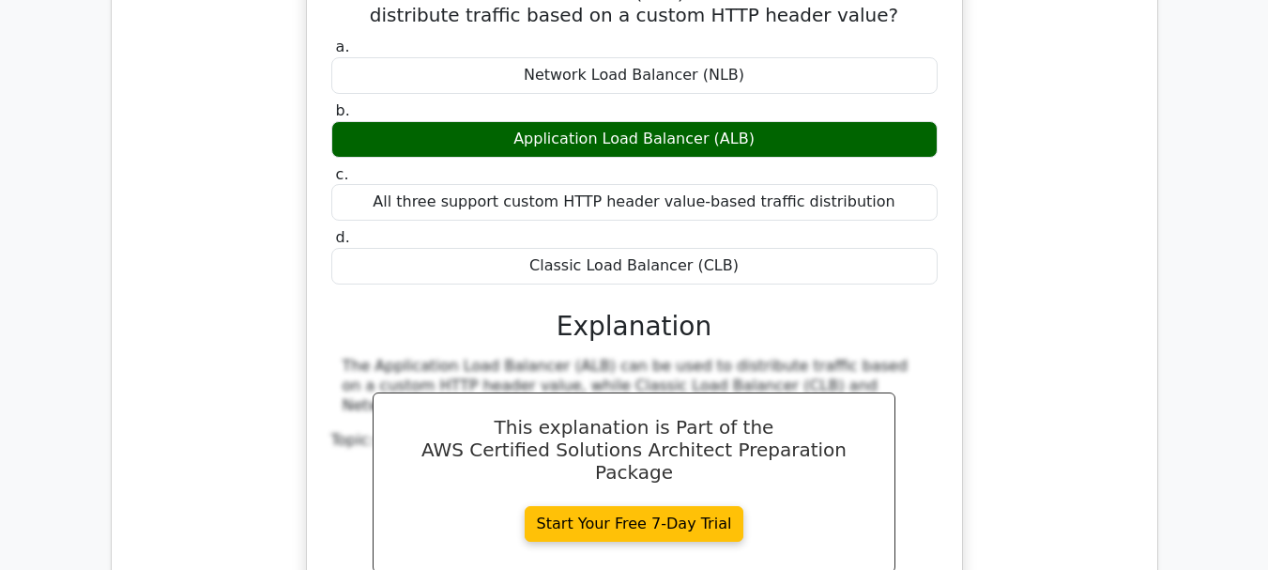
scroll to position [18070, 0]
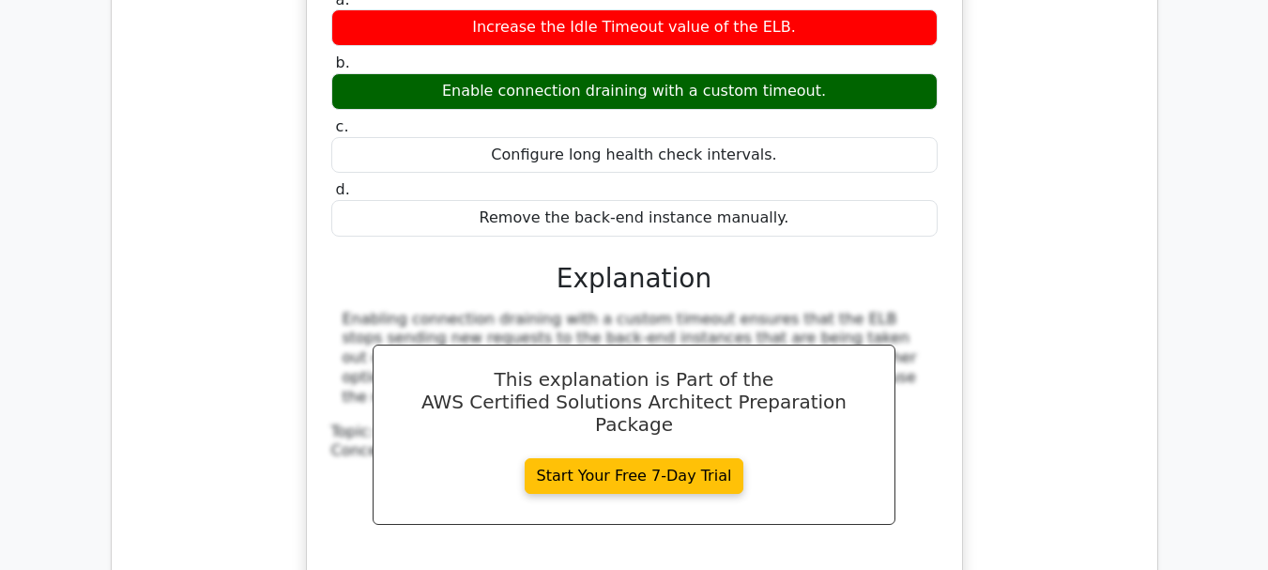
scroll to position [18963, 0]
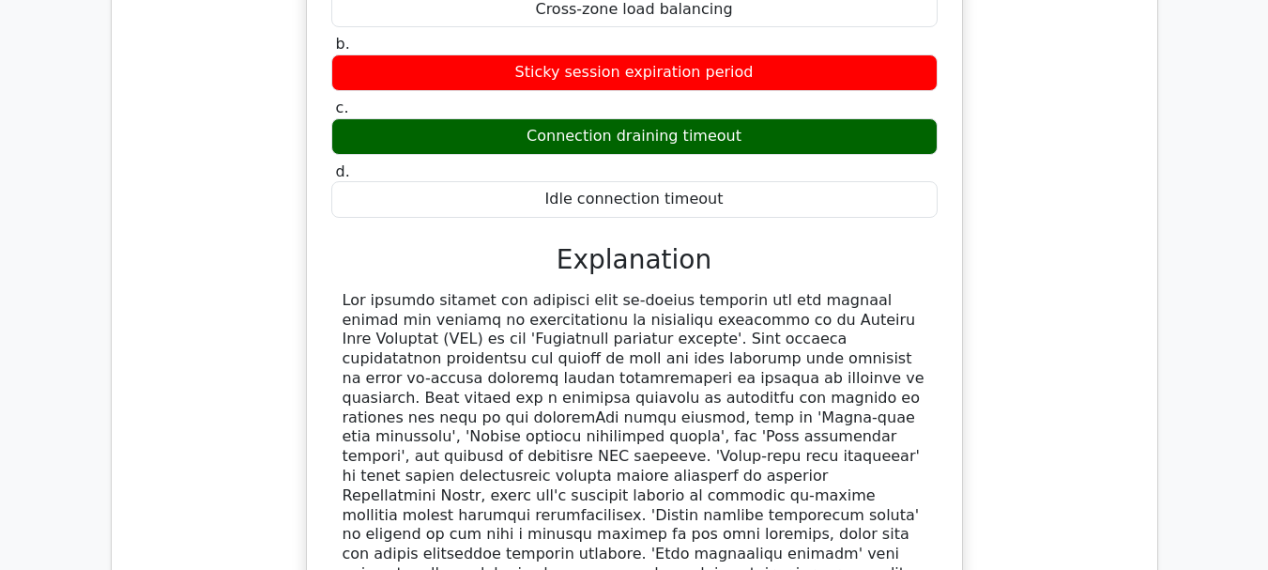
scroll to position [19826, 0]
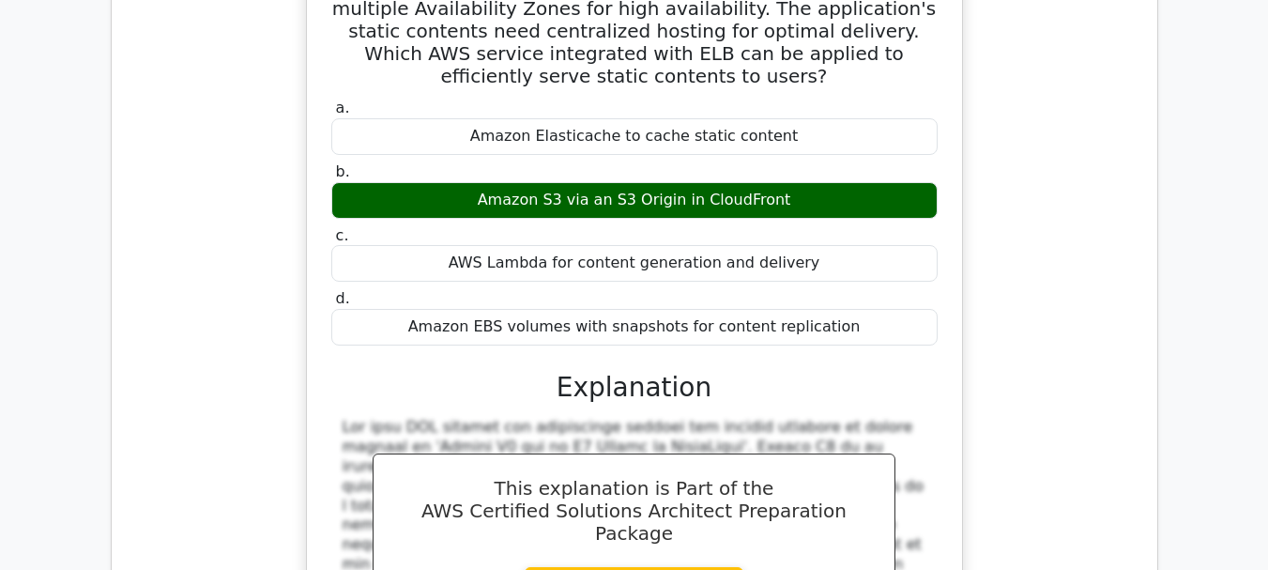
scroll to position [20710, 0]
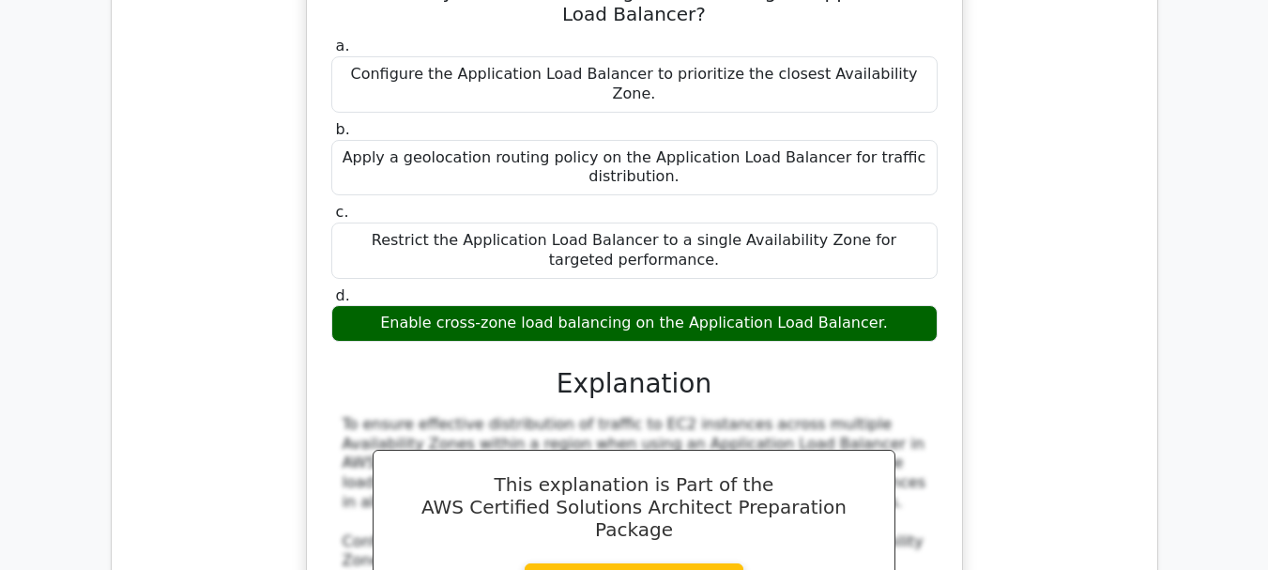
scroll to position [21784, 0]
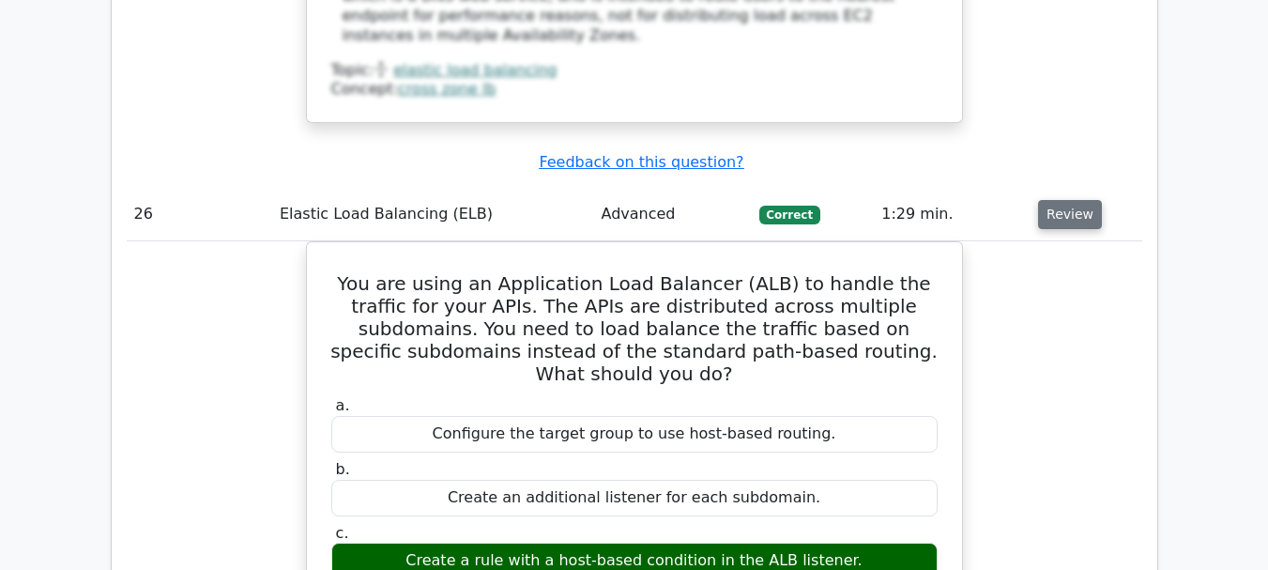
scroll to position [22542, 0]
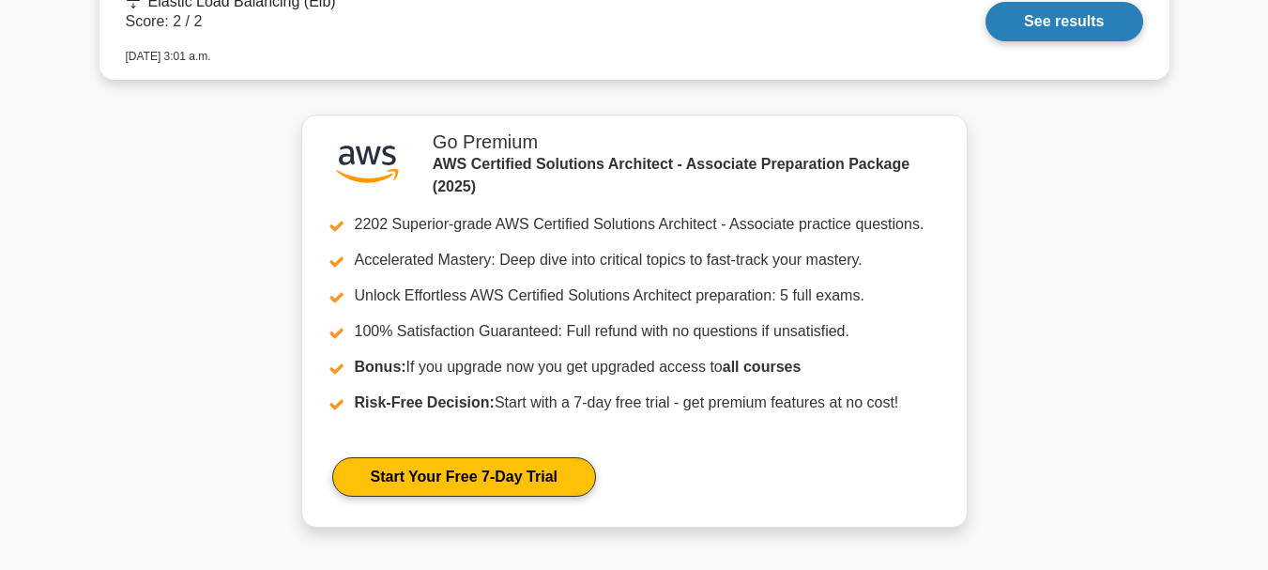
scroll to position [1667, 0]
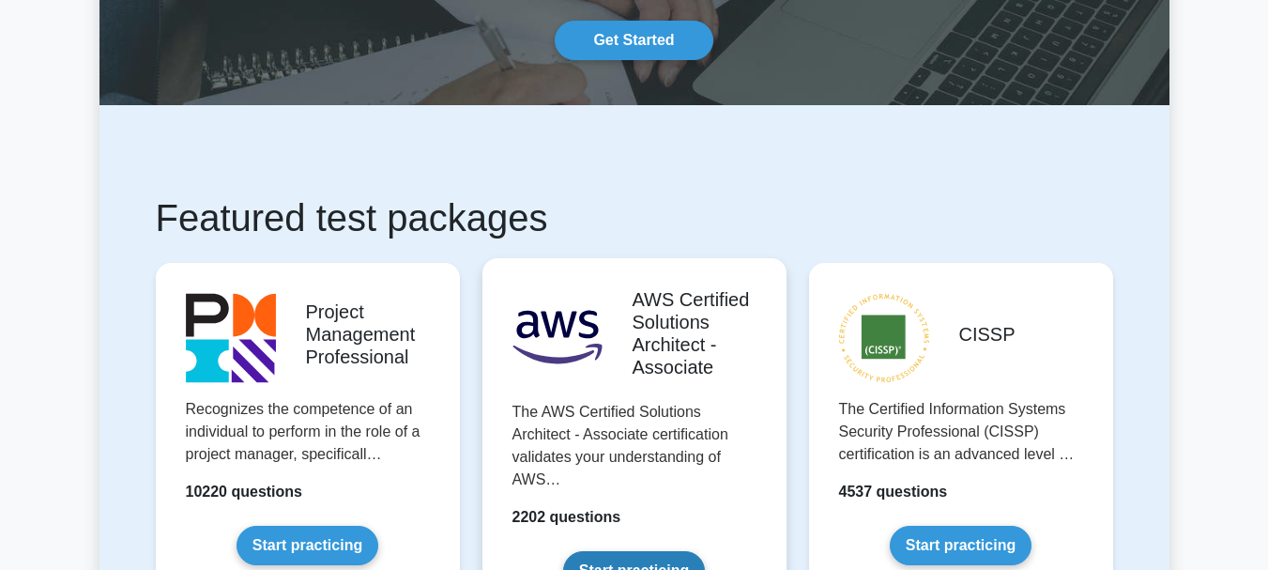
scroll to position [236, 0]
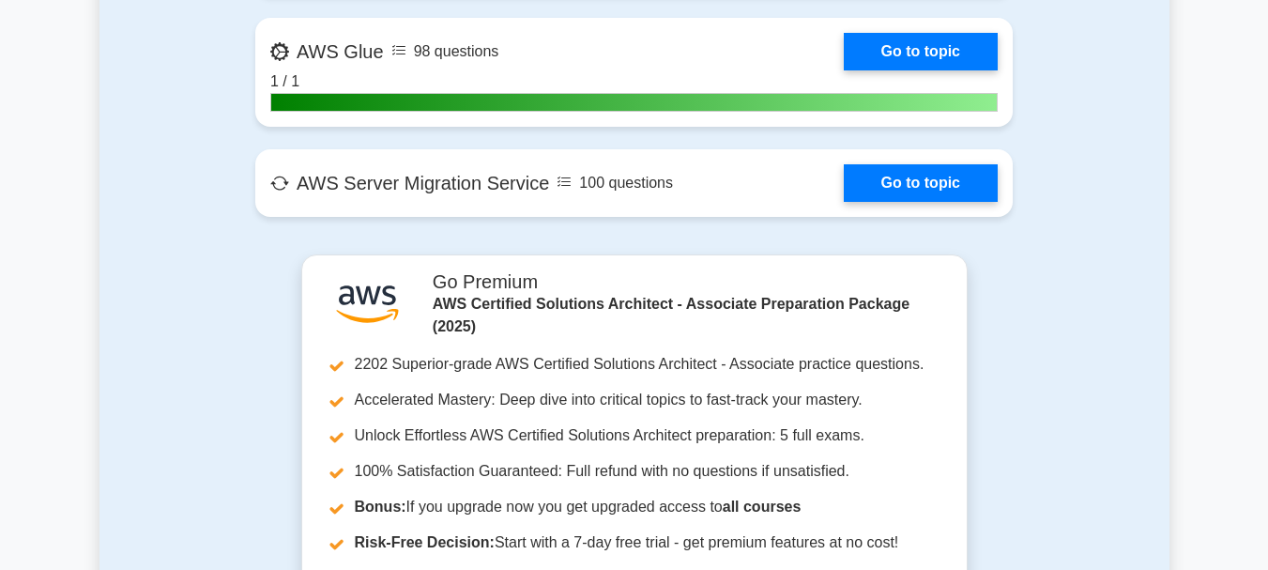
scroll to position [3758, 0]
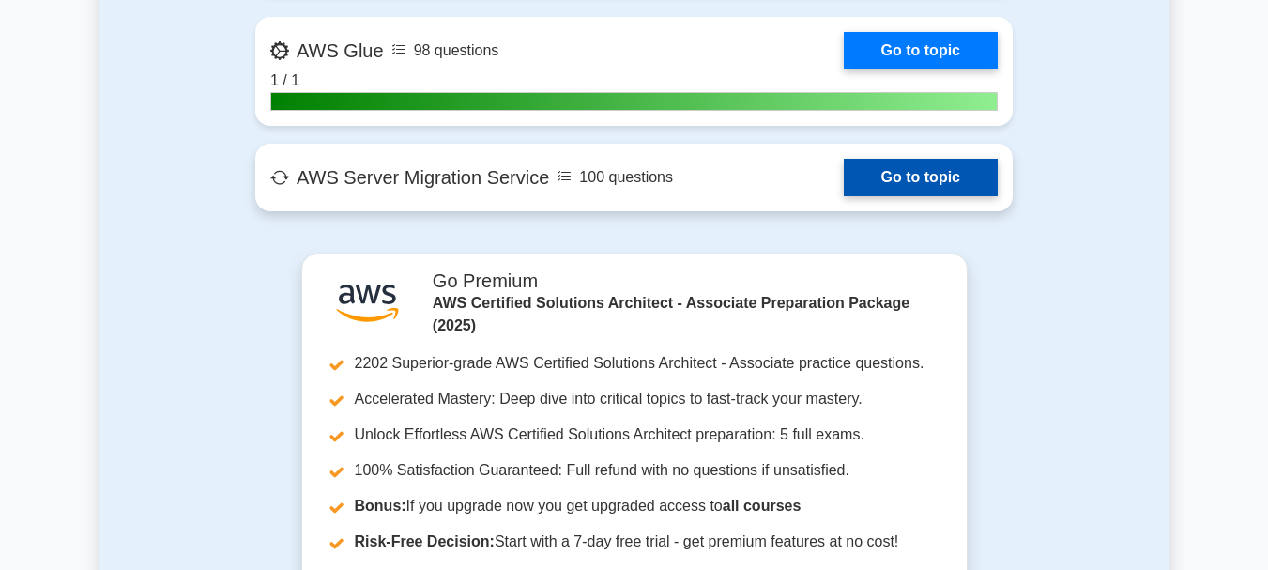
click at [844, 185] on link "Go to topic" at bounding box center [921, 178] width 154 height 38
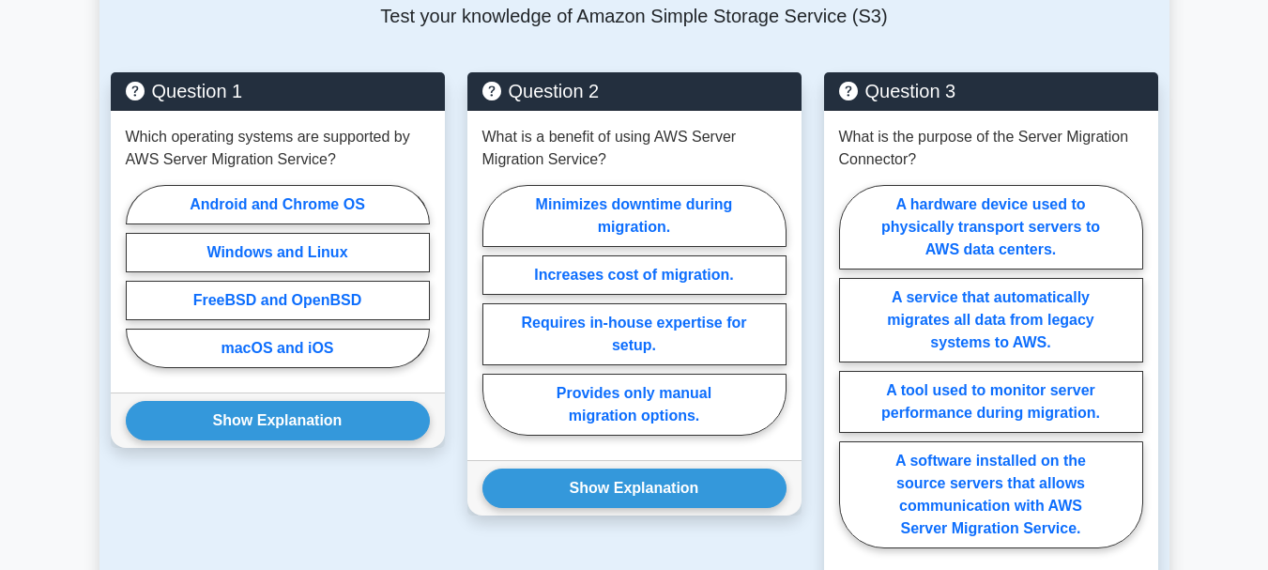
scroll to position [1479, 0]
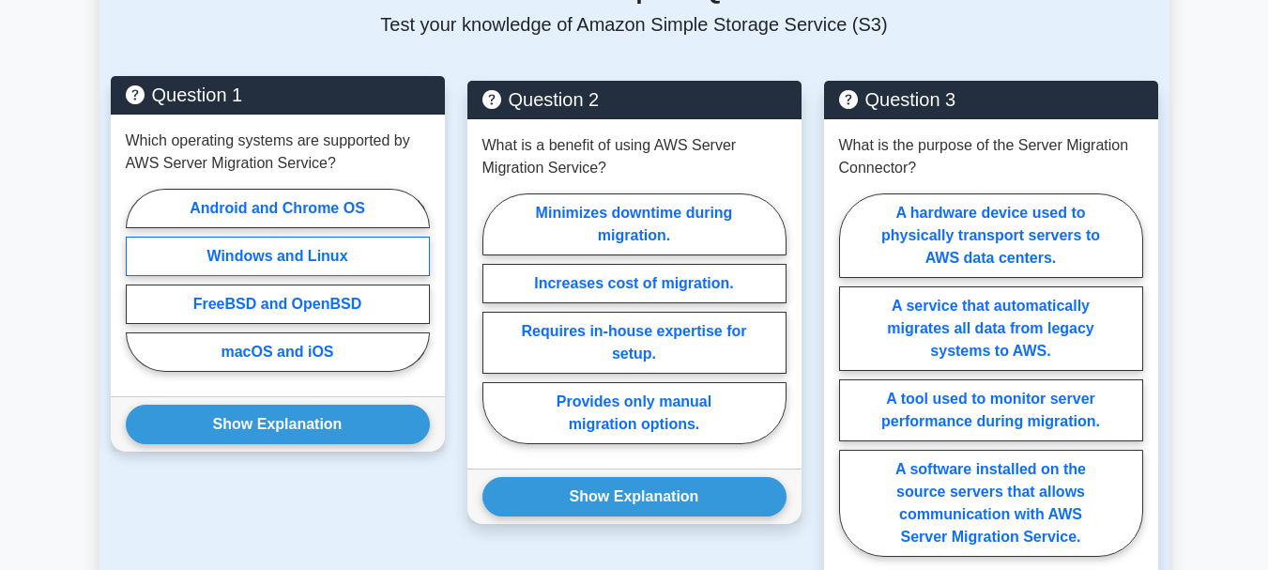
click at [379, 242] on label "Windows and Linux" at bounding box center [278, 255] width 304 height 39
click at [138, 280] on input "Windows and Linux" at bounding box center [132, 286] width 12 height 12
radio input "true"
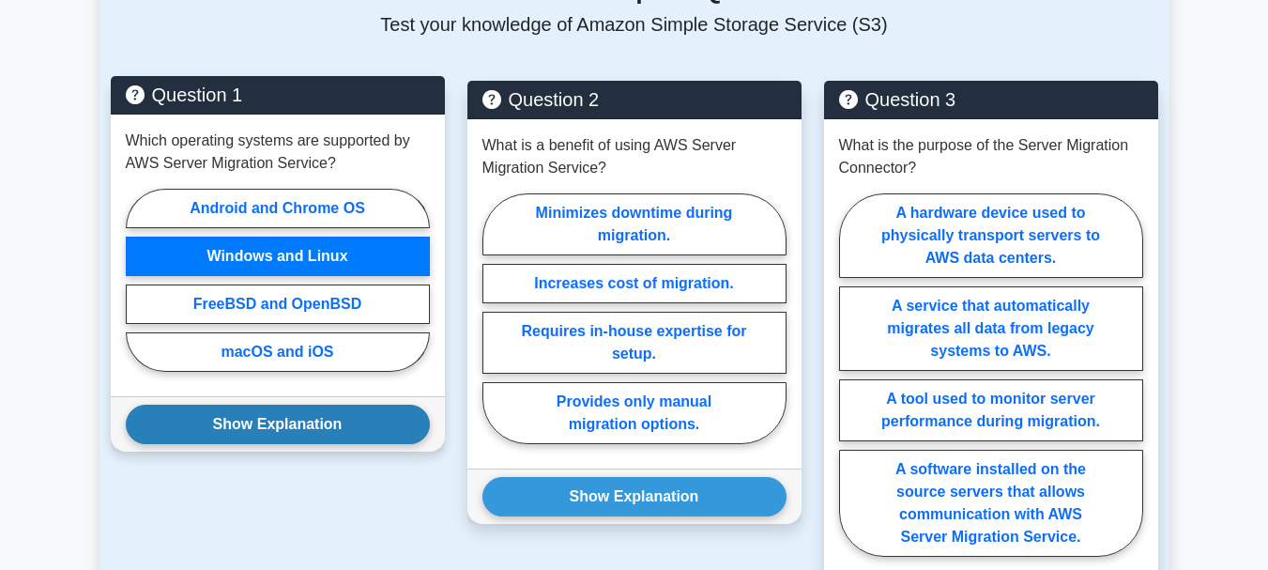
click at [300, 404] on button "Show Explanation" at bounding box center [278, 423] width 304 height 39
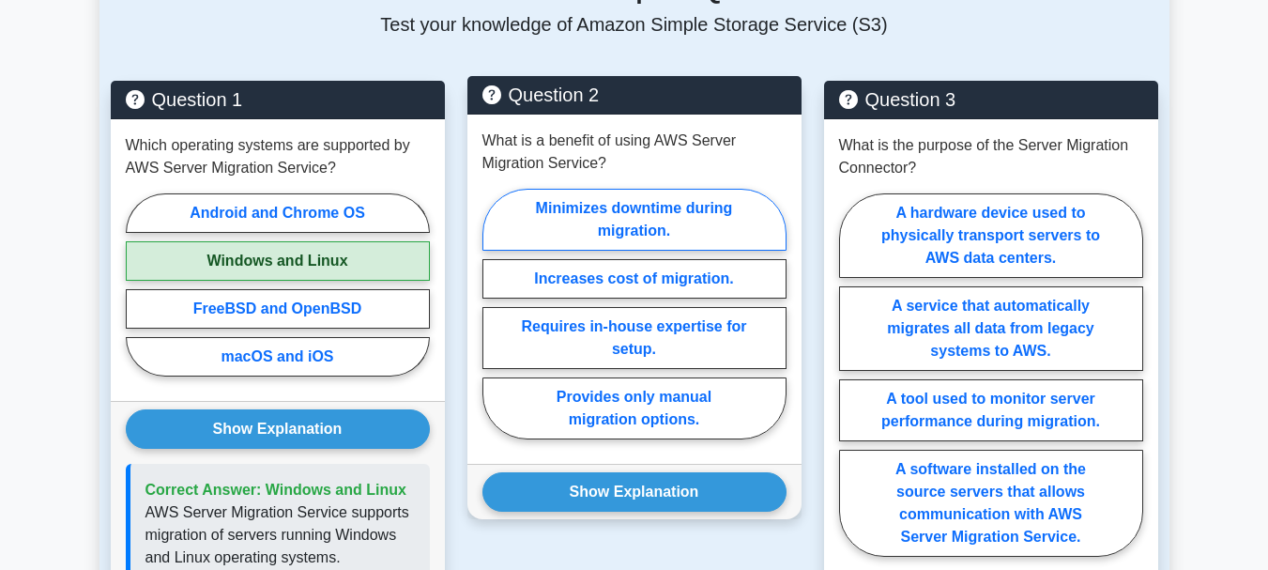
click at [564, 212] on label "Minimizes downtime during migration." at bounding box center [634, 220] width 304 height 62
click at [495, 313] on input "Minimizes downtime during migration." at bounding box center [488, 319] width 12 height 12
radio input "true"
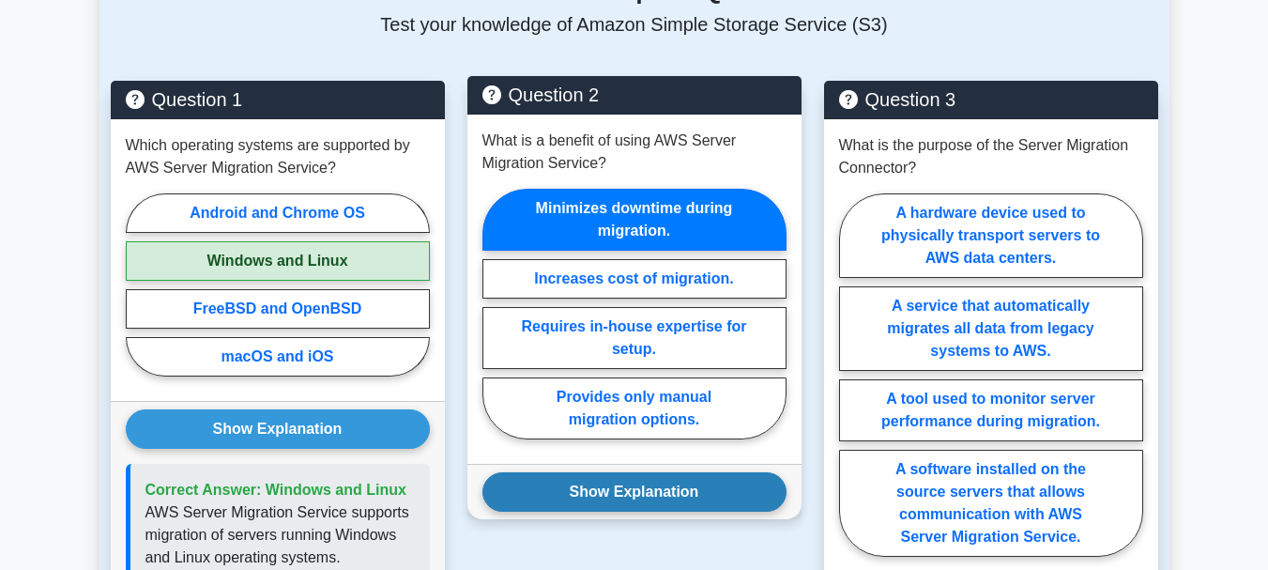
click at [541, 472] on button "Show Explanation" at bounding box center [634, 491] width 304 height 39
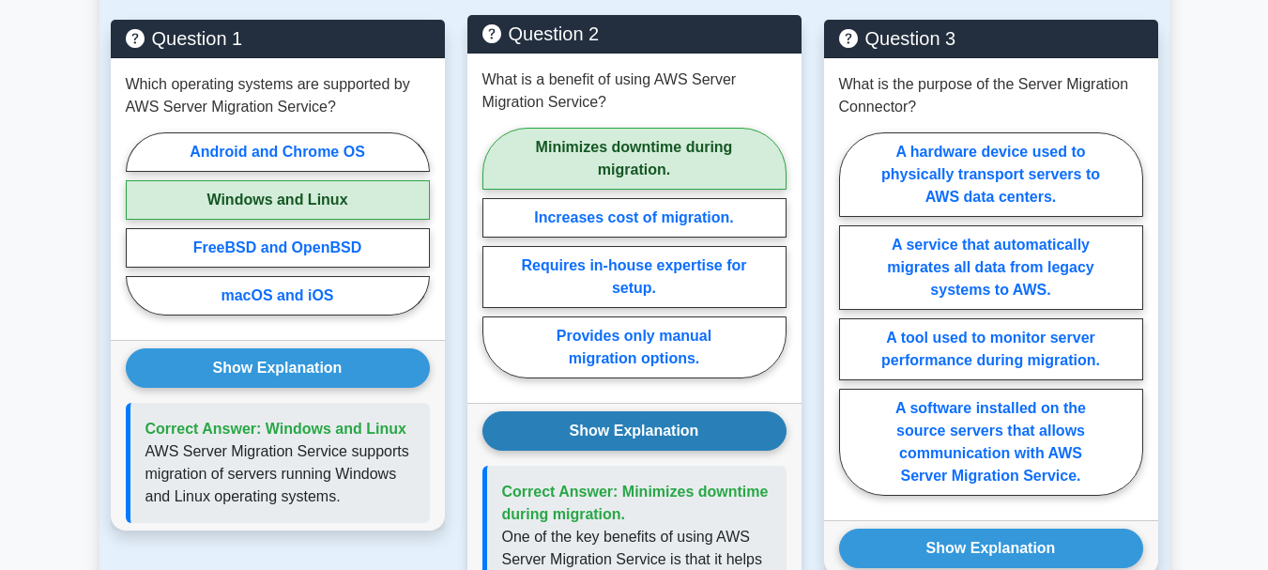
scroll to position [1530, 0]
